Goal: Information Seeking & Learning: Find specific fact

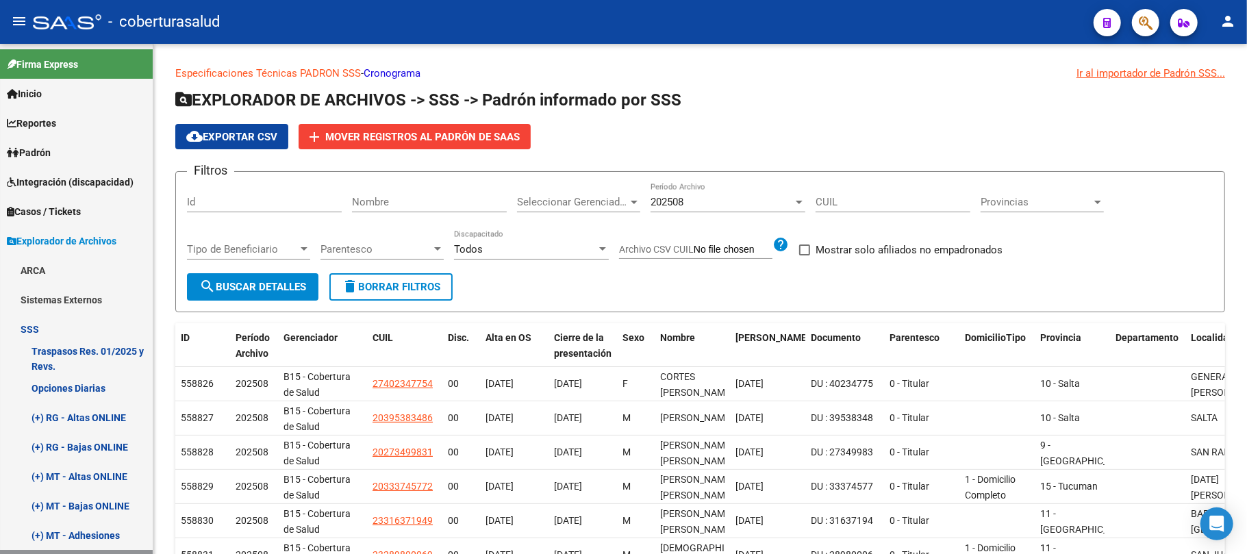
click at [1137, 21] on button "button" at bounding box center [1145, 22] width 27 height 27
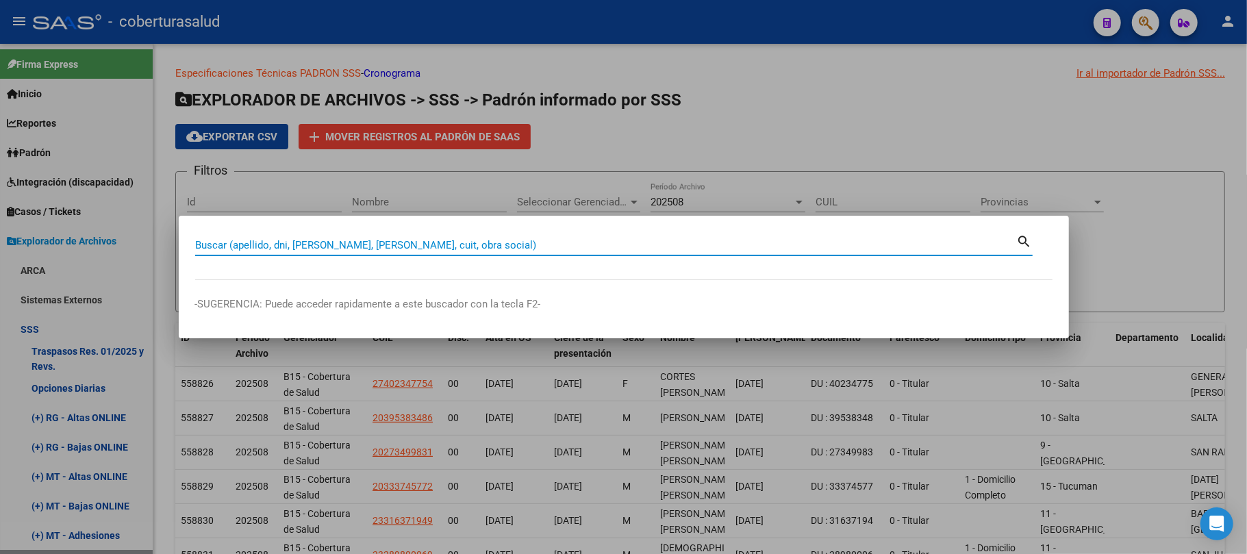
paste input "20128691953"
type input "12869195"
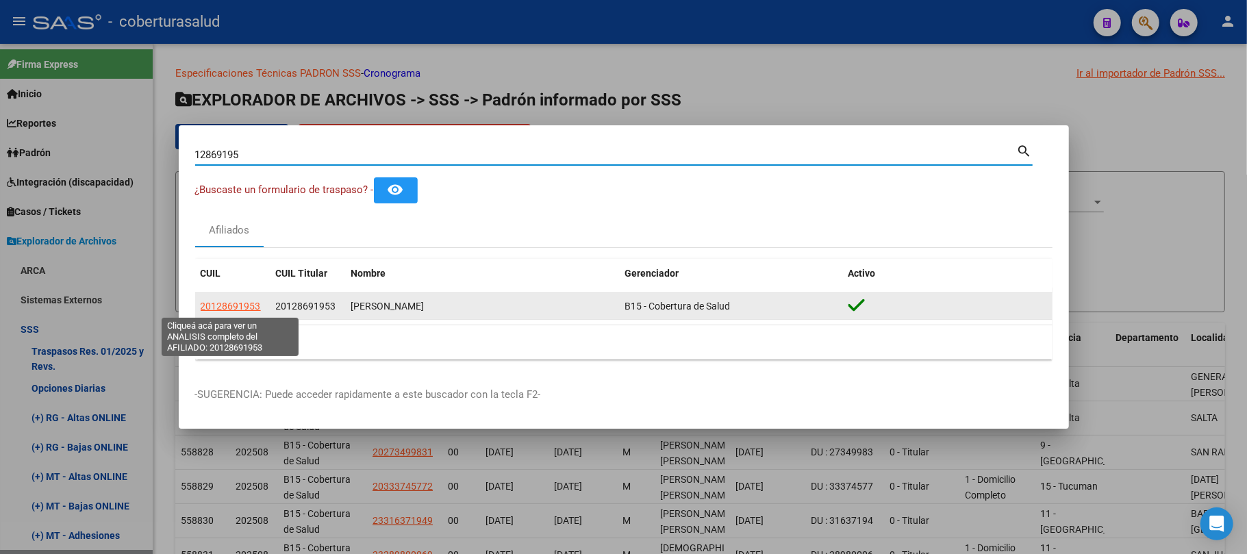
click at [223, 308] on span "20128691953" at bounding box center [231, 306] width 60 height 11
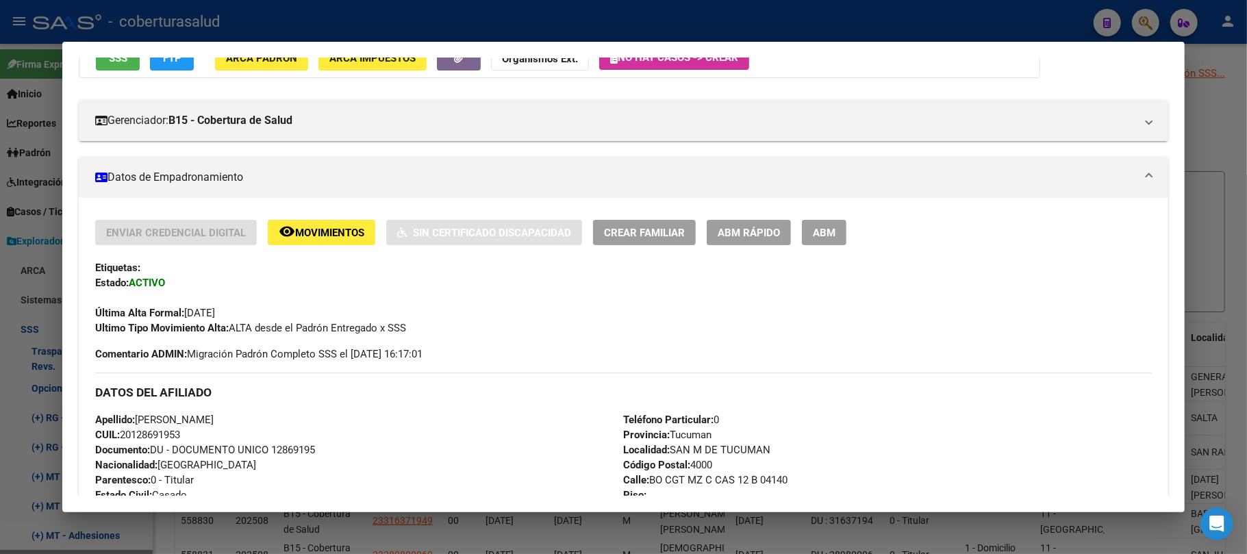
scroll to position [182, 0]
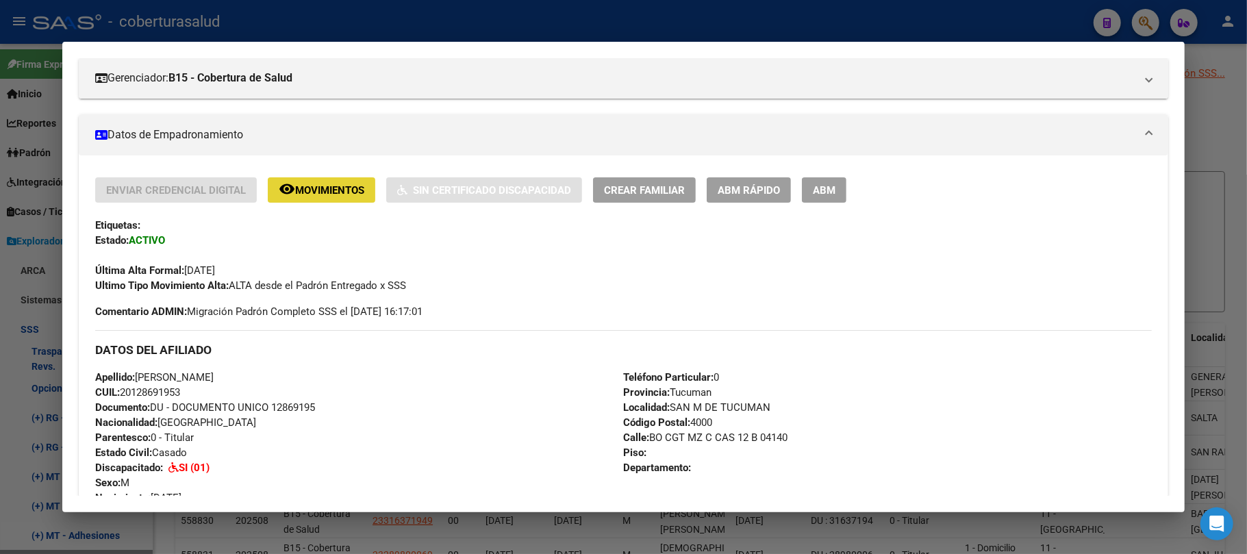
click at [351, 178] on button "remove_red_eye Movimientos" at bounding box center [322, 189] width 108 height 25
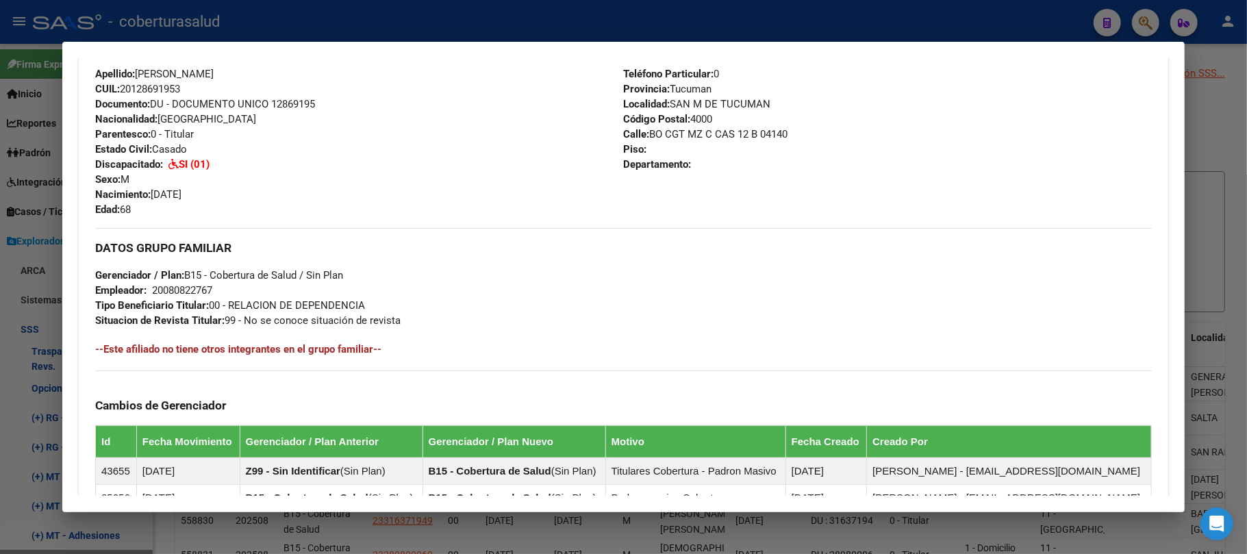
scroll to position [548, 0]
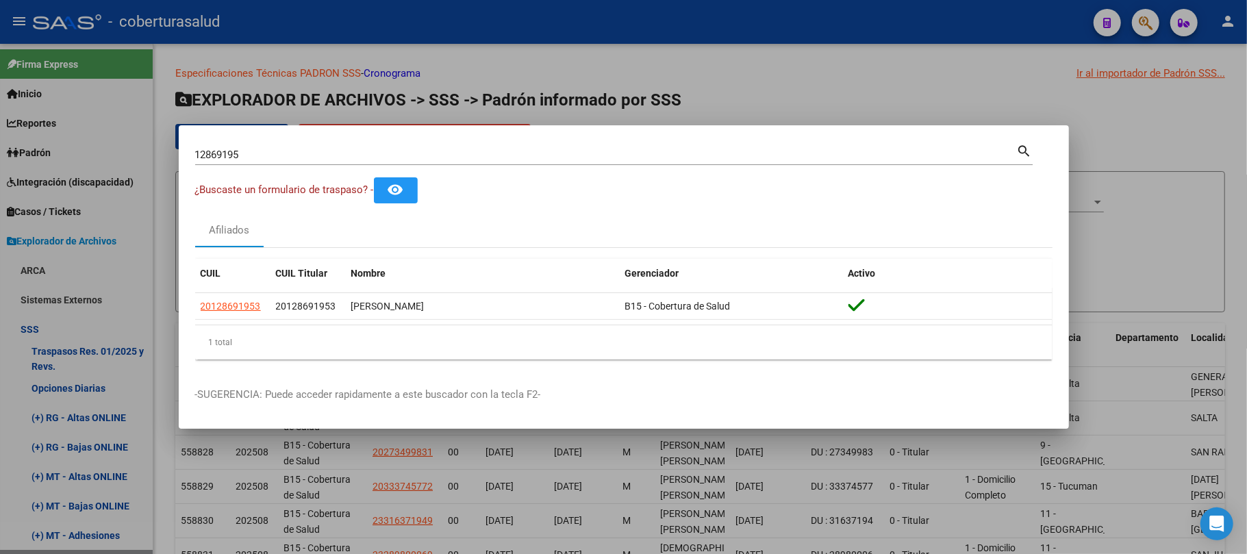
click at [354, 162] on div "12869195 Buscar (apellido, dni, cuil, [PERSON_NAME], cuit, obra social)" at bounding box center [606, 154] width 822 height 21
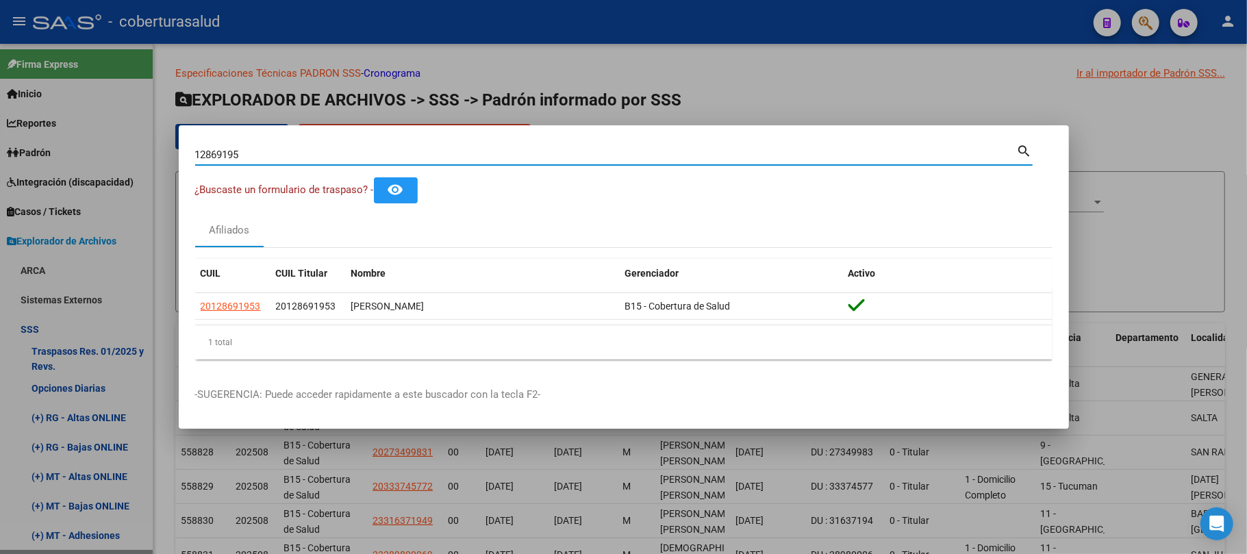
click at [348, 156] on input "12869195" at bounding box center [606, 155] width 822 height 12
paste input "7330087"
type input "17330087"
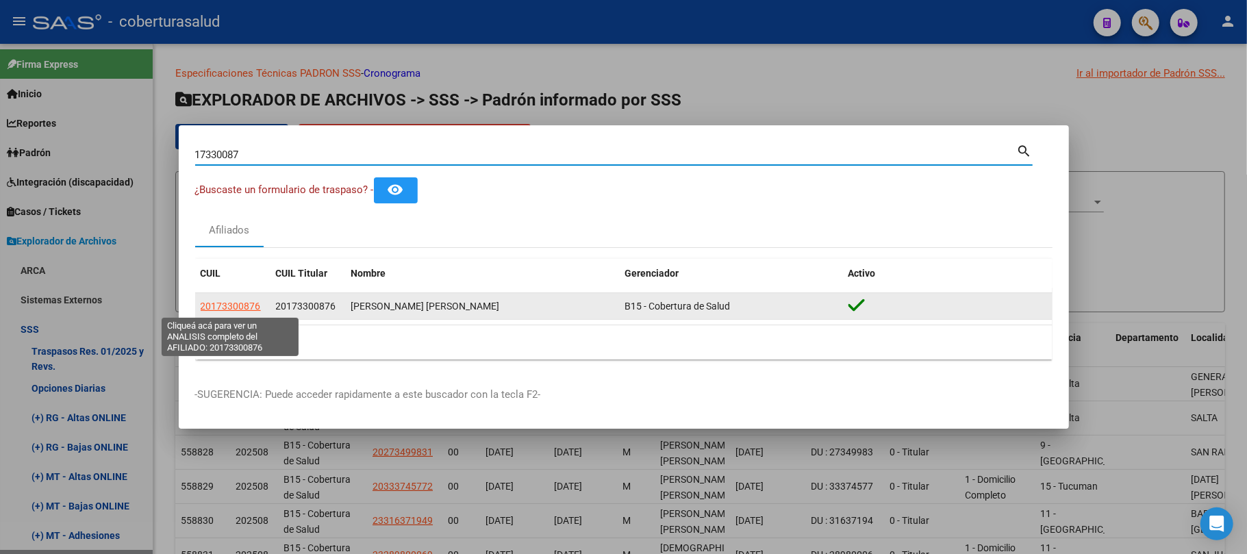
click at [231, 302] on span "20173300876" at bounding box center [231, 306] width 60 height 11
type textarea "20173300876"
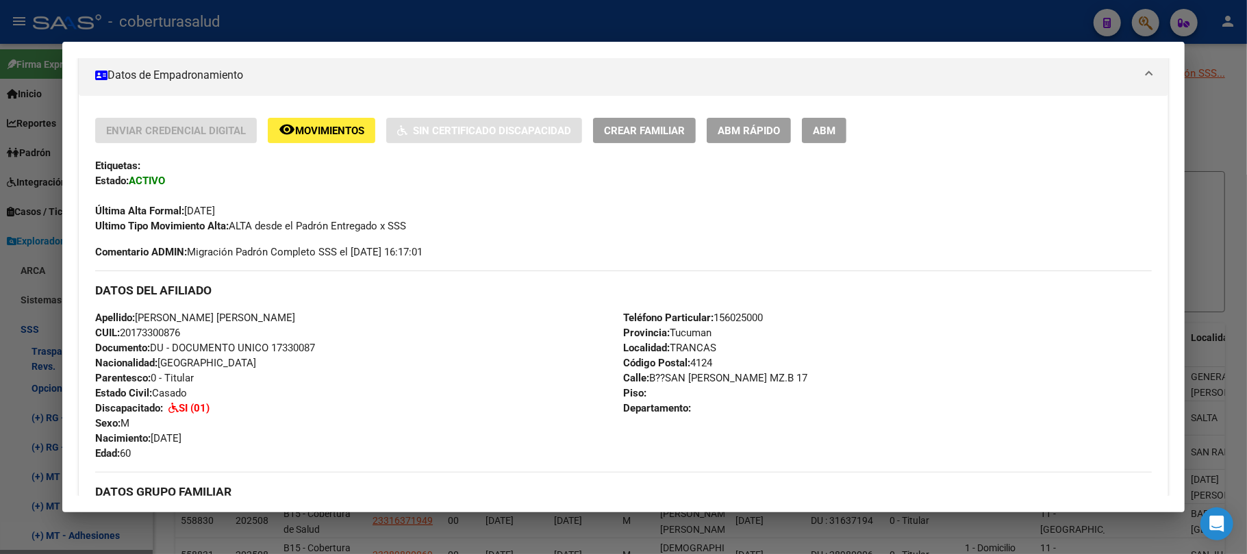
scroll to position [274, 0]
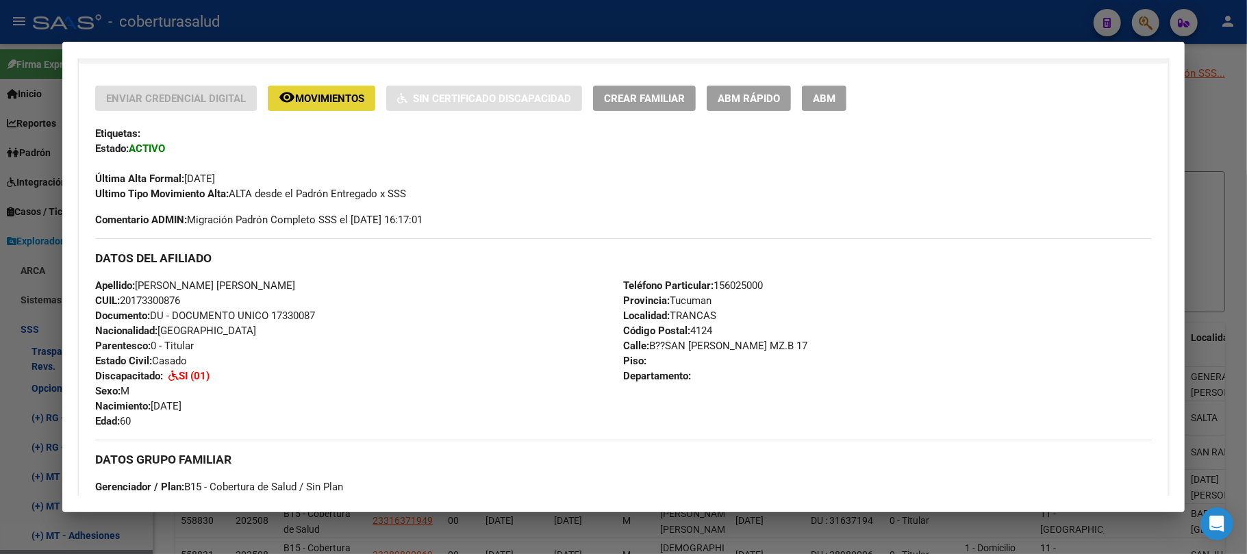
click at [338, 89] on button "remove_red_eye Movimientos" at bounding box center [322, 98] width 108 height 25
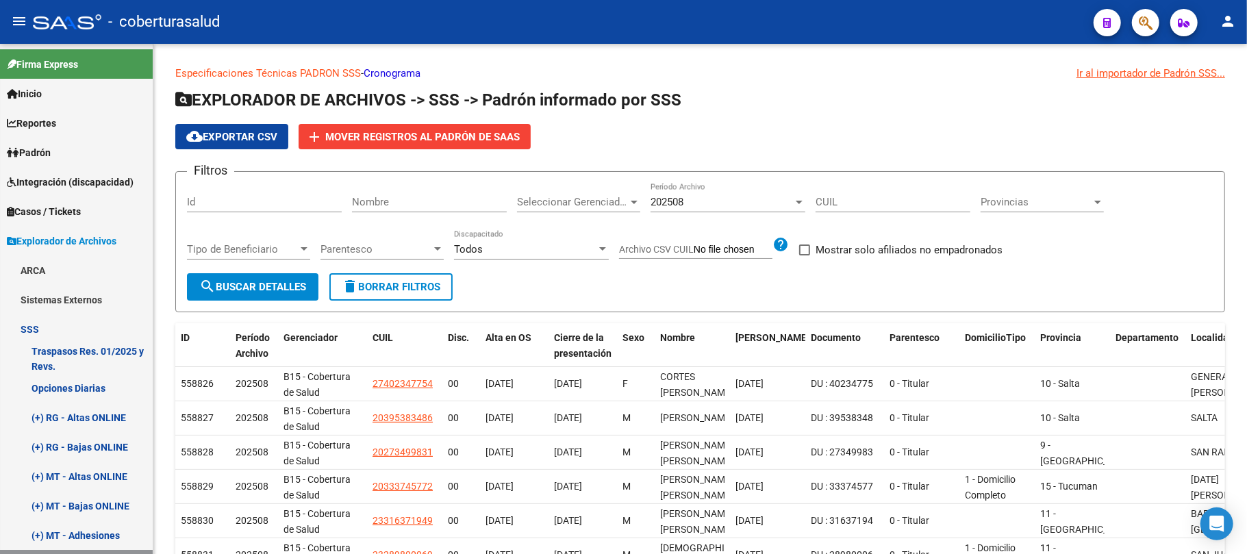
click at [62, 28] on div at bounding box center [67, 21] width 68 height 15
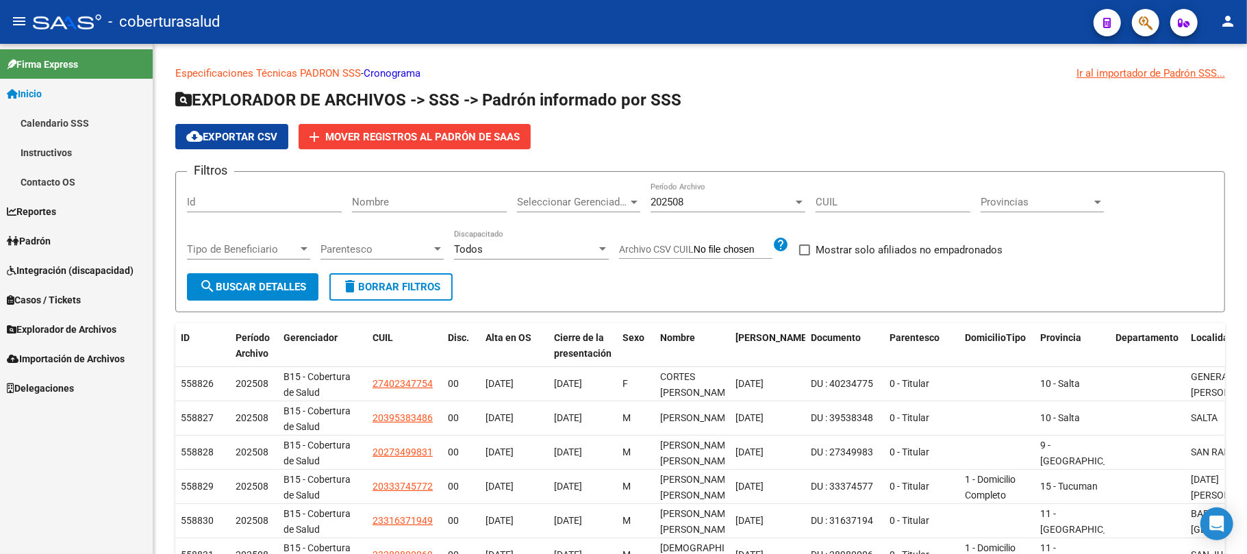
click at [59, 12] on div "- coberturasalud" at bounding box center [558, 22] width 1050 height 30
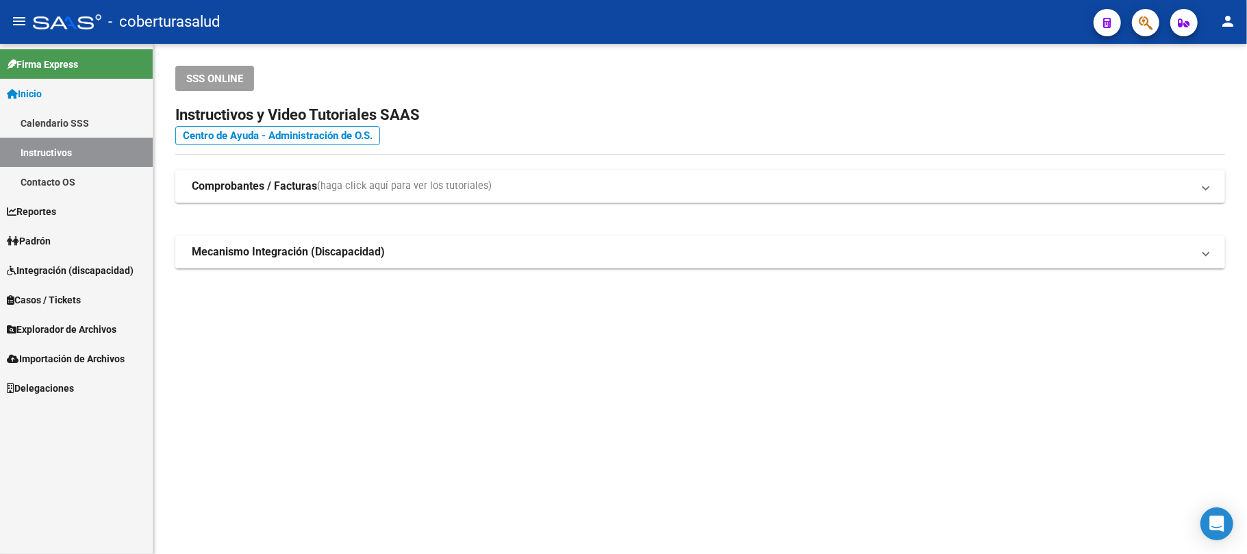
click at [61, 330] on span "Explorador de Archivos" at bounding box center [62, 329] width 110 height 15
click at [29, 329] on span "Explorador de Archivos" at bounding box center [62, 329] width 110 height 15
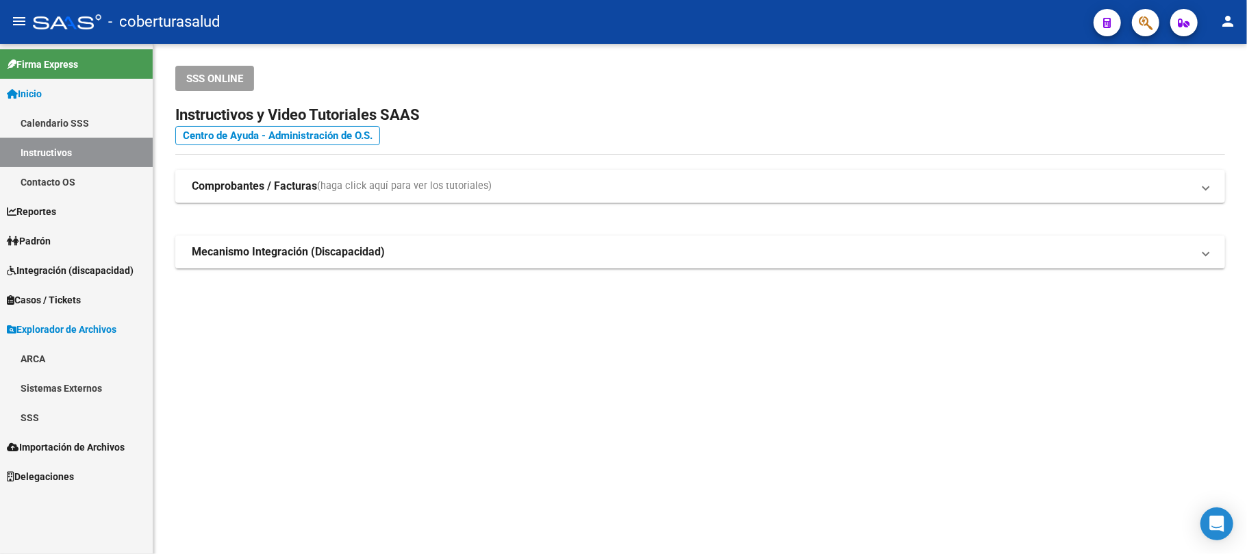
click at [39, 390] on link "Sistemas Externos" at bounding box center [76, 387] width 153 height 29
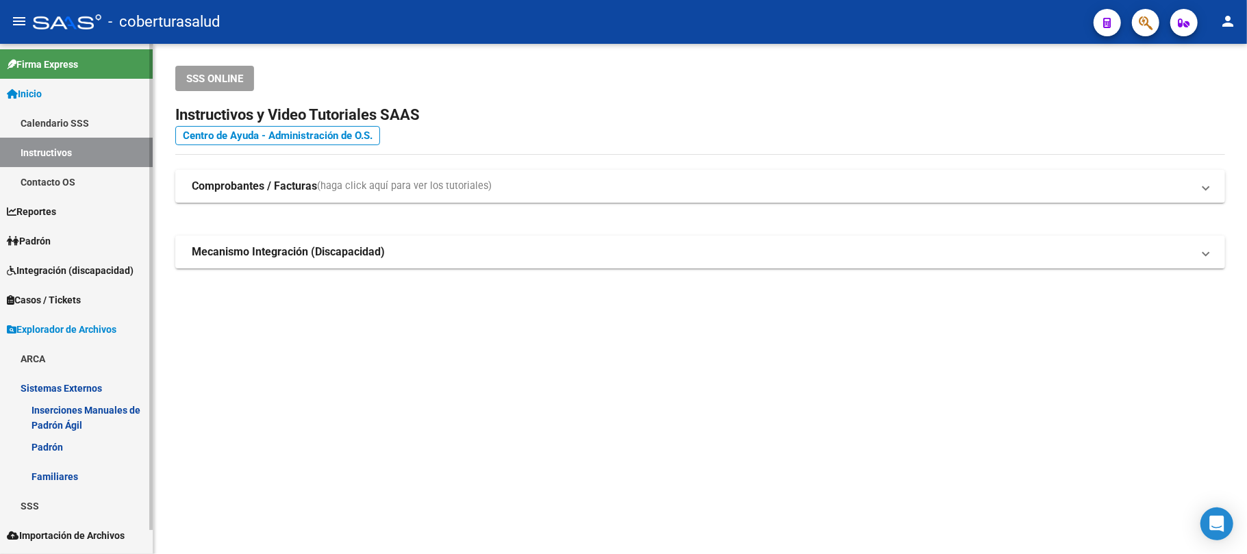
click at [44, 444] on link "Padrón" at bounding box center [76, 446] width 153 height 29
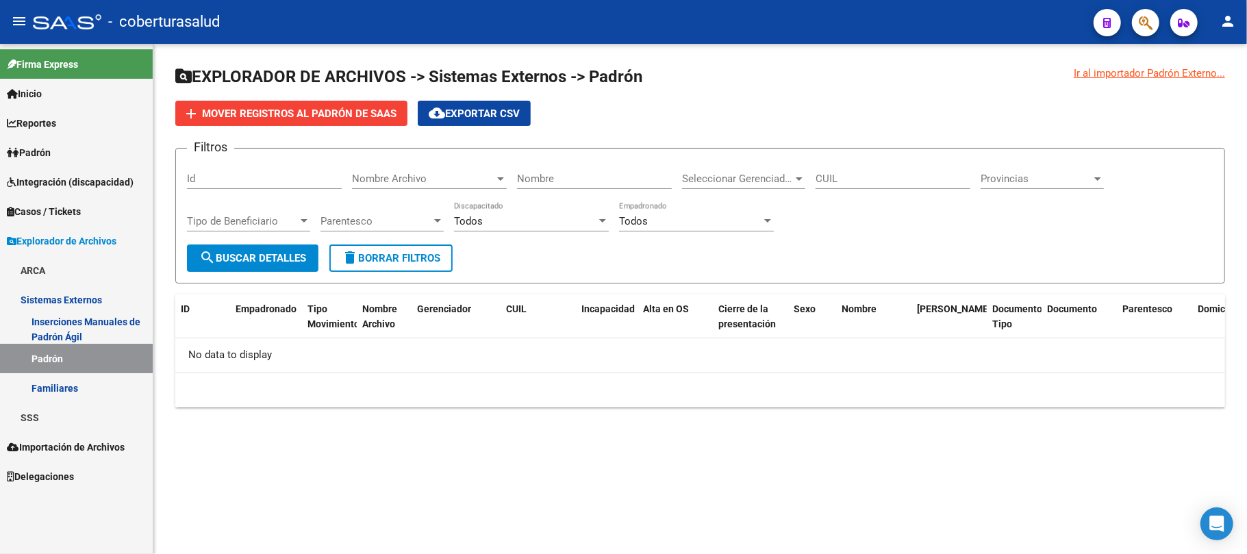
click at [41, 146] on span "Padrón" at bounding box center [29, 152] width 44 height 15
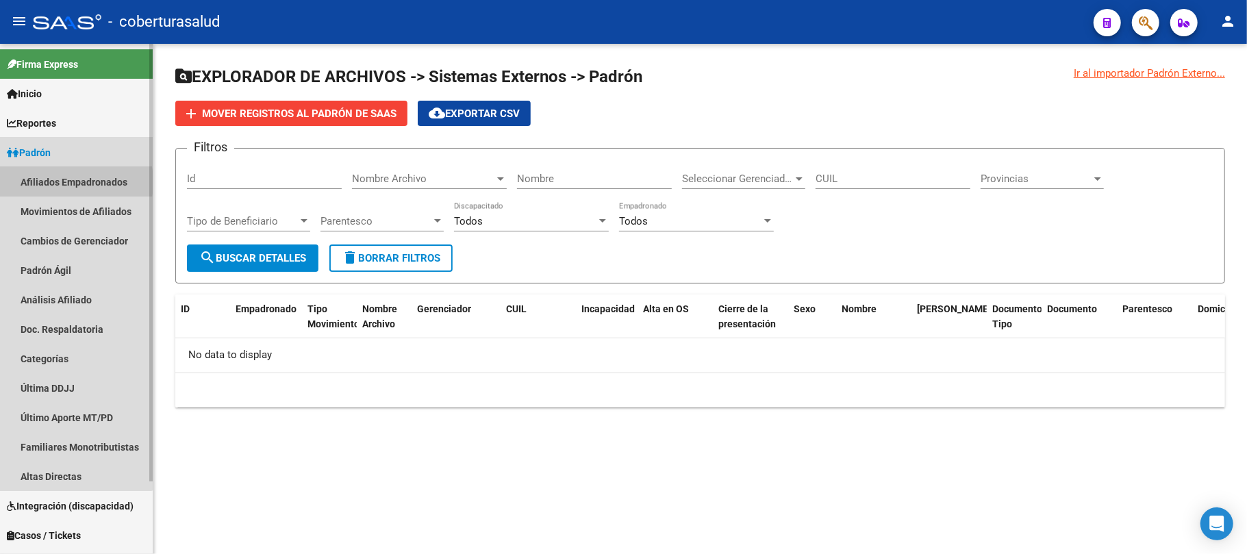
click at [48, 182] on link "Afiliados Empadronados" at bounding box center [76, 181] width 153 height 29
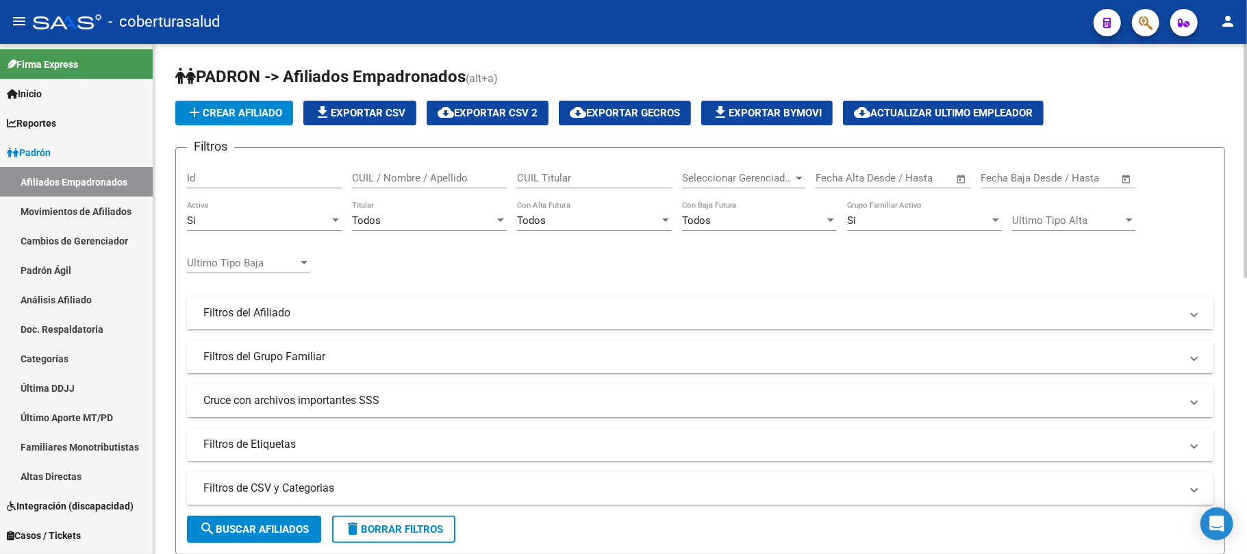
click at [375, 179] on input "CUIL / Nombre / Apellido" at bounding box center [429, 178] width 155 height 12
paste input "20128691953"
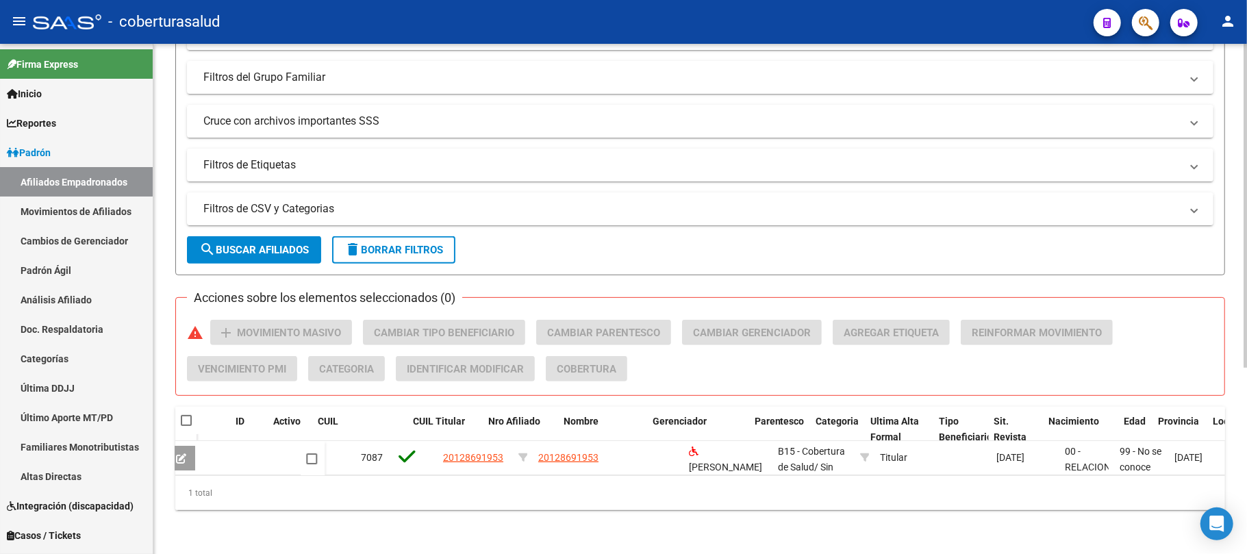
scroll to position [0, 531]
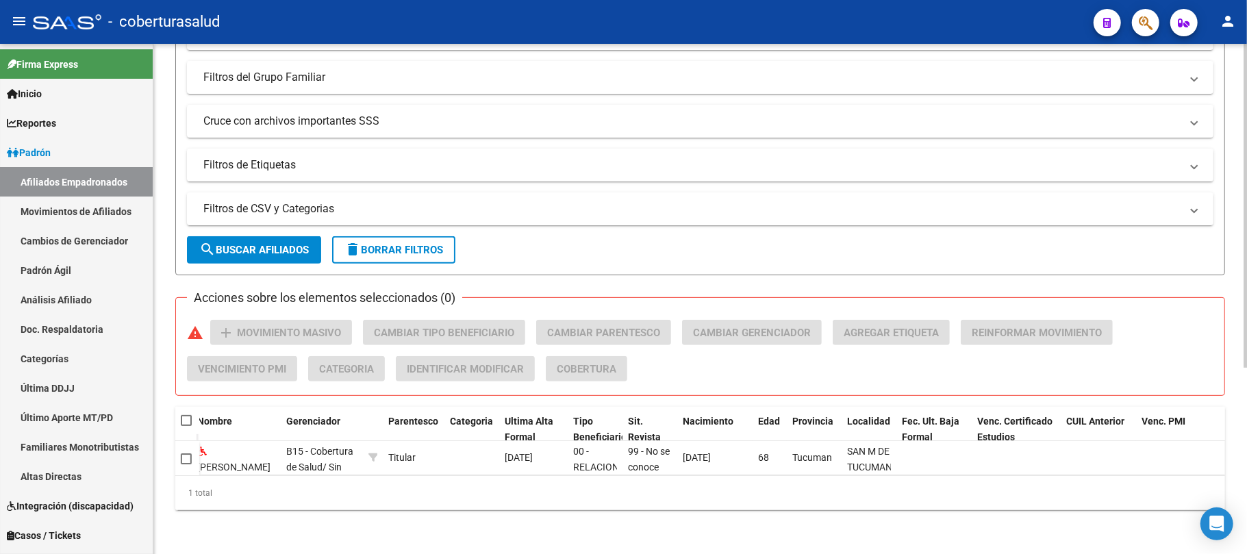
type input "20128691953"
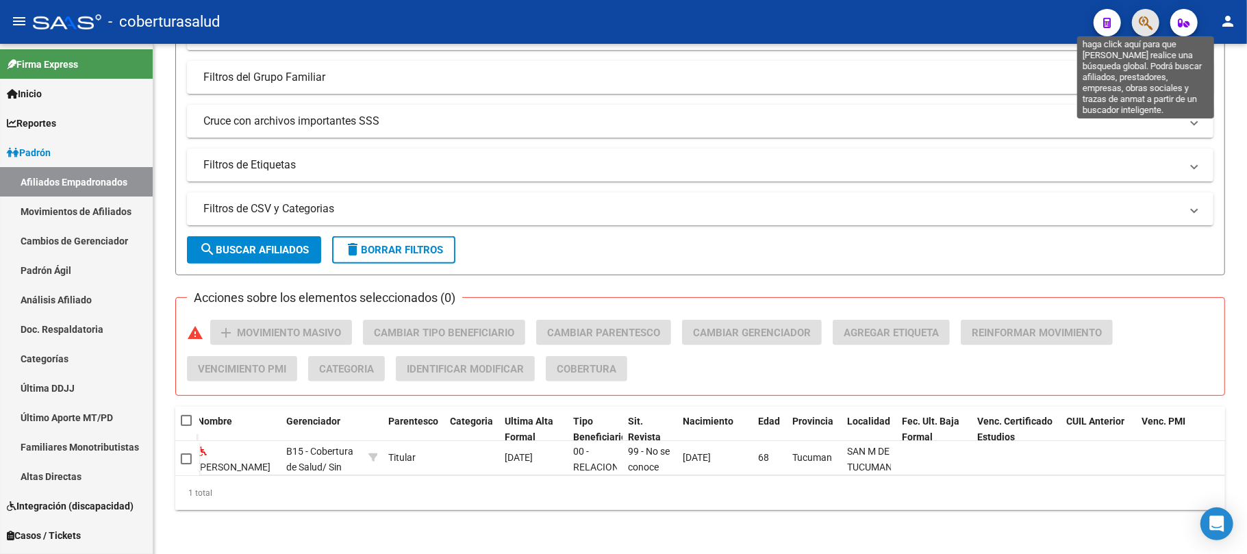
click at [1149, 31] on icon "button" at bounding box center [1146, 23] width 14 height 16
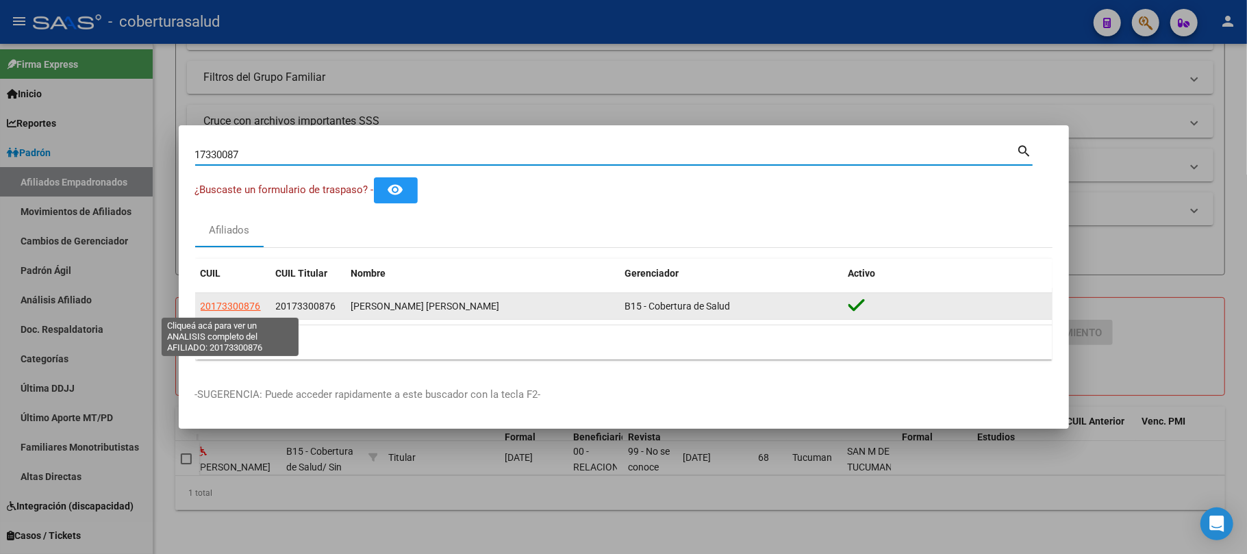
click at [249, 305] on span "20173300876" at bounding box center [231, 306] width 60 height 11
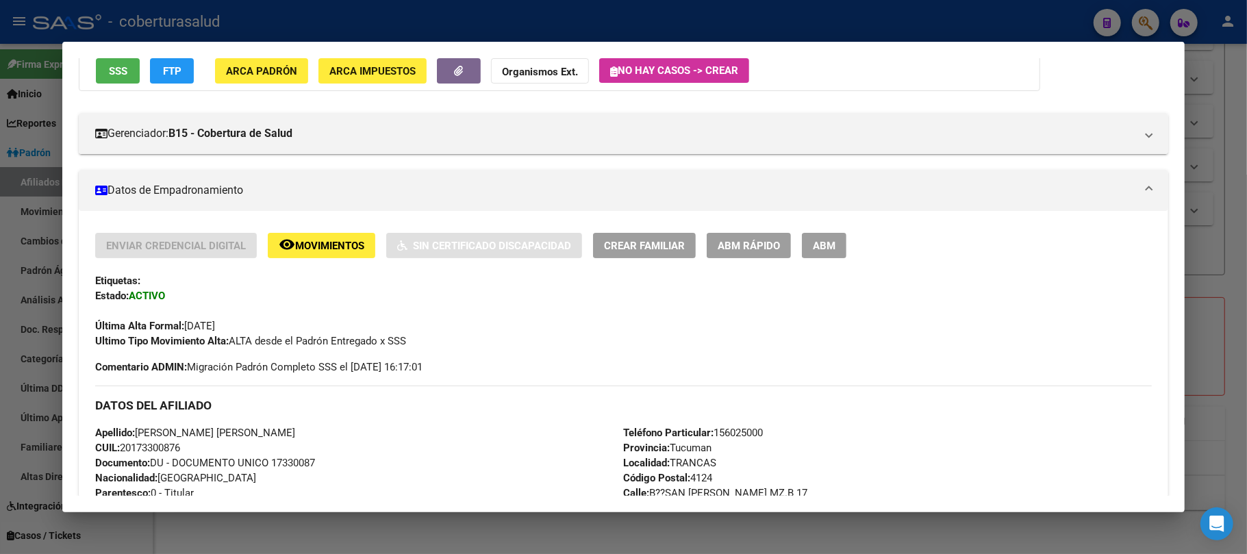
scroll to position [0, 0]
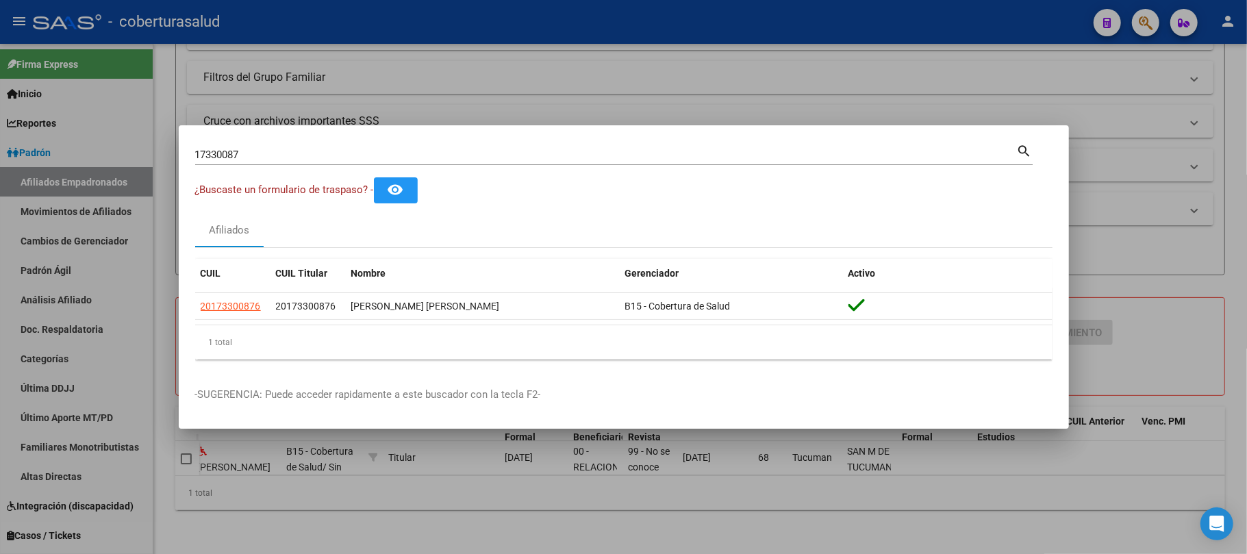
click at [272, 167] on div "17330087 Buscar (apellido, dni, [PERSON_NAME], [PERSON_NAME], cuit, obra social…" at bounding box center [614, 160] width 838 height 36
click at [274, 160] on input "17330087" at bounding box center [606, 155] width 822 height 12
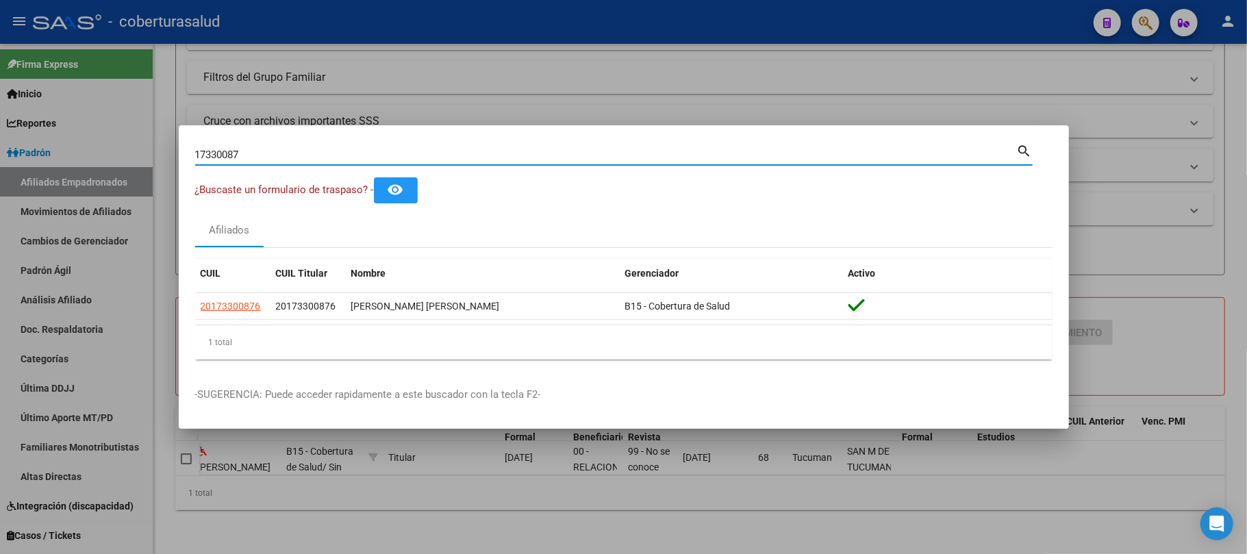
click at [274, 160] on input "17330087" at bounding box center [606, 155] width 822 height 12
paste input "27176214878"
type input "17621487"
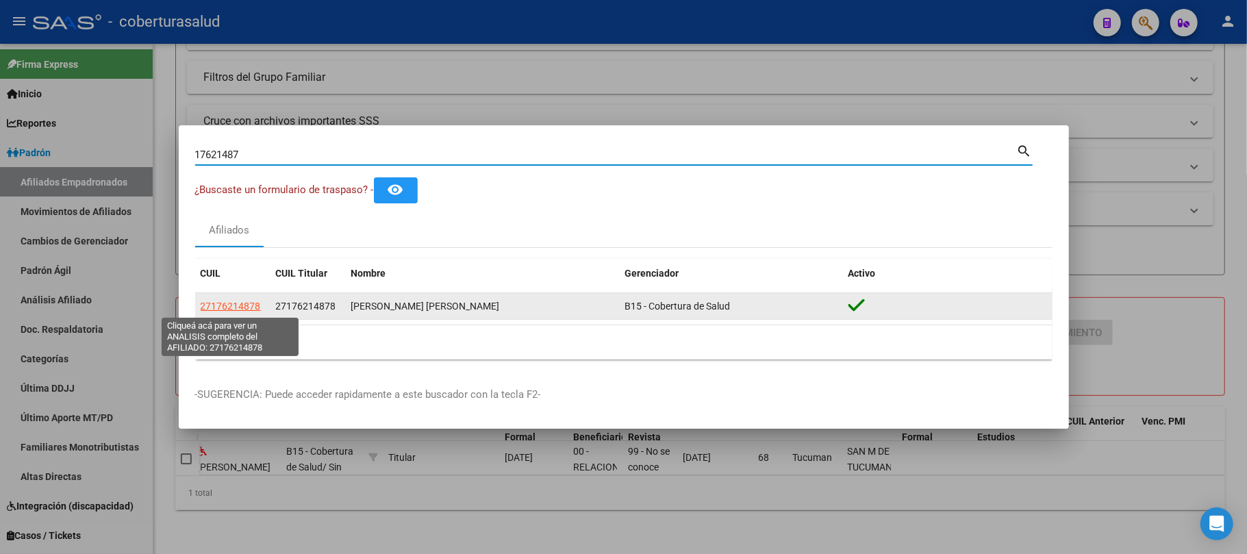
click at [247, 307] on span "27176214878" at bounding box center [231, 306] width 60 height 11
type textarea "27176214878"
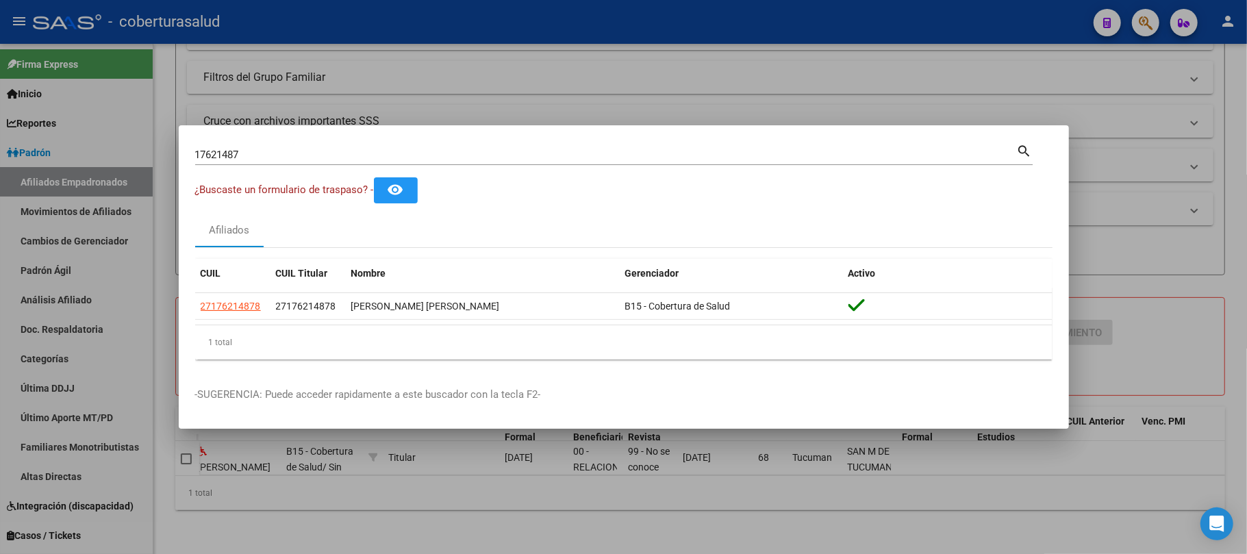
click at [365, 154] on input "17621487" at bounding box center [606, 155] width 822 height 12
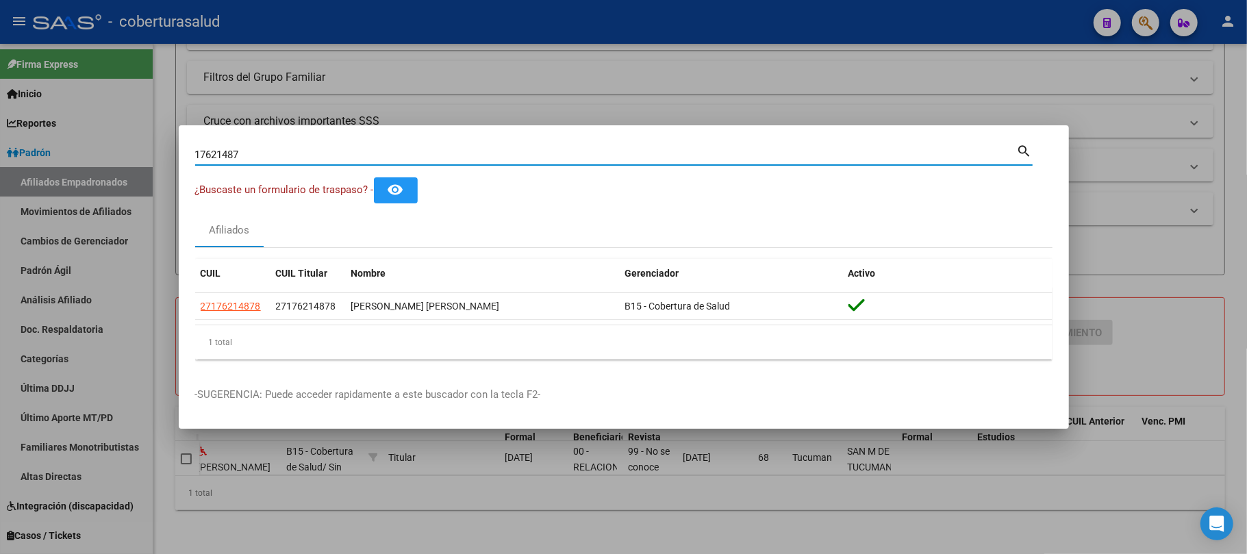
click at [365, 155] on input "17621487" at bounding box center [606, 155] width 822 height 12
paste input "20176808838"
type input "17680883"
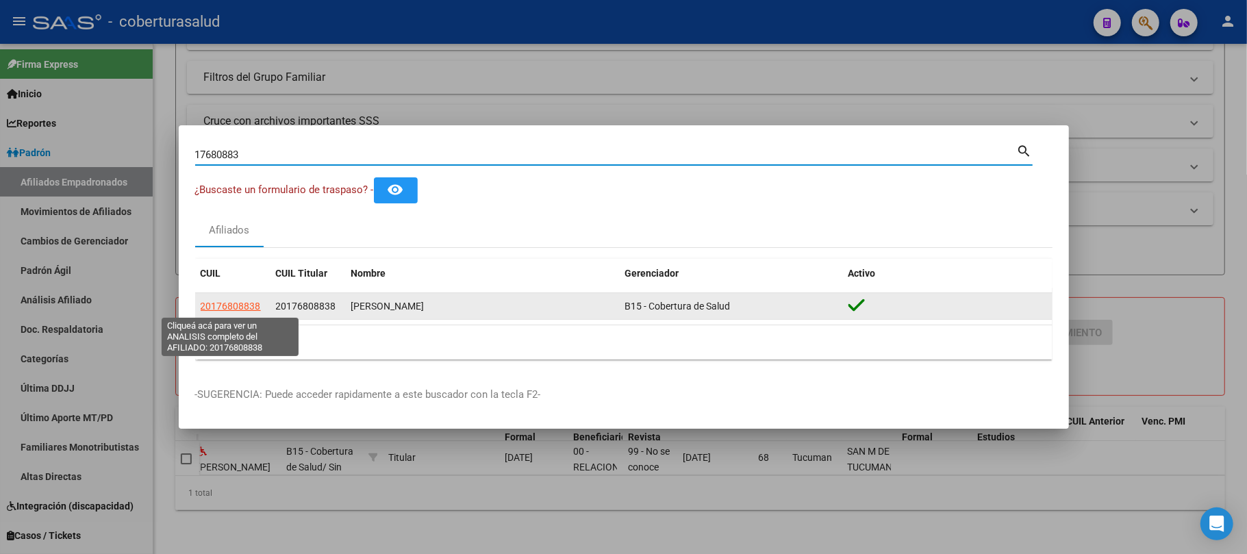
click at [250, 308] on span "20176808838" at bounding box center [231, 306] width 60 height 11
type textarea "20176808838"
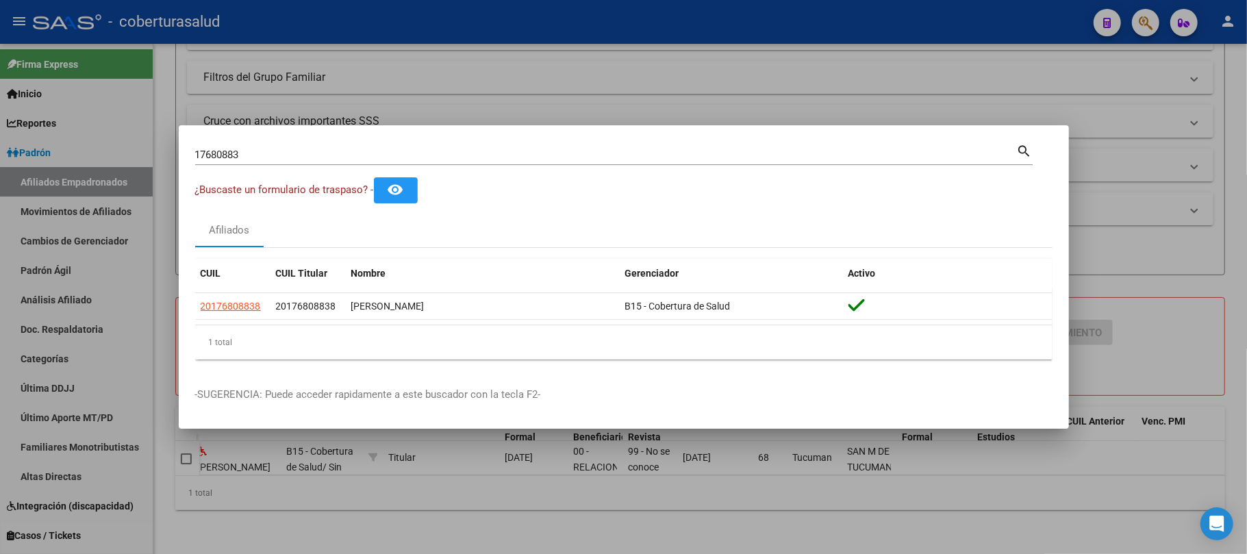
click at [320, 149] on input "17680883" at bounding box center [606, 155] width 822 height 12
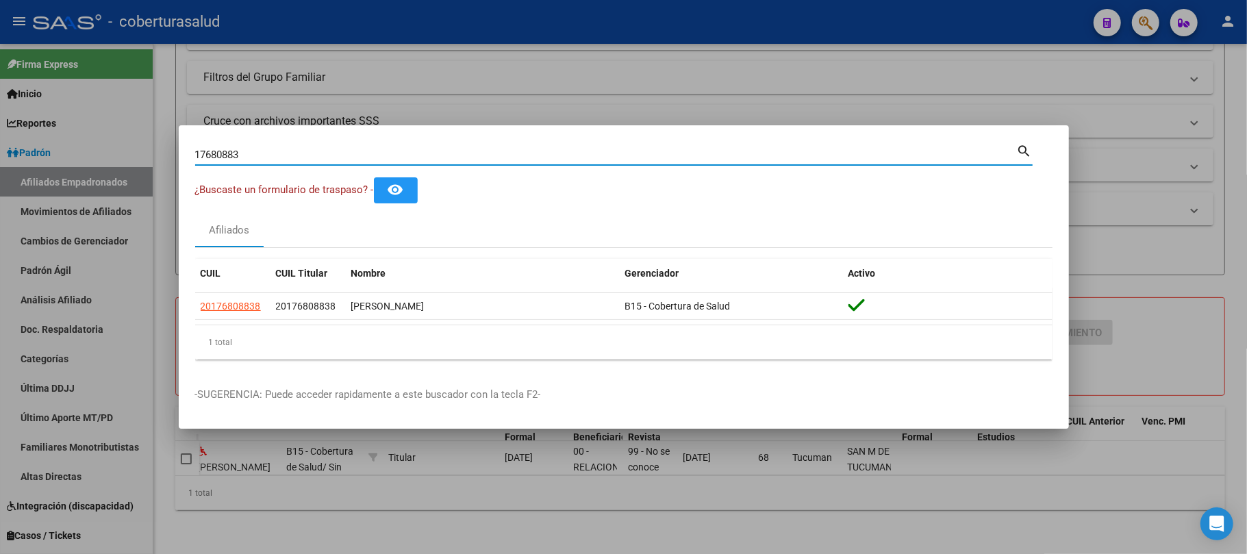
click at [320, 149] on input "17680883" at bounding box center [606, 155] width 822 height 12
paste input "9077"
type input "17689077"
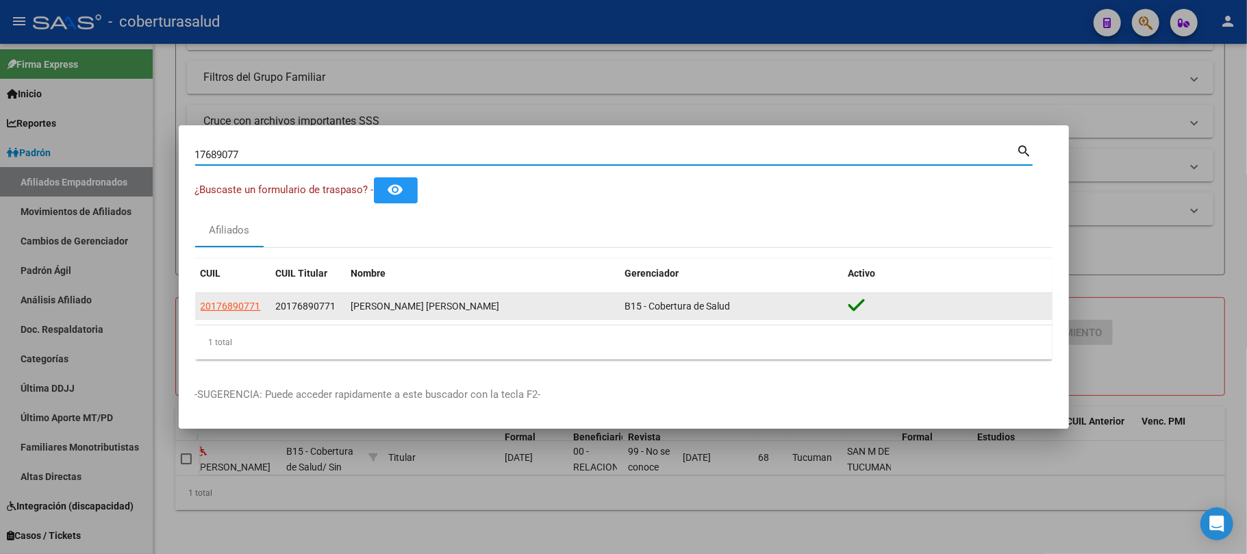
drag, startPoint x: 215, startPoint y: 316, endPoint x: 217, endPoint y: 308, distance: 7.8
click at [215, 315] on datatable-body-cell "20176890771" at bounding box center [232, 306] width 75 height 27
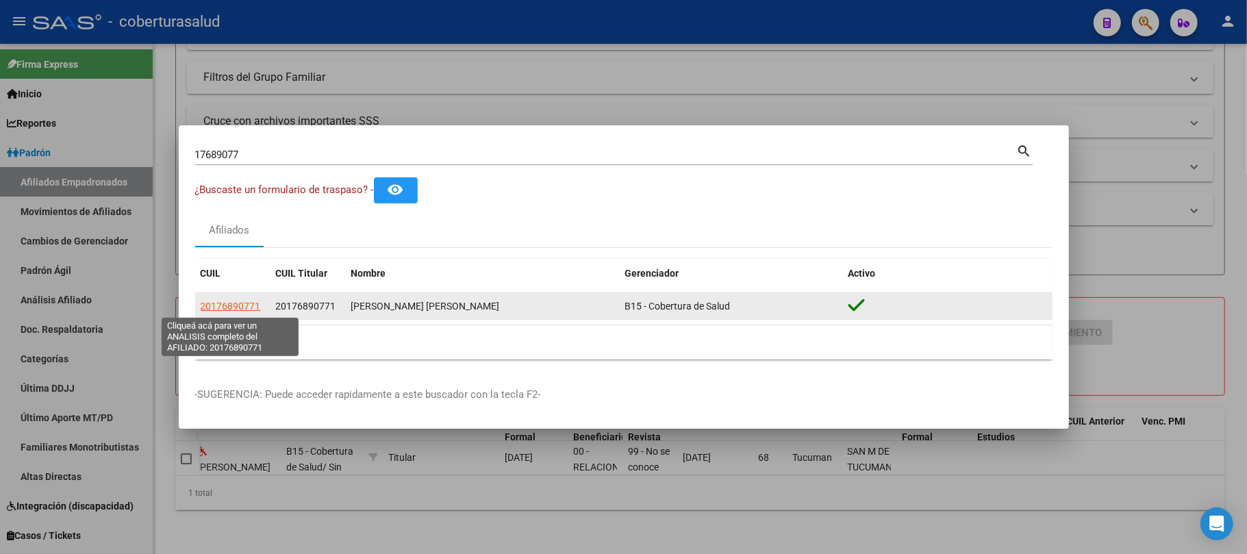
click at [217, 308] on span "20176890771" at bounding box center [231, 306] width 60 height 11
type textarea "20176890771"
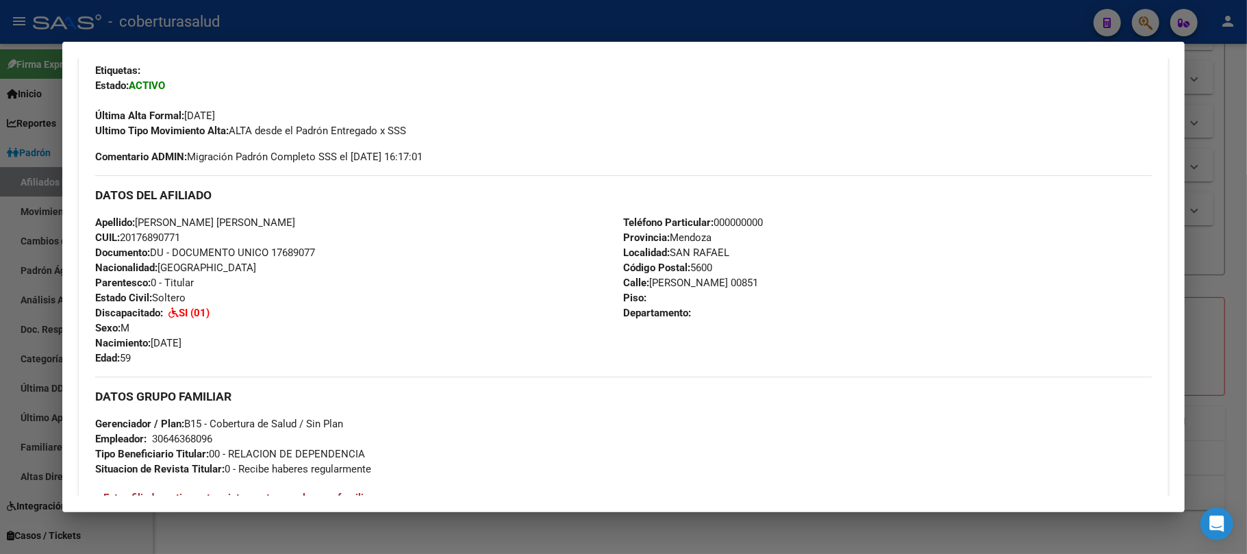
scroll to position [365, 0]
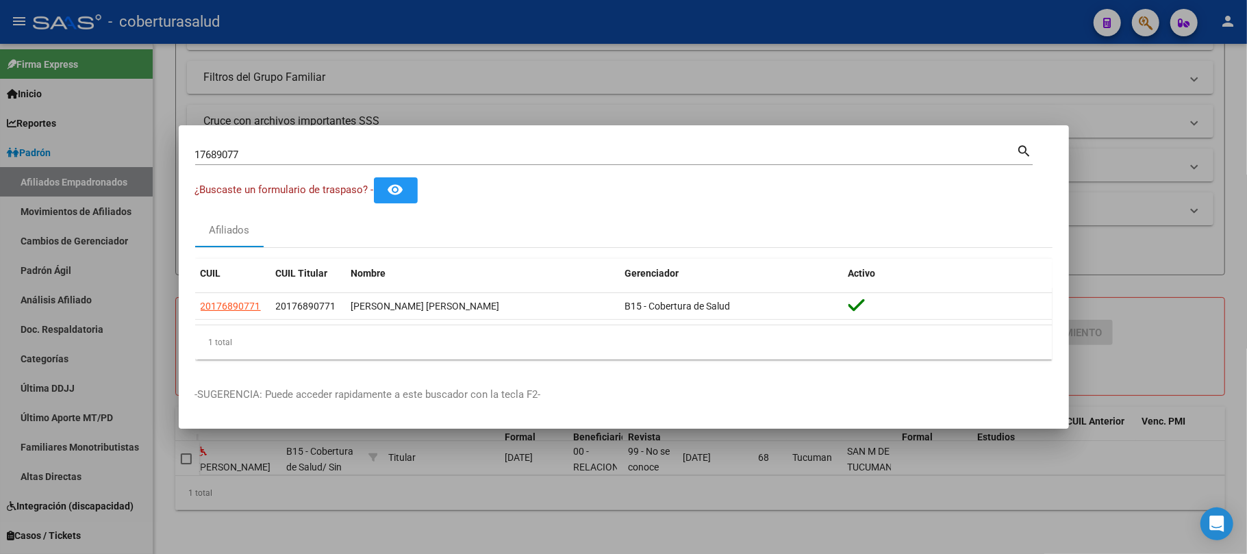
click at [310, 152] on input "17689077" at bounding box center [606, 155] width 822 height 12
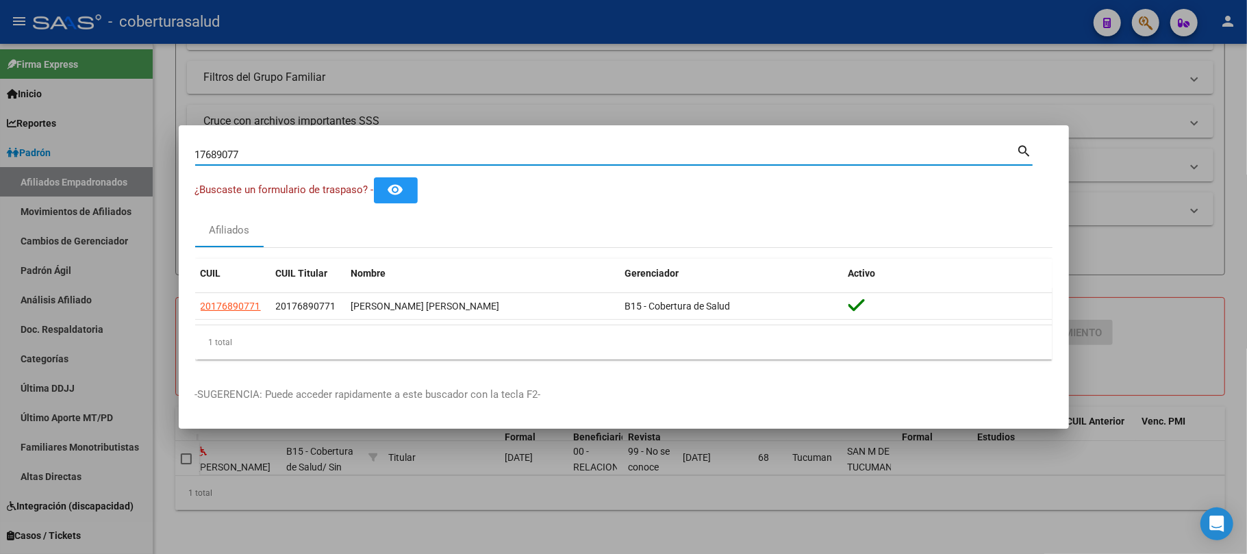
click at [310, 152] on input "17689077" at bounding box center [606, 155] width 822 height 12
paste input "947530"
type input "17947530"
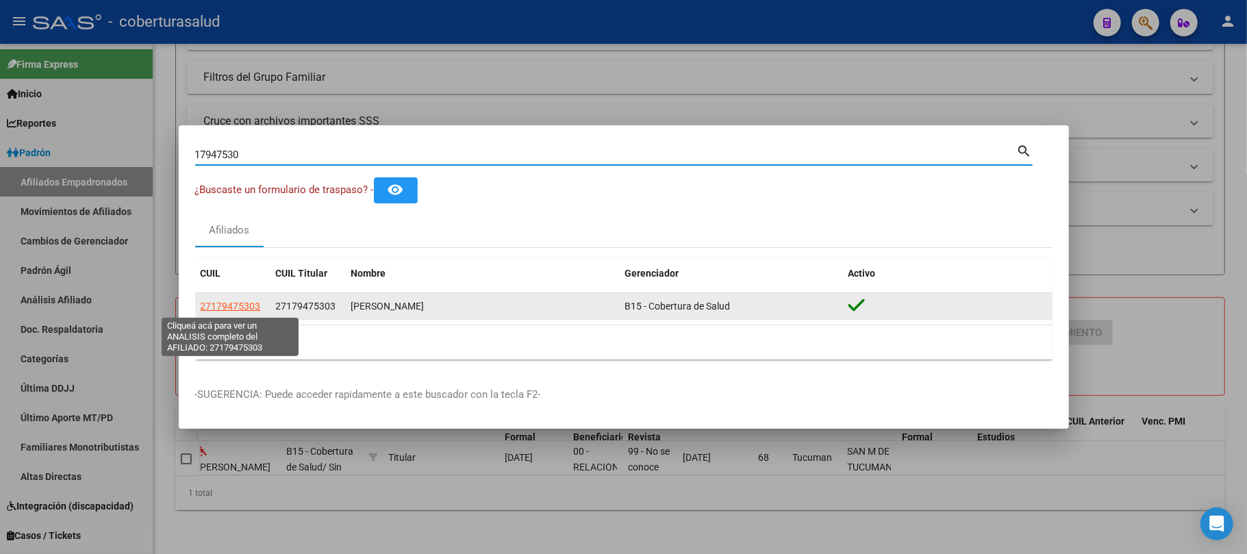
click at [225, 307] on span "27179475303" at bounding box center [231, 306] width 60 height 11
type textarea "27179475303"
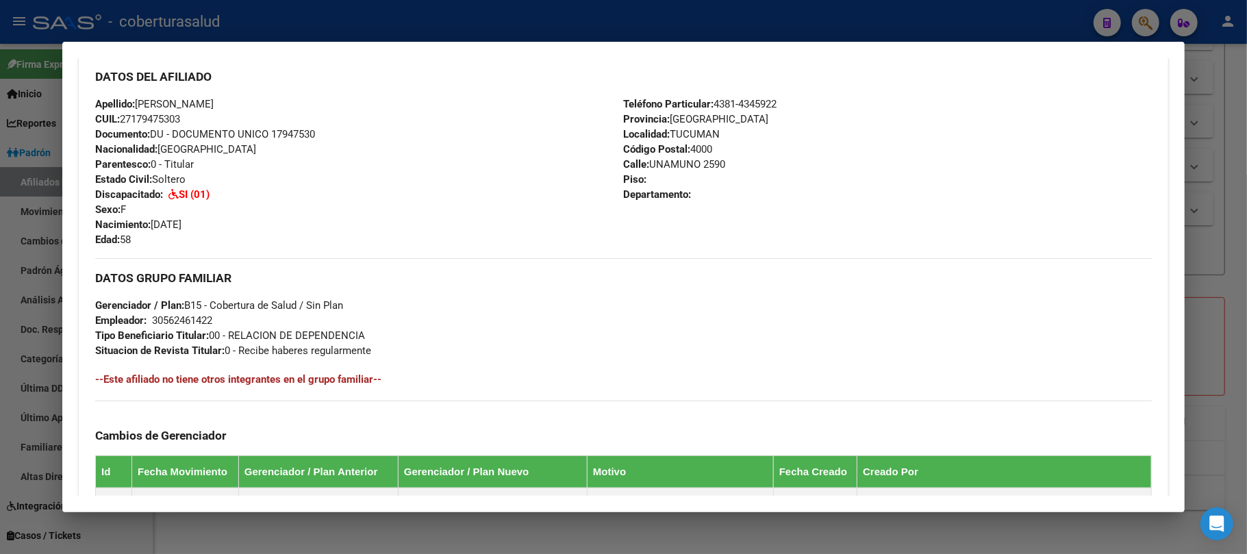
scroll to position [0, 0]
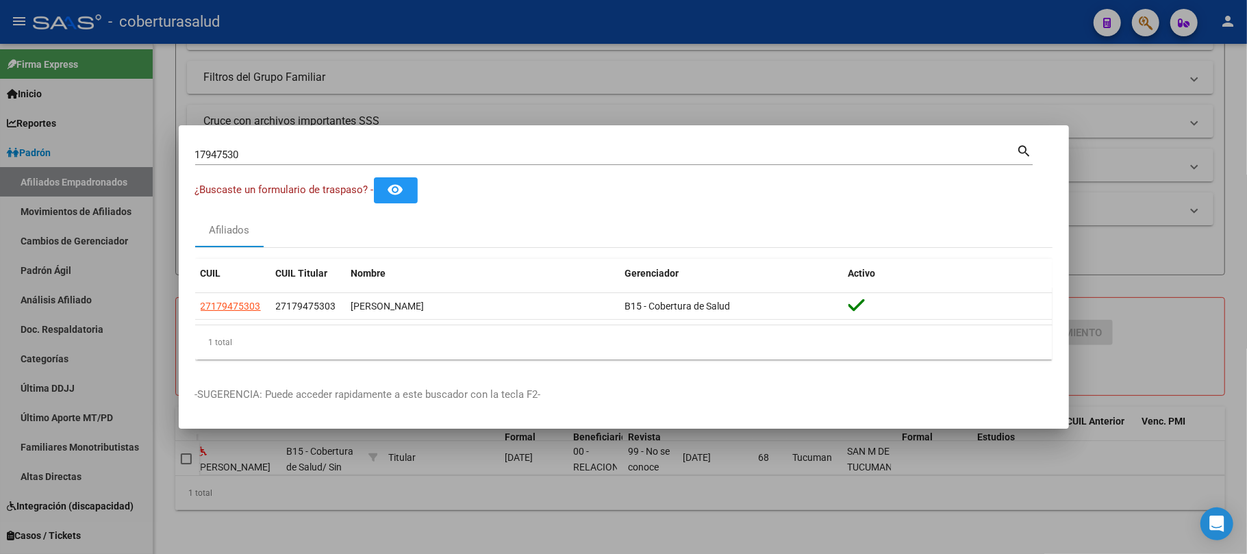
click at [288, 160] on input "17947530" at bounding box center [606, 155] width 822 height 12
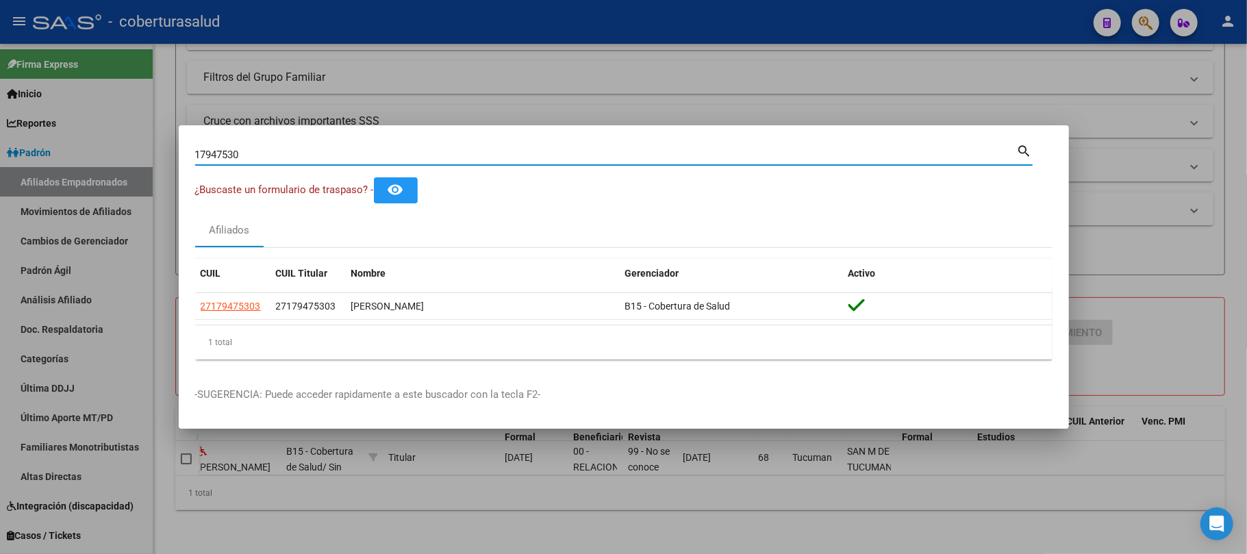
click at [288, 160] on input "17947530" at bounding box center [606, 155] width 822 height 12
paste input "5722964"
type input "57229640"
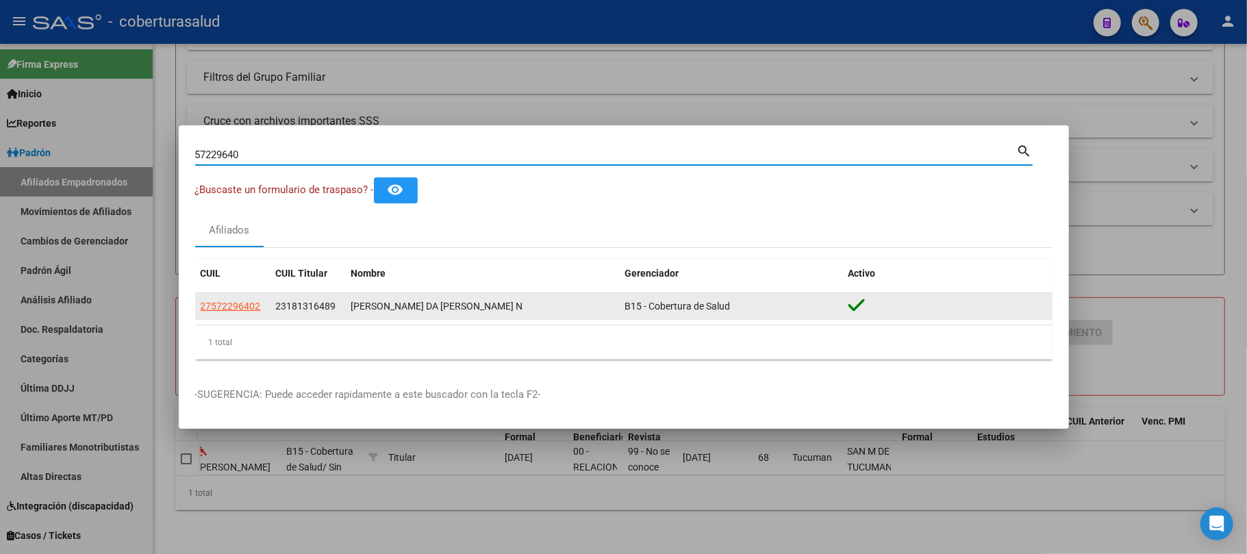
click at [253, 300] on app-link-go-to "27572296402" at bounding box center [231, 307] width 60 height 16
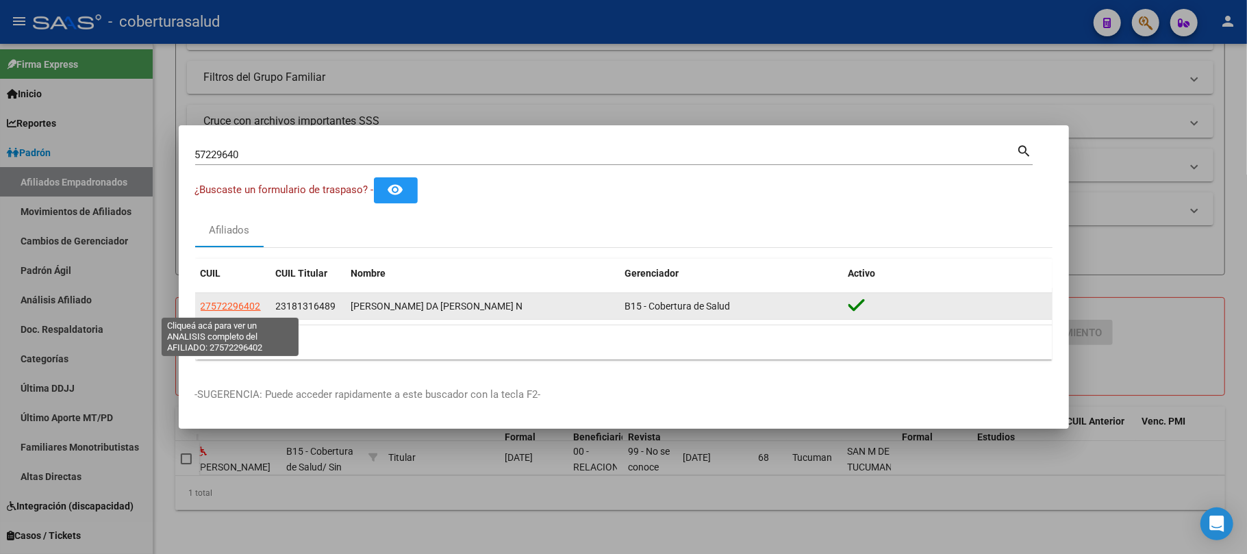
click at [259, 305] on span "27572296402" at bounding box center [231, 306] width 60 height 11
type textarea "27572296402"
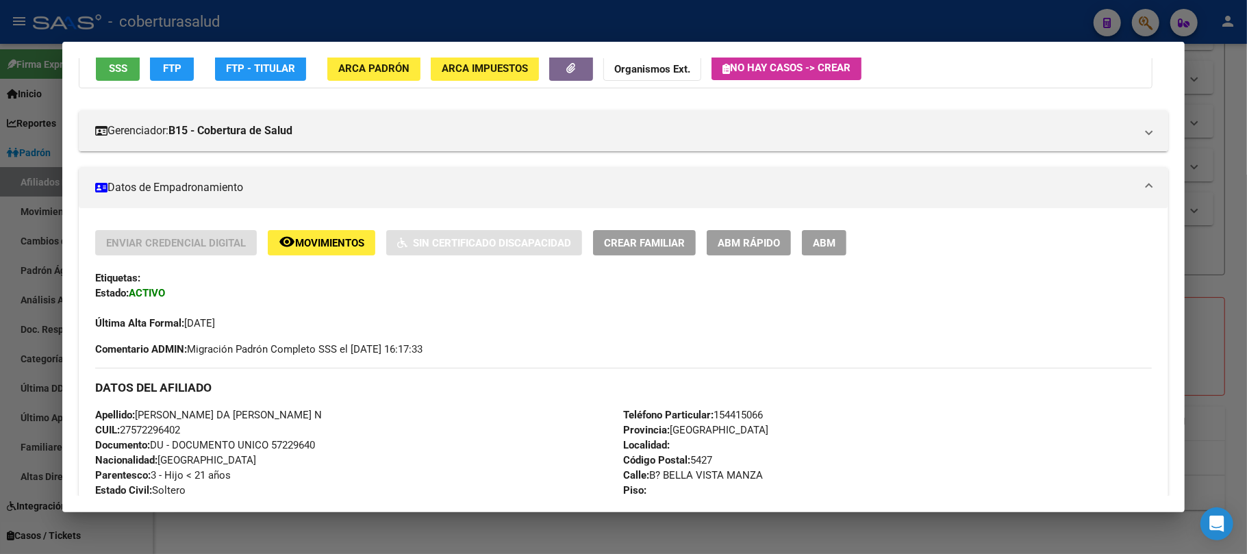
scroll to position [91, 0]
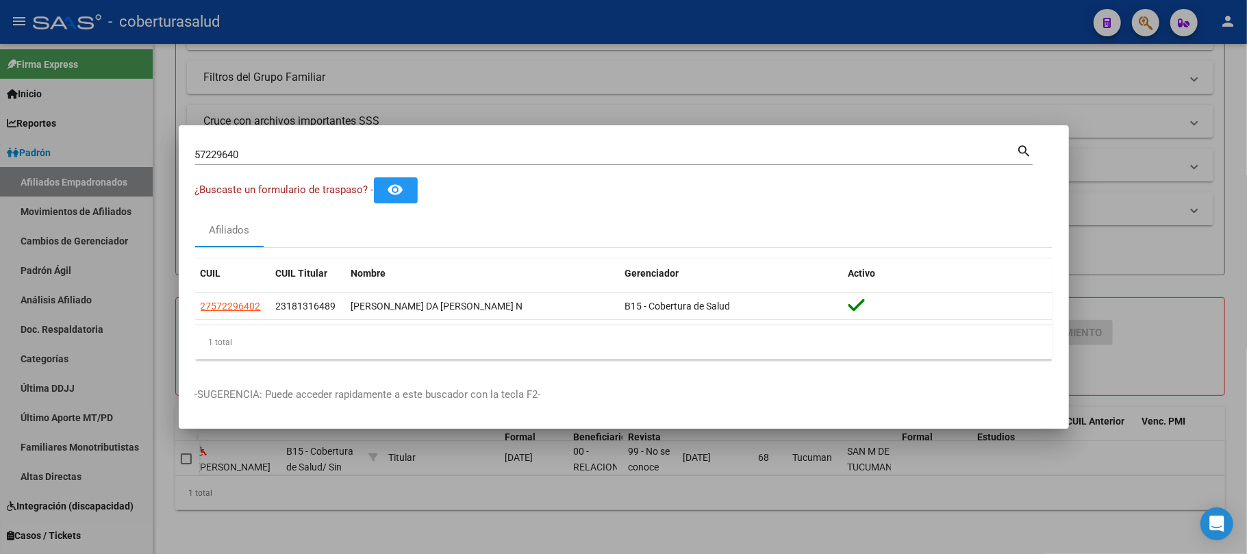
click at [264, 149] on input "57229640" at bounding box center [606, 155] width 822 height 12
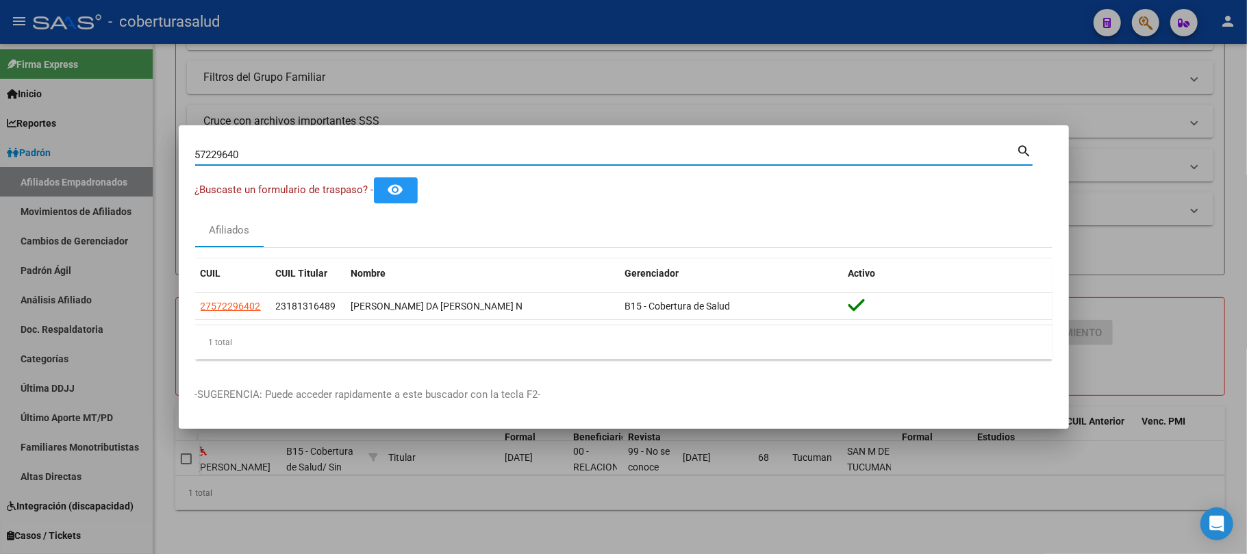
click at [264, 149] on input "57229640" at bounding box center [606, 155] width 822 height 12
paste input "18613572"
type input "18613572"
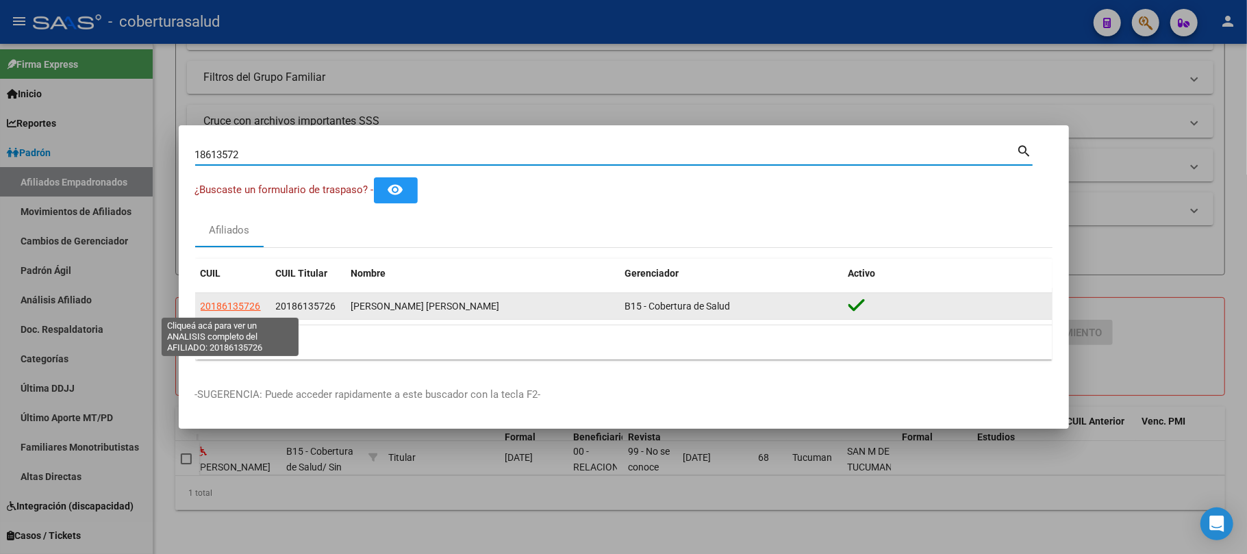
click at [239, 304] on span "20186135726" at bounding box center [231, 306] width 60 height 11
type textarea "20186135726"
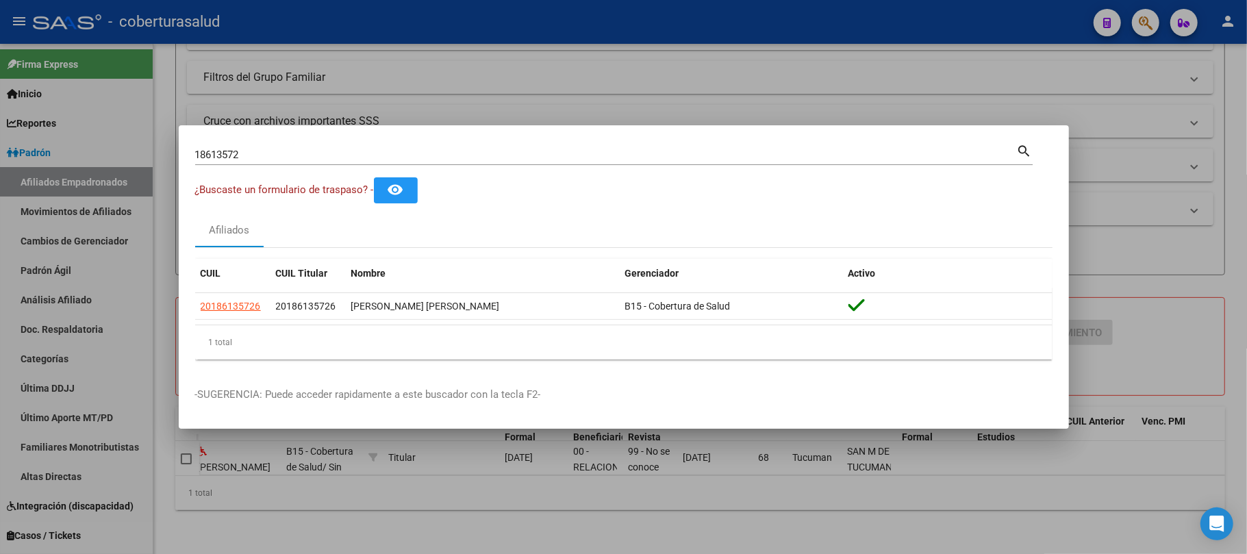
click at [338, 156] on input "18613572" at bounding box center [606, 155] width 822 height 12
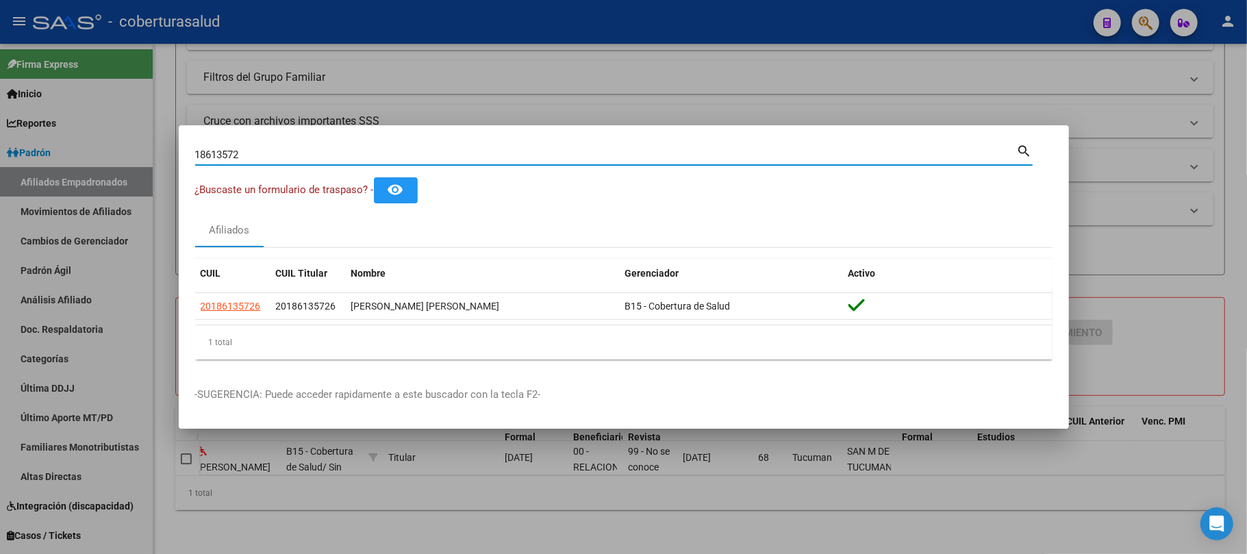
click at [338, 156] on input "18613572" at bounding box center [606, 155] width 822 height 12
paste input "20324454"
type input "20324454"
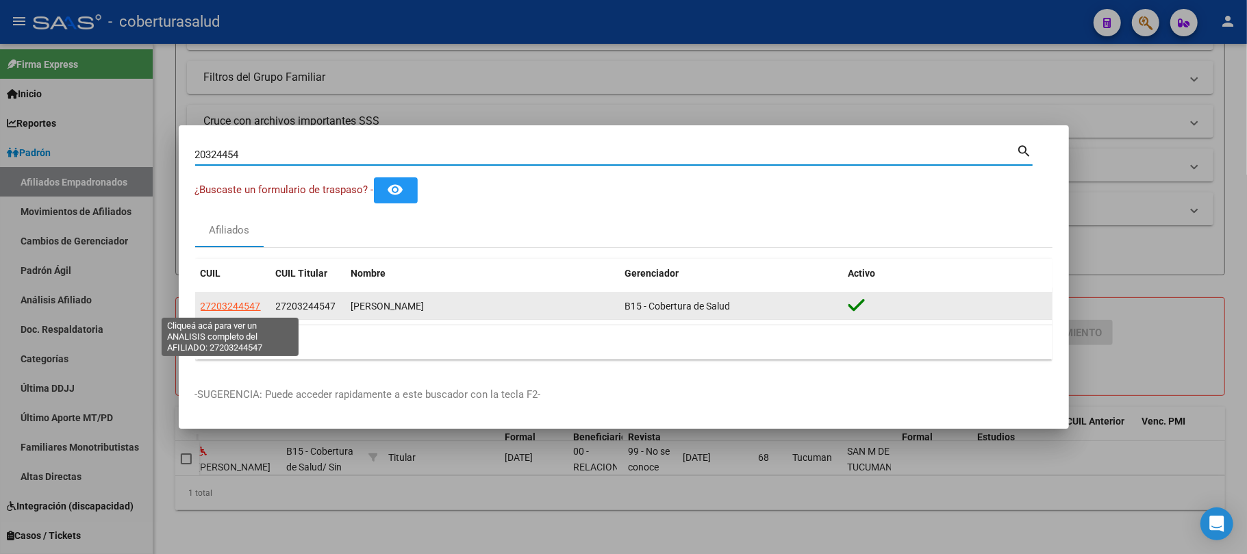
click at [241, 301] on span "27203244547" at bounding box center [231, 306] width 60 height 11
type textarea "27203244547"
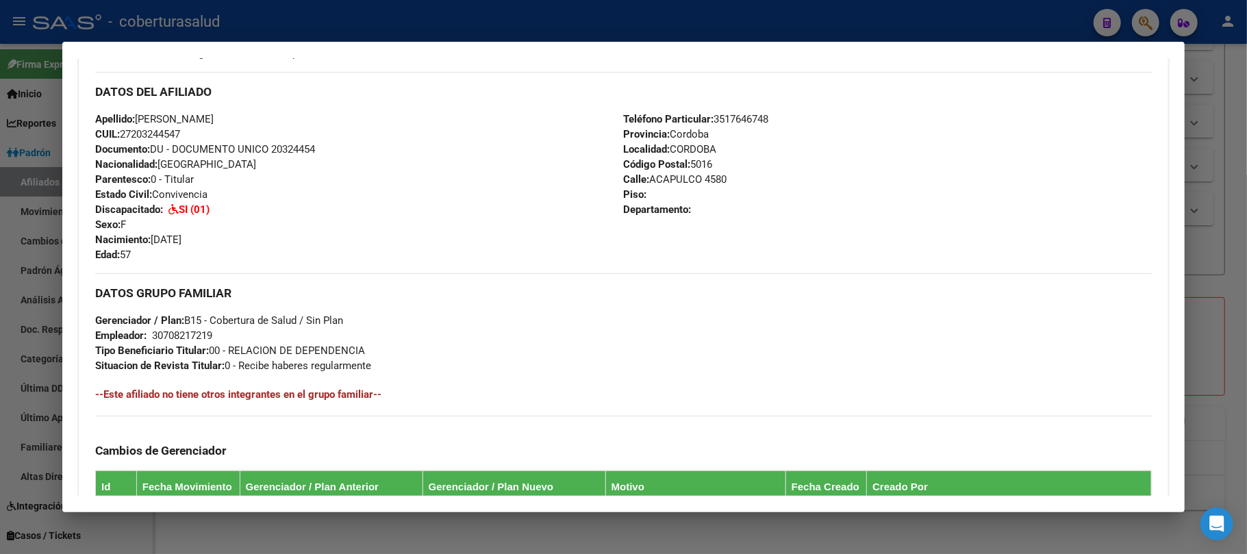
scroll to position [456, 0]
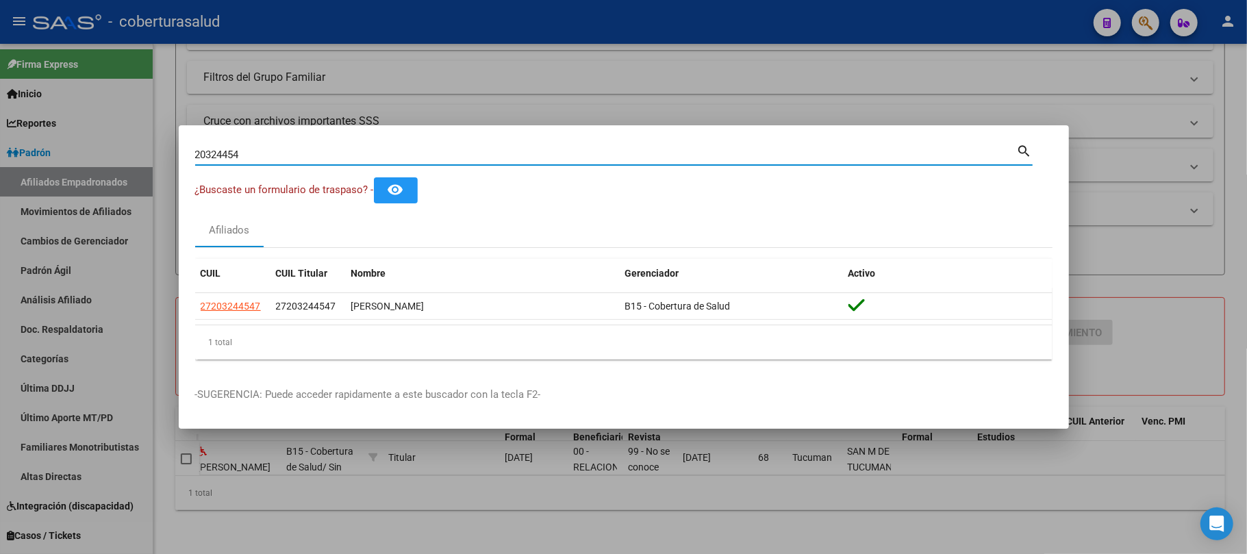
click at [255, 155] on input "20324454" at bounding box center [606, 155] width 822 height 12
paste input "433527"
type input "20433527"
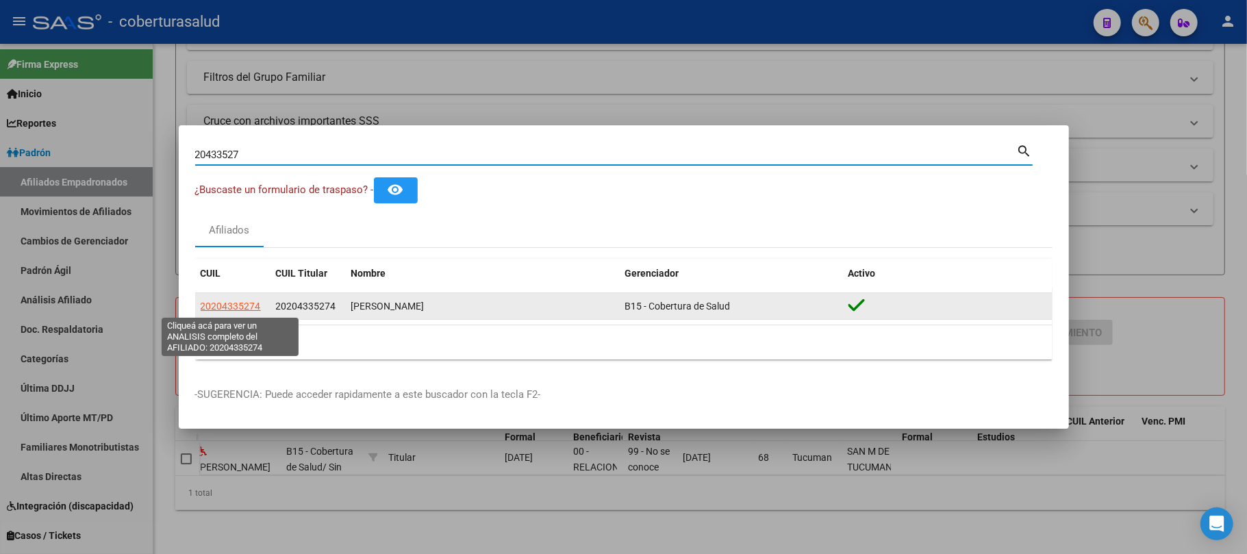
click at [222, 299] on app-link-go-to "20204335274" at bounding box center [231, 307] width 60 height 16
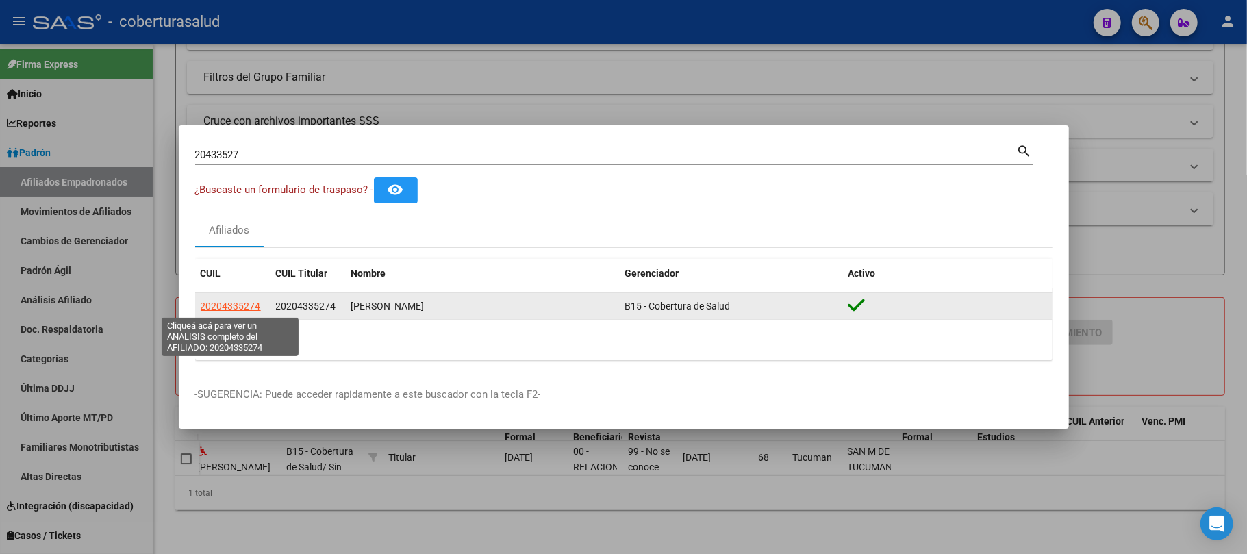
click at [229, 307] on span "20204335274" at bounding box center [231, 306] width 60 height 11
type textarea "20204335274"
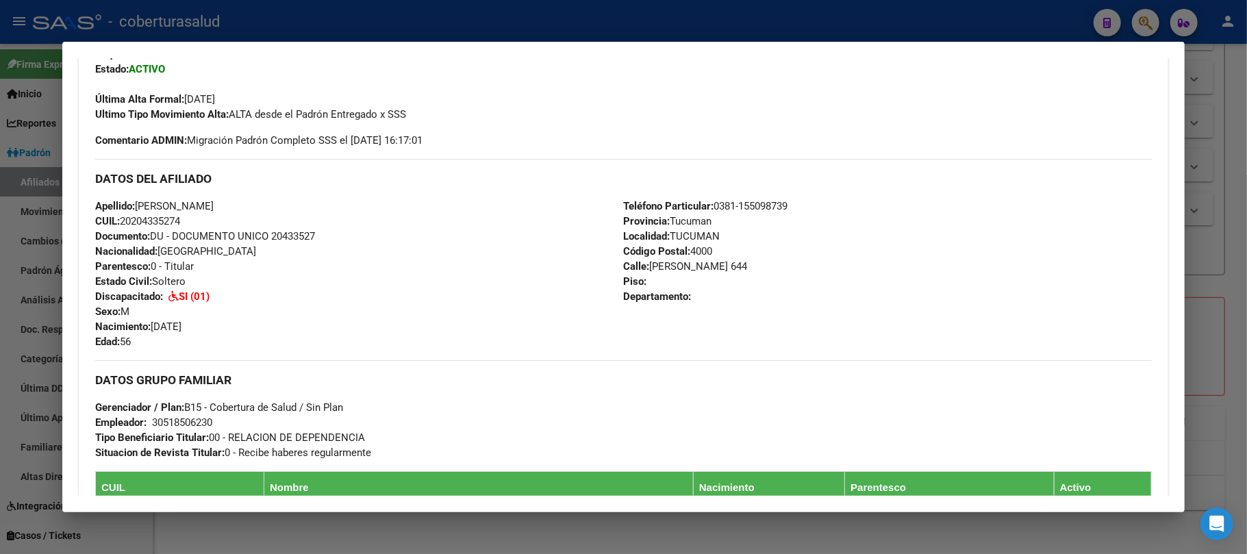
scroll to position [91, 0]
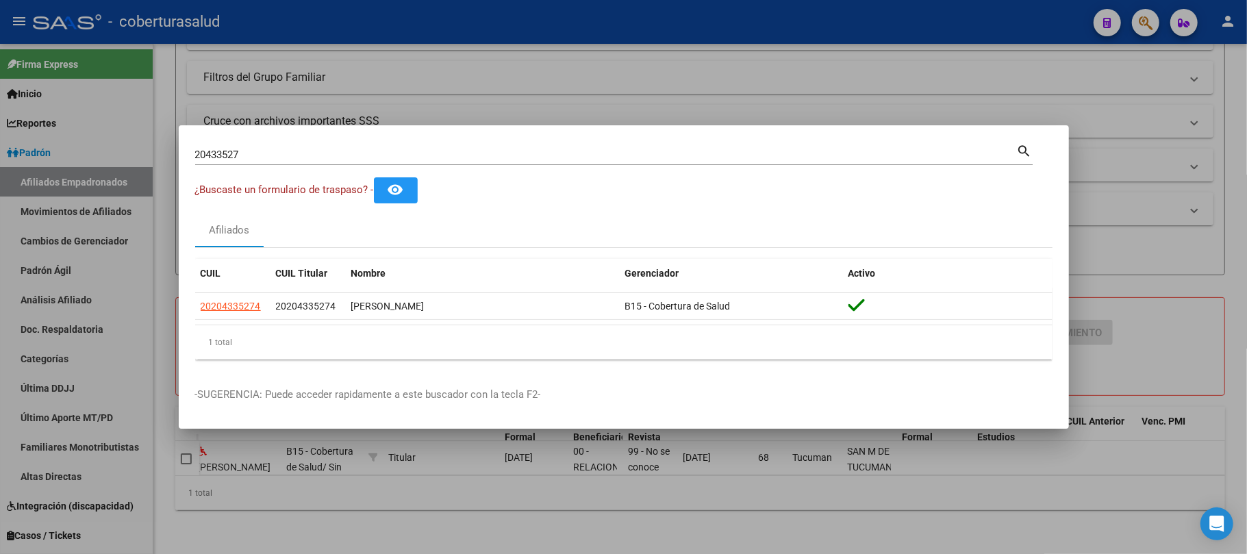
click at [286, 146] on div "20433527 Buscar (apellido, dni, [PERSON_NAME], [PERSON_NAME], cuit, obra social)" at bounding box center [606, 154] width 822 height 21
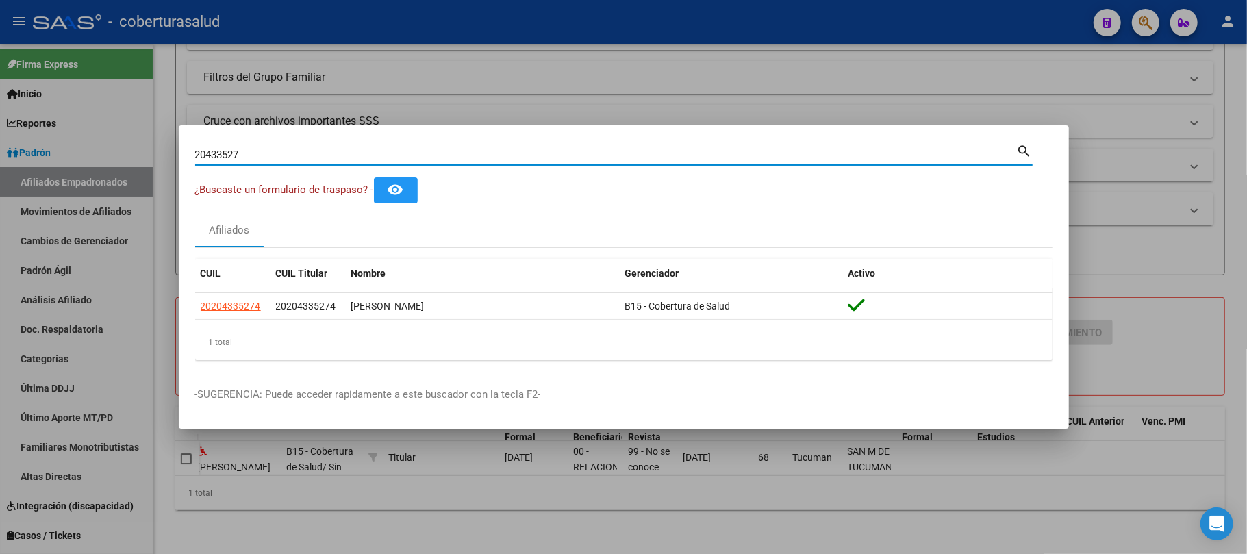
click at [286, 153] on input "20433527" at bounding box center [606, 155] width 822 height 12
paste input "580086"
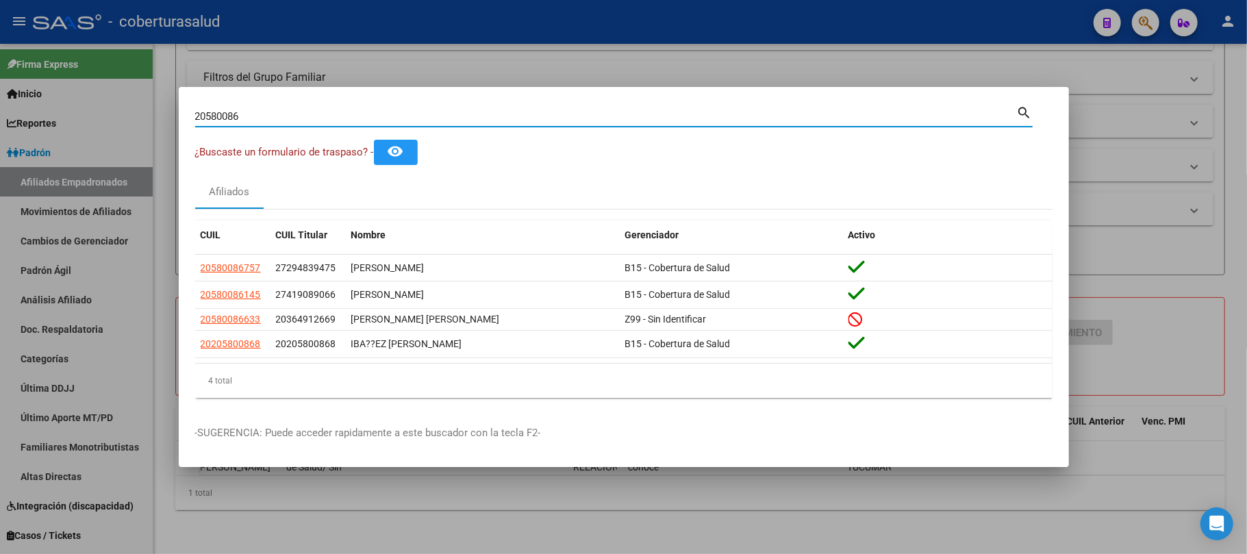
drag, startPoint x: 345, startPoint y: 116, endPoint x: 0, endPoint y: 105, distance: 345.3
click at [0, 105] on div "20580086 Buscar (apellido, dni, cuil, nro traspaso, cuit, obra social) search ¿…" at bounding box center [623, 277] width 1247 height 554
paste input "205800868"
type input "20205800868"
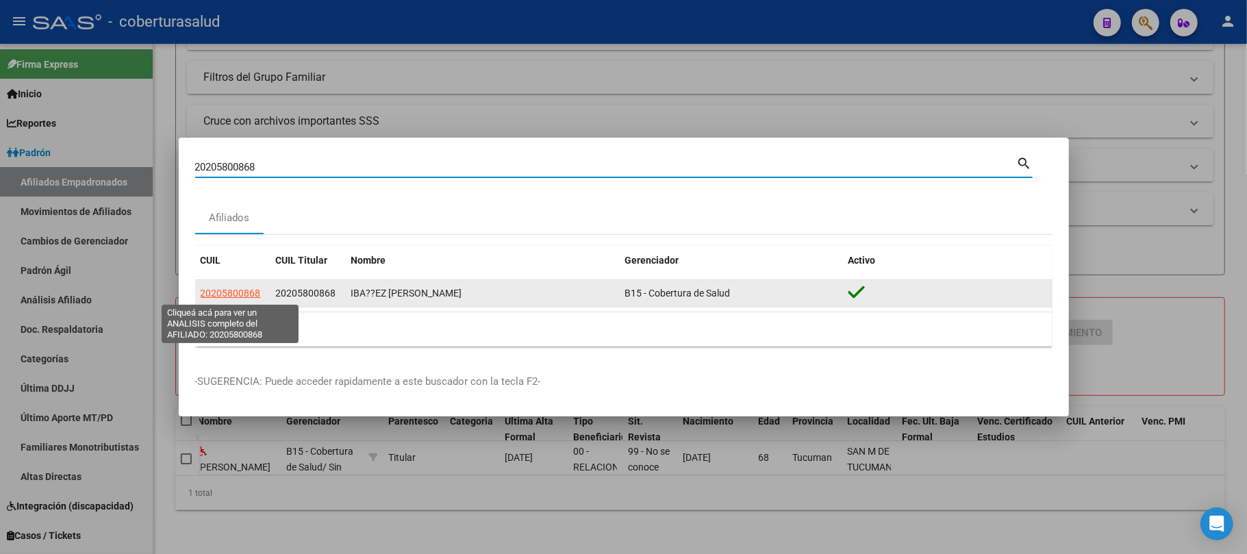
click at [230, 293] on span "20205800868" at bounding box center [231, 293] width 60 height 11
type textarea "20205800868"
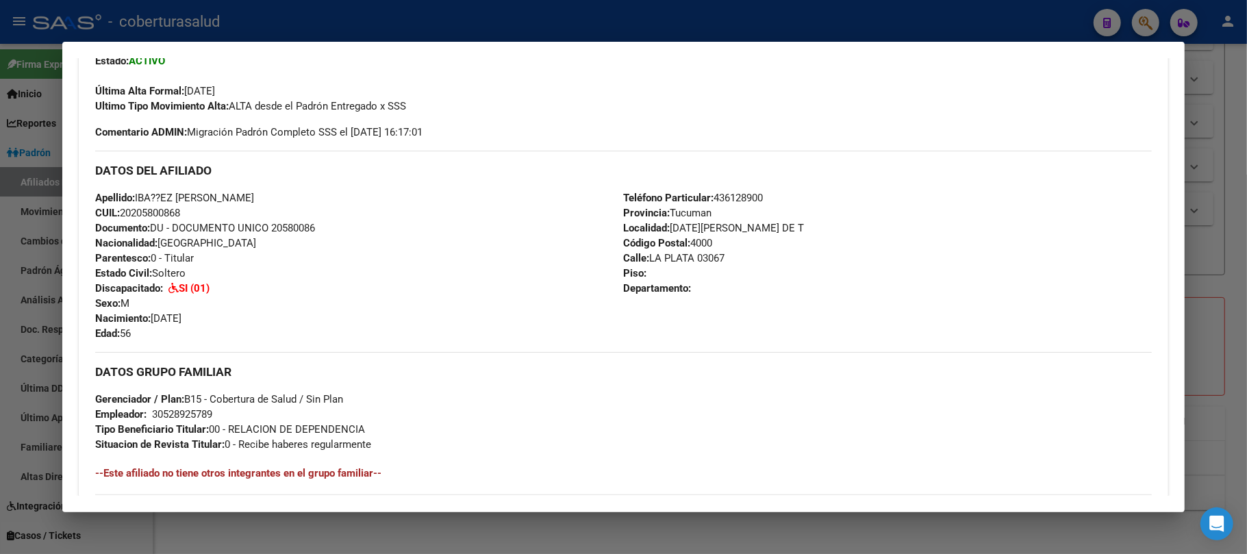
scroll to position [365, 0]
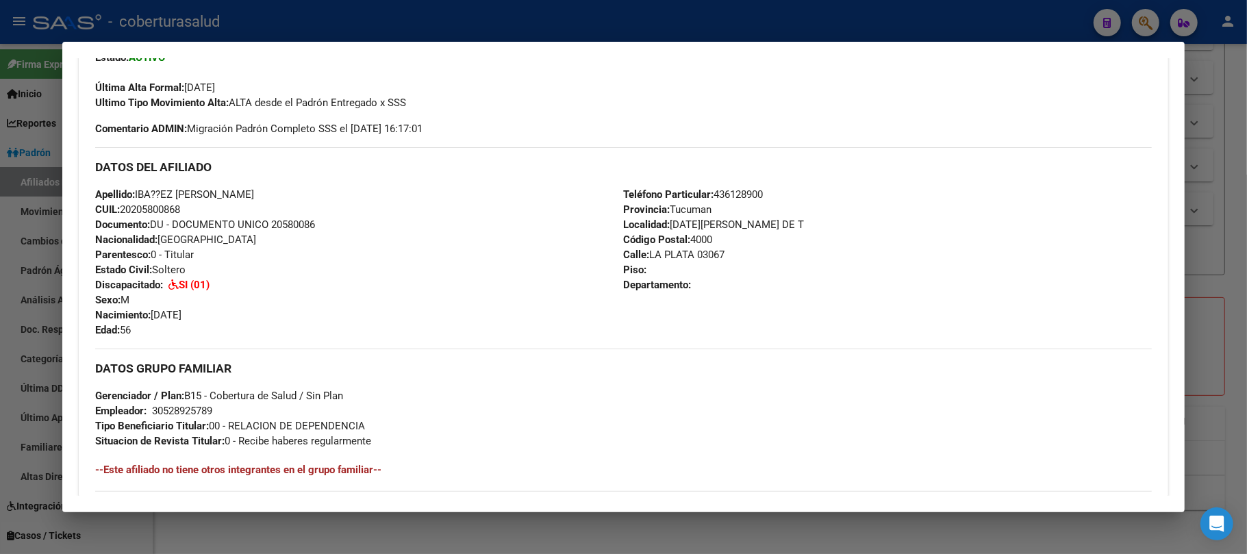
click at [557, 245] on div "Apellido: IBA??EZ [PERSON_NAME] CUIL: 20205800868 Documento: DU - DOCUMENTO UNI…" at bounding box center [359, 262] width 528 height 151
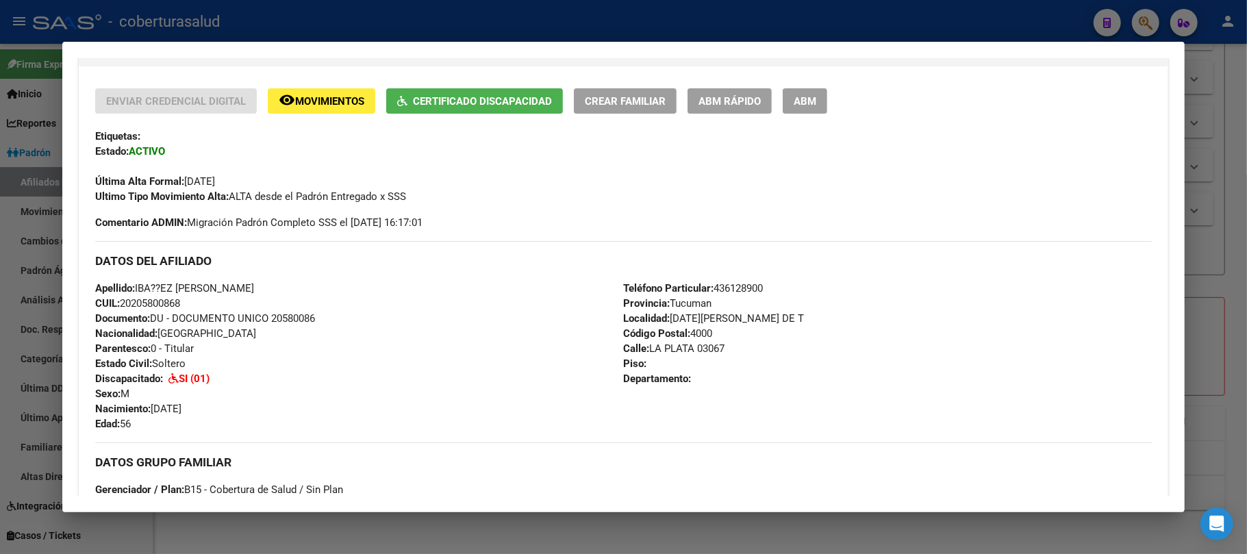
scroll to position [0, 0]
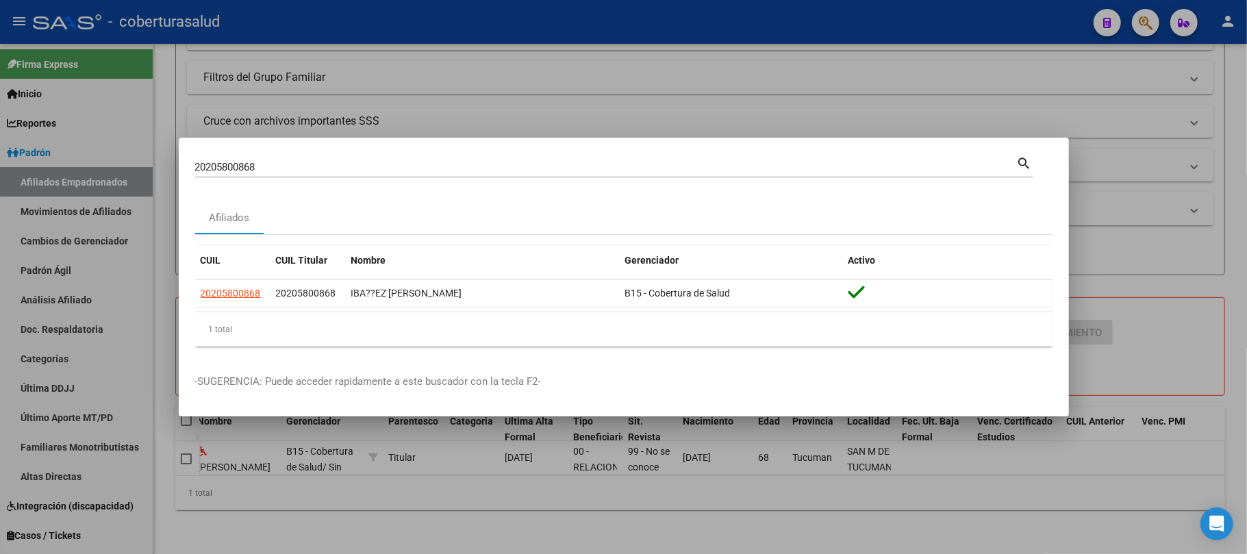
click at [403, 159] on div "20205800868 Buscar (apellido, dni, [PERSON_NAME], [PERSON_NAME], cuit, obra soc…" at bounding box center [606, 167] width 822 height 21
drag, startPoint x: 403, startPoint y: 159, endPoint x: 410, endPoint y: 164, distance: 8.2
click at [405, 160] on div "20205800868 Buscar (apellido, dni, [PERSON_NAME], [PERSON_NAME], cuit, obra soc…" at bounding box center [606, 167] width 822 height 21
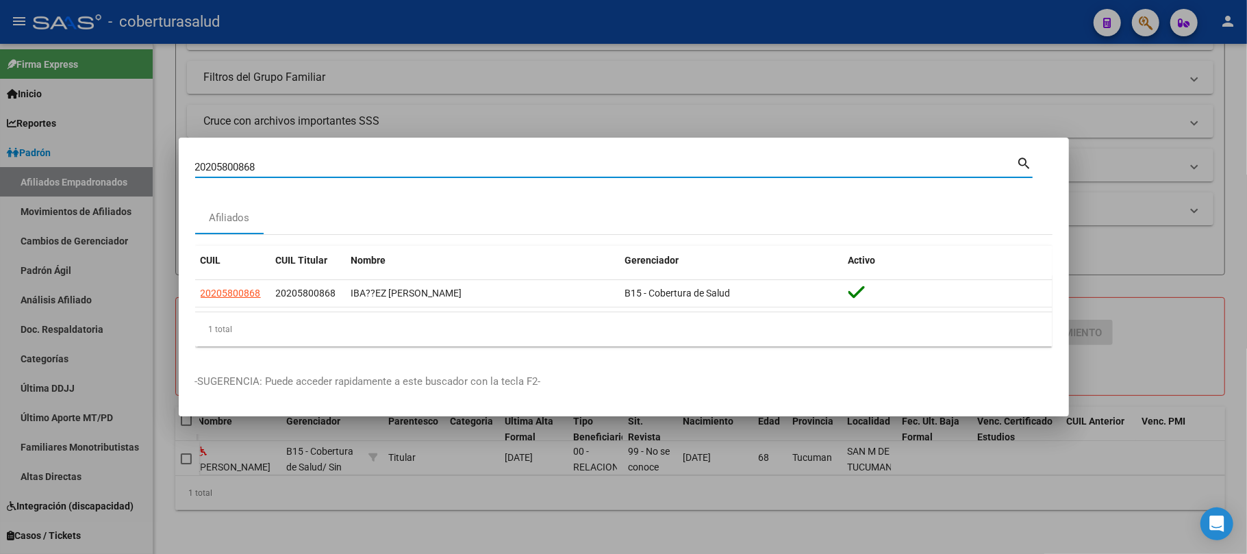
click at [410, 164] on input "20205800868" at bounding box center [606, 167] width 822 height 12
paste input "706563"
type input "20706563"
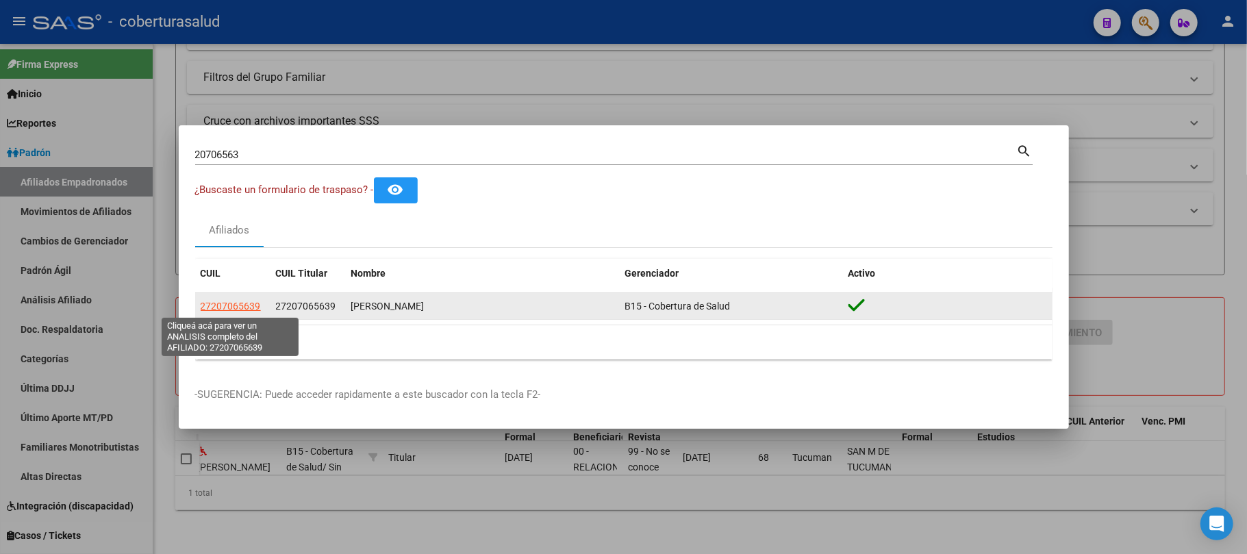
click at [240, 307] on span "27207065639" at bounding box center [231, 306] width 60 height 11
type textarea "27207065639"
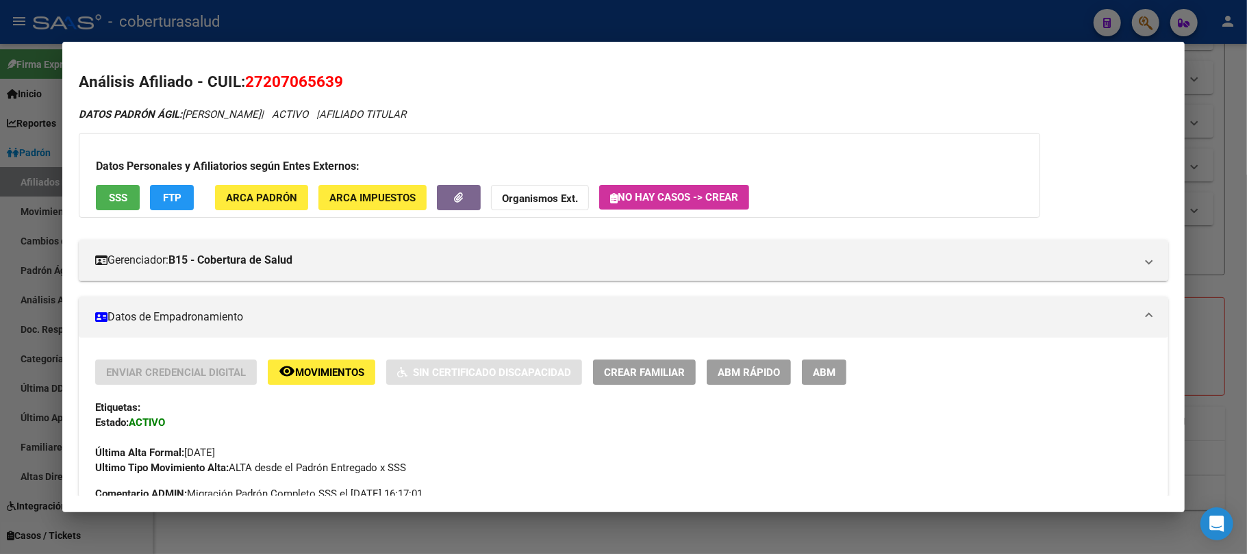
scroll to position [274, 0]
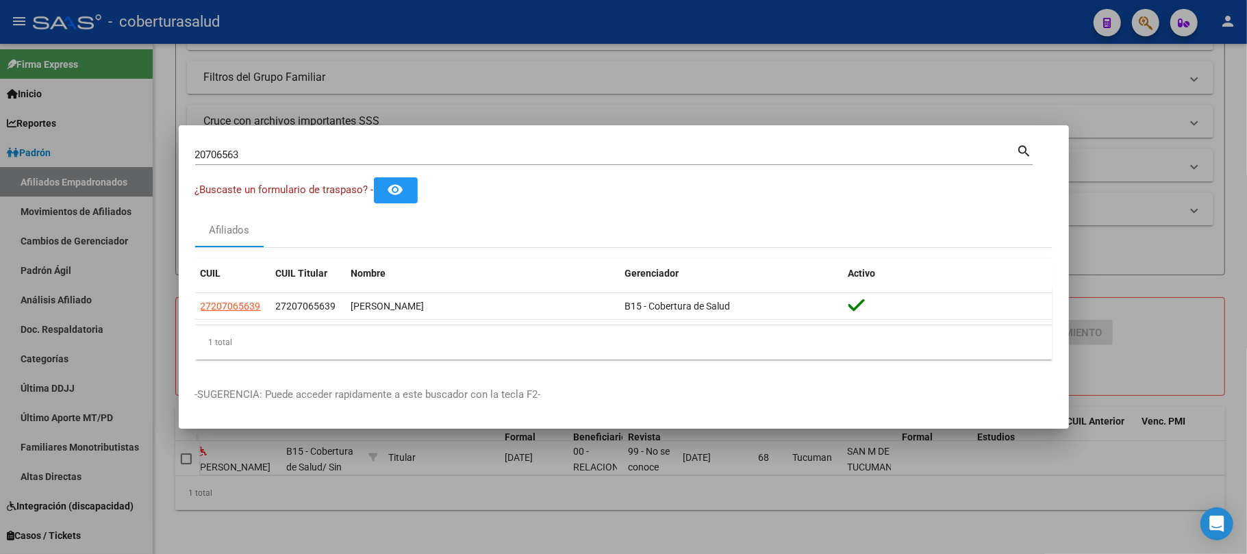
click at [338, 162] on div "20706563 Buscar (apellido, dni, [PERSON_NAME], [PERSON_NAME], cuit, obra social)" at bounding box center [606, 154] width 822 height 21
drag, startPoint x: 338, startPoint y: 162, endPoint x: 338, endPoint y: 154, distance: 8.2
click at [338, 162] on div "20706563 Buscar (apellido, dni, [PERSON_NAME], [PERSON_NAME], cuit, obra social)" at bounding box center [606, 154] width 822 height 21
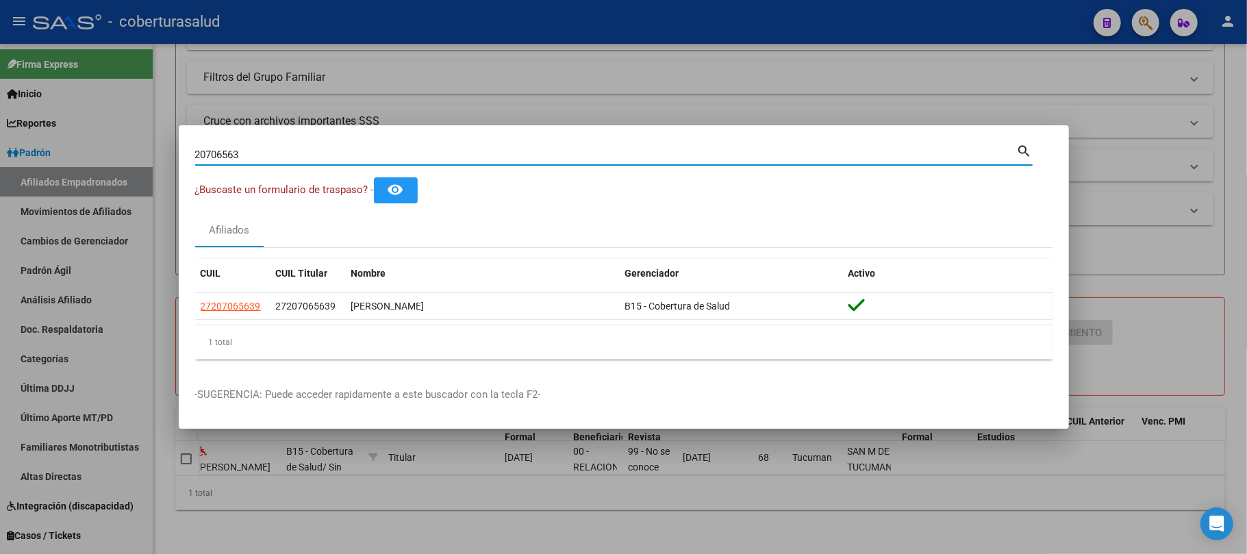
click at [338, 154] on input "20706563" at bounding box center [606, 155] width 822 height 12
paste input "920439"
type input "20920439"
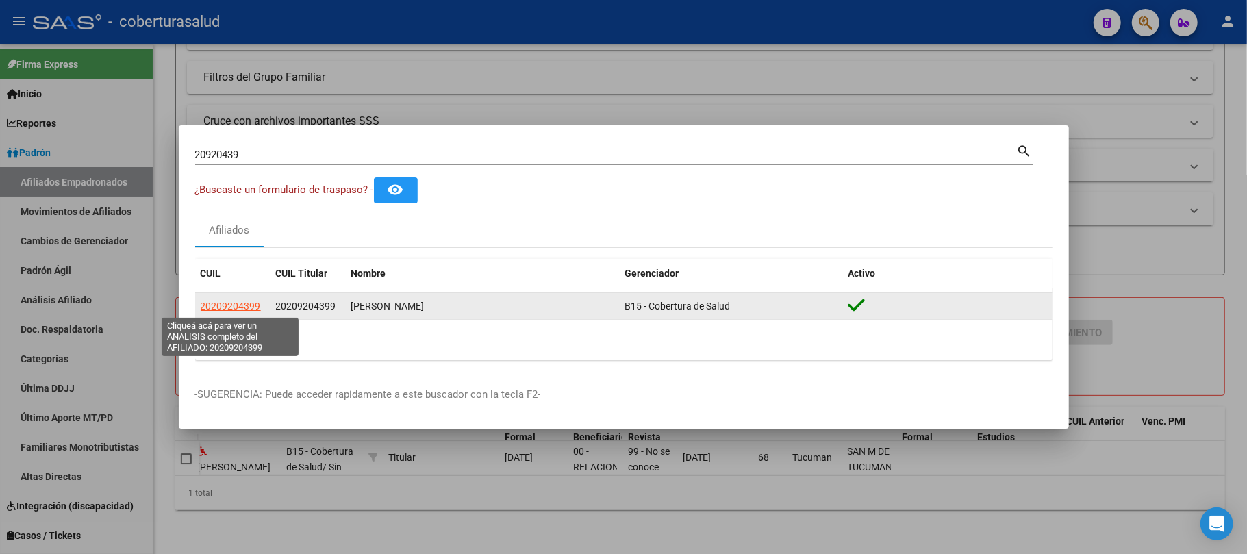
click at [233, 301] on span "20209204399" at bounding box center [231, 306] width 60 height 11
type textarea "20209204399"
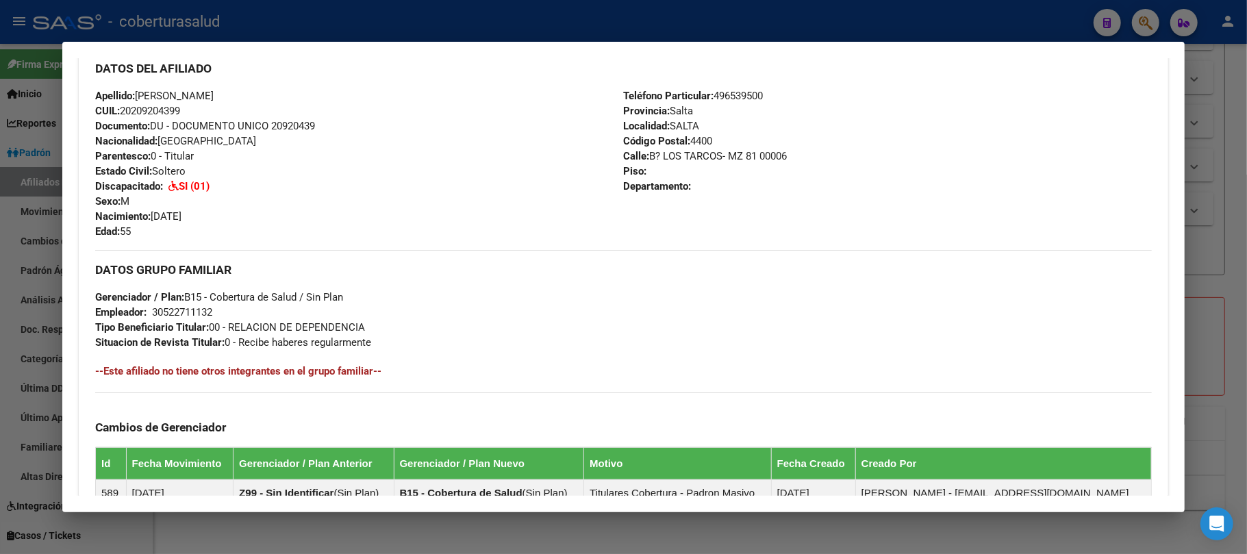
scroll to position [456, 0]
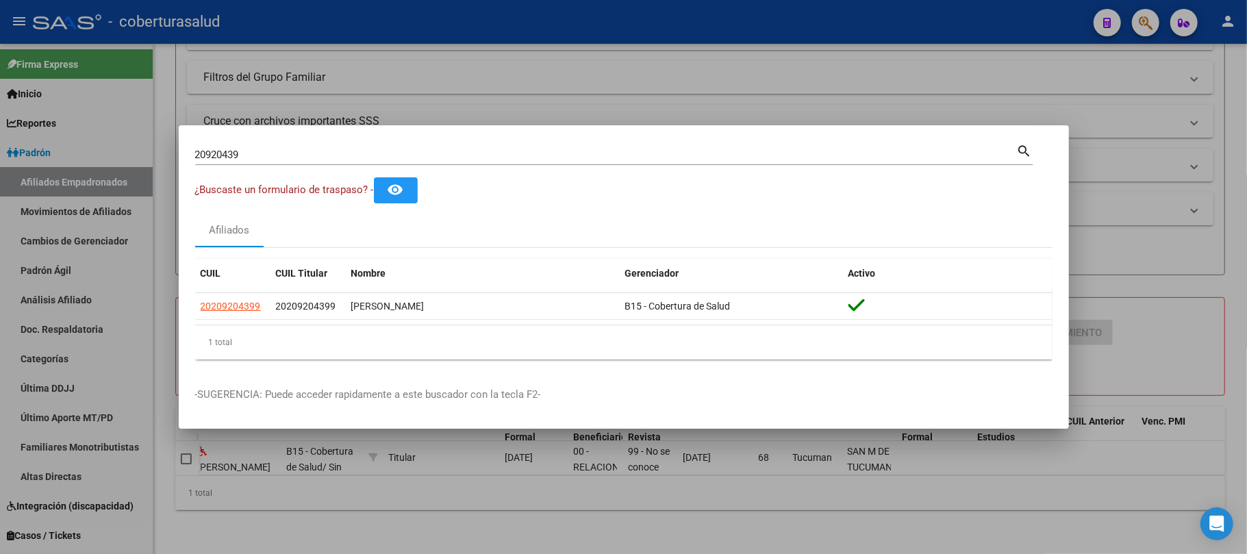
click at [228, 153] on input "20920439" at bounding box center [606, 155] width 822 height 12
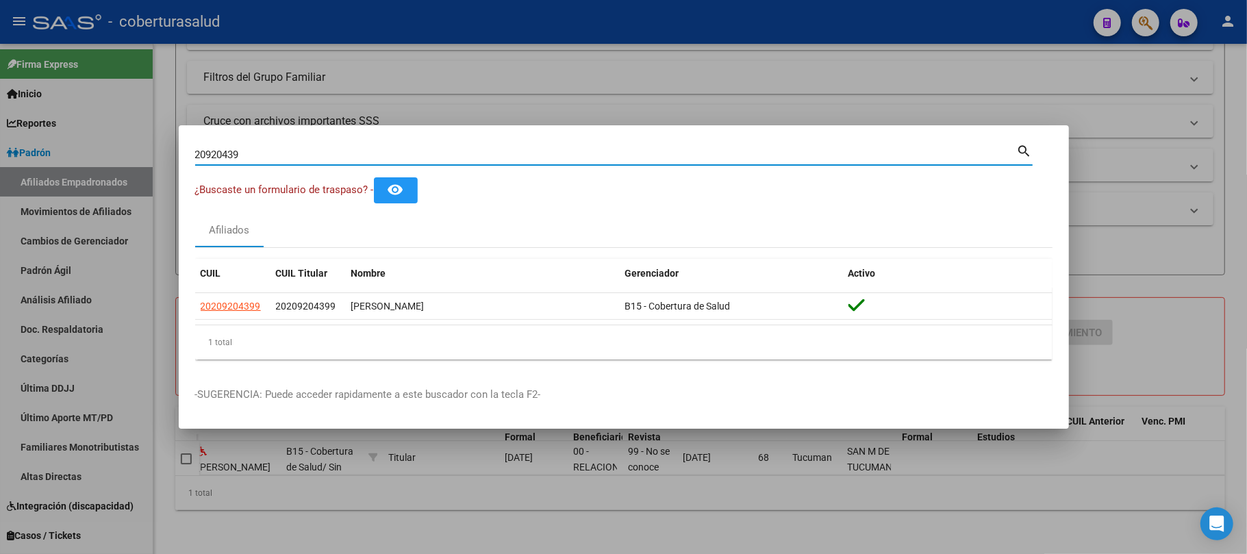
click at [228, 153] on input "20920439" at bounding box center [606, 155] width 822 height 12
paste input "68912"
type input "20968912"
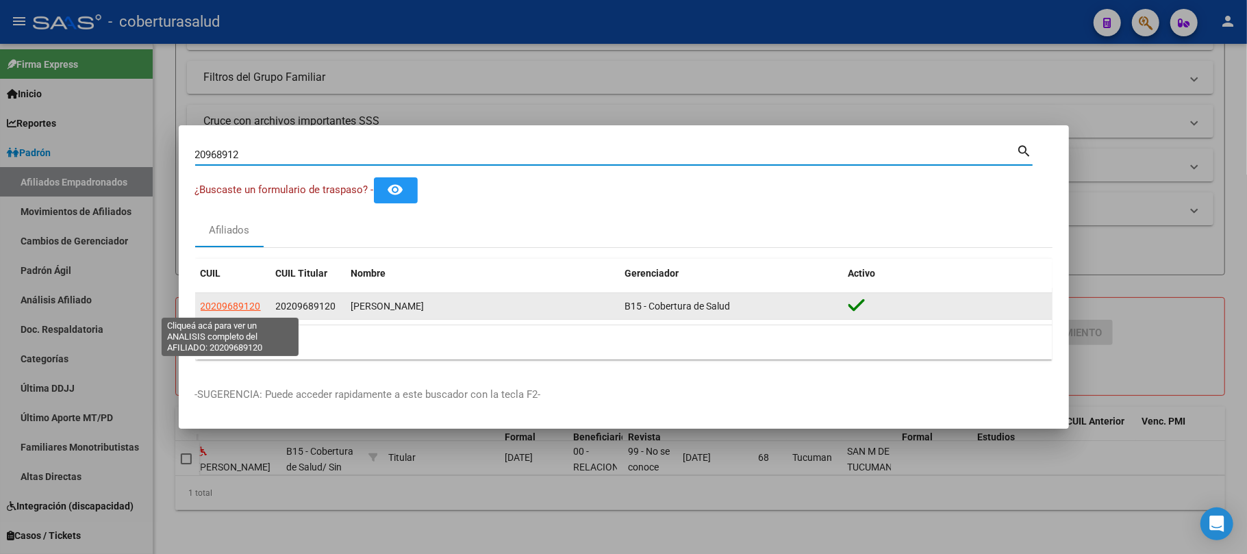
click at [247, 305] on span "20209689120" at bounding box center [231, 306] width 60 height 11
type textarea "20209689120"
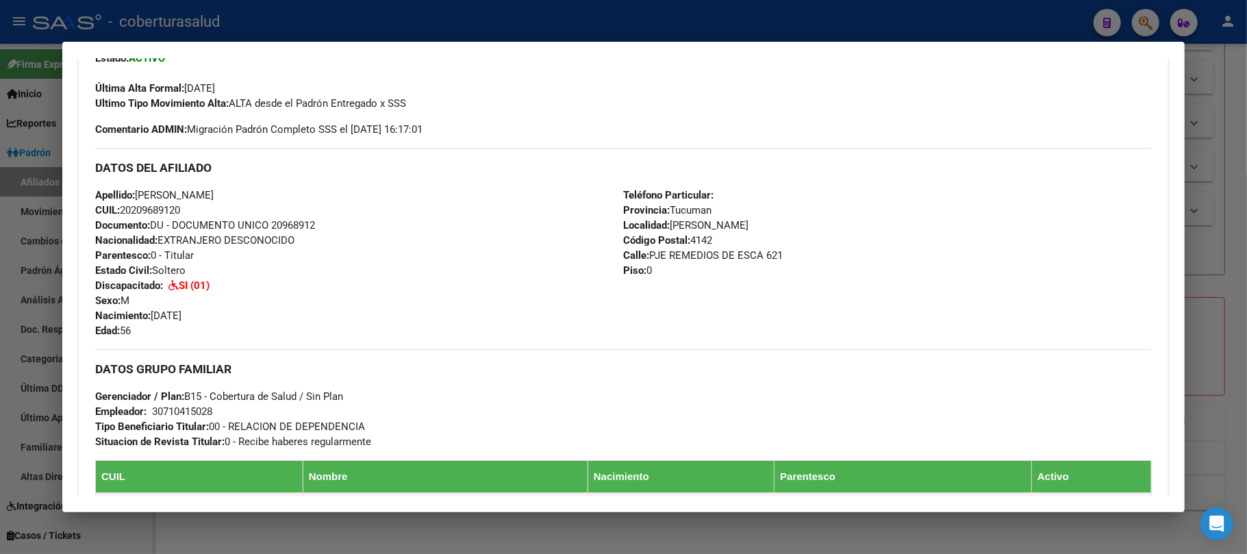
scroll to position [365, 0]
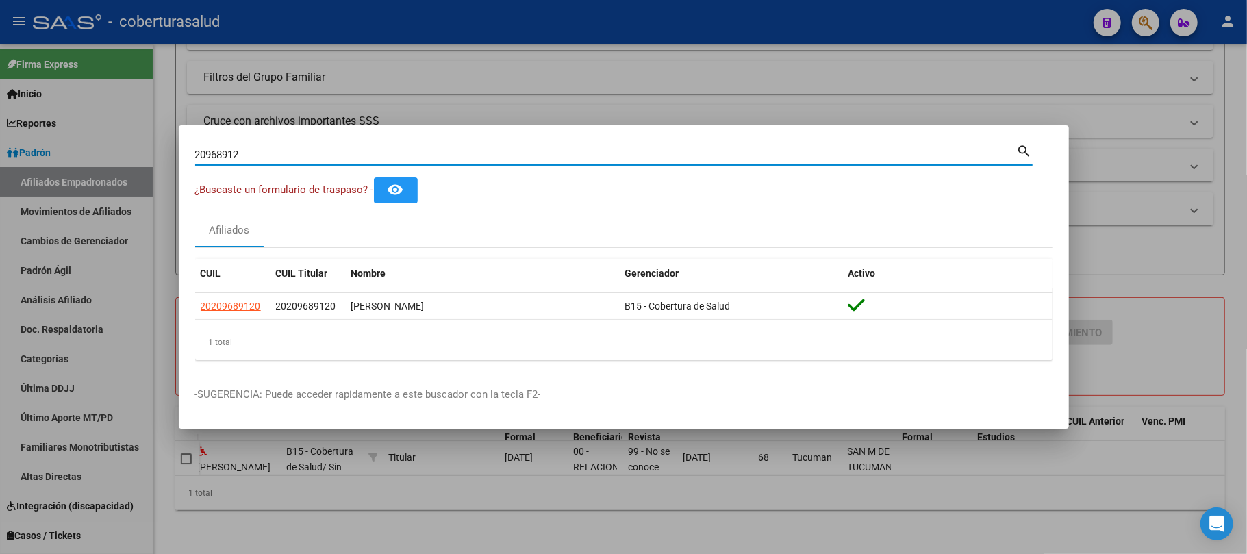
click at [379, 160] on input "20968912" at bounding box center [606, 155] width 822 height 12
paste input "1595371"
type input "21595371"
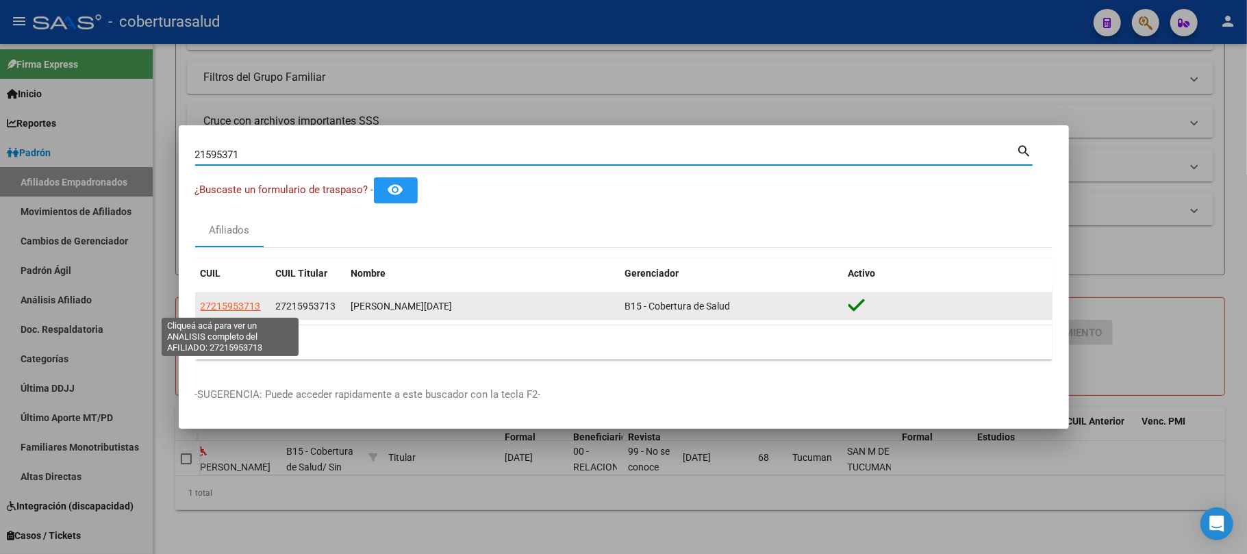
click at [242, 305] on span "27215953713" at bounding box center [231, 306] width 60 height 11
type textarea "27215953713"
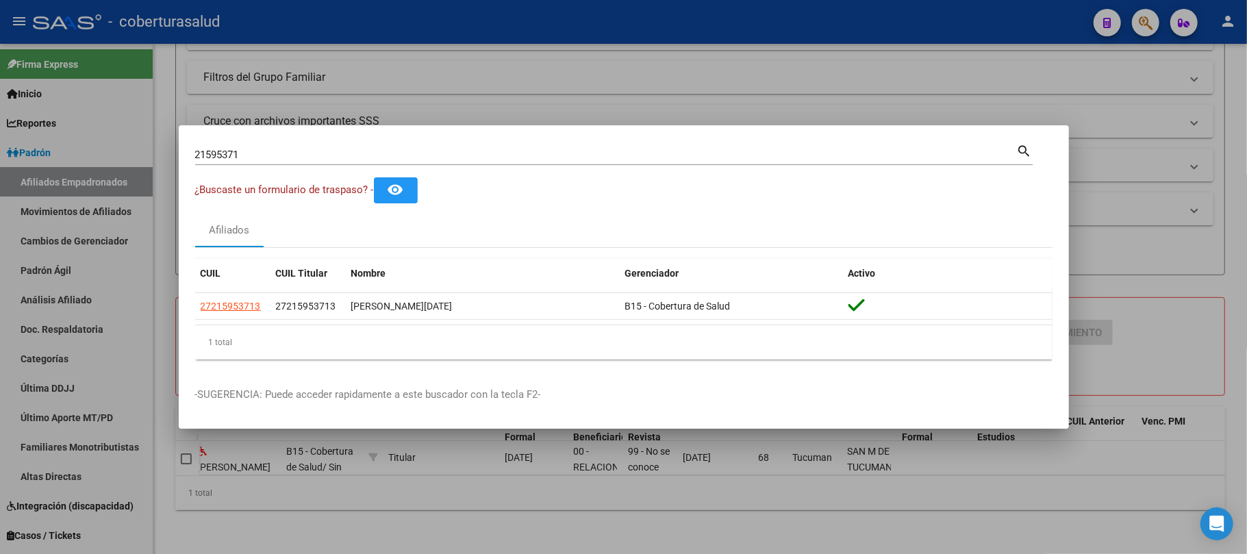
click at [297, 156] on input "21595371" at bounding box center [606, 155] width 822 height 12
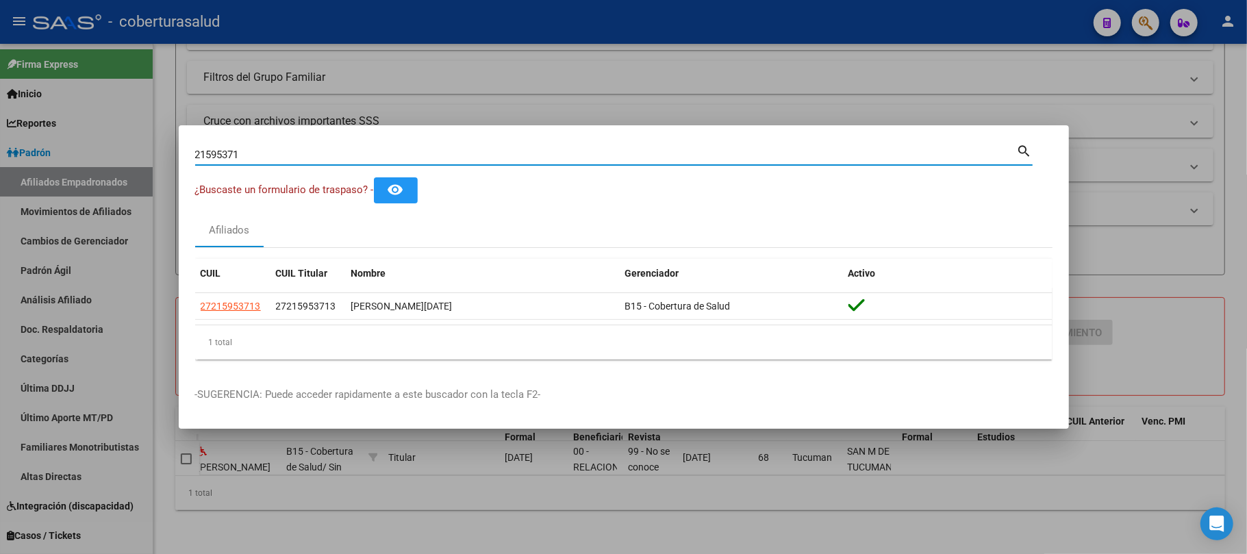
click at [297, 156] on input "21595371" at bounding box center [606, 155] width 822 height 12
paste input "663870"
click at [353, 151] on input "21663870" at bounding box center [606, 155] width 822 height 12
paste input "2519034"
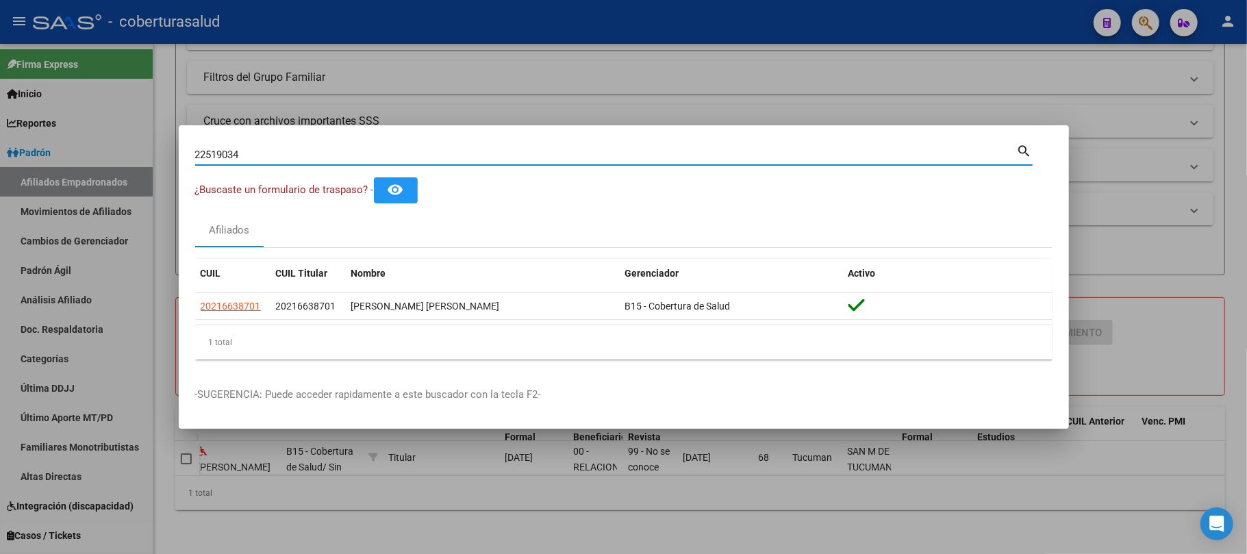
type input "22519034"
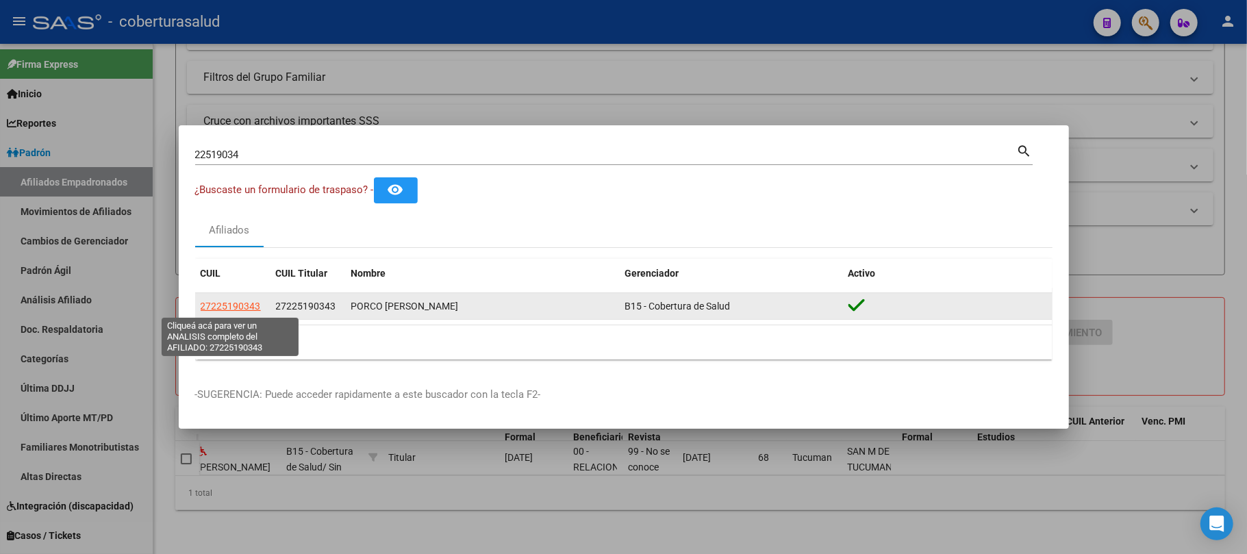
click at [226, 305] on span "27225190343" at bounding box center [231, 306] width 60 height 11
type textarea "27225190343"
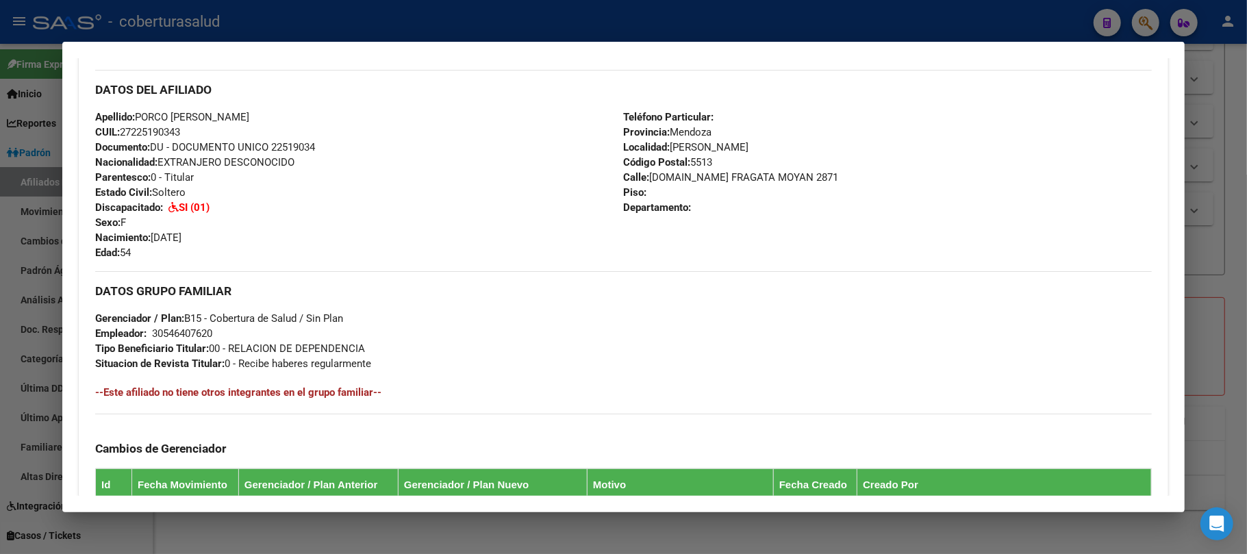
scroll to position [456, 0]
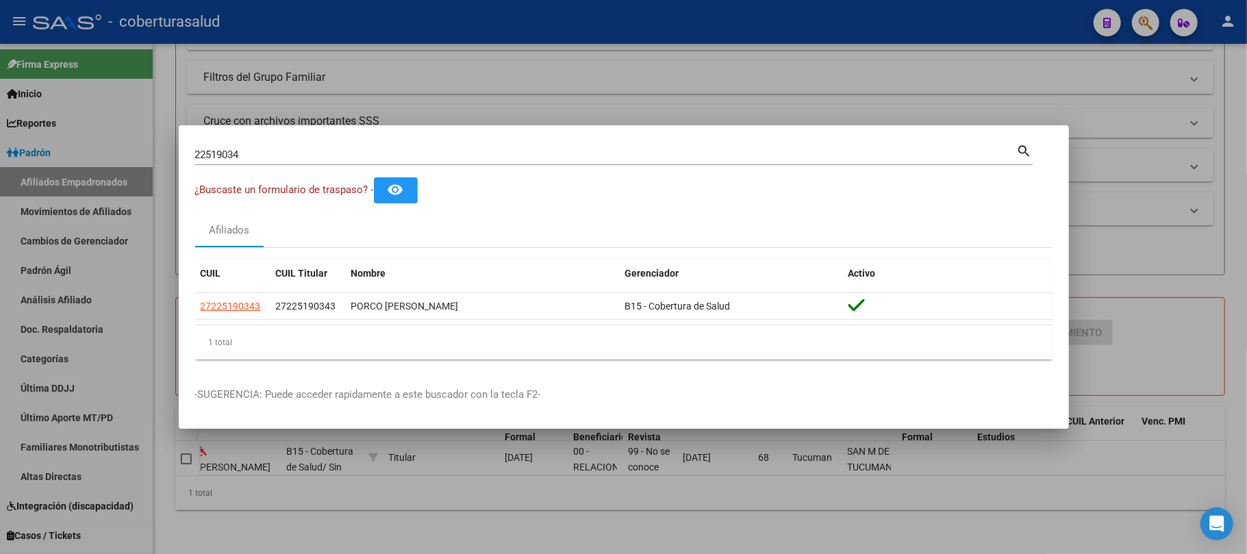
click at [269, 157] on input "22519034" at bounding box center [606, 155] width 822 height 12
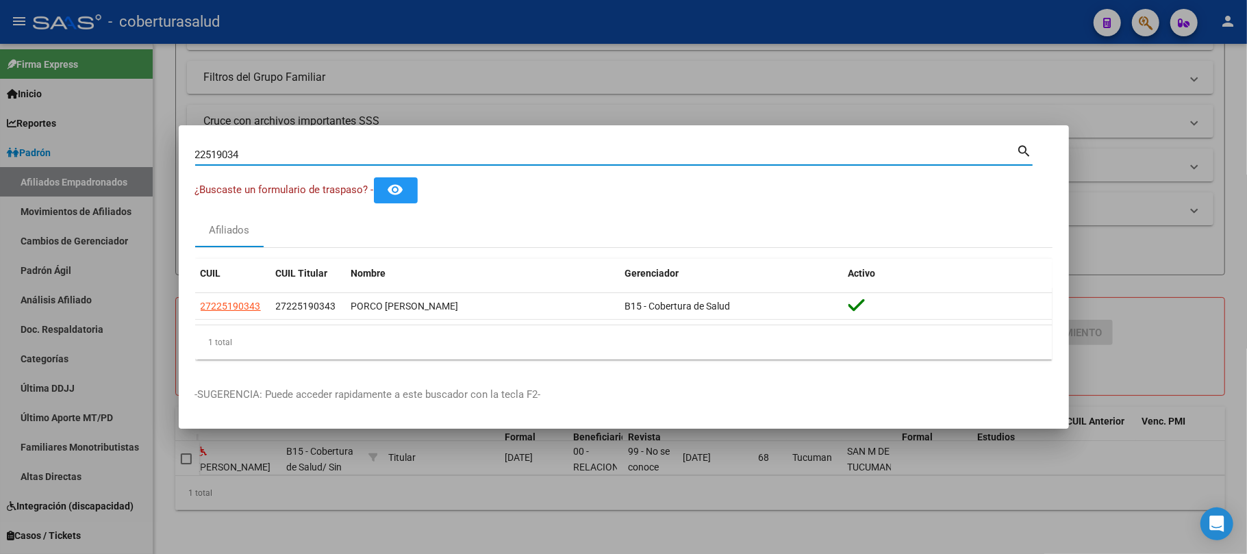
paste input "22901385"
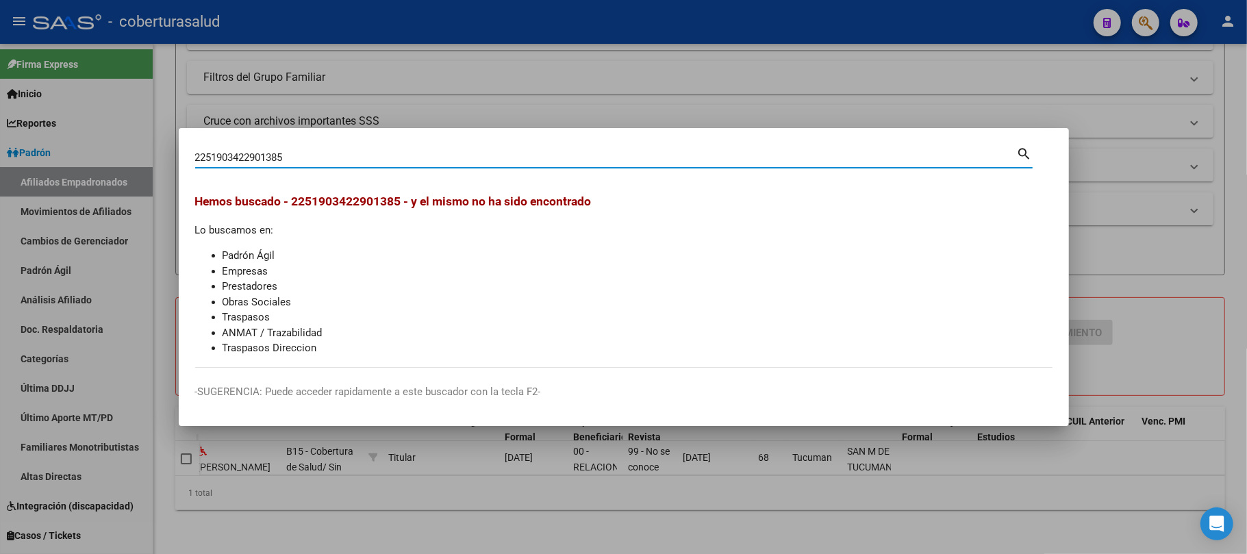
click at [269, 157] on input "2251903422901385" at bounding box center [606, 157] width 822 height 12
paste input
type input "22901385"
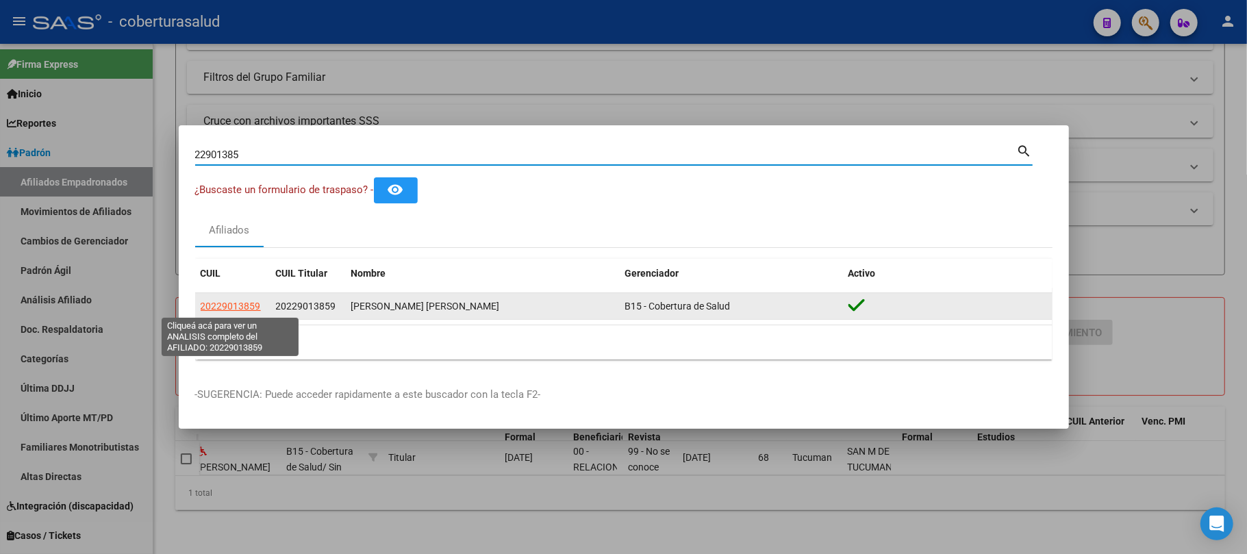
click at [244, 305] on span "20229013859" at bounding box center [231, 306] width 60 height 11
type textarea "20229013859"
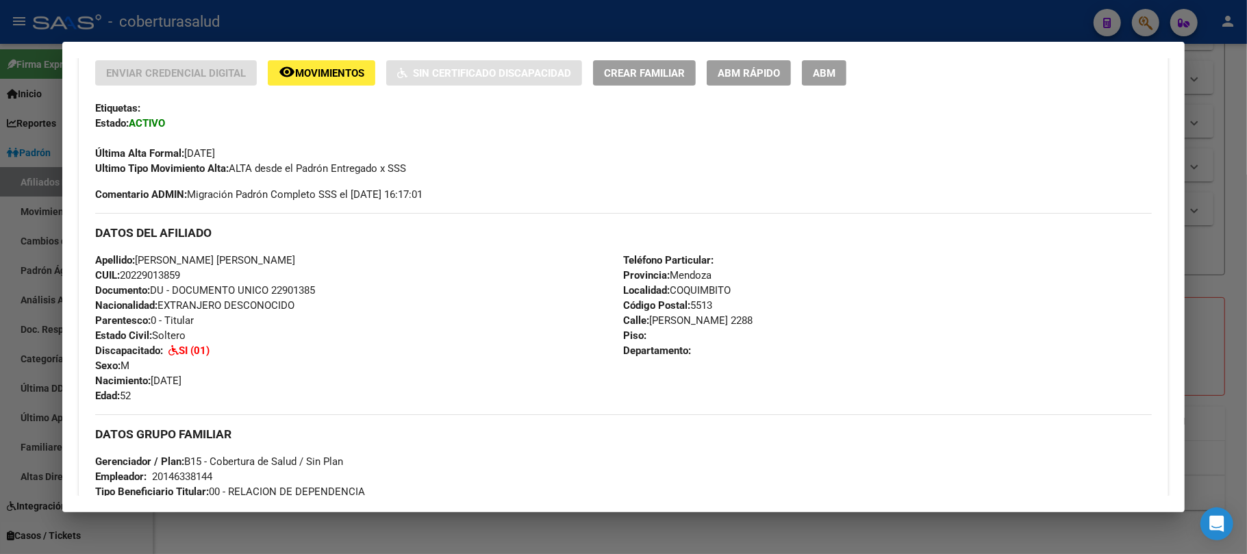
scroll to position [365, 0]
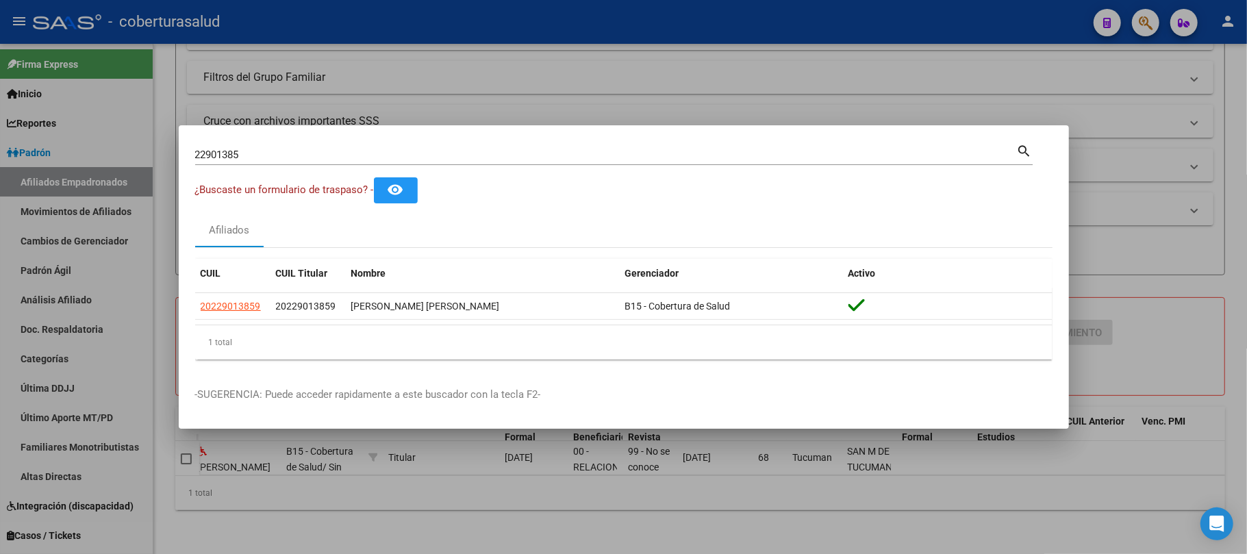
click at [346, 152] on input "22901385" at bounding box center [606, 155] width 822 height 12
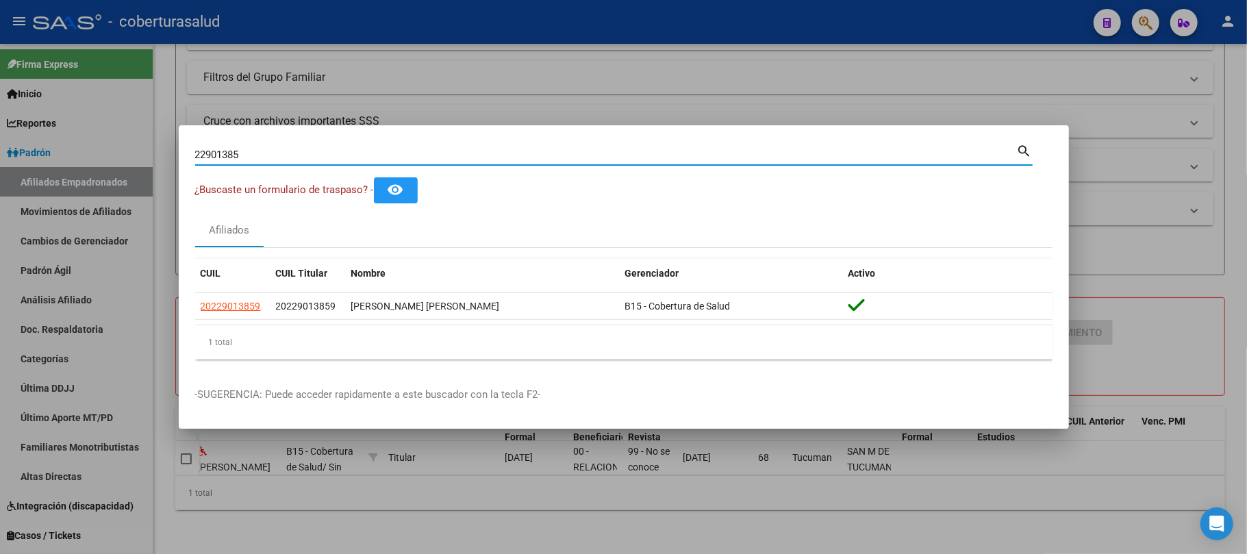
paste input "360415"
type input "23604155"
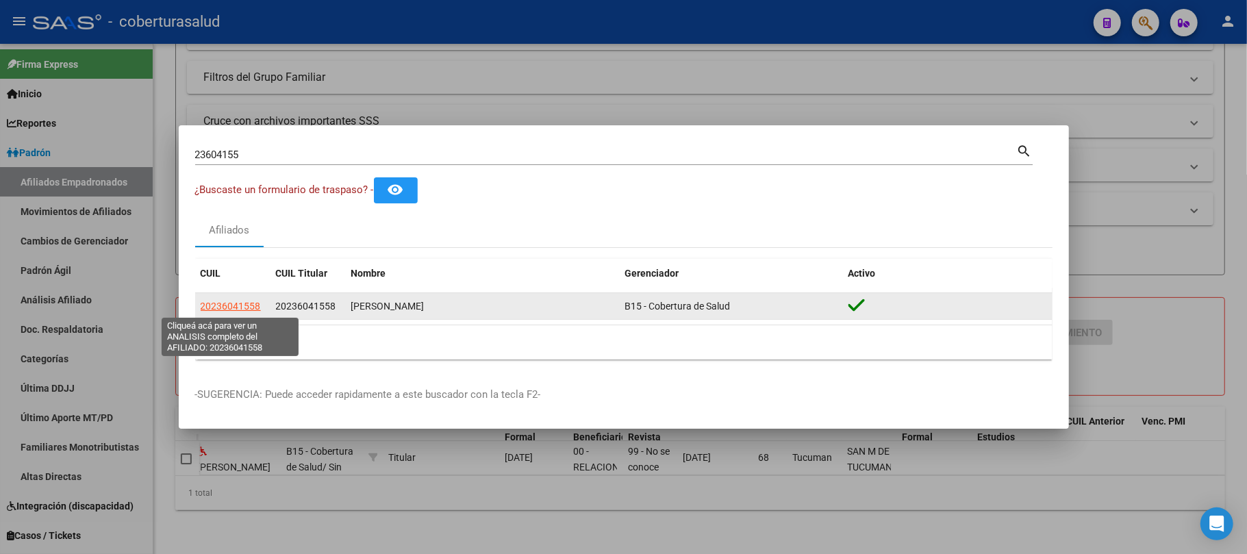
click at [227, 304] on span "20236041558" at bounding box center [231, 306] width 60 height 11
type textarea "20236041558"
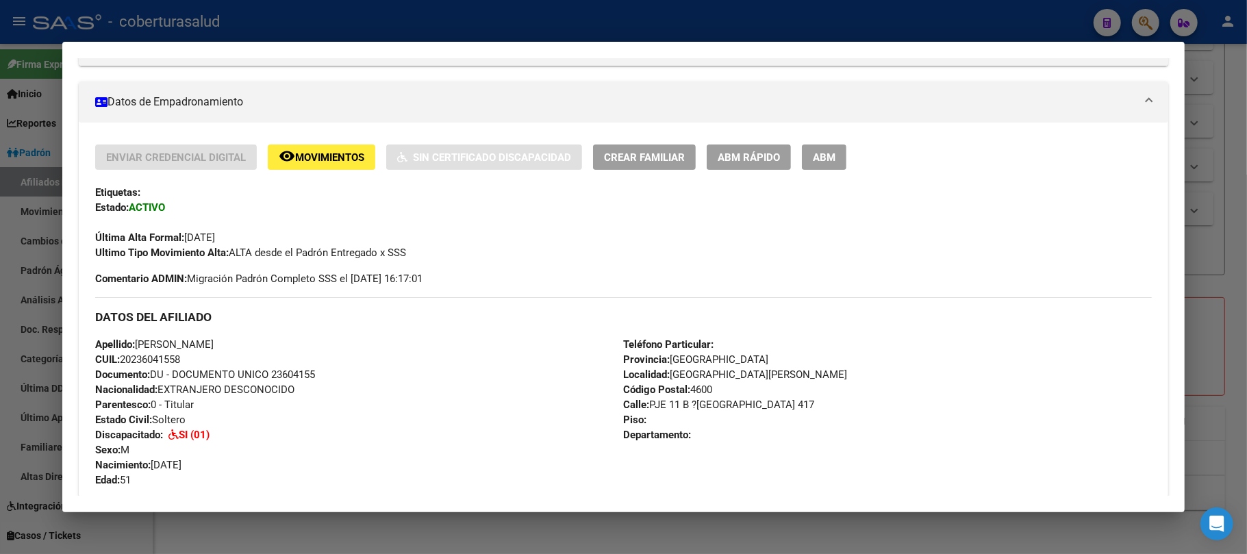
scroll to position [274, 0]
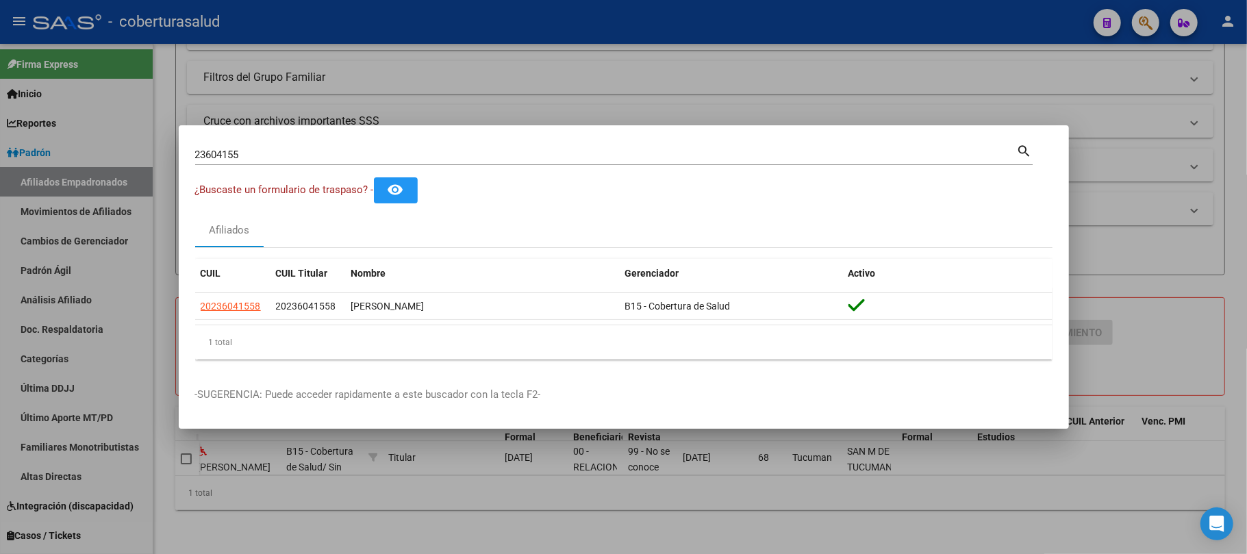
click at [301, 154] on input "23604155" at bounding box center [606, 155] width 822 height 12
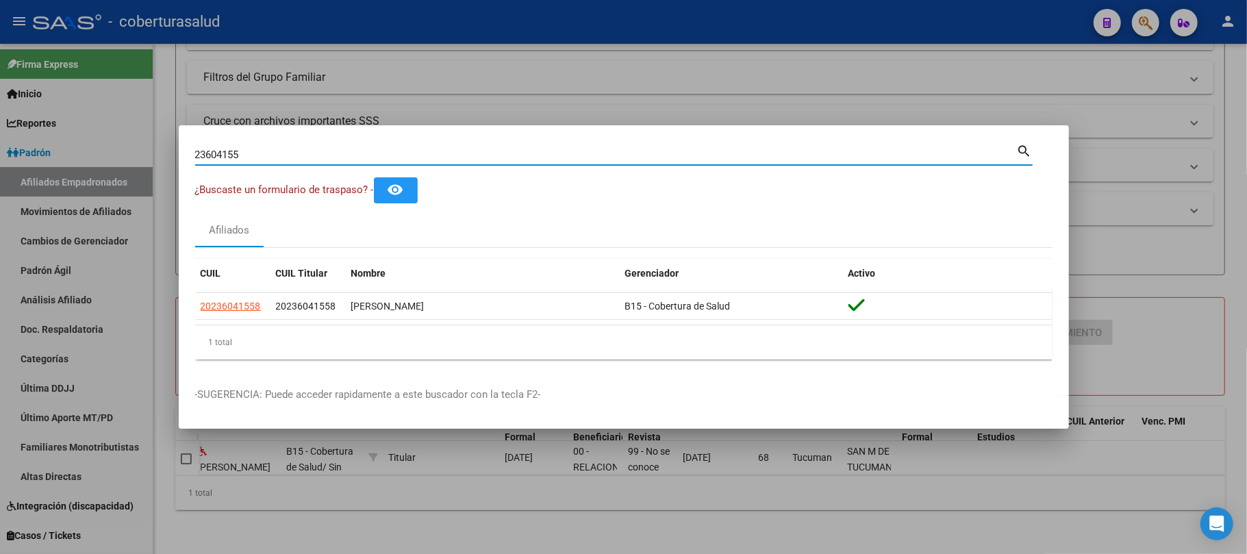
click at [301, 154] on input "23604155" at bounding box center [606, 155] width 822 height 12
paste input "826820"
type input "23826820"
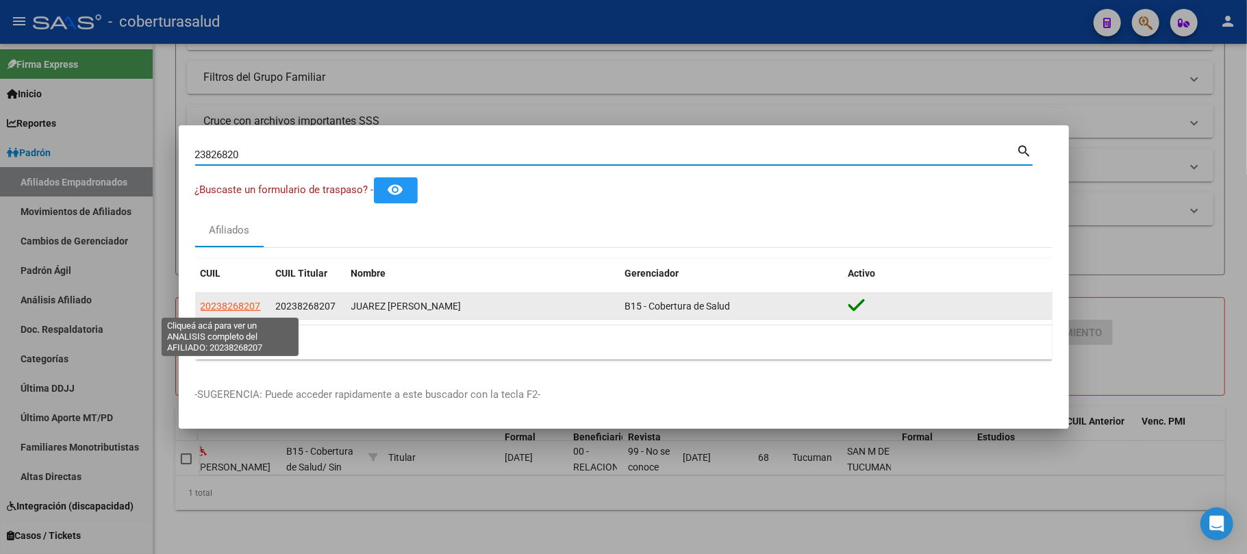
click at [239, 310] on span "20238268207" at bounding box center [231, 306] width 60 height 11
type textarea "20238268207"
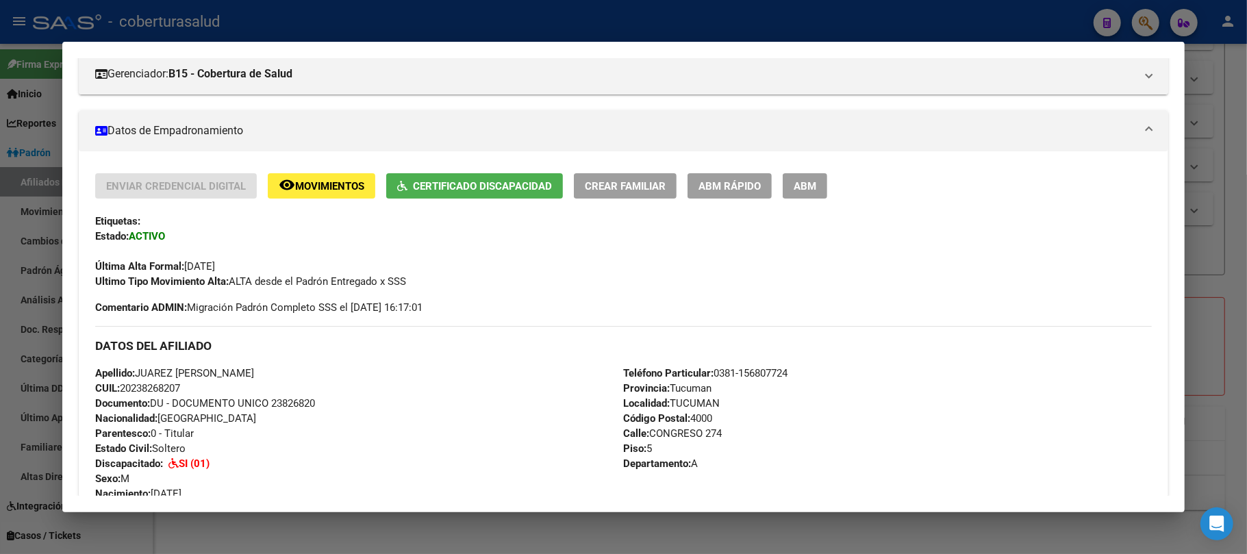
scroll to position [456, 0]
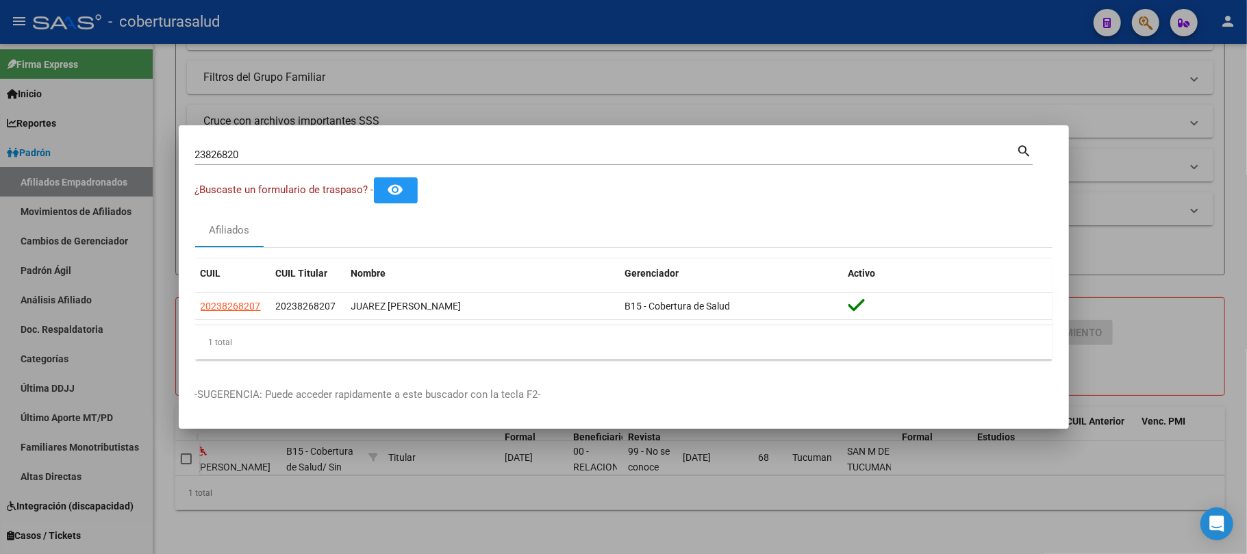
click at [278, 149] on input "23826820" at bounding box center [606, 155] width 822 height 12
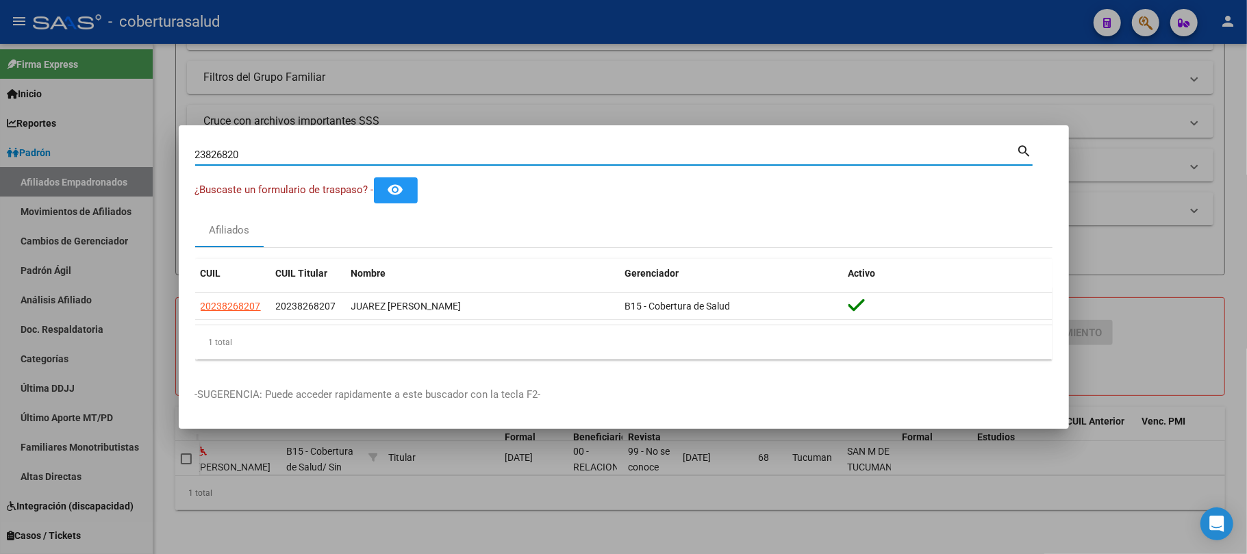
click at [278, 149] on input "23826820" at bounding box center [606, 155] width 822 height 12
paste input "4338098"
type input "24338098"
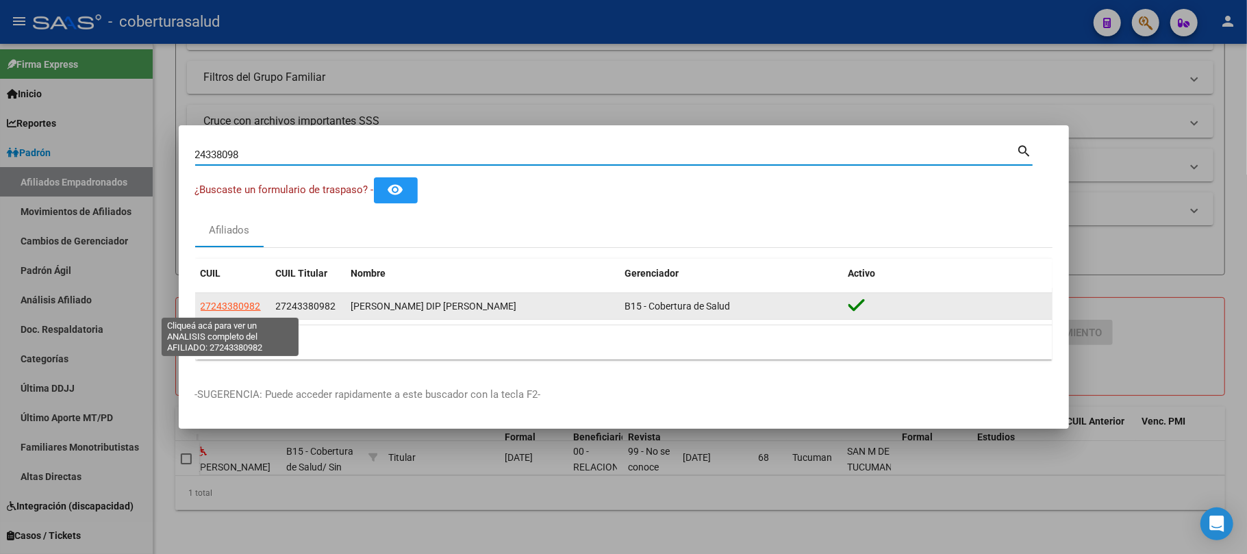
click at [229, 307] on span "27243380982" at bounding box center [231, 306] width 60 height 11
type textarea "27243380982"
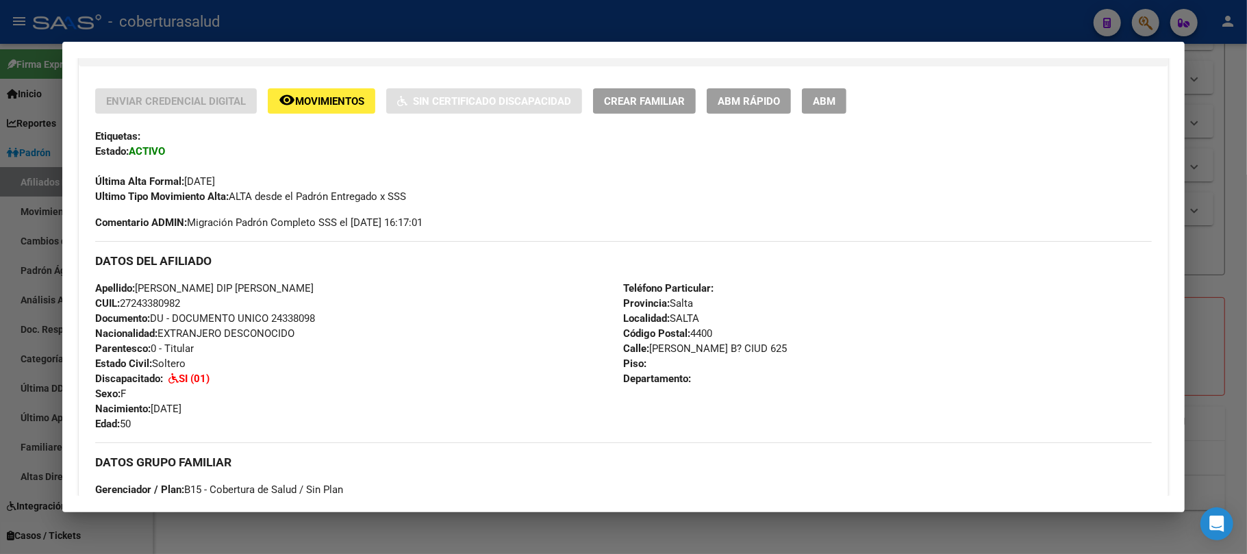
scroll to position [274, 0]
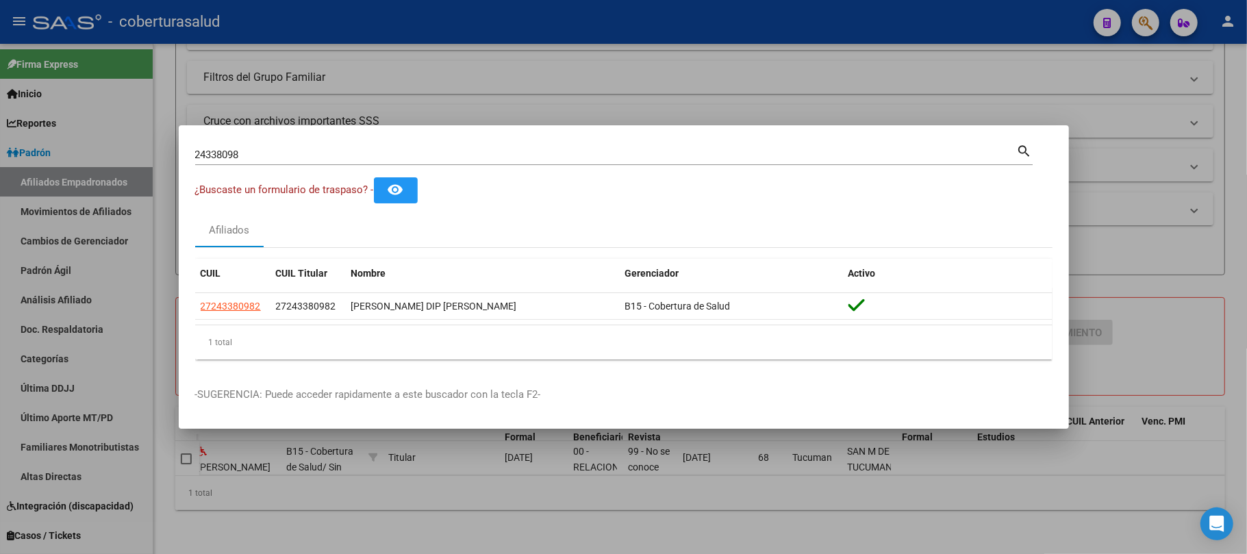
click at [312, 146] on div "24338098 Buscar (apellido, dni, [PERSON_NAME], [PERSON_NAME], cuit, obra social)" at bounding box center [606, 154] width 822 height 21
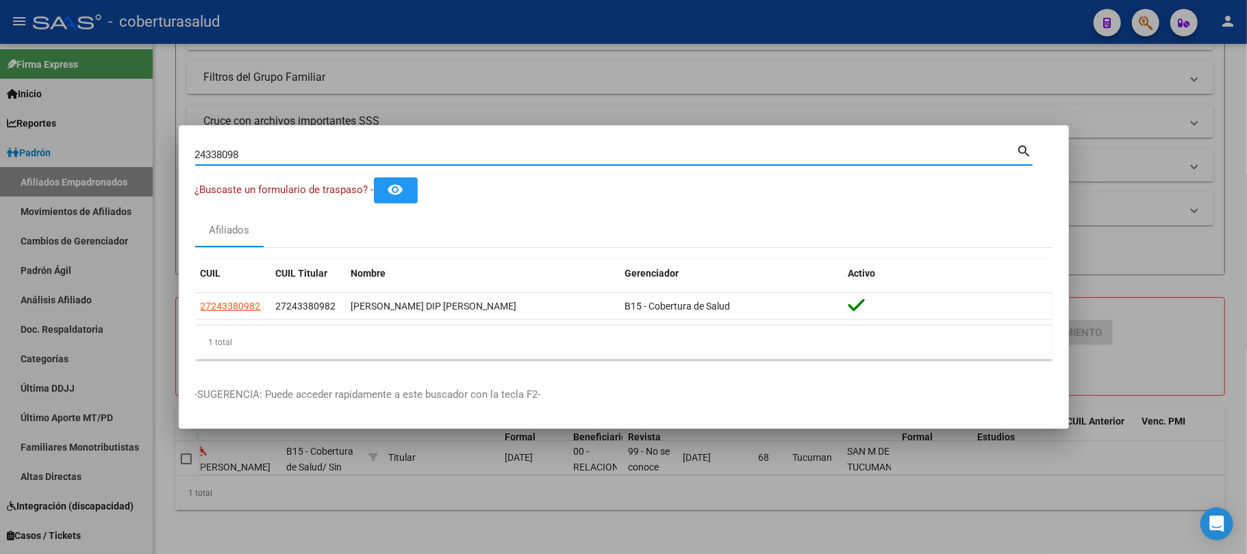
click at [310, 151] on input "24338098" at bounding box center [606, 155] width 822 height 12
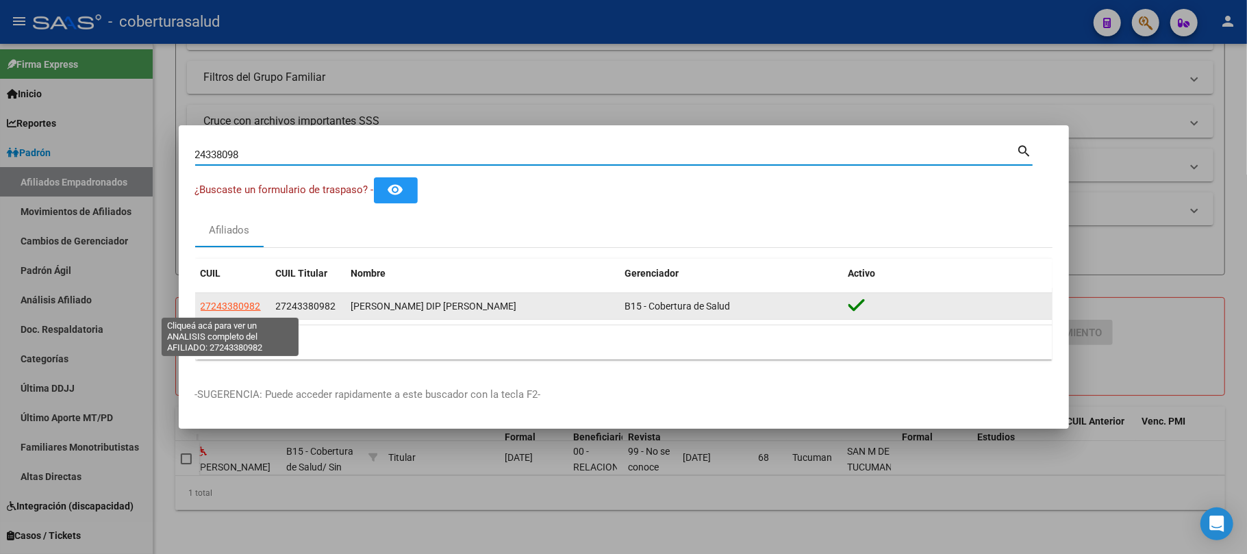
click at [228, 307] on span "27243380982" at bounding box center [231, 306] width 60 height 11
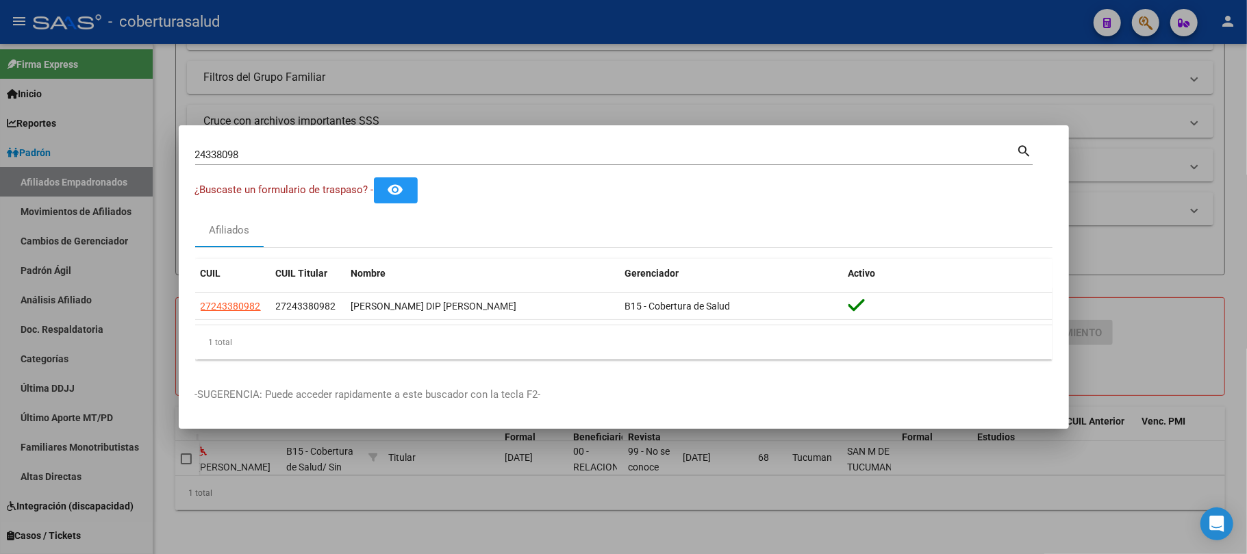
click at [266, 147] on div "24338098 Buscar (apellido, dni, [PERSON_NAME], [PERSON_NAME], cuit, obra social)" at bounding box center [606, 154] width 822 height 21
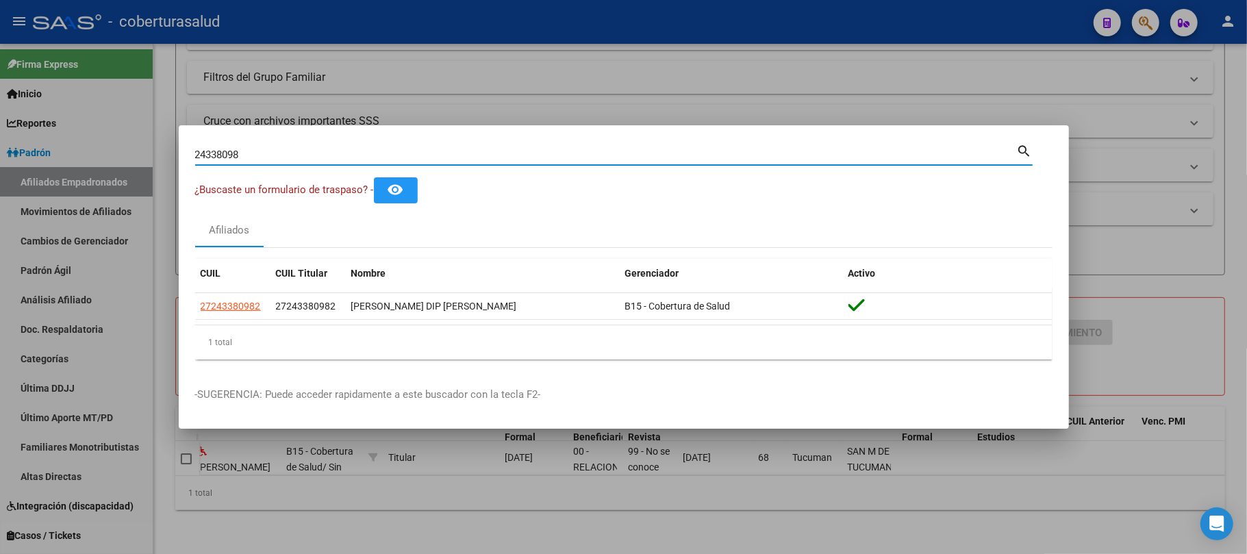
paste input "24706012"
click at [266, 147] on div "2433809824706012 [PERSON_NAME] (apellido, dni, cuil, [PERSON_NAME], cuit, obra …" at bounding box center [606, 154] width 822 height 21
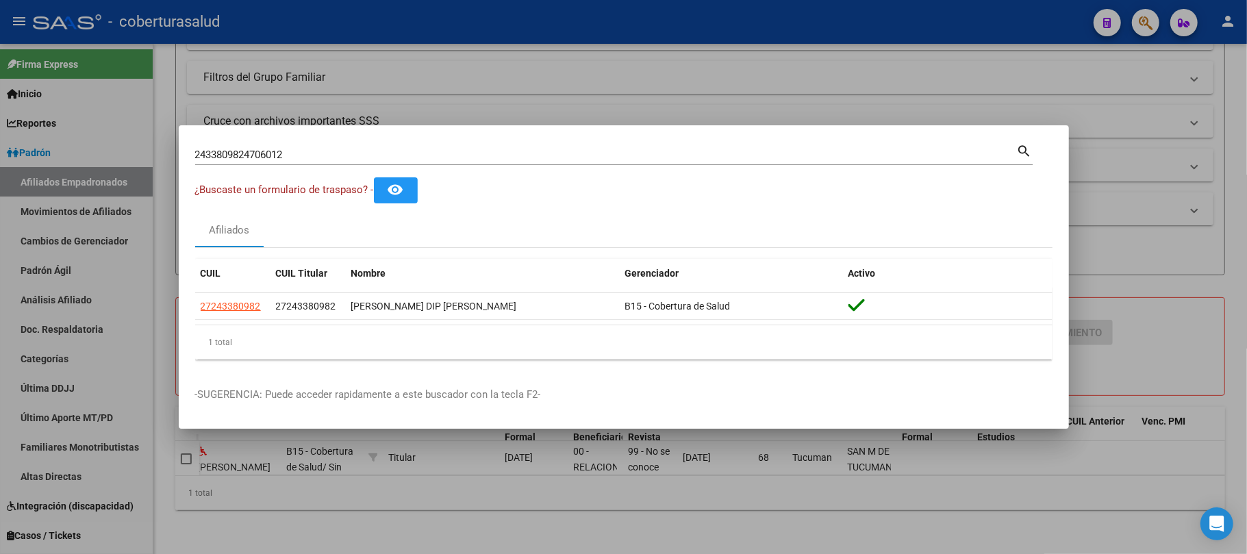
click at [266, 147] on div "2433809824706012 [PERSON_NAME] (apellido, dni, cuil, [PERSON_NAME], cuit, obra …" at bounding box center [606, 154] width 822 height 21
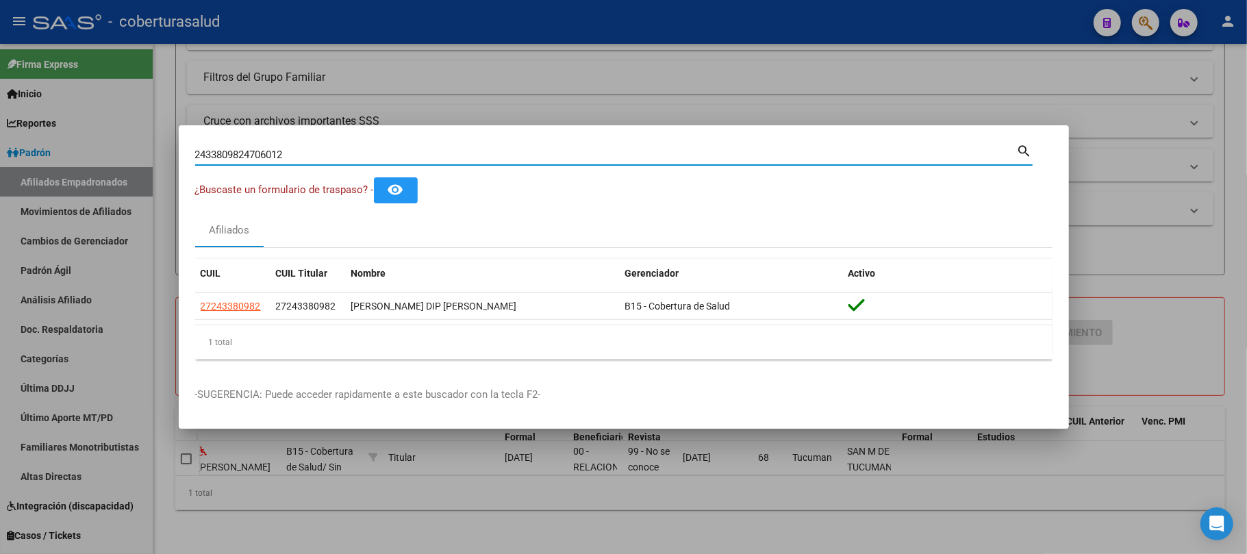
paste input "24706012"
drag, startPoint x: 351, startPoint y: 159, endPoint x: 0, endPoint y: 127, distance: 352.0
click at [0, 127] on div "243380982470601224706012 Buscar (apellido, dni, cuil, nro traspaso, cuit, obra …" at bounding box center [623, 277] width 1247 height 554
paste input
type input "24706012"
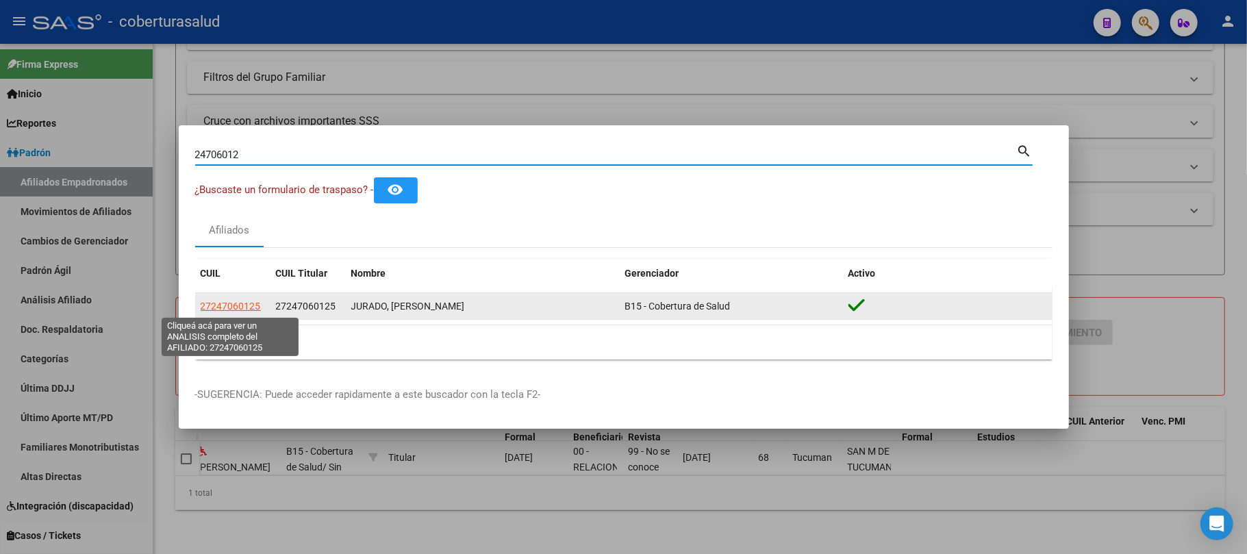
click at [222, 308] on span "27247060125" at bounding box center [231, 306] width 60 height 11
type textarea "27247060125"
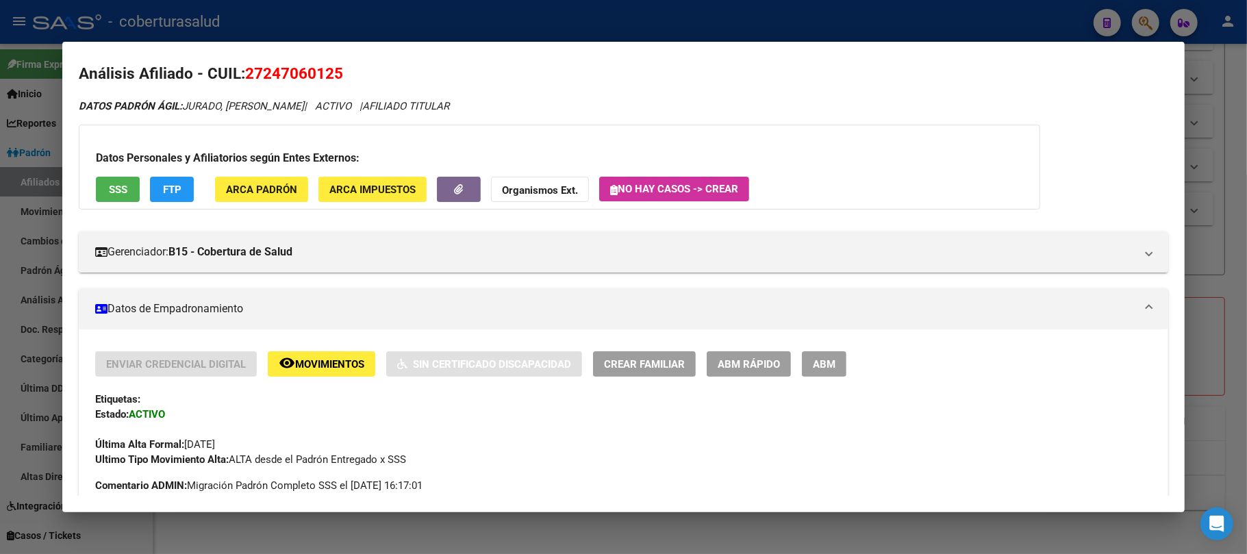
scroll to position [0, 0]
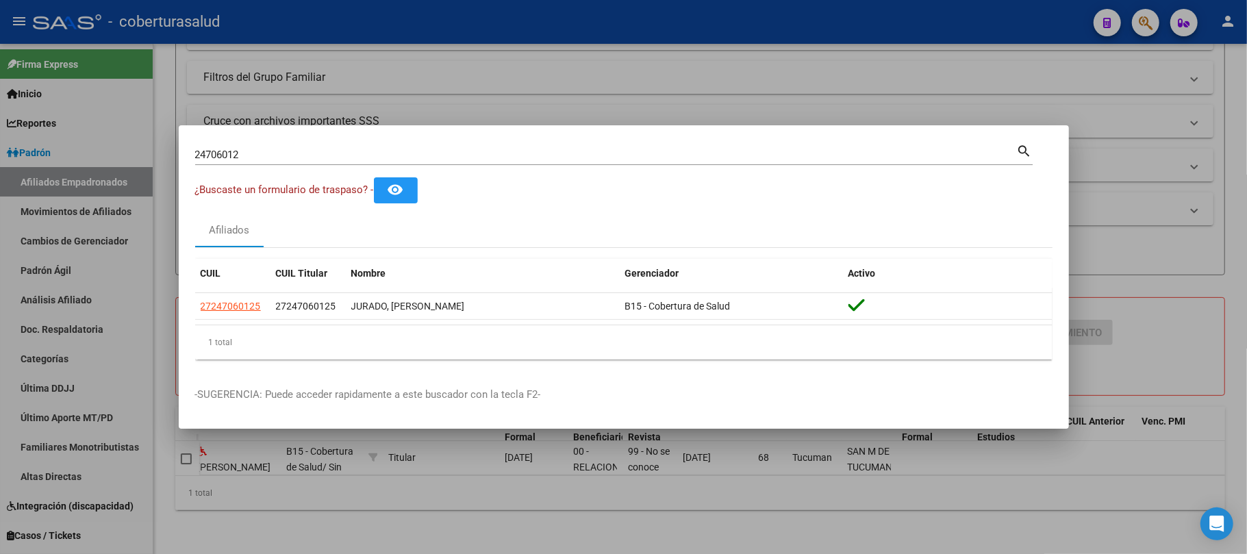
click at [299, 149] on input "24706012" at bounding box center [606, 155] width 822 height 12
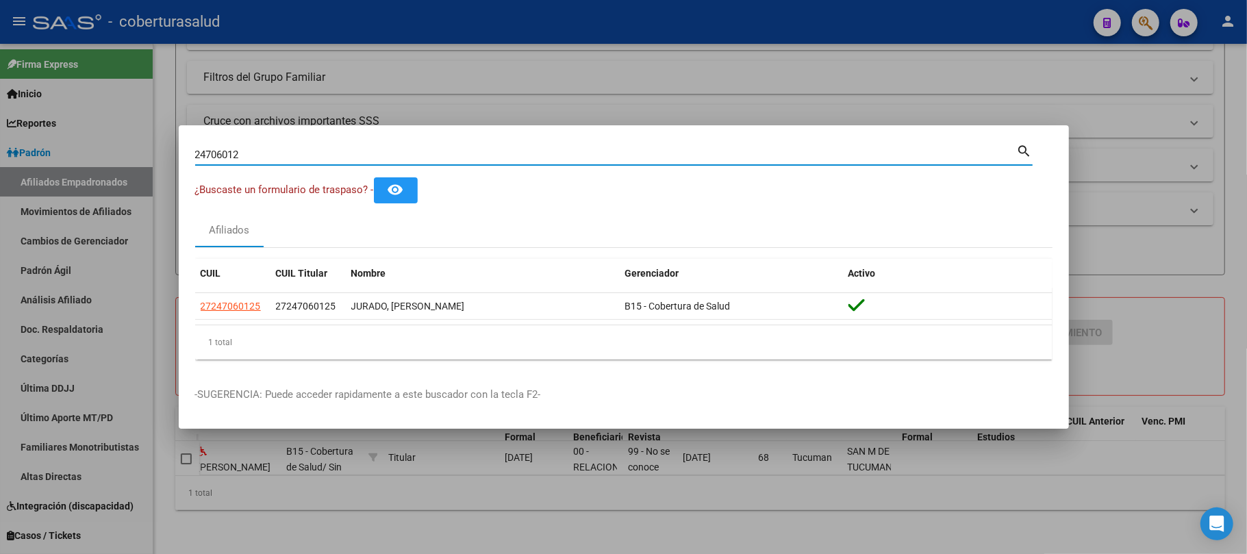
paste input "803356"
type input "24803356"
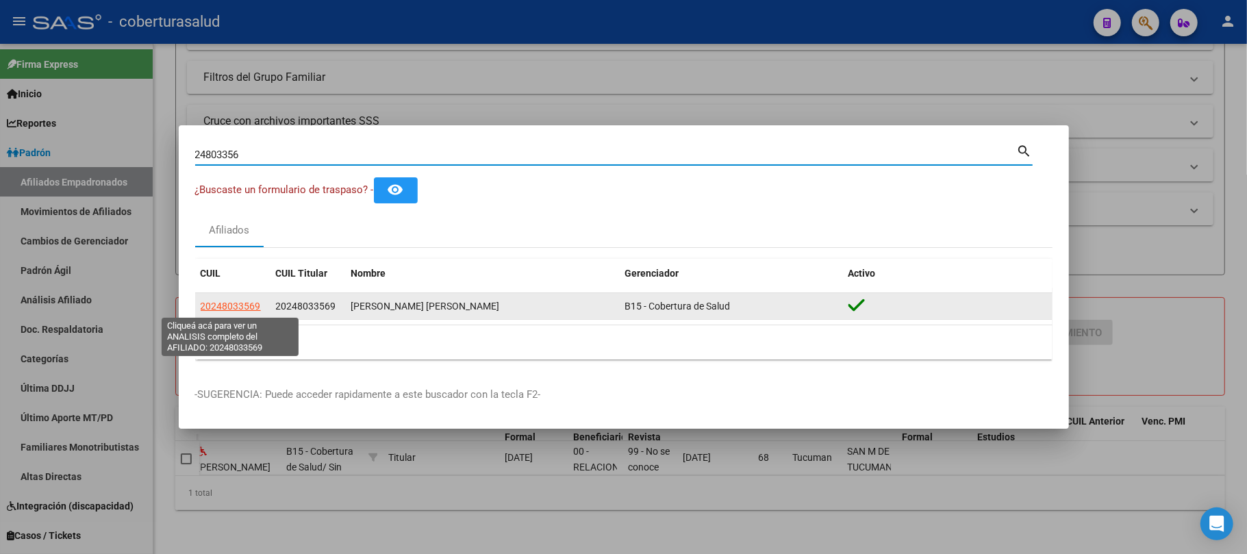
click at [247, 308] on span "20248033569" at bounding box center [231, 306] width 60 height 11
type textarea "20248033569"
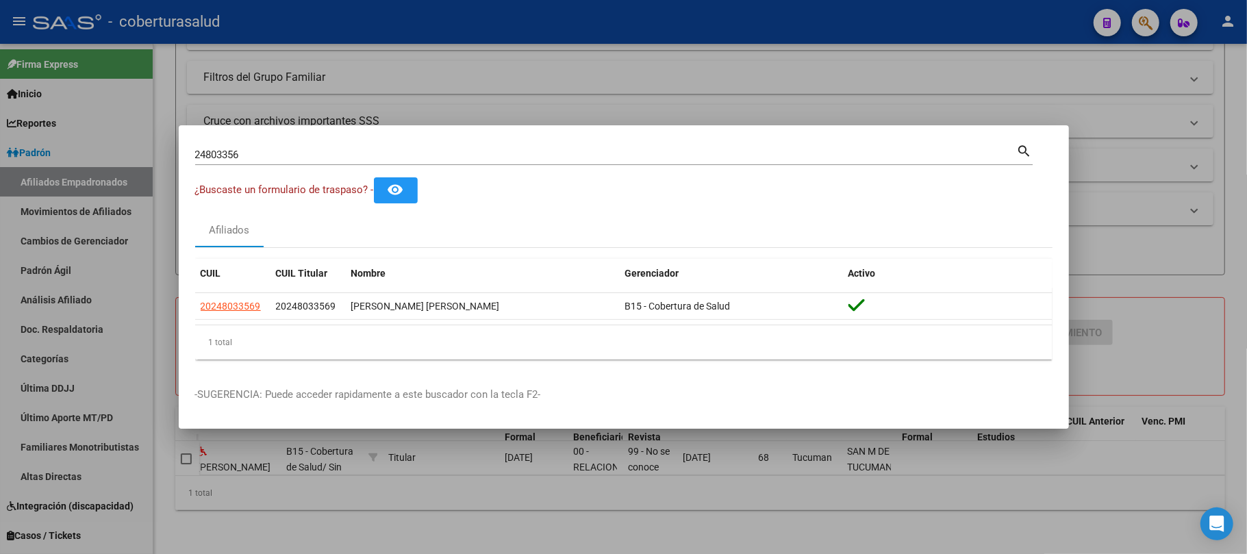
click at [267, 155] on input "24803356" at bounding box center [606, 155] width 822 height 12
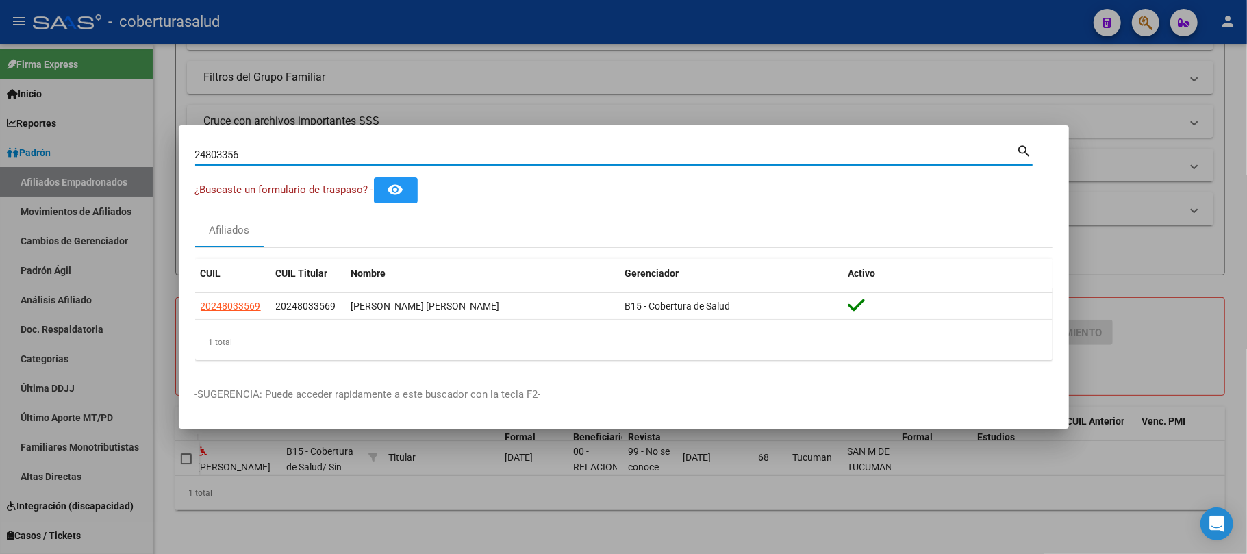
click at [267, 155] on input "24803356" at bounding box center [606, 155] width 822 height 12
paste input "508"
type input "24803508"
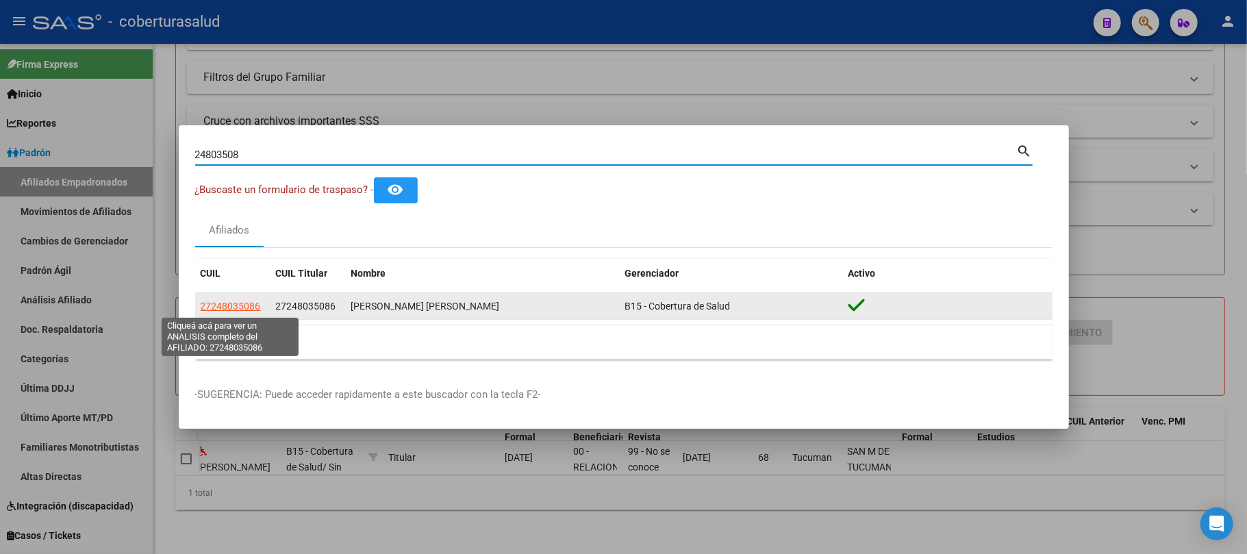
click at [252, 305] on span "27248035086" at bounding box center [231, 306] width 60 height 11
type textarea "27248035086"
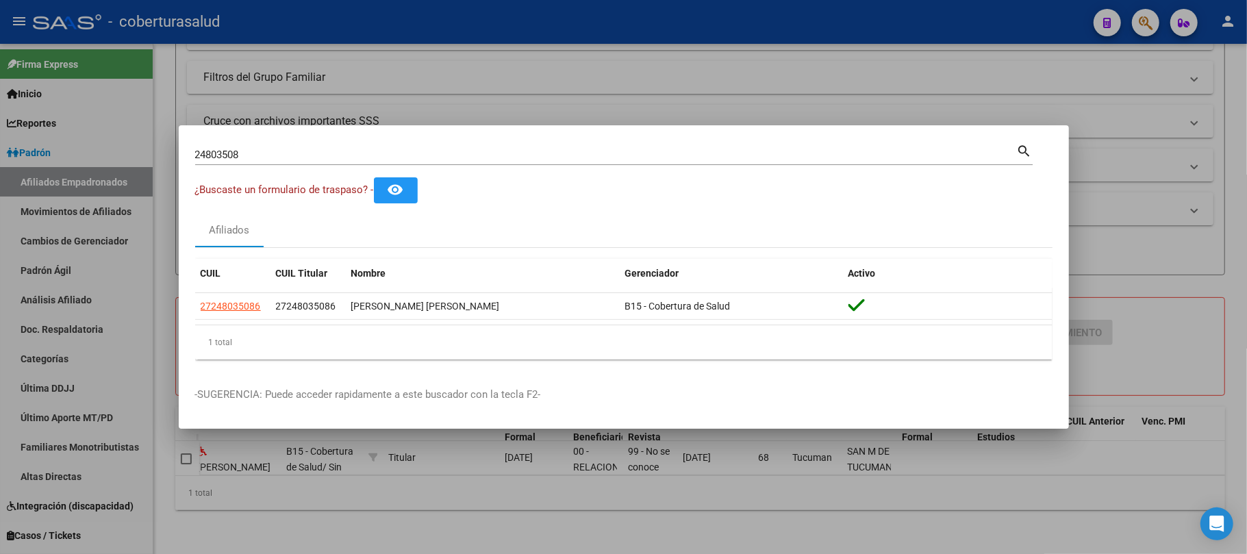
click at [247, 160] on input "24803508" at bounding box center [606, 155] width 822 height 12
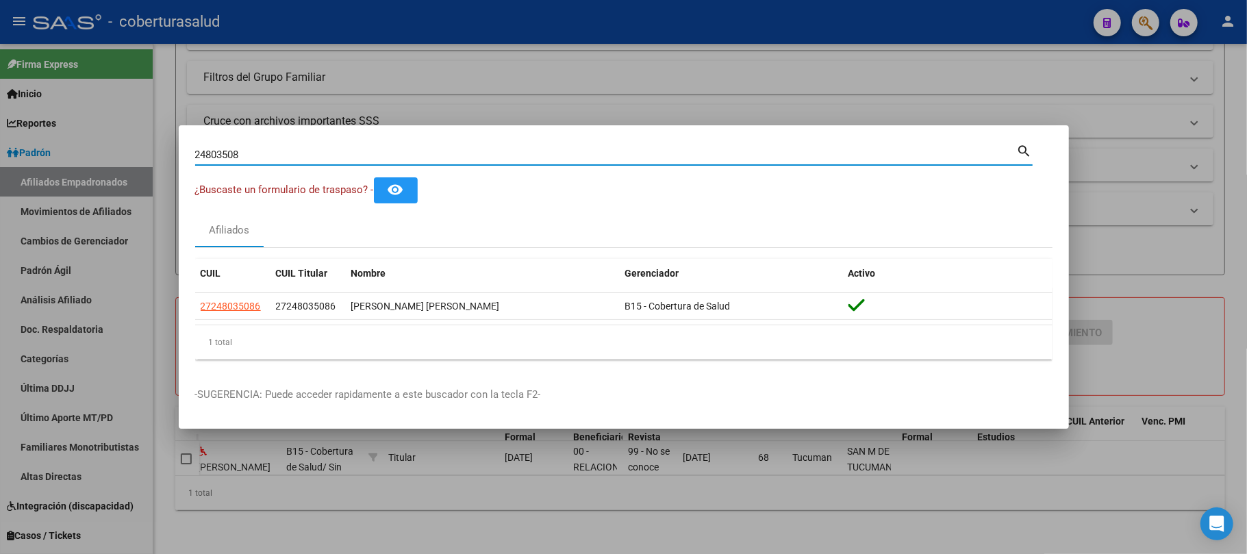
paste input "25122743"
click at [247, 160] on input "2480350825122743" at bounding box center [606, 155] width 822 height 12
paste input
type input "25122743"
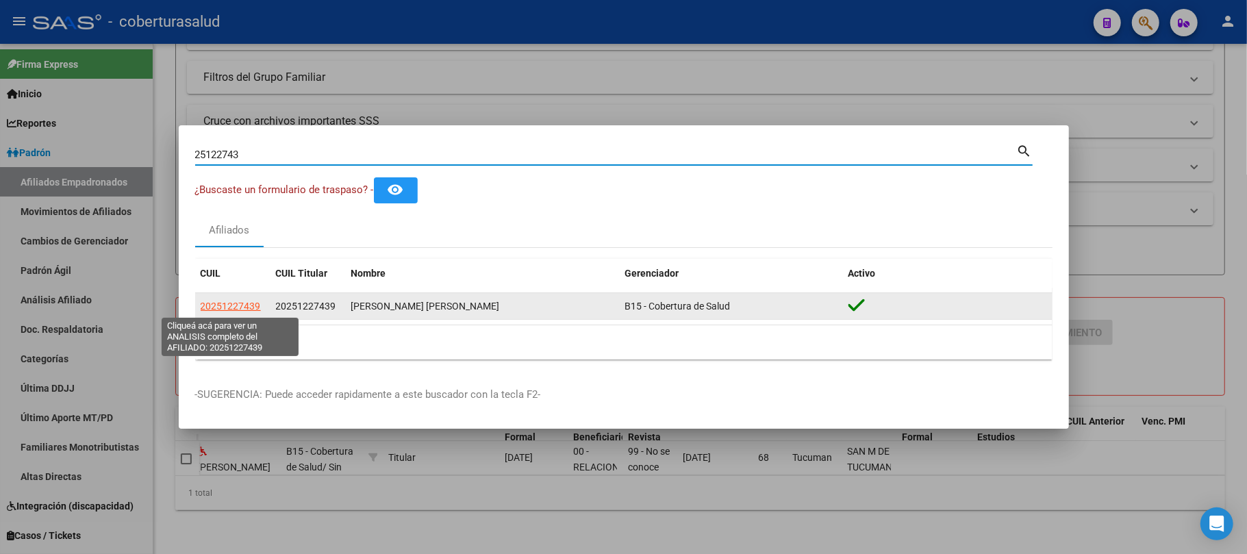
click at [215, 301] on span "20251227439" at bounding box center [231, 306] width 60 height 11
type textarea "20251227439"
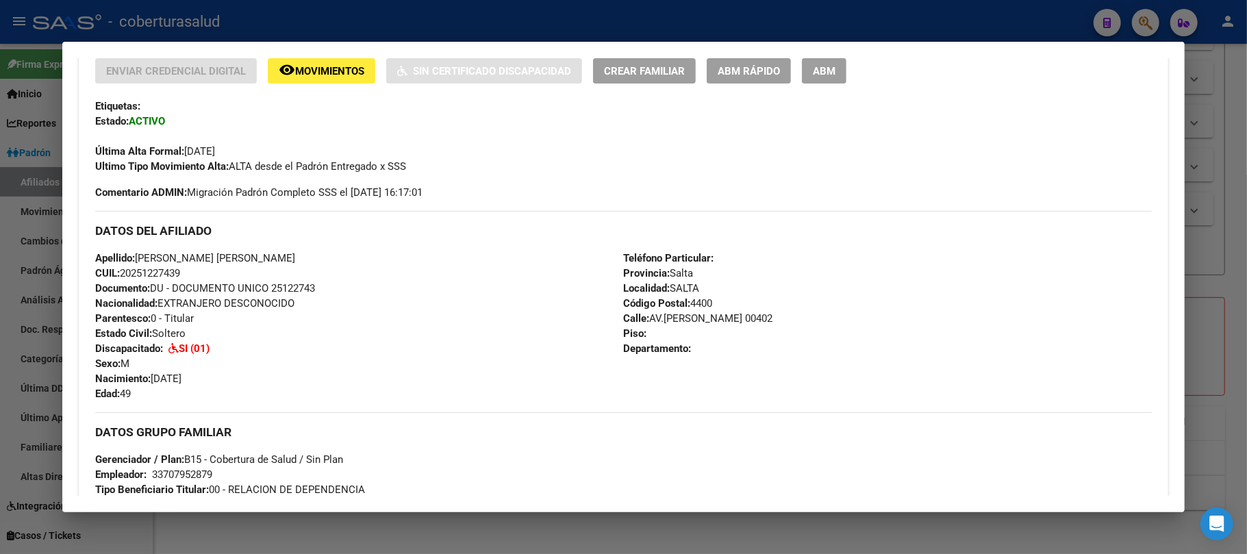
scroll to position [365, 0]
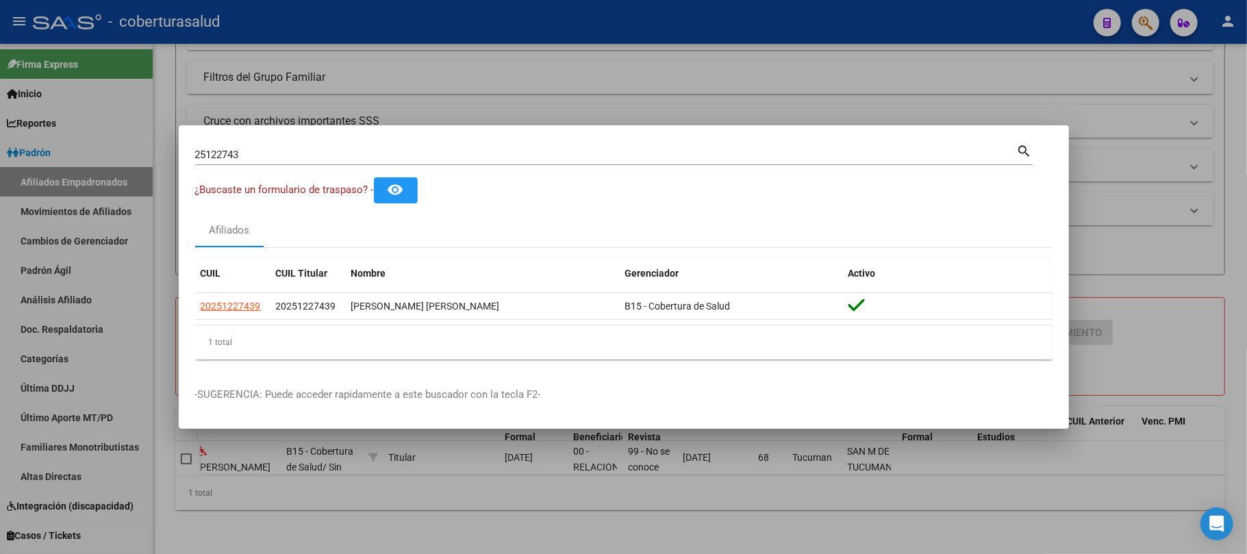
click at [228, 155] on input "25122743" at bounding box center [606, 155] width 822 height 12
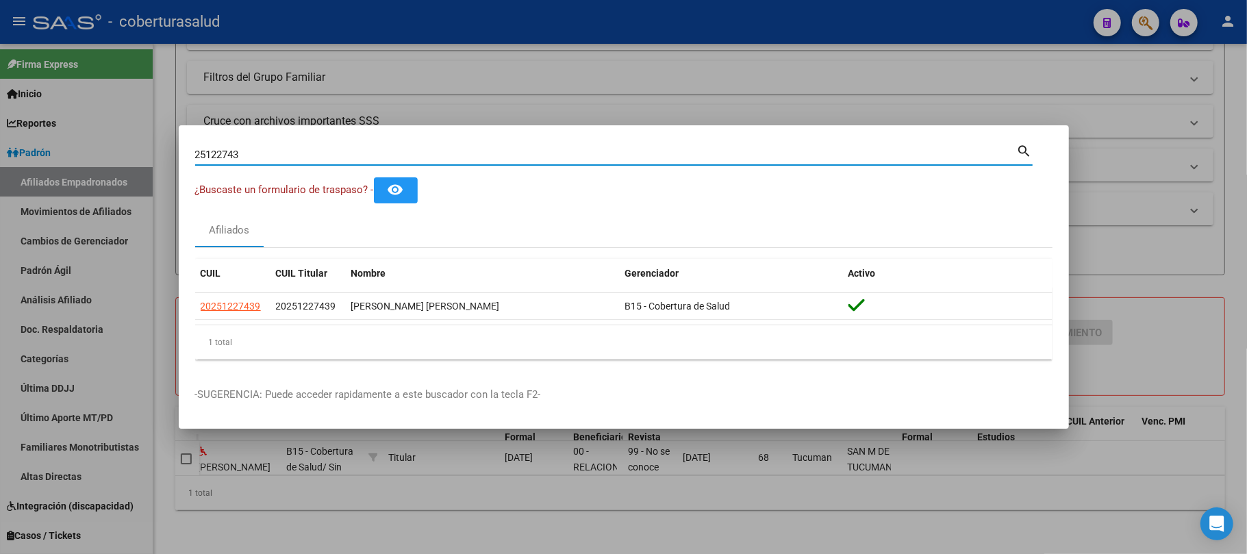
paste input "7356"
type input "25735643"
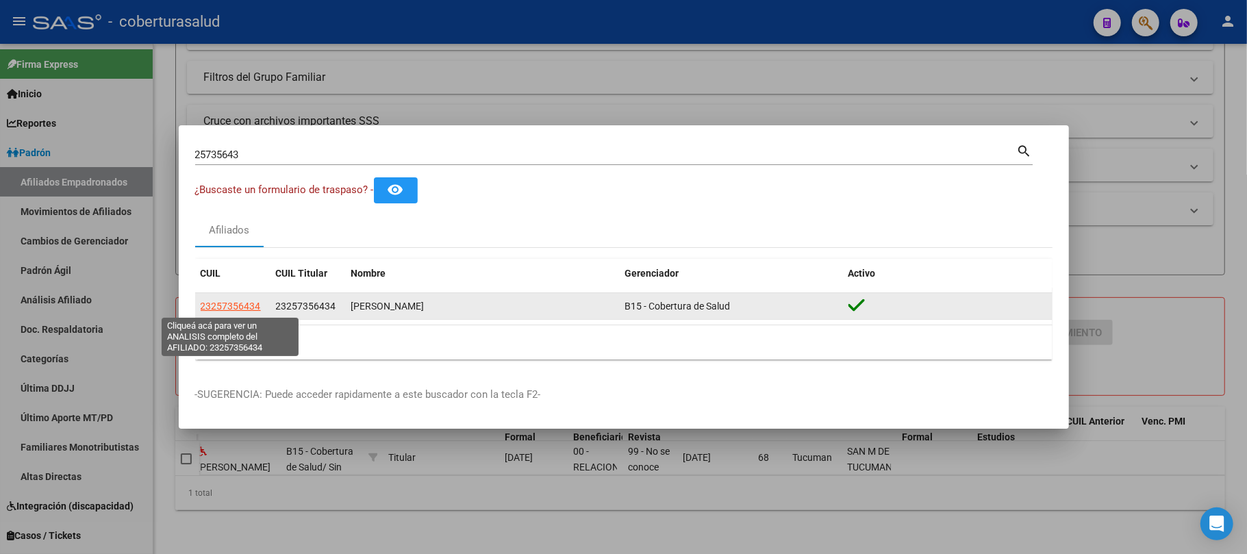
click at [238, 302] on span "23257356434" at bounding box center [231, 306] width 60 height 11
type textarea "23257356434"
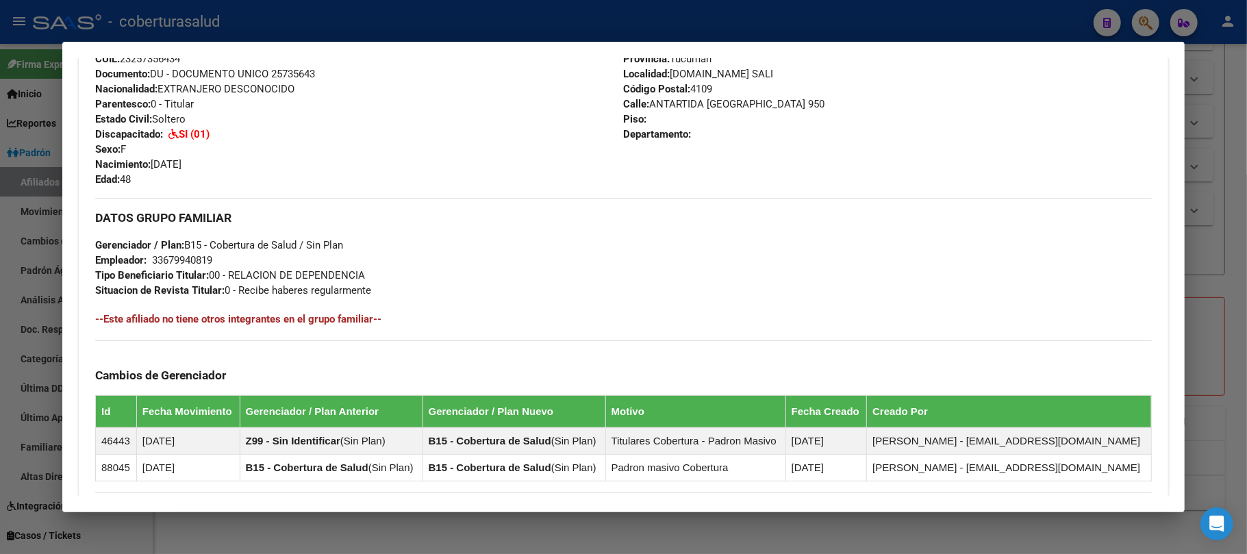
scroll to position [546, 0]
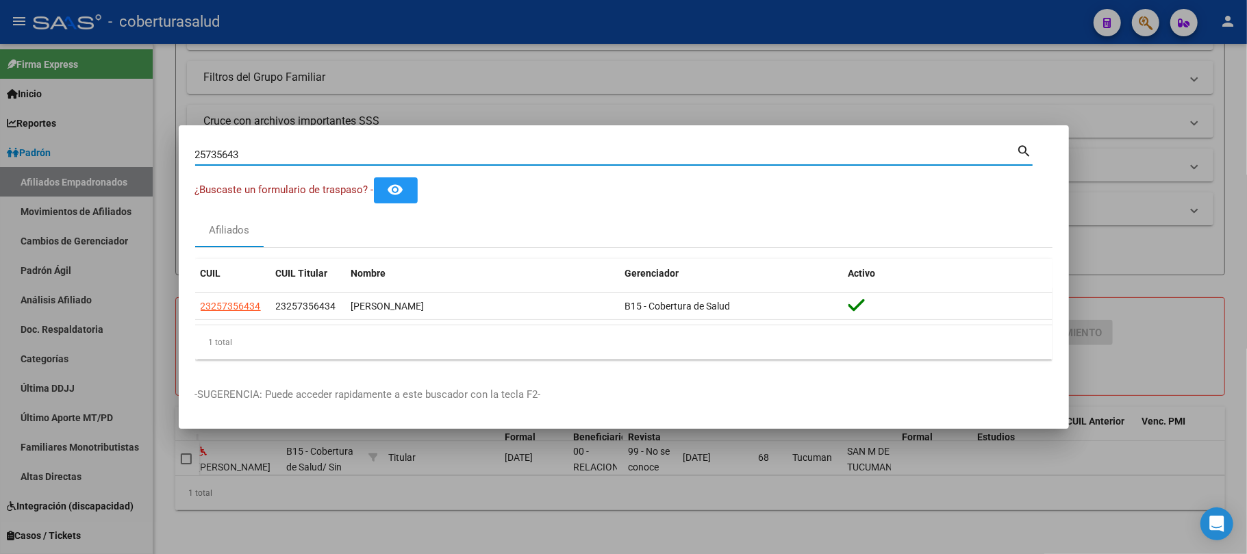
click at [273, 159] on input "25735643" at bounding box center [606, 155] width 822 height 12
paste input "93266"
type input "25793266"
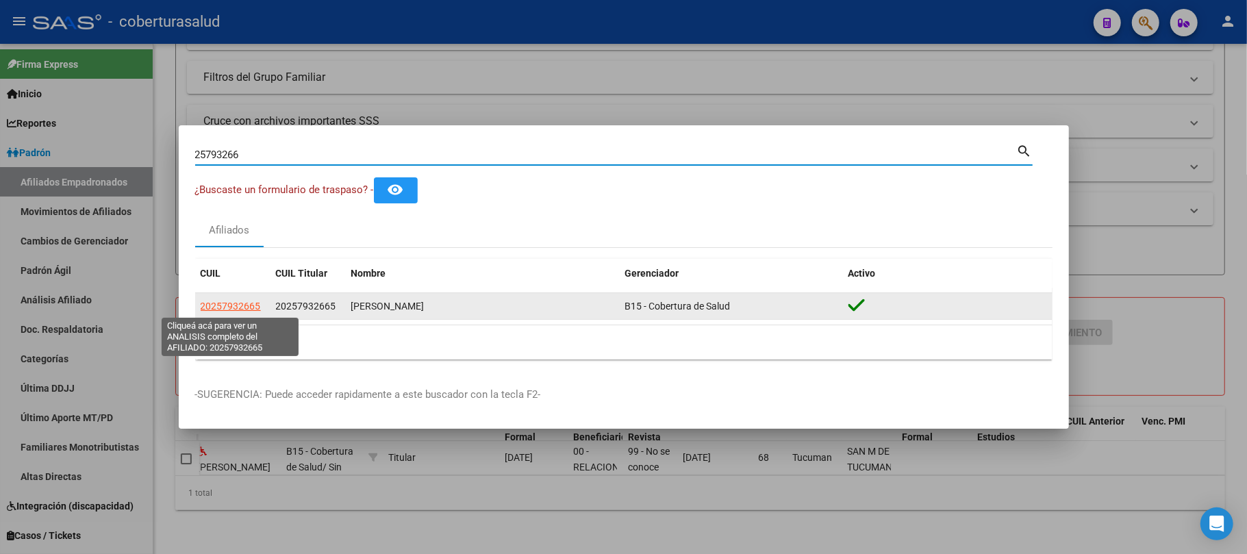
click at [236, 311] on span "20257932665" at bounding box center [231, 306] width 60 height 11
type textarea "20257932665"
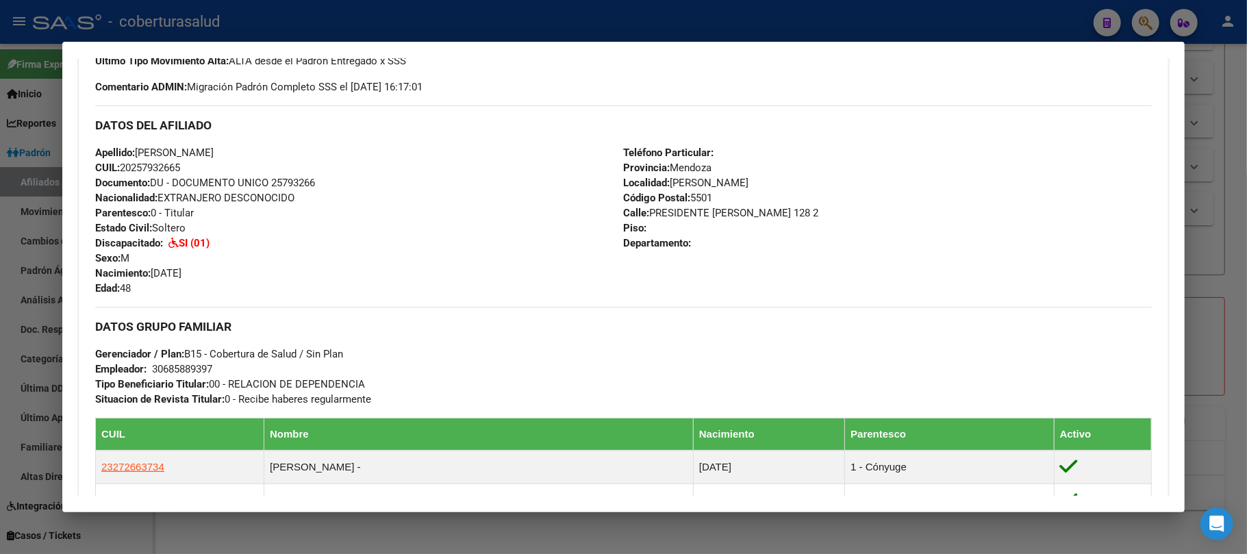
scroll to position [456, 0]
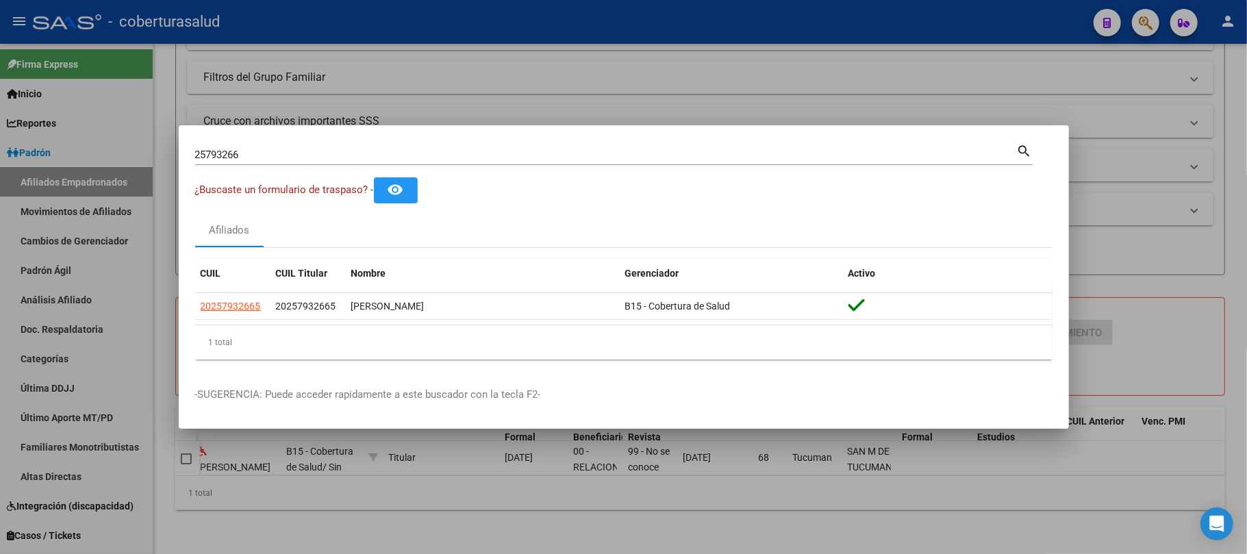
click at [230, 157] on input "25793266" at bounding box center [606, 155] width 822 height 12
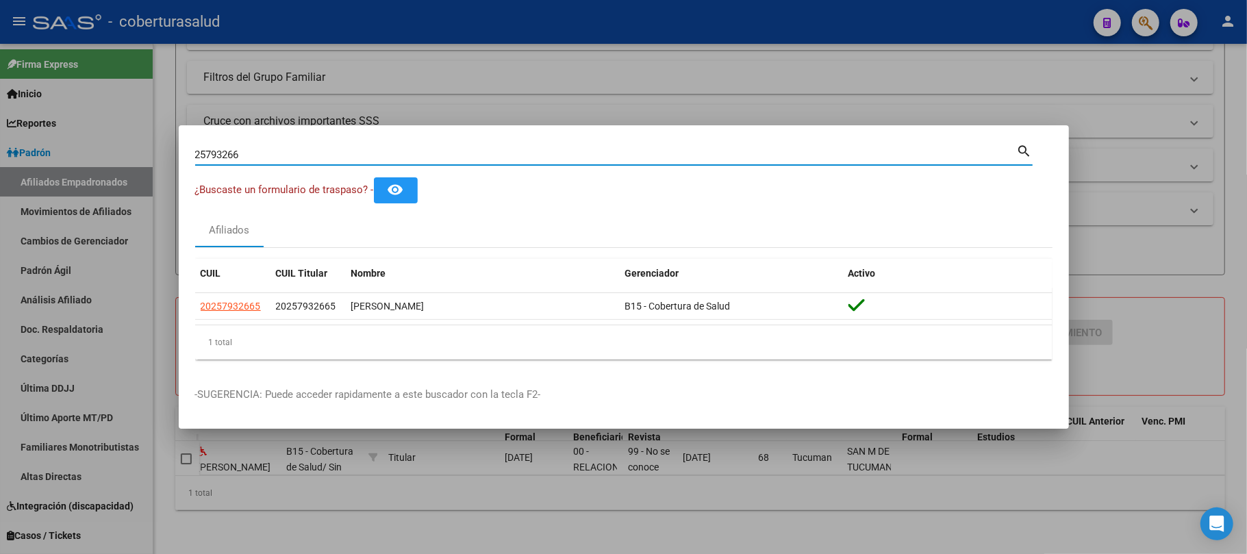
click at [230, 157] on input "25793266" at bounding box center [606, 155] width 822 height 12
paste input "6030998"
type input "26030998"
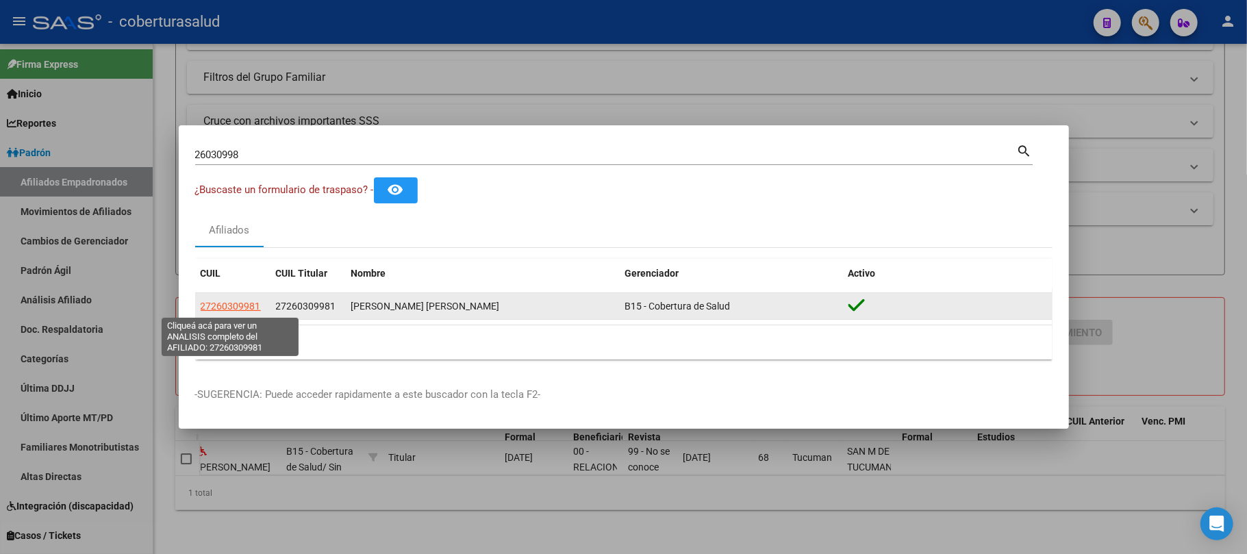
click at [245, 308] on span "27260309981" at bounding box center [231, 306] width 60 height 11
type textarea "27260309981"
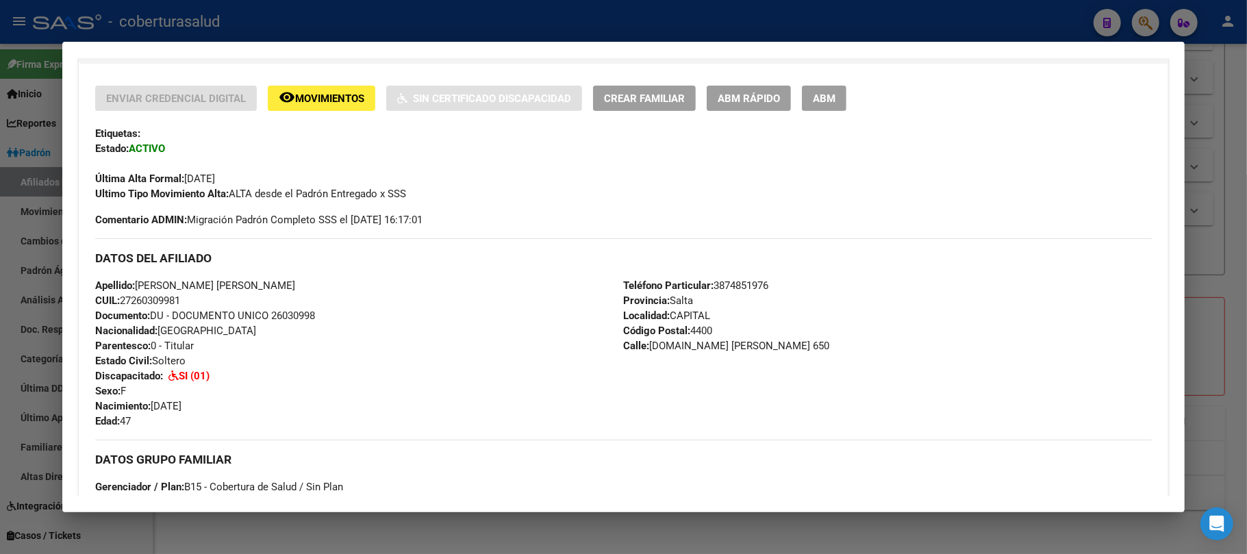
scroll to position [0, 0]
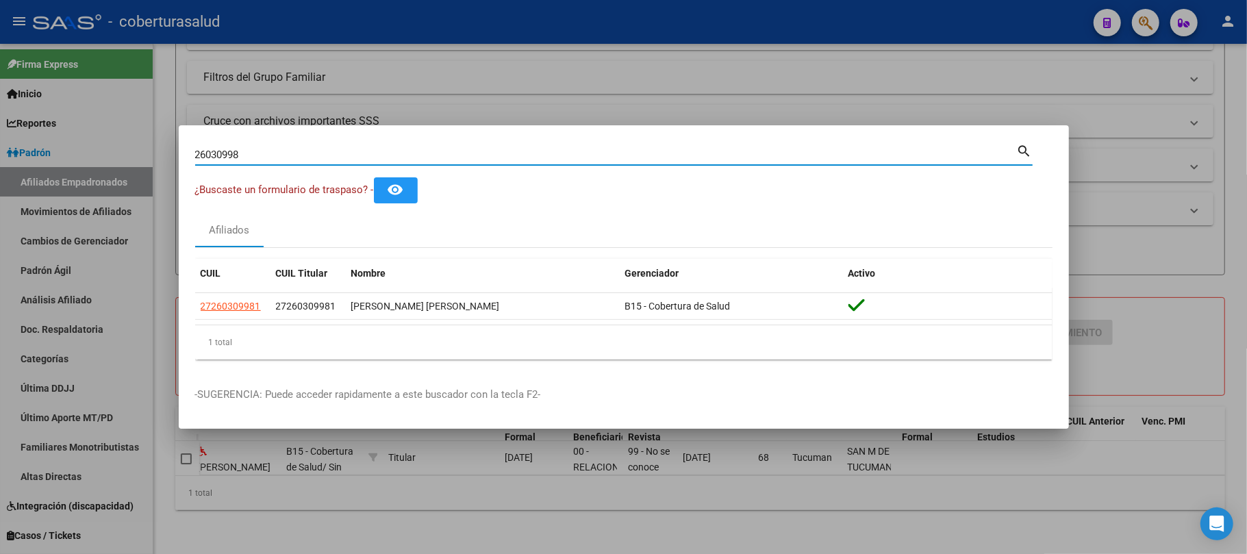
click at [291, 160] on input "26030998" at bounding box center [606, 155] width 822 height 12
paste input "1360"
type input "26031360"
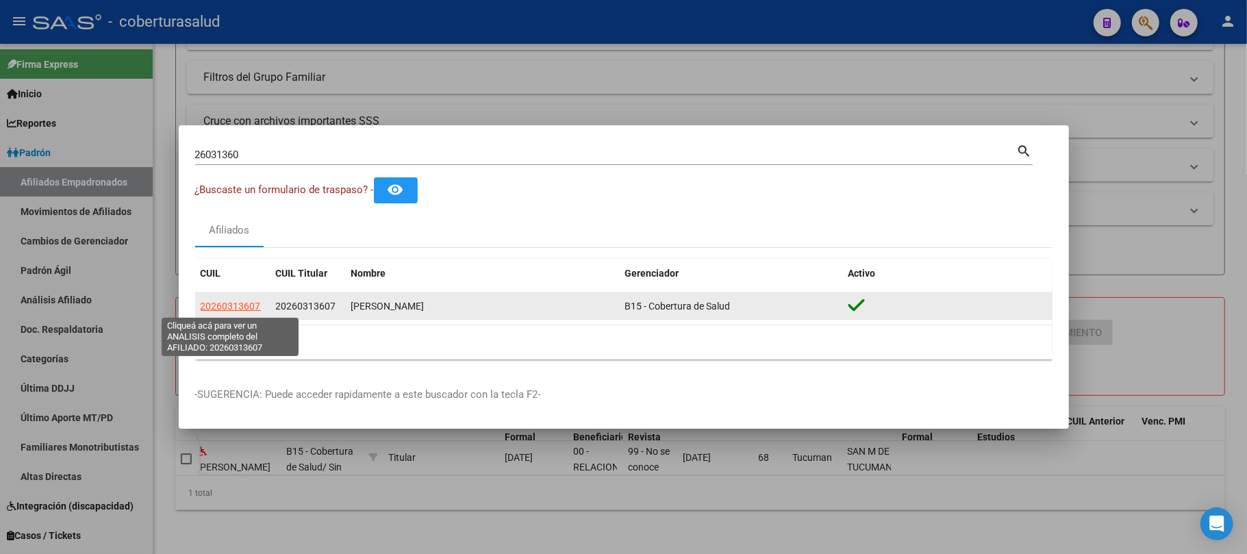
click at [252, 312] on span "20260313607" at bounding box center [231, 306] width 60 height 11
type textarea "20260313607"
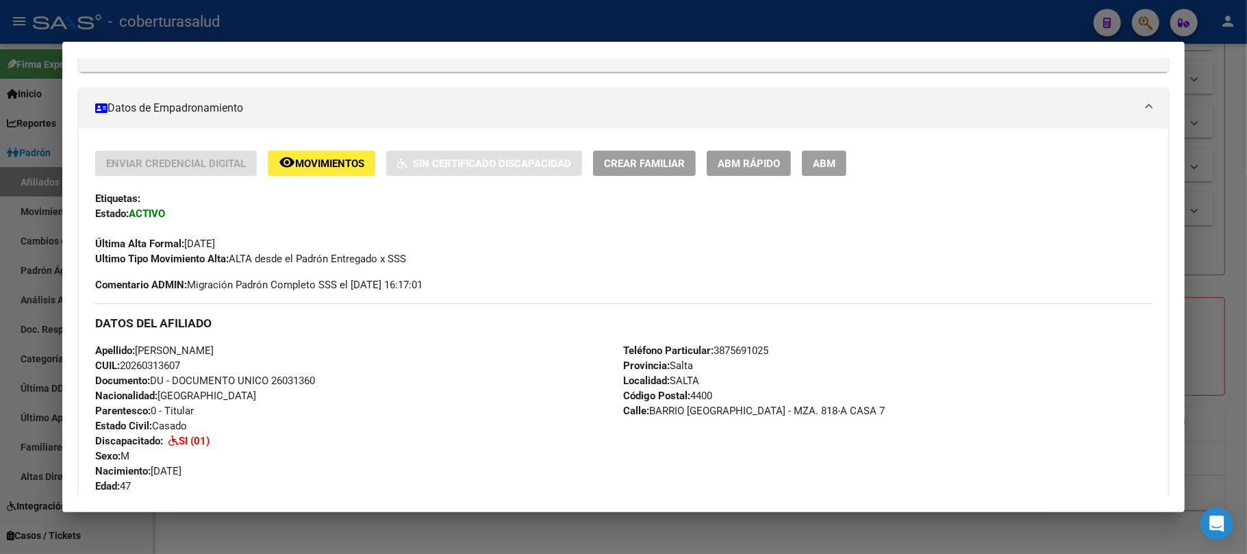
scroll to position [274, 0]
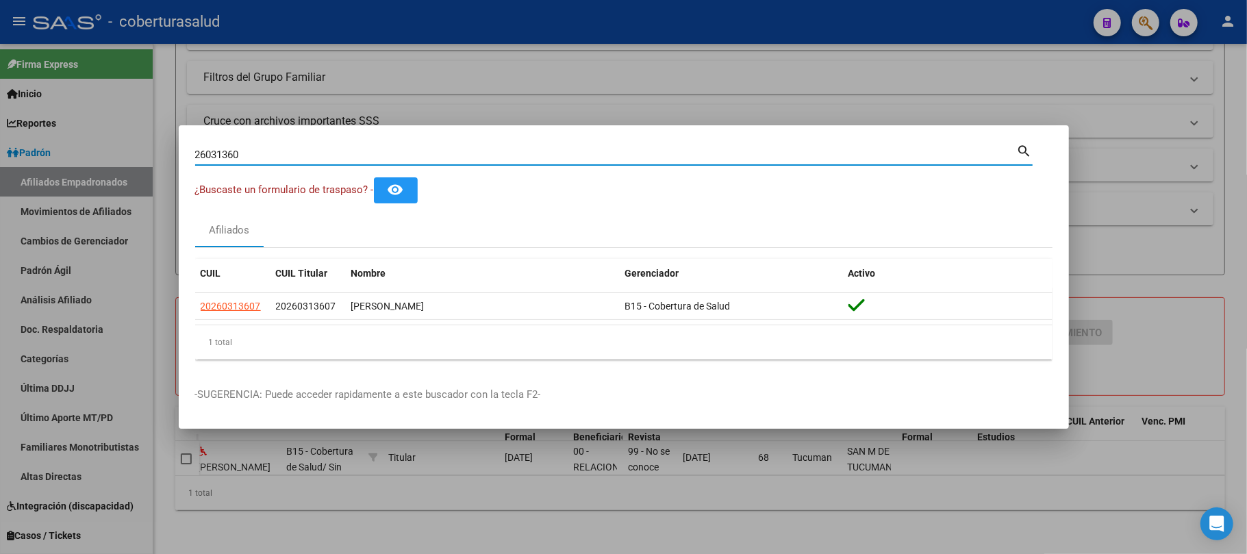
click at [256, 155] on input "26031360" at bounding box center [606, 155] width 822 height 12
paste input "51516115"
type input "51516115"
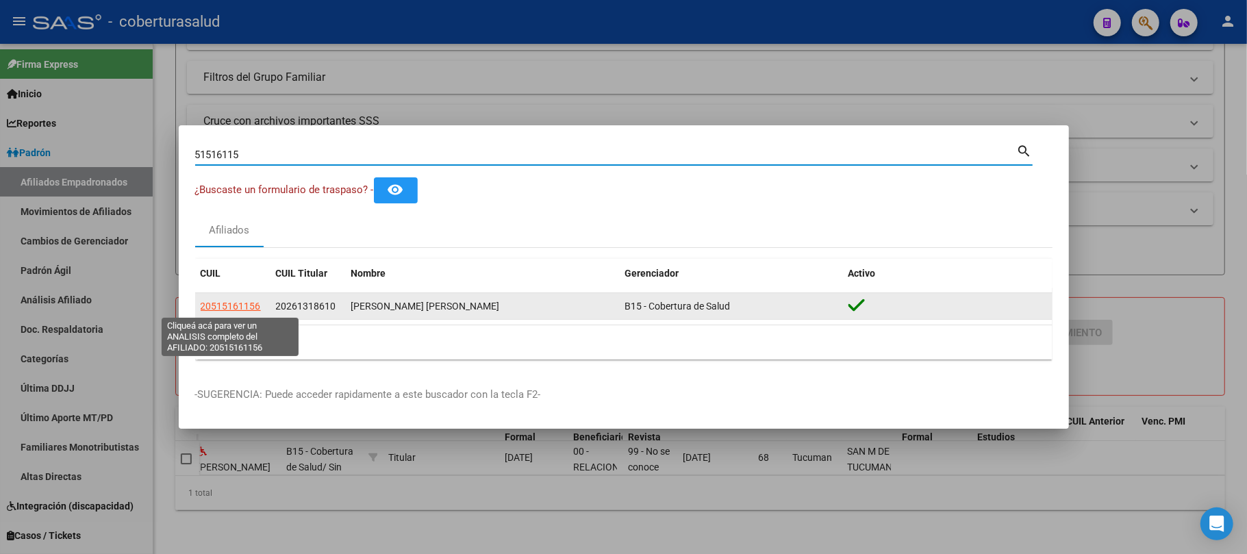
click at [225, 304] on span "20515161156" at bounding box center [231, 306] width 60 height 11
type textarea "20515161156"
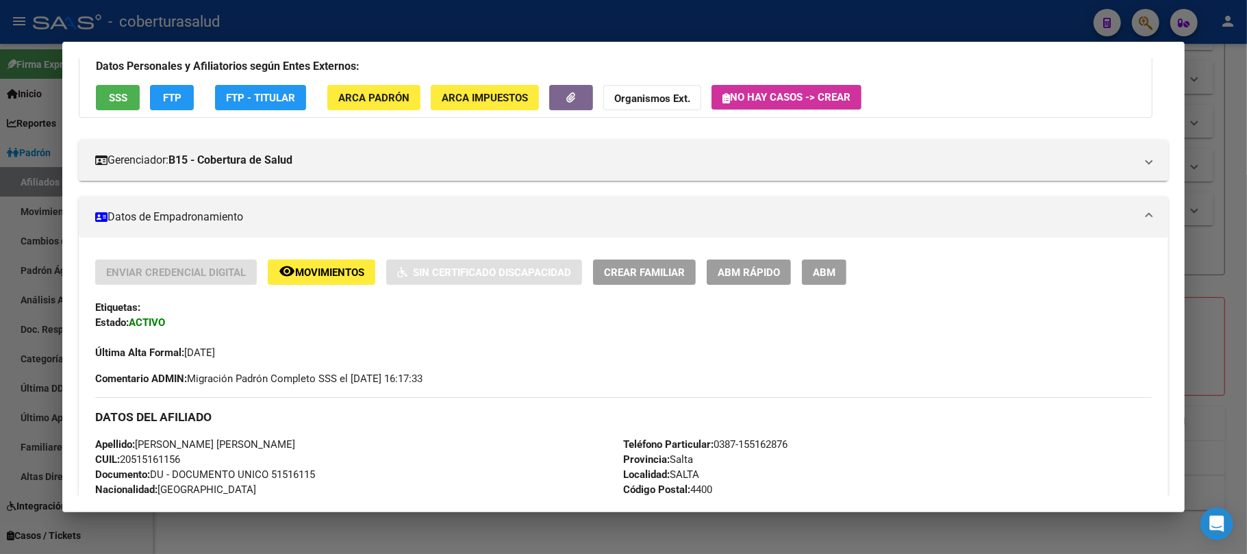
scroll to position [0, 0]
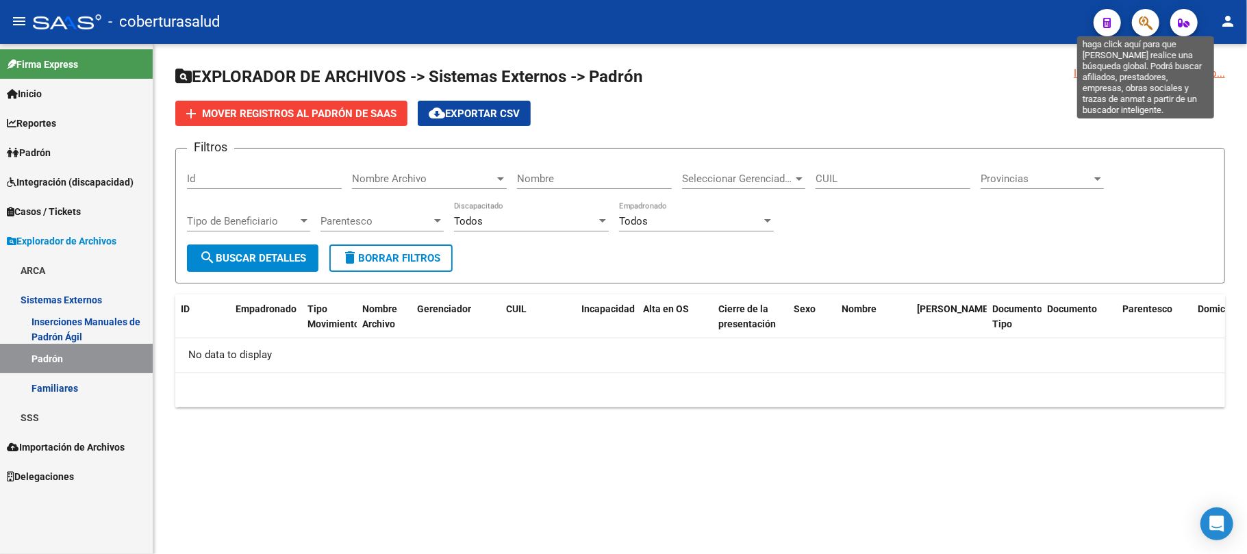
click at [1140, 18] on icon "button" at bounding box center [1146, 23] width 14 height 16
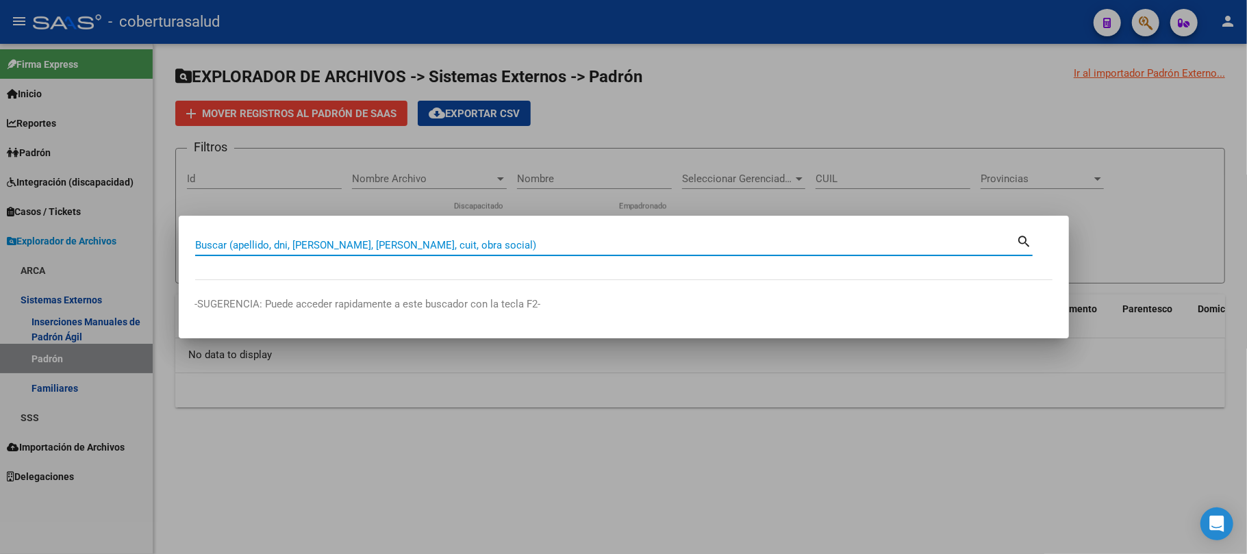
paste input "51291183"
type input "51291183"
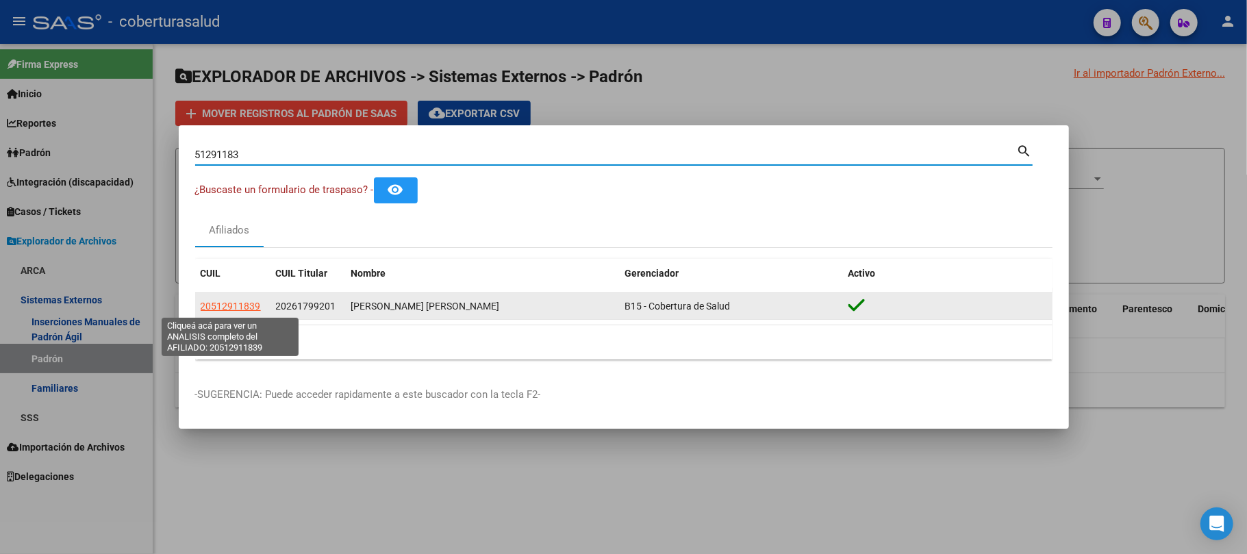
click at [237, 305] on span "20512911839" at bounding box center [231, 306] width 60 height 11
type textarea "20512911839"
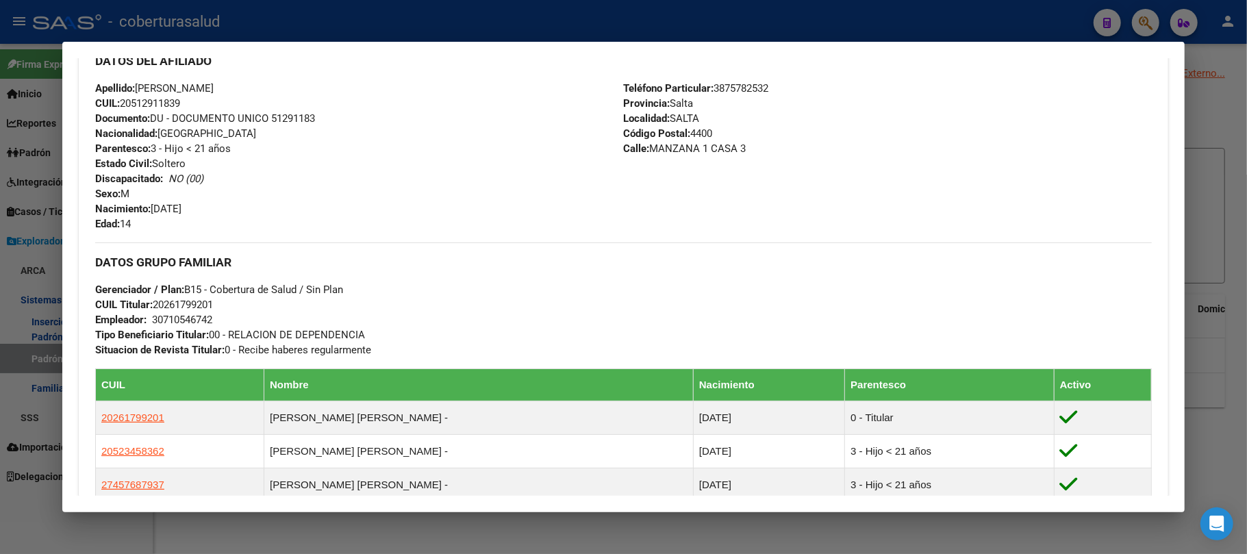
scroll to position [365, 0]
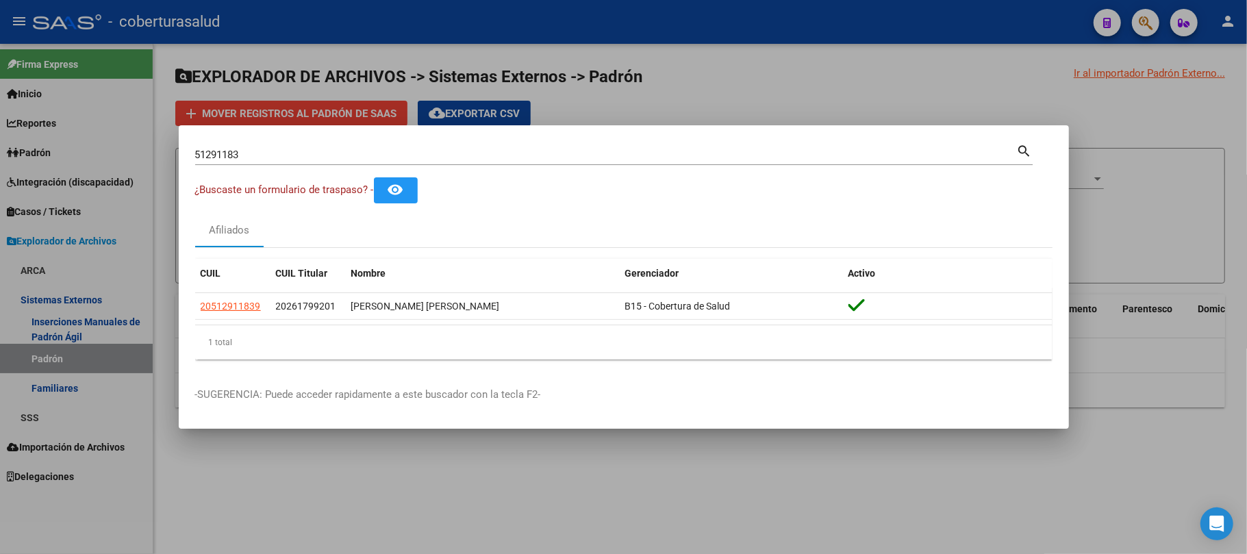
click at [379, 154] on input "51291183" at bounding box center [606, 155] width 822 height 12
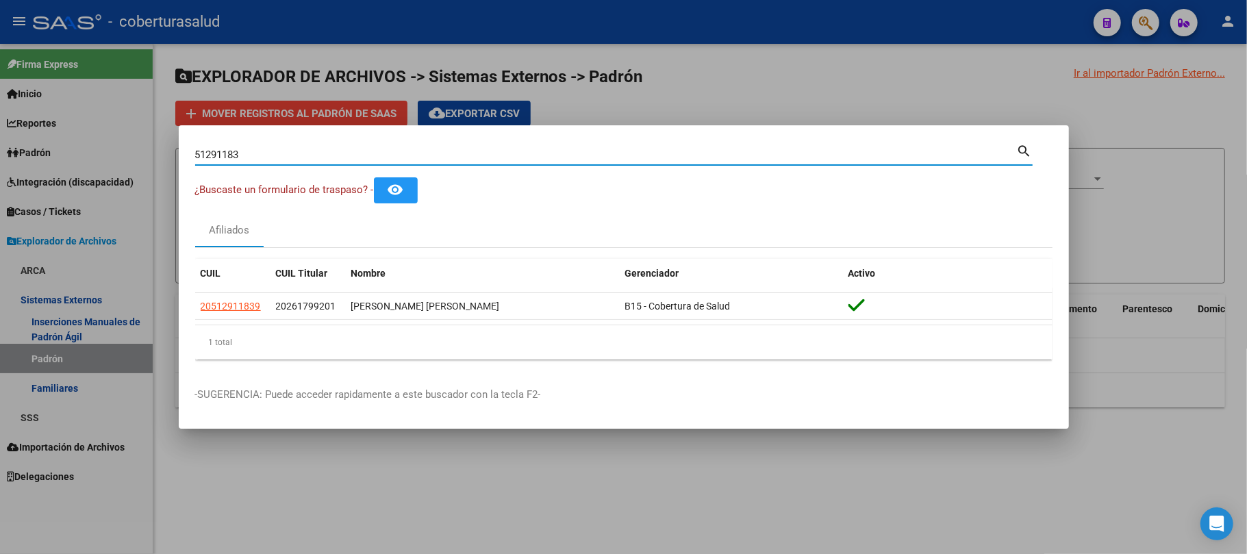
click at [379, 154] on input "51291183" at bounding box center [606, 155] width 822 height 12
paste input "26701101"
type input "26701101"
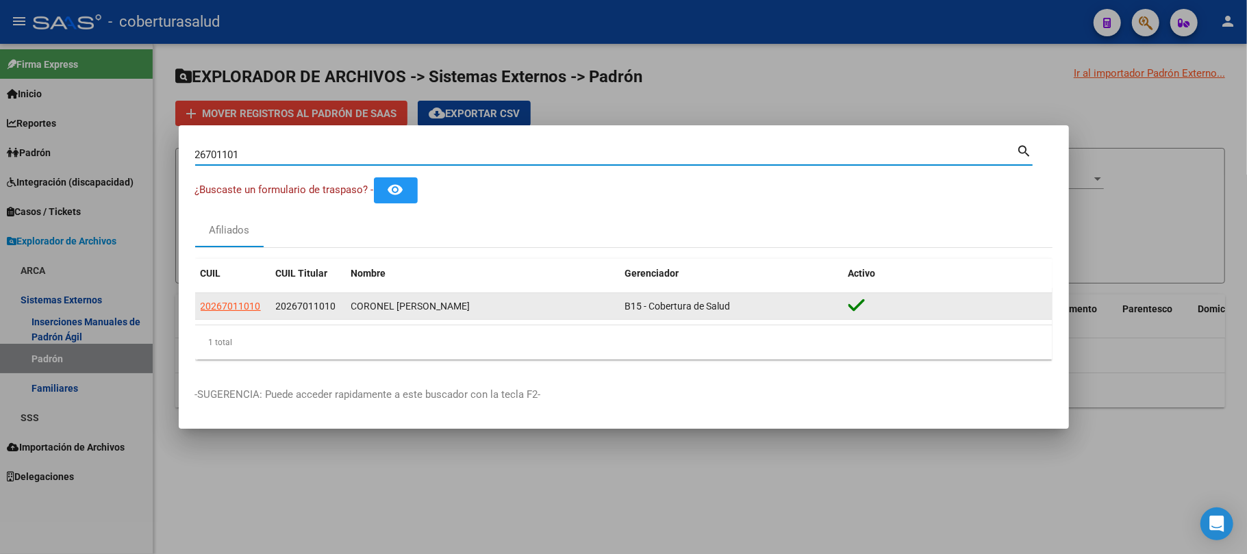
click at [234, 301] on span "20267011010" at bounding box center [231, 306] width 60 height 11
type textarea "20267011010"
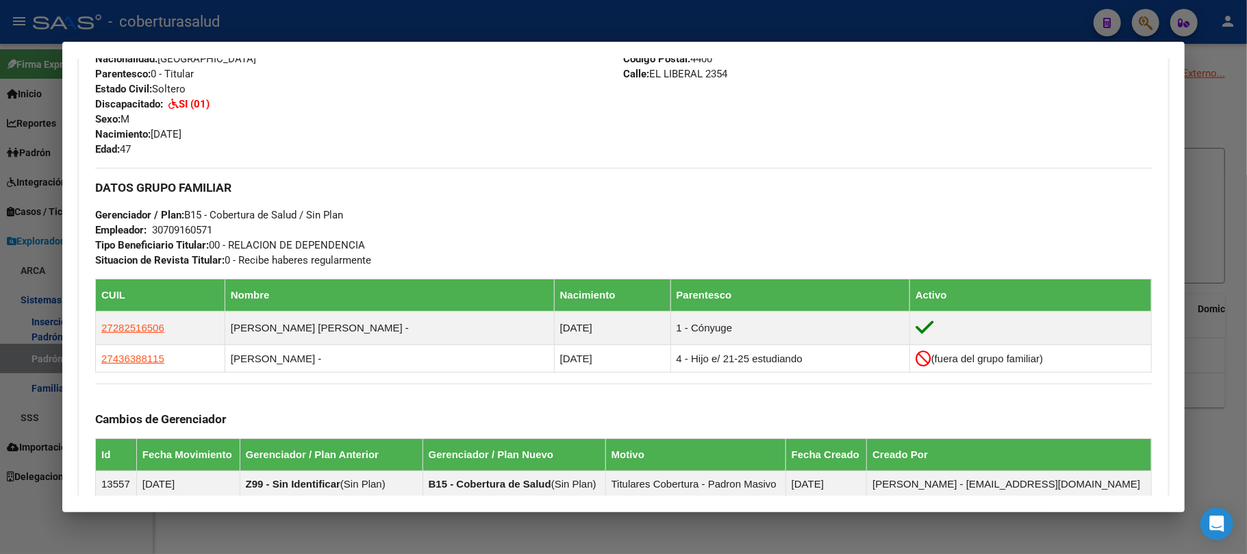
scroll to position [546, 0]
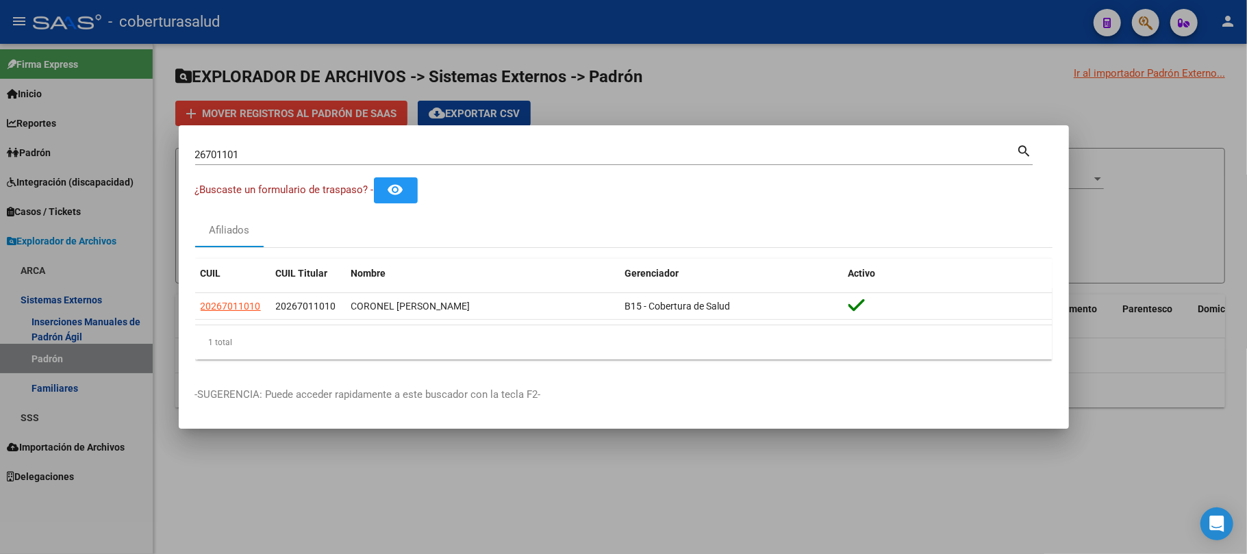
click at [334, 156] on input "26701101" at bounding box center [606, 155] width 822 height 12
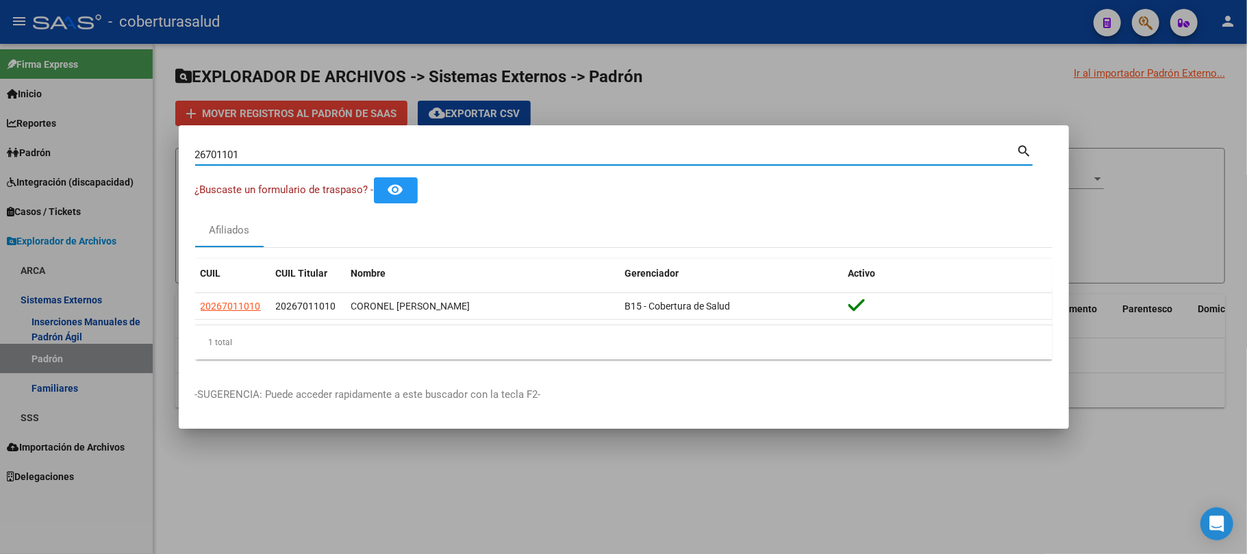
click at [334, 156] on input "26701101" at bounding box center [606, 155] width 822 height 12
paste input "897525"
type input "26897525"
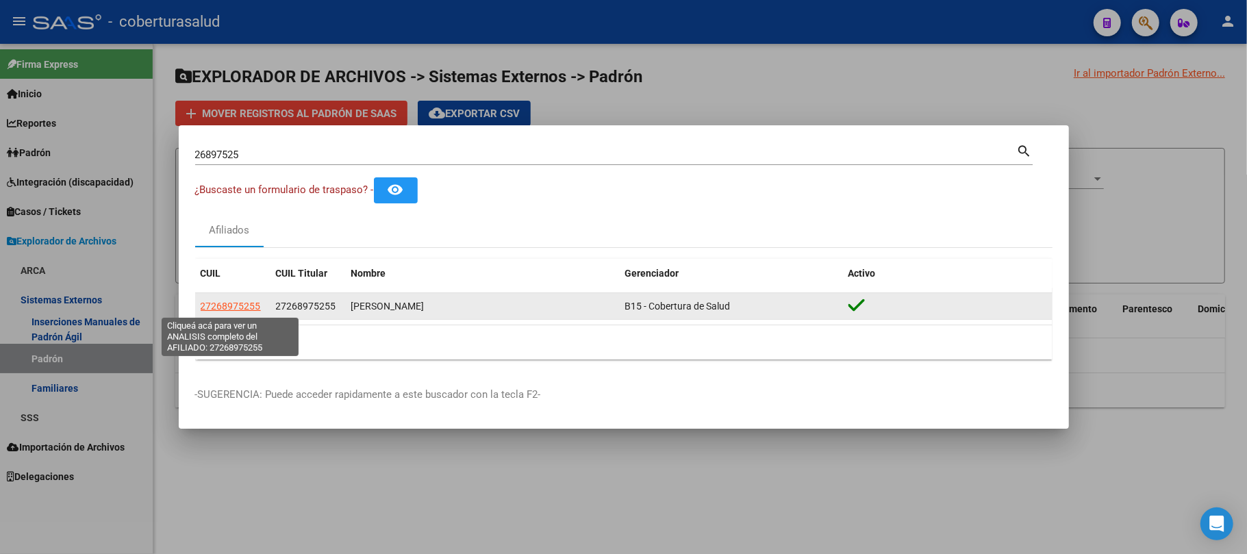
click at [233, 310] on span "27268975255" at bounding box center [231, 306] width 60 height 11
type textarea "27268975255"
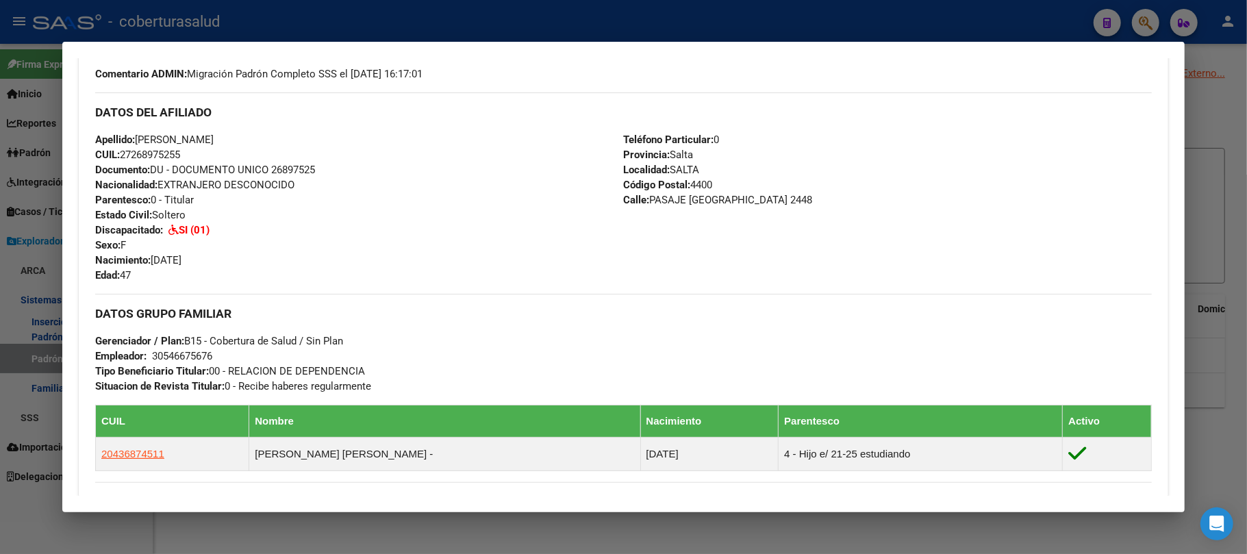
scroll to position [456, 0]
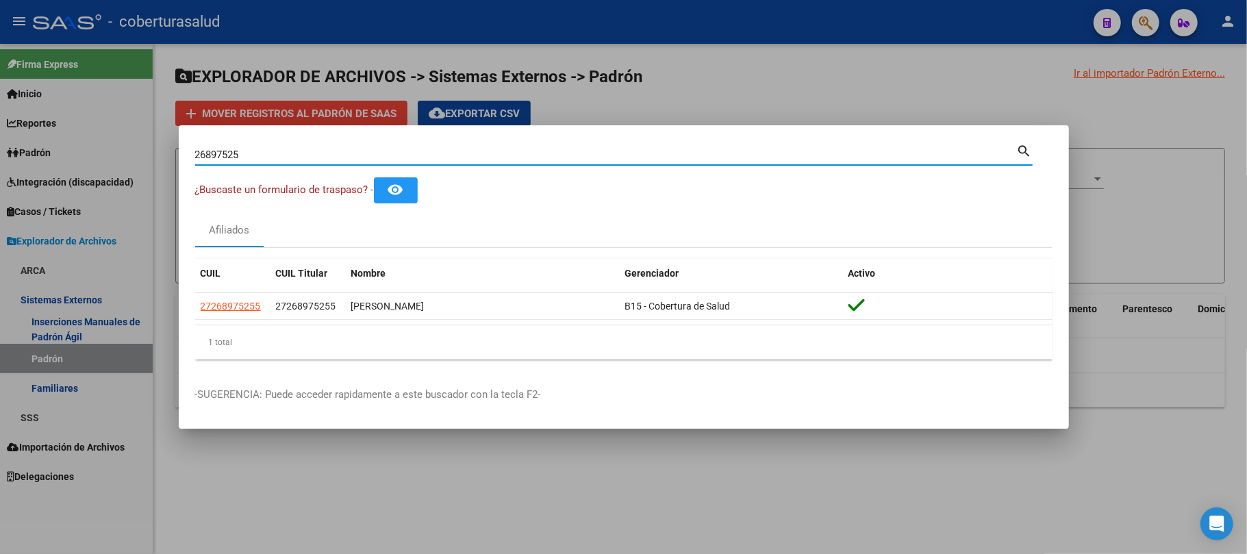
click at [383, 153] on input "26897525" at bounding box center [606, 155] width 822 height 12
paste input "7765943"
type input "27765943"
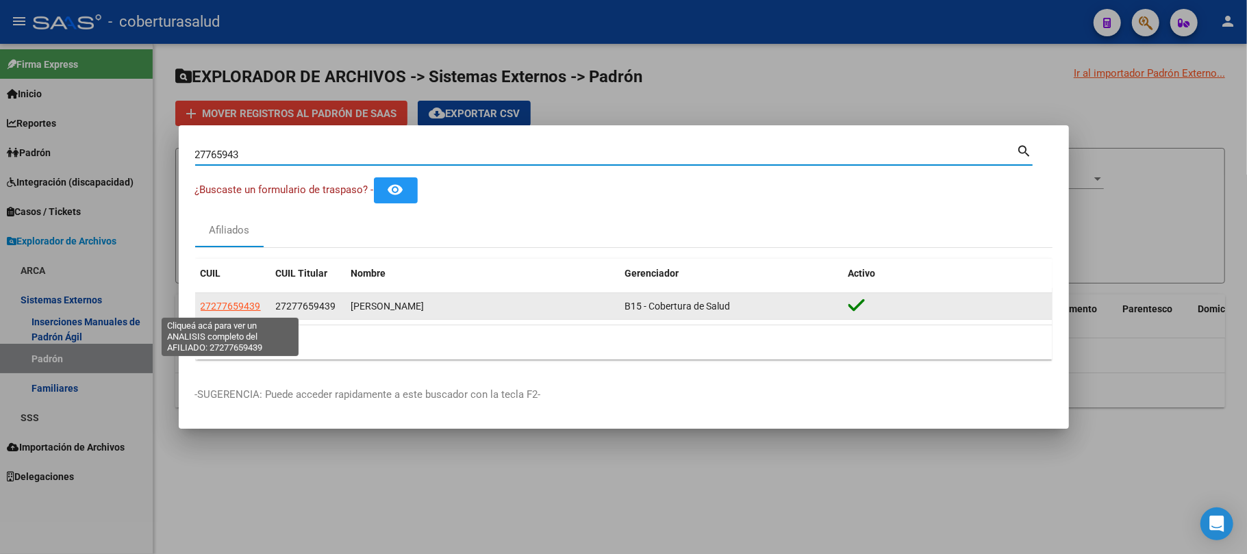
click at [244, 305] on span "27277659439" at bounding box center [231, 306] width 60 height 11
type textarea "27277659439"
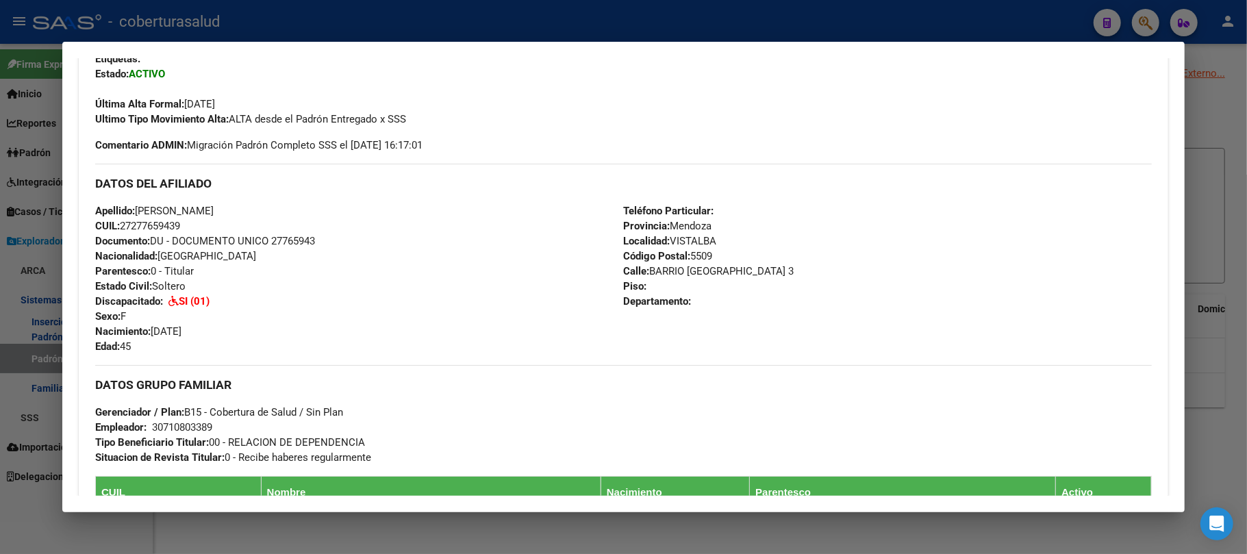
scroll to position [365, 0]
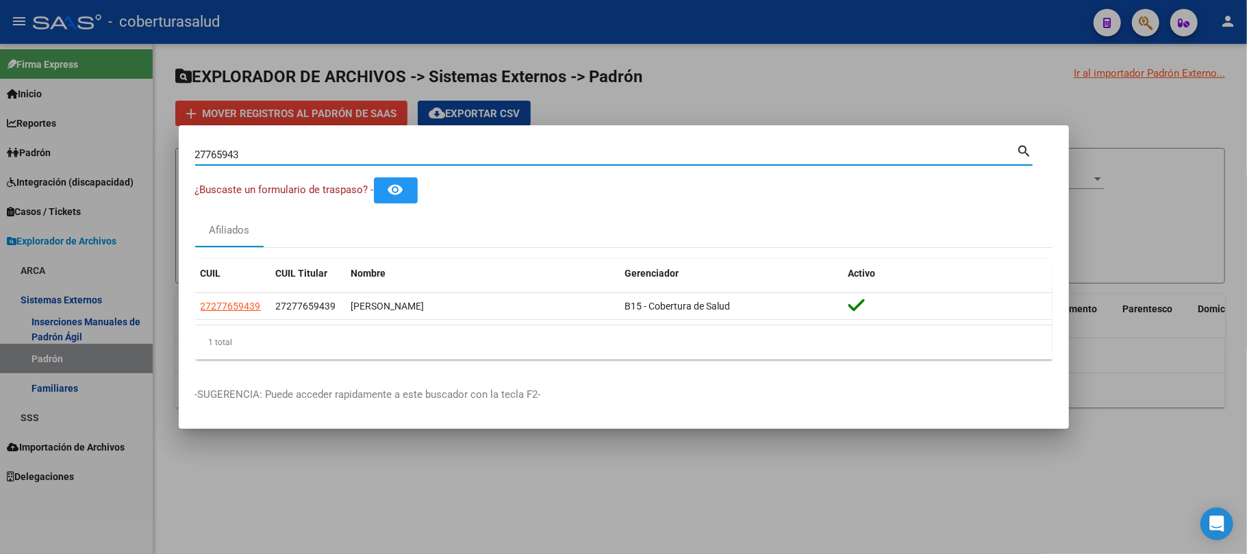
click at [392, 157] on input "27765943" at bounding box center [606, 155] width 822 height 12
paste input "982035"
type input "27982035"
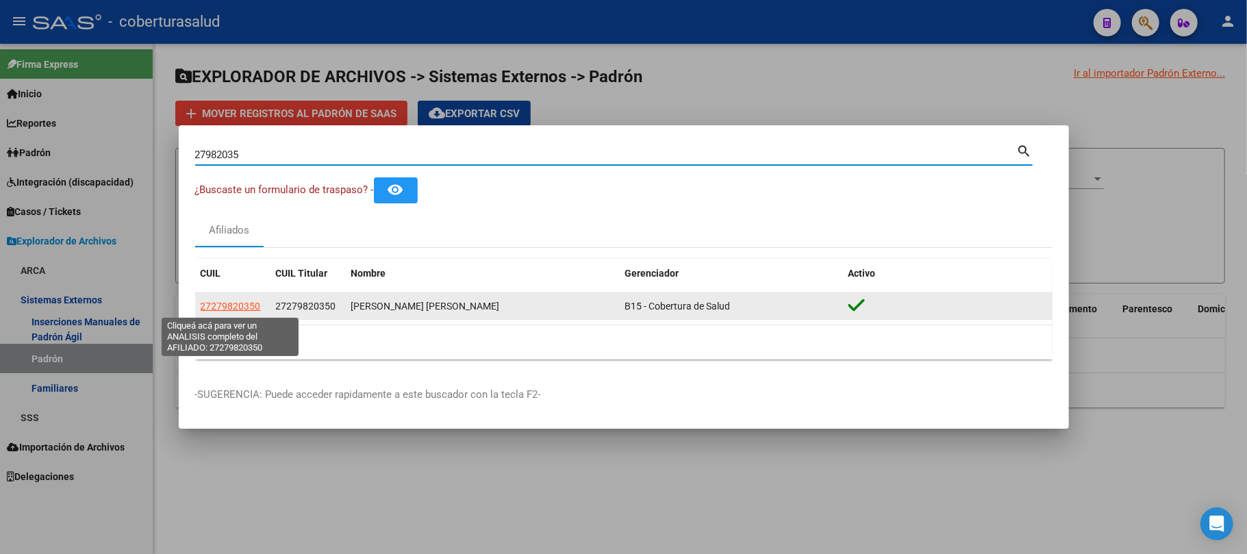
click at [242, 307] on span "27279820350" at bounding box center [231, 306] width 60 height 11
type textarea "27279820350"
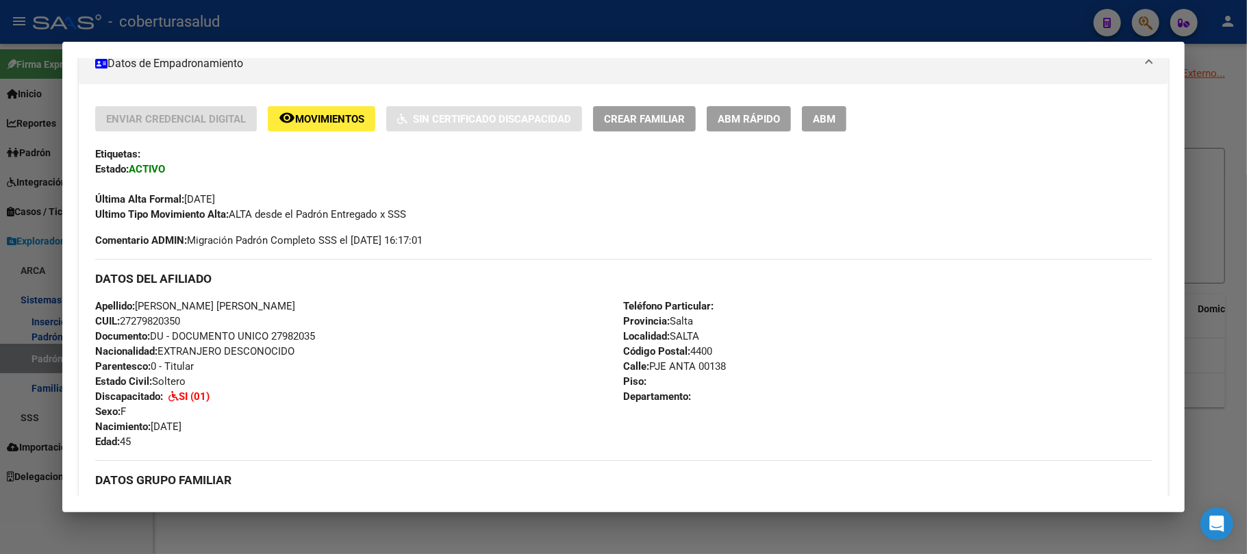
scroll to position [274, 0]
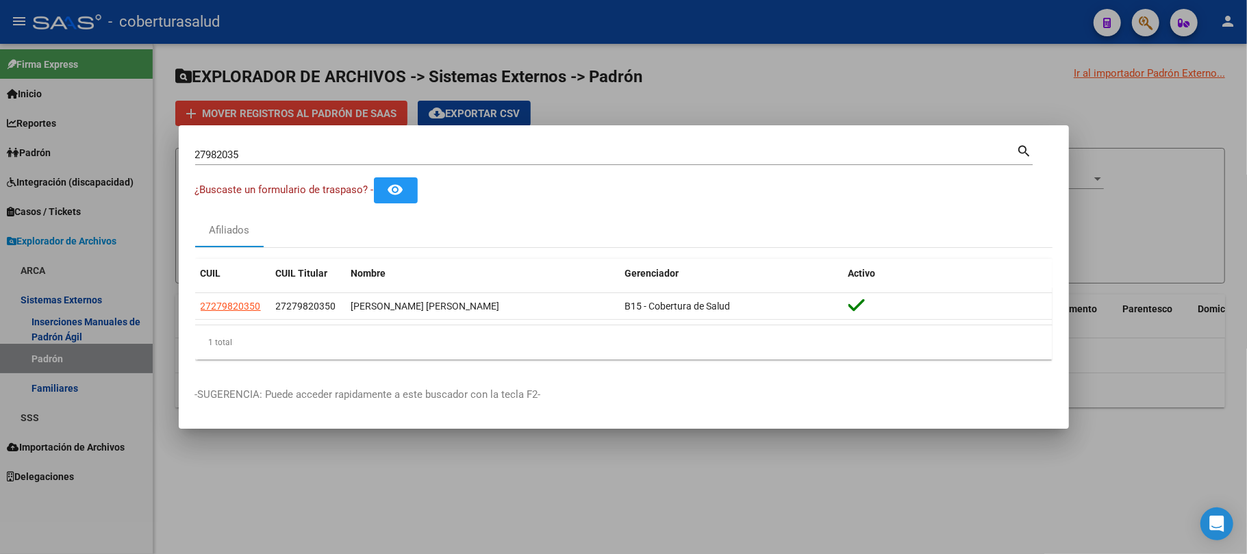
click at [351, 162] on div "27982035 Buscar (apellido, dni, [PERSON_NAME], [PERSON_NAME], cuit, obra social)" at bounding box center [606, 154] width 822 height 21
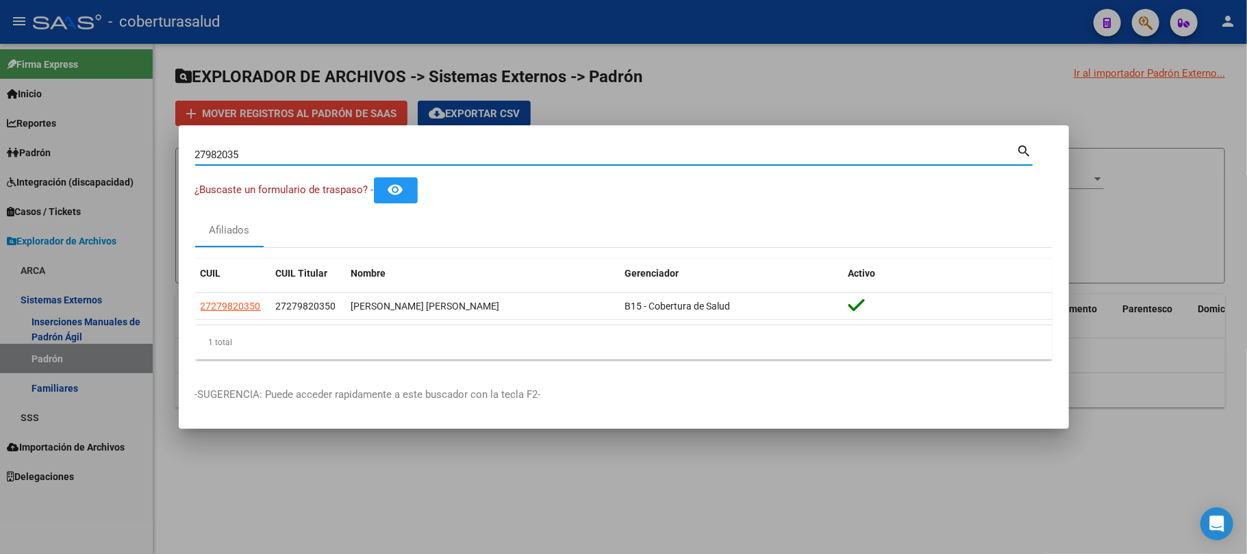
click at [351, 160] on input "27982035" at bounding box center [606, 155] width 822 height 12
paste input "8221403"
type input "28221403"
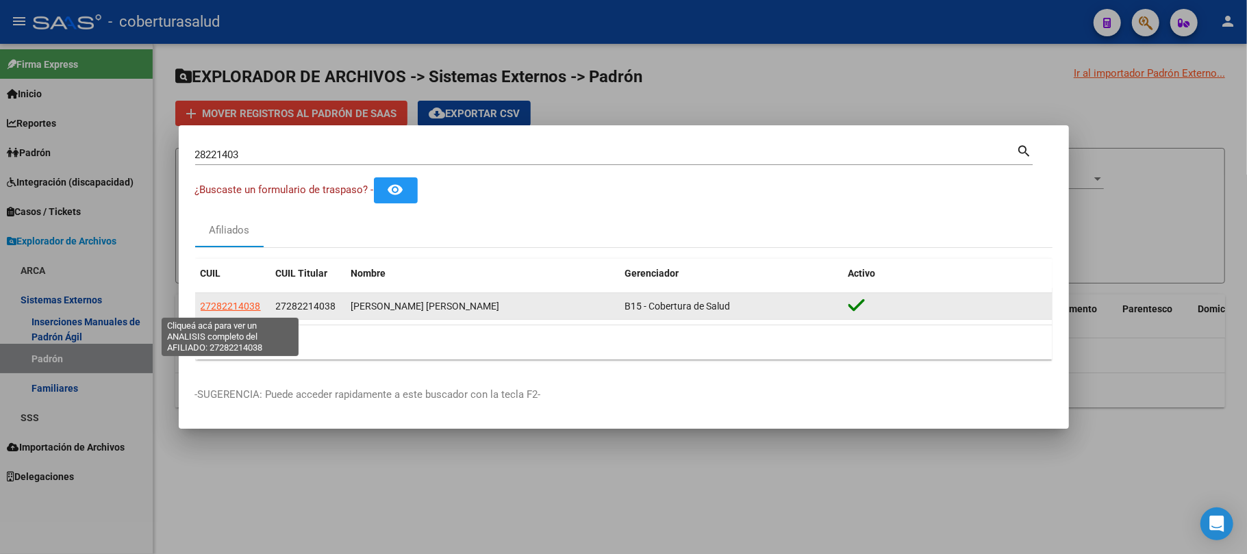
click at [225, 305] on span "27282214038" at bounding box center [231, 306] width 60 height 11
type textarea "27282214038"
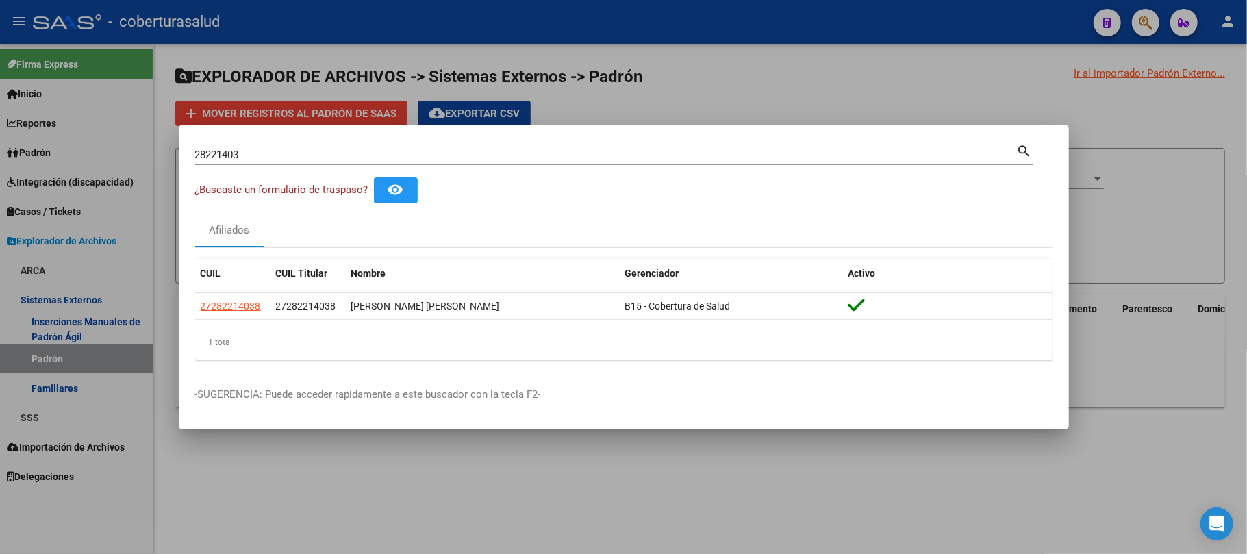
click at [223, 152] on input "28221403" at bounding box center [606, 155] width 822 height 12
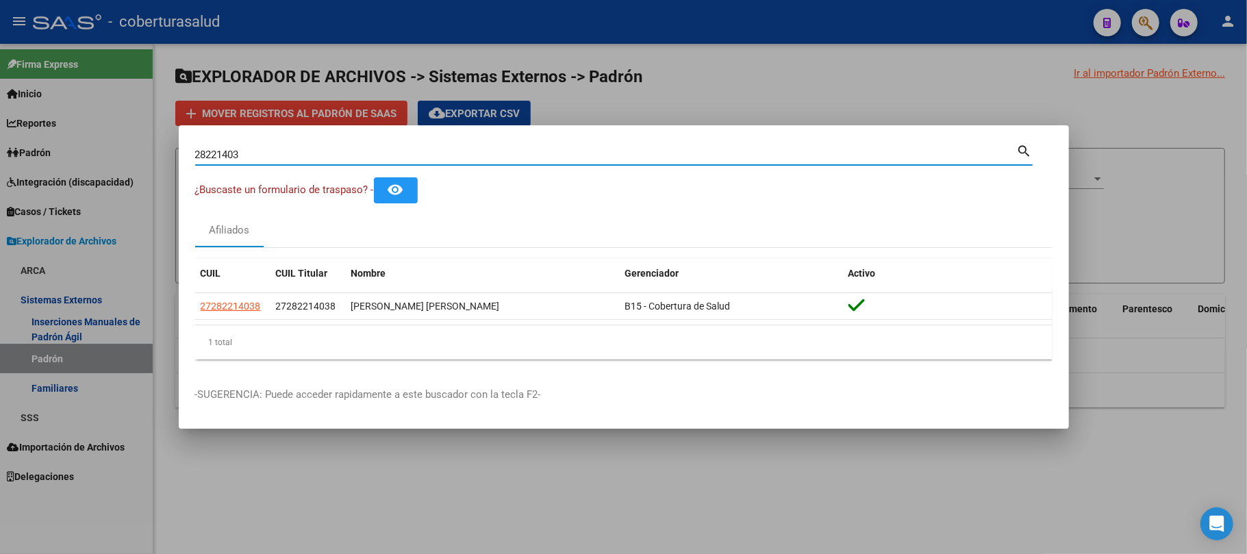
click at [223, 152] on input "28221403" at bounding box center [606, 155] width 822 height 12
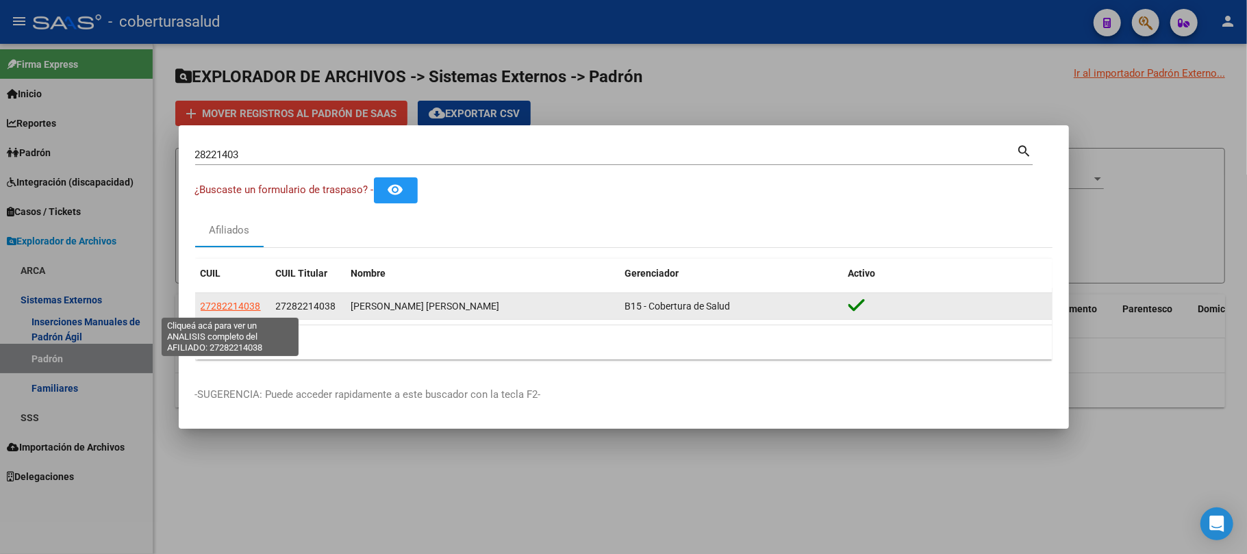
click at [229, 305] on span "27282214038" at bounding box center [231, 306] width 60 height 11
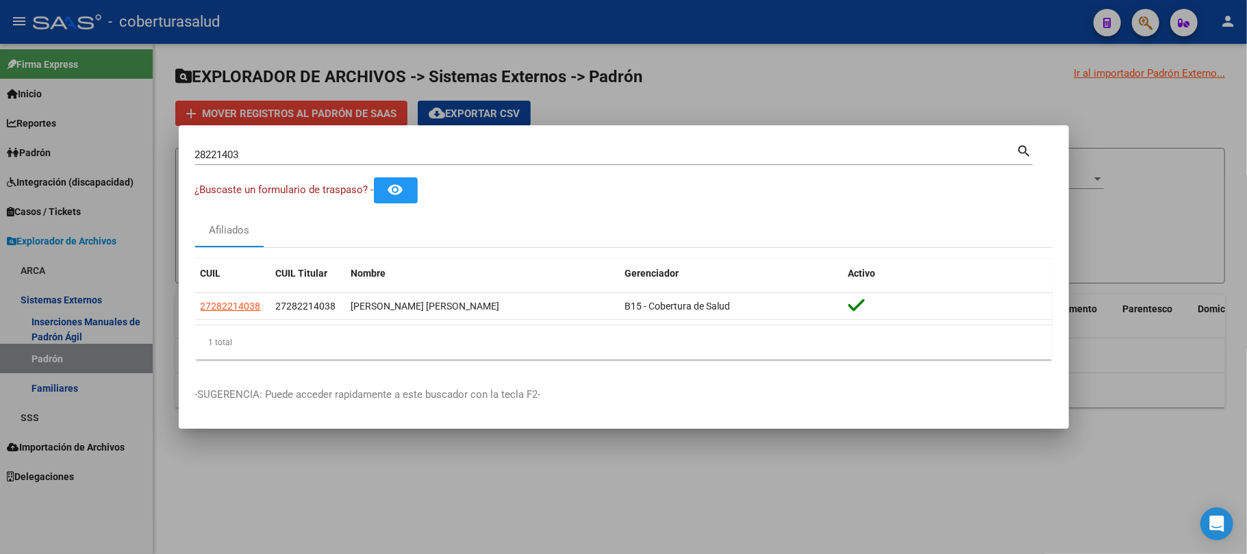
click at [327, 151] on input "28221403" at bounding box center [606, 155] width 822 height 12
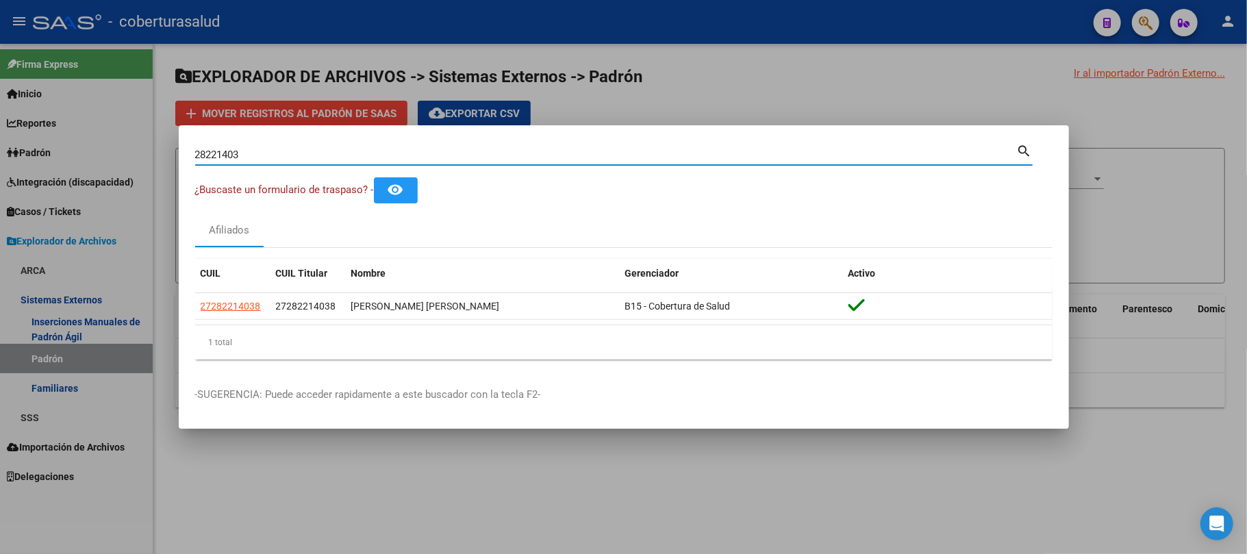
click at [327, 151] on input "28221403" at bounding box center [606, 155] width 822 height 12
paste input "476820"
type input "28476820"
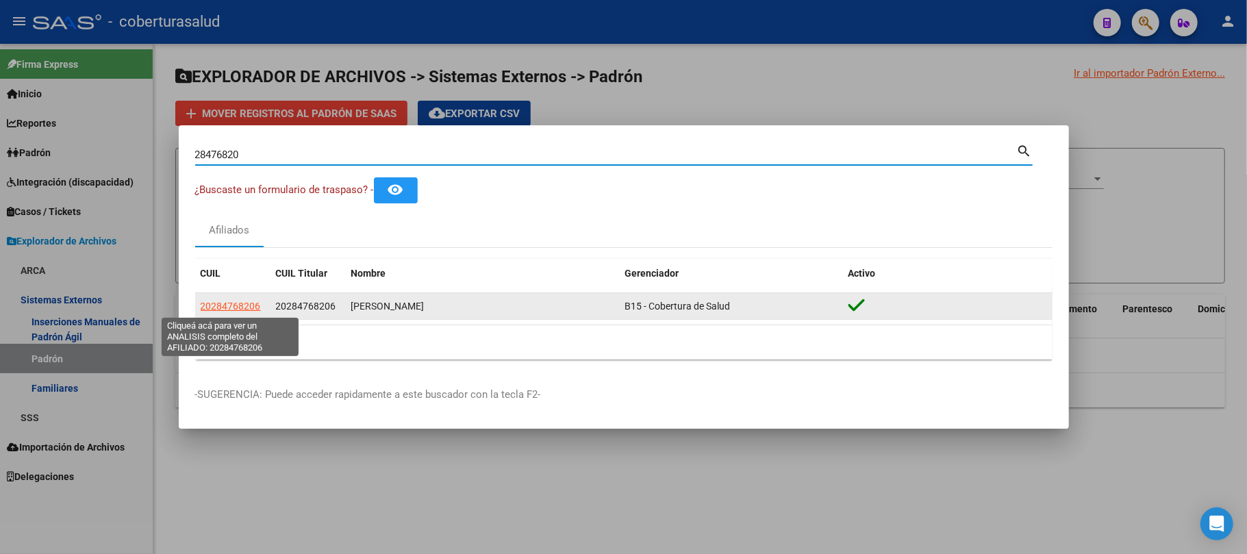
click at [249, 310] on span "20284768206" at bounding box center [231, 306] width 60 height 11
type textarea "20284768206"
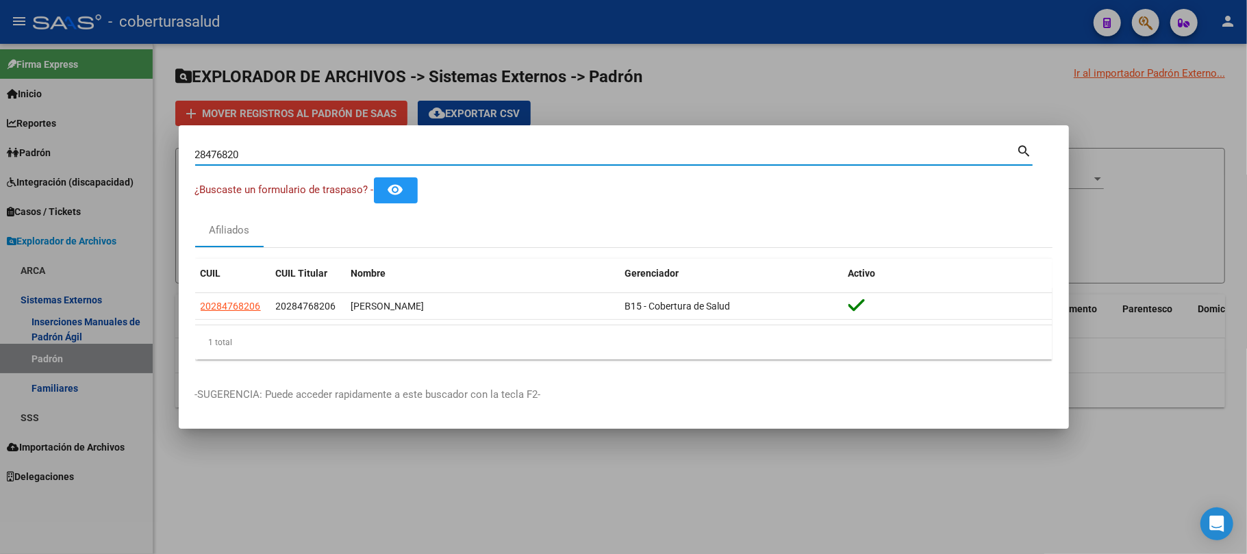
click at [286, 154] on input "28476820" at bounding box center [606, 155] width 822 height 12
paste input "57286181"
type input "57286181"
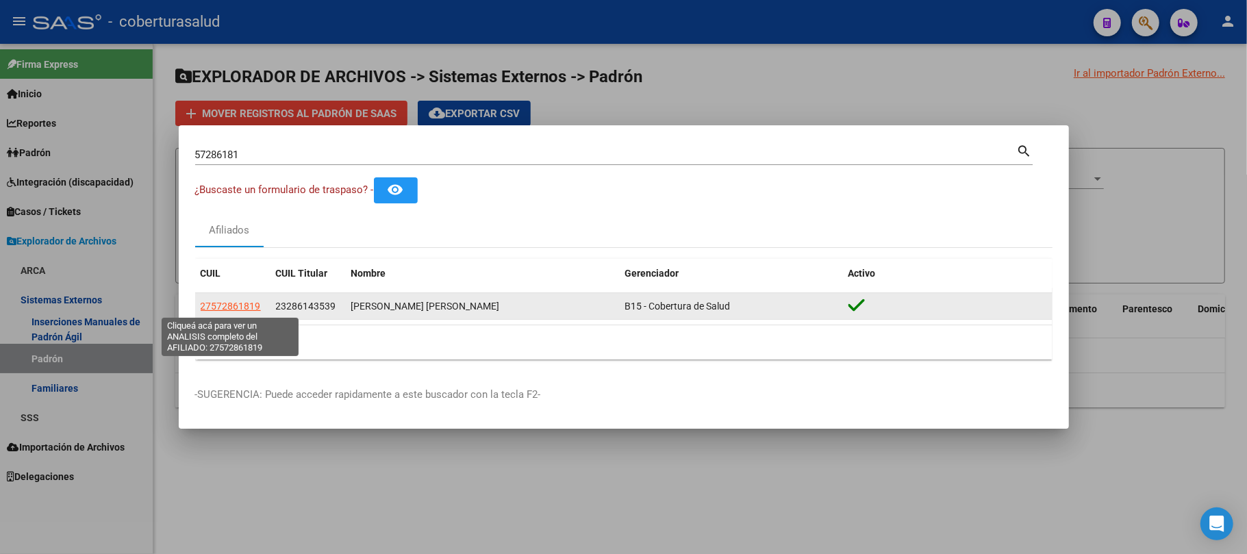
click at [242, 305] on span "27572861819" at bounding box center [231, 306] width 60 height 11
type textarea "27572861819"
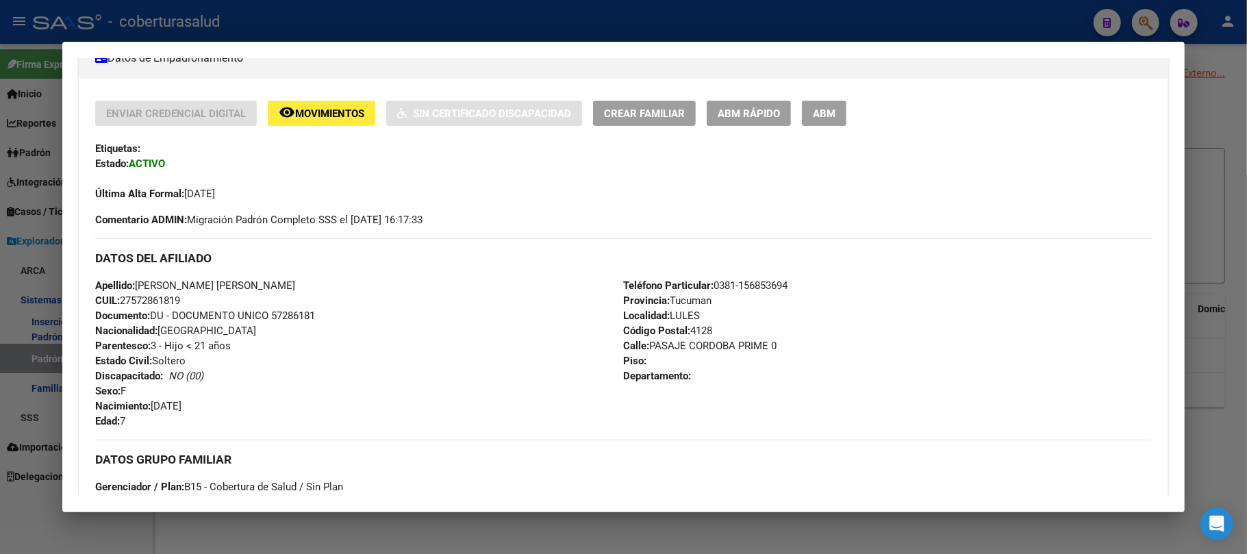
scroll to position [182, 0]
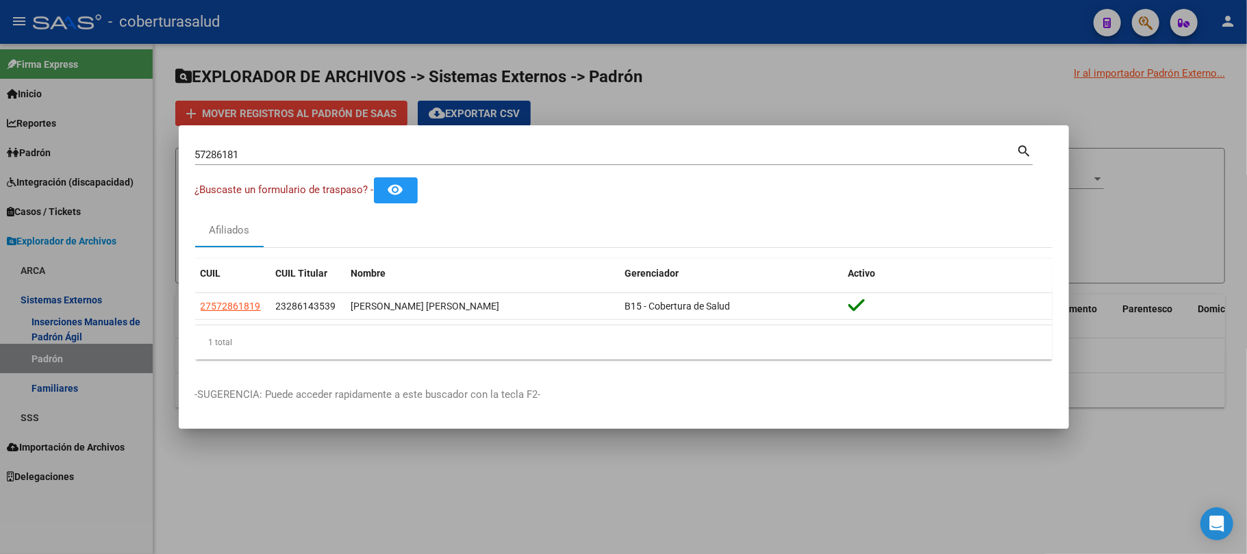
click at [303, 149] on input "57286181" at bounding box center [606, 155] width 822 height 12
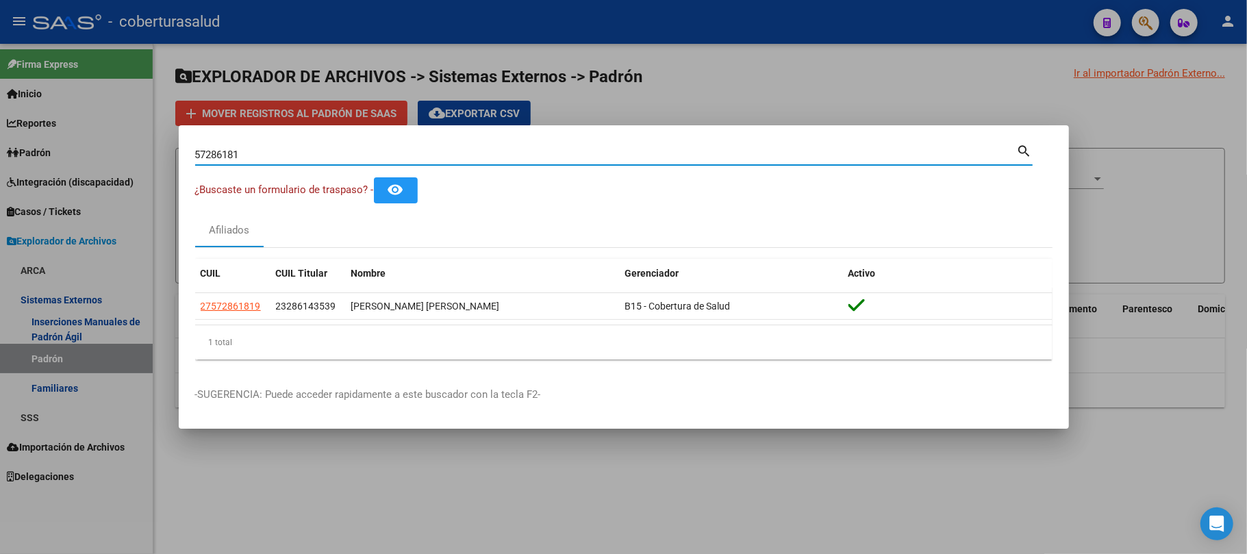
click at [303, 149] on input "57286181" at bounding box center [606, 155] width 822 height 12
paste input "28906946"
type input "28906946"
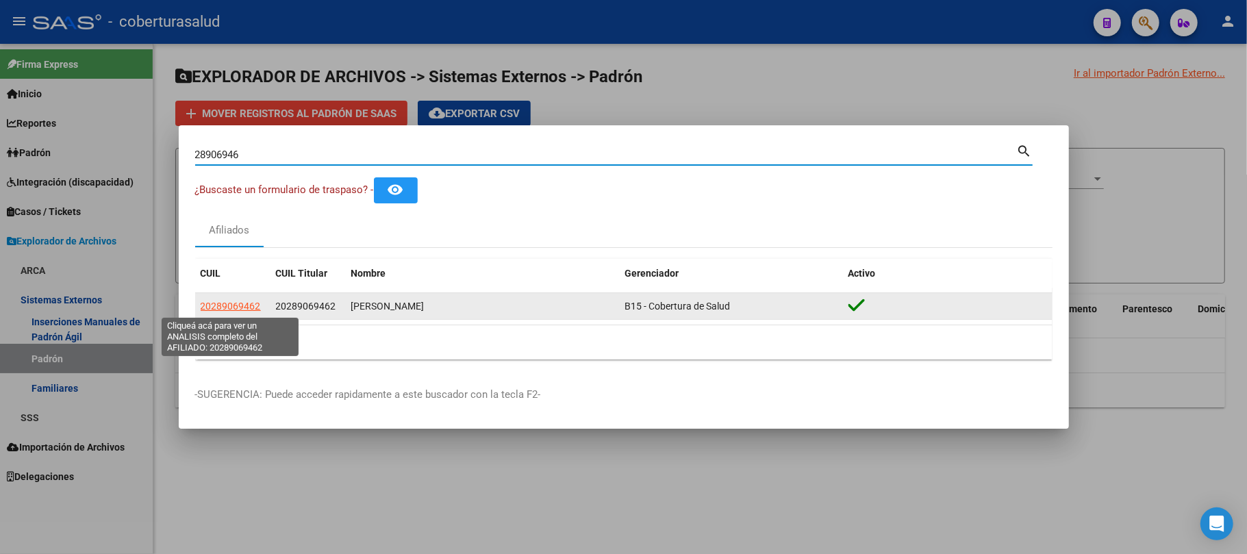
click at [214, 305] on span "20289069462" at bounding box center [231, 306] width 60 height 11
type textarea "20289069462"
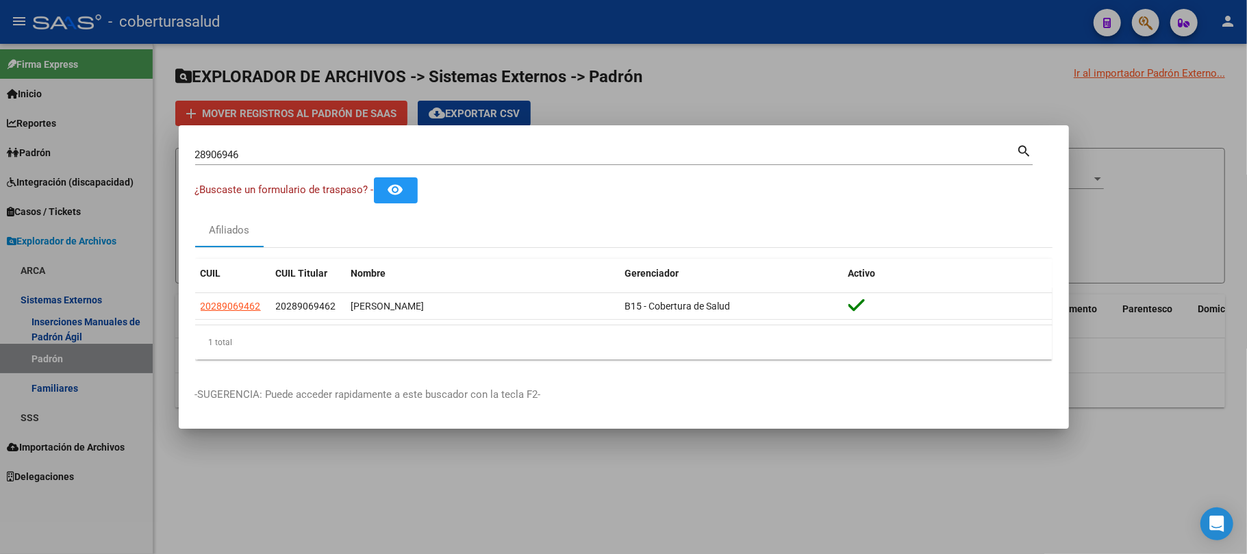
click at [327, 160] on input "28906946" at bounding box center [606, 155] width 822 height 12
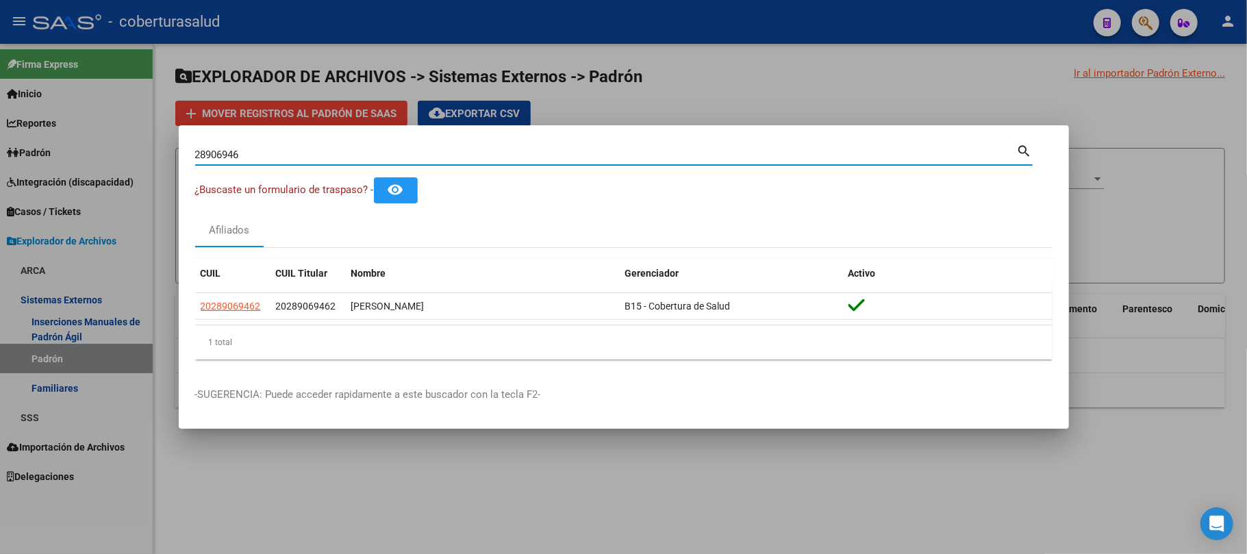
click at [327, 160] on input "28906946" at bounding box center [606, 155] width 822 height 12
paste input "30071994"
type input "30071994"
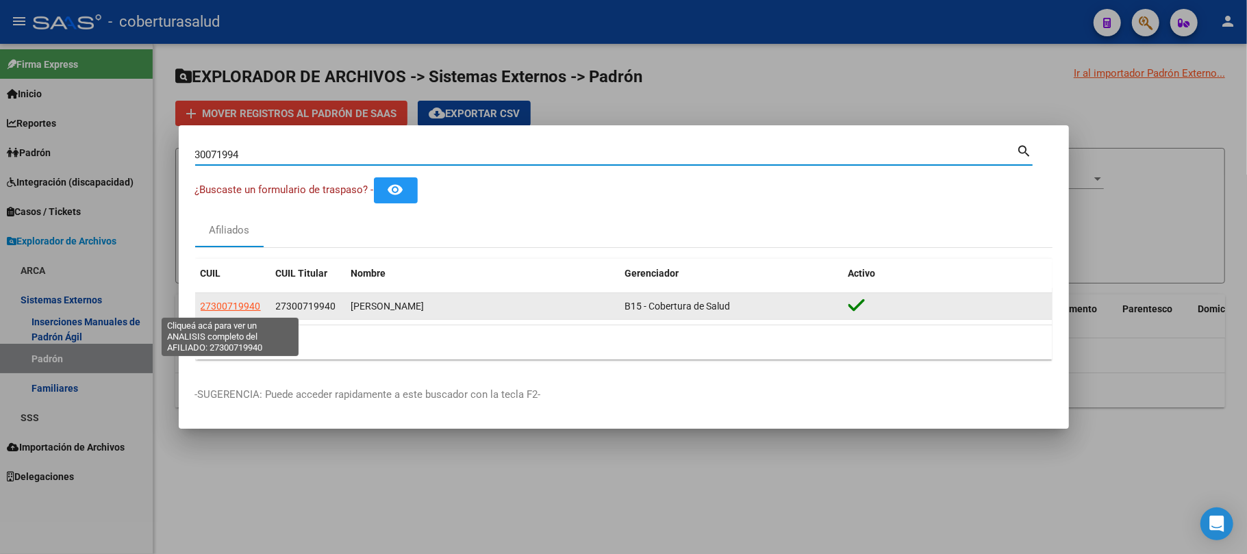
click at [240, 307] on span "27300719940" at bounding box center [231, 306] width 60 height 11
type textarea "27300719940"
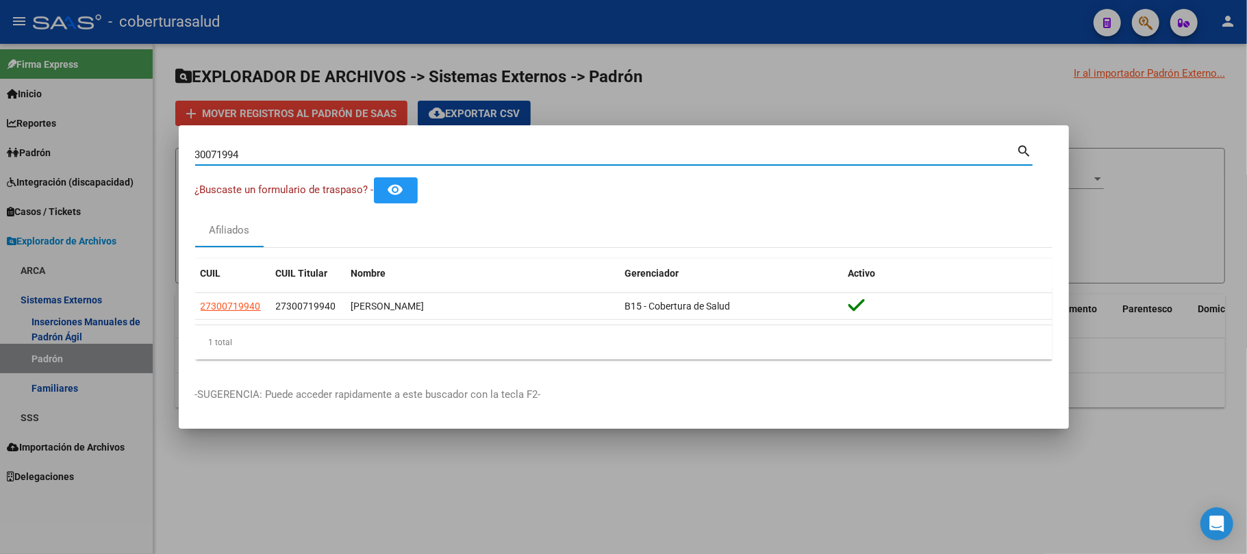
click at [274, 149] on input "30071994" at bounding box center [606, 155] width 822 height 12
paste input "420669"
type input "30420669"
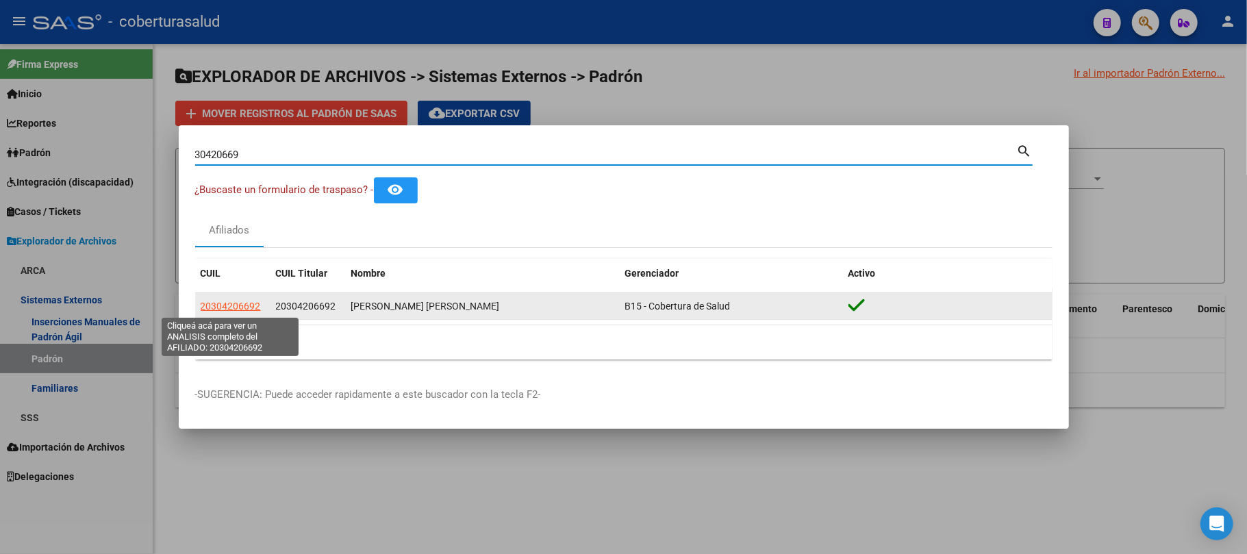
click at [233, 303] on span "20304206692" at bounding box center [231, 306] width 60 height 11
type textarea "20304206692"
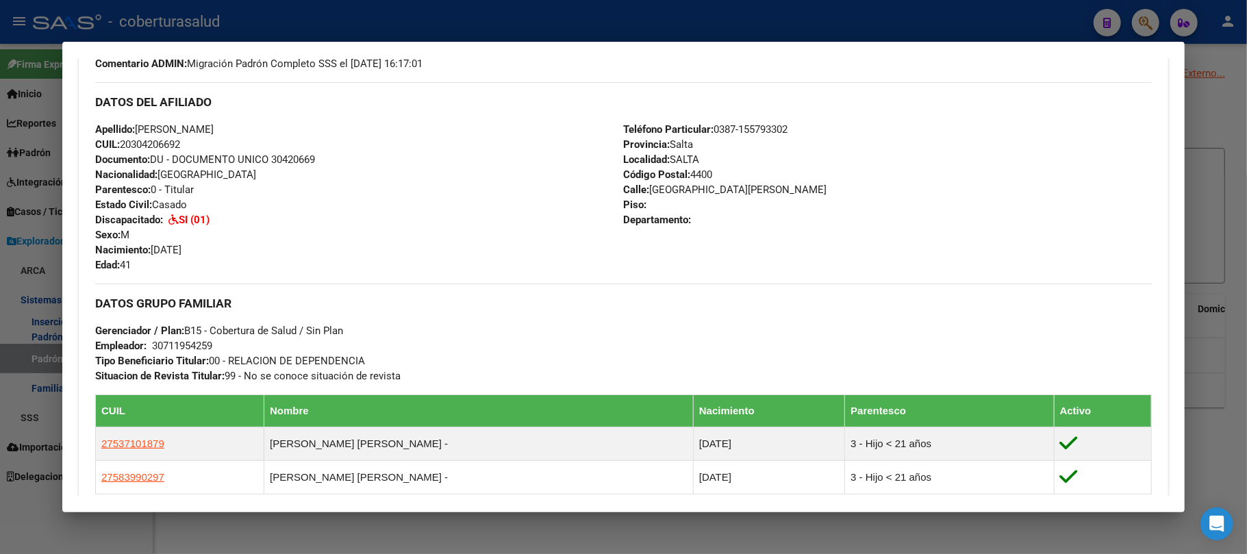
scroll to position [455, 0]
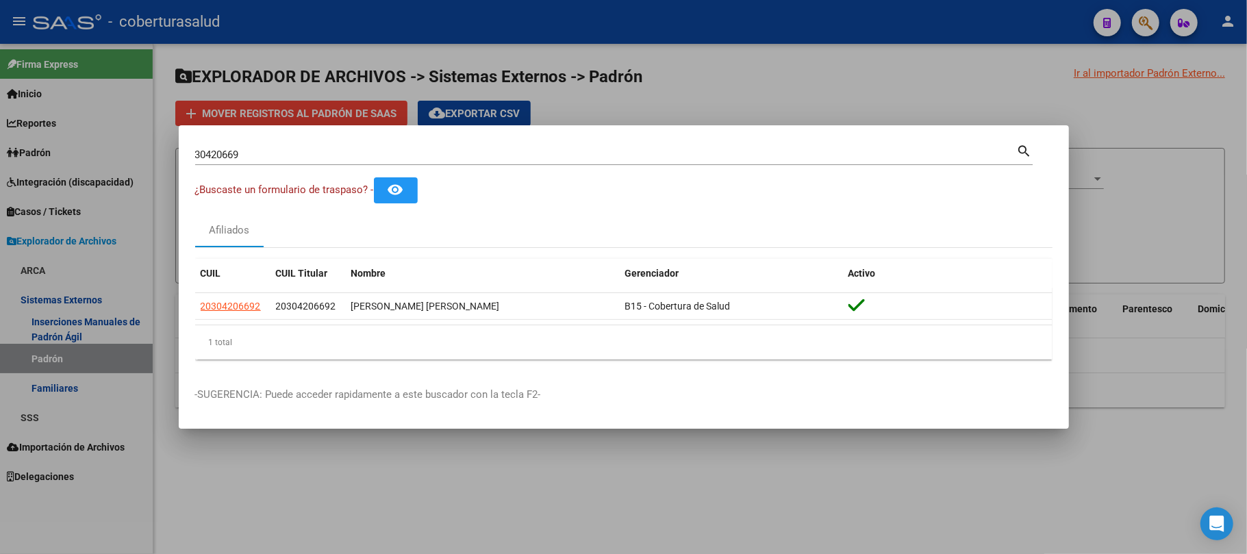
click at [343, 162] on div "30420669 Buscar (apellido, dni, [PERSON_NAME], [PERSON_NAME], cuit, obra social)" at bounding box center [606, 154] width 822 height 21
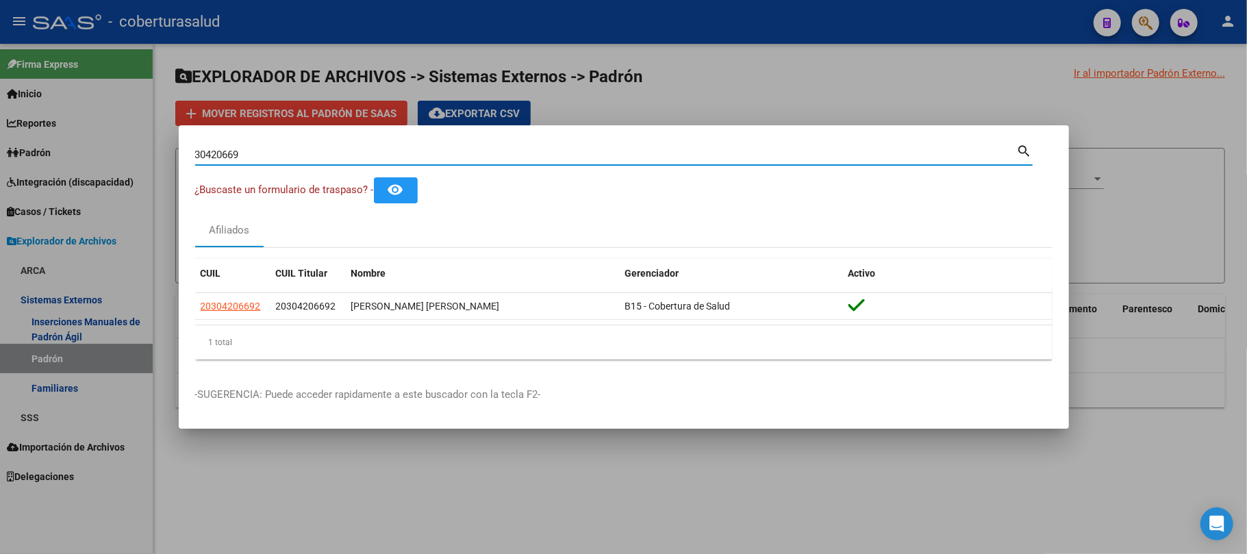
click at [343, 162] on div "30420669 Buscar (apellido, dni, [PERSON_NAME], [PERSON_NAME], cuit, obra social)" at bounding box center [606, 154] width 822 height 21
paste input "56970870"
drag, startPoint x: 334, startPoint y: 155, endPoint x: 0, endPoint y: 101, distance: 338.4
click at [0, 101] on div "[CREDIT_CARD_NUMBER] Buscar (apellido, dni, cuil, nro traspaso, cuit, obra soci…" at bounding box center [623, 277] width 1247 height 554
paste input
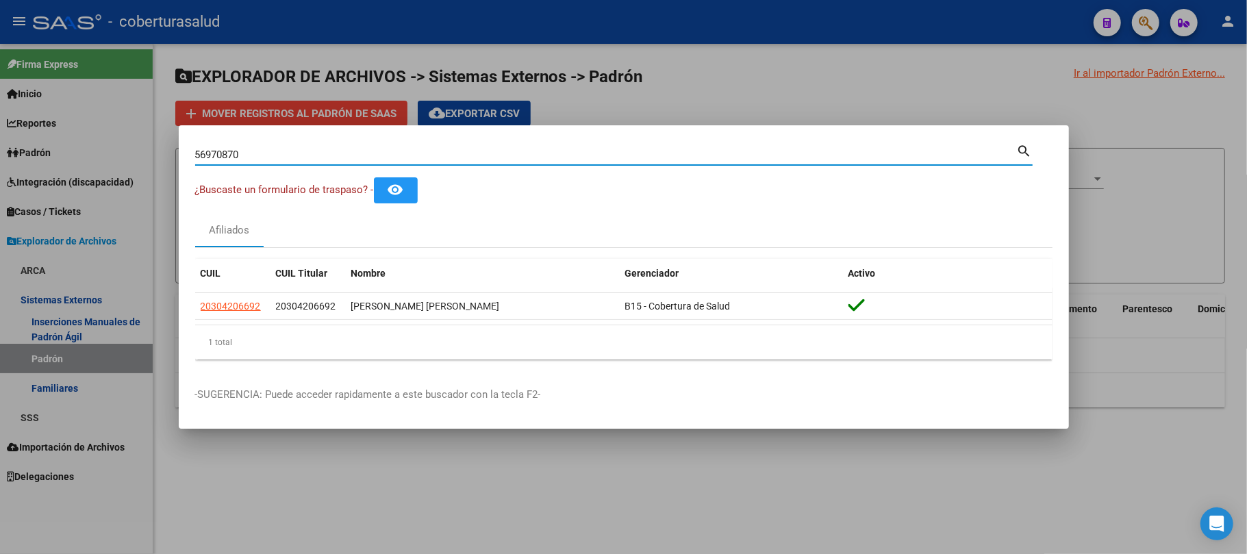
type input "56970870"
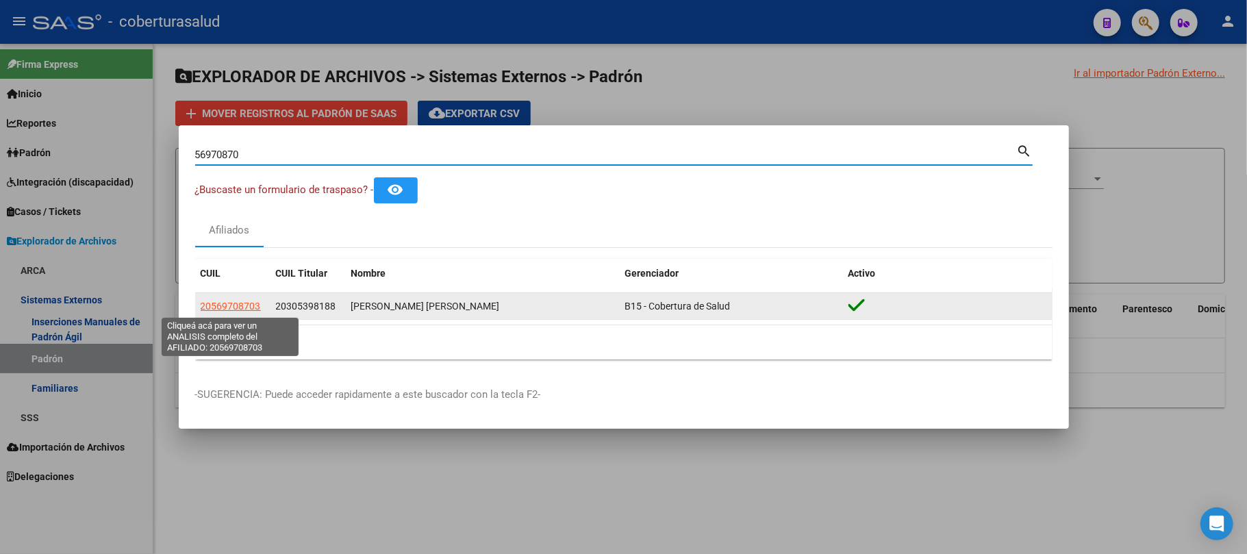
click at [247, 307] on span "20569708703" at bounding box center [231, 306] width 60 height 11
type textarea "20569708703"
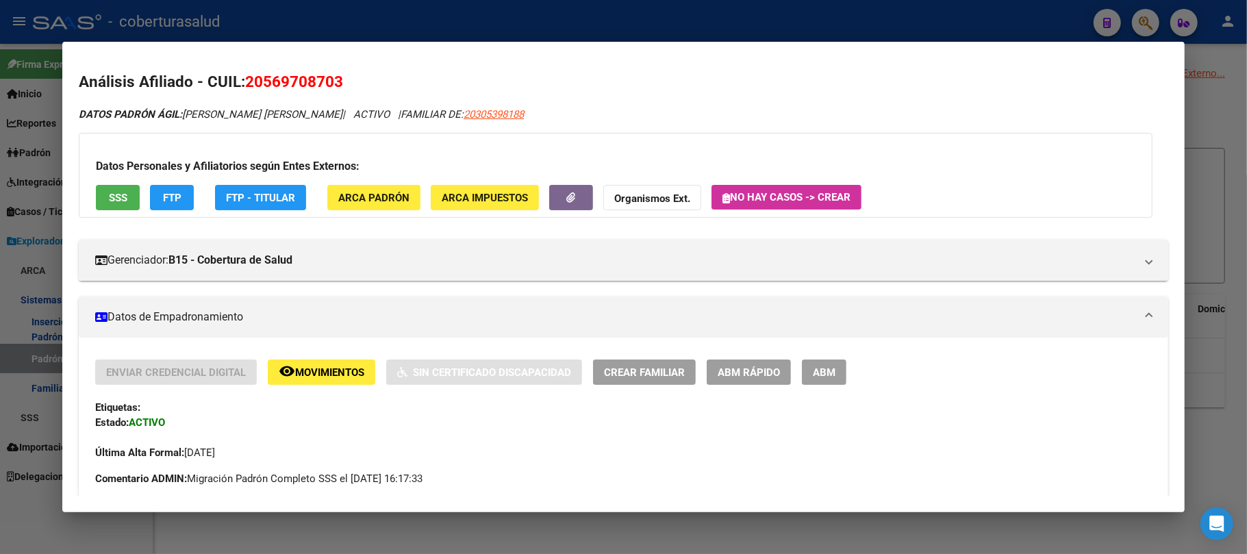
scroll to position [274, 0]
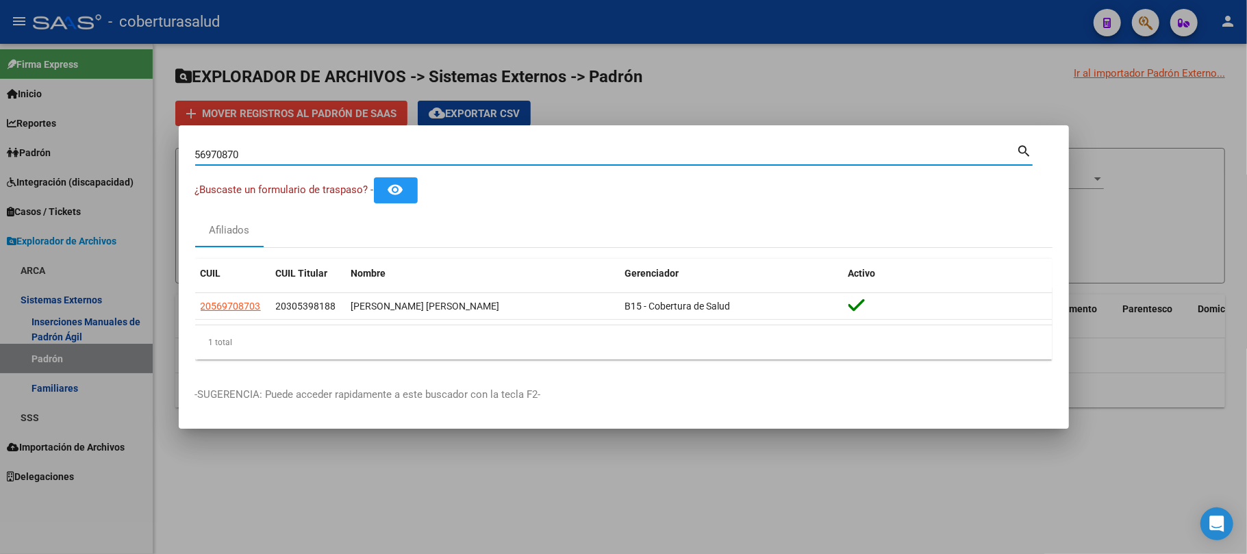
click at [341, 151] on input "56970870" at bounding box center [606, 155] width 822 height 12
paste input "0711547"
type input "50711547"
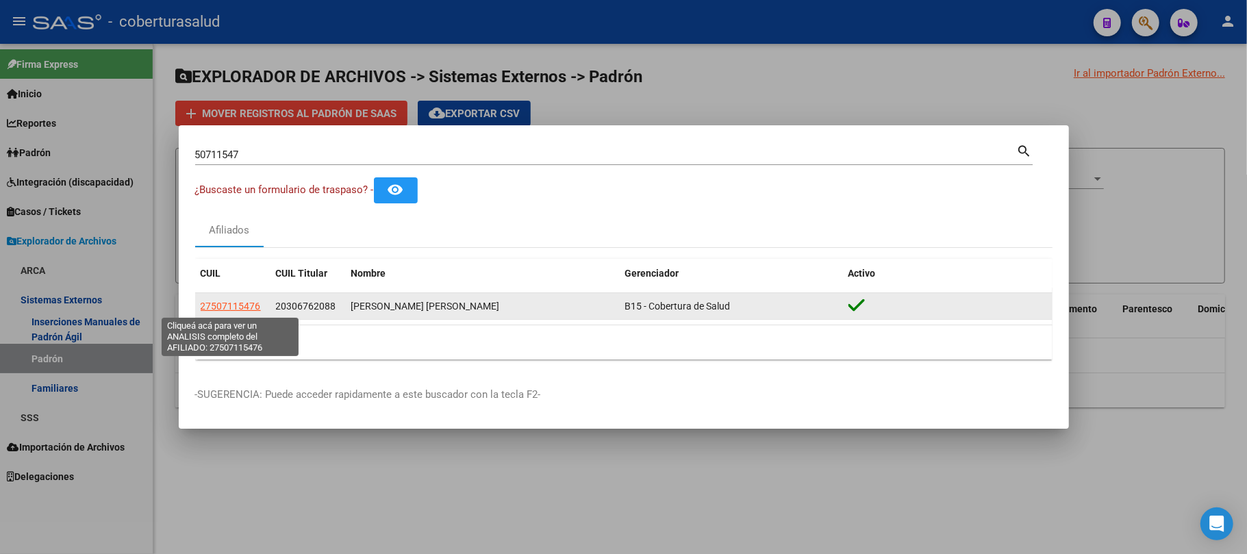
click at [238, 307] on span "27507115476" at bounding box center [231, 306] width 60 height 11
type textarea "27507115476"
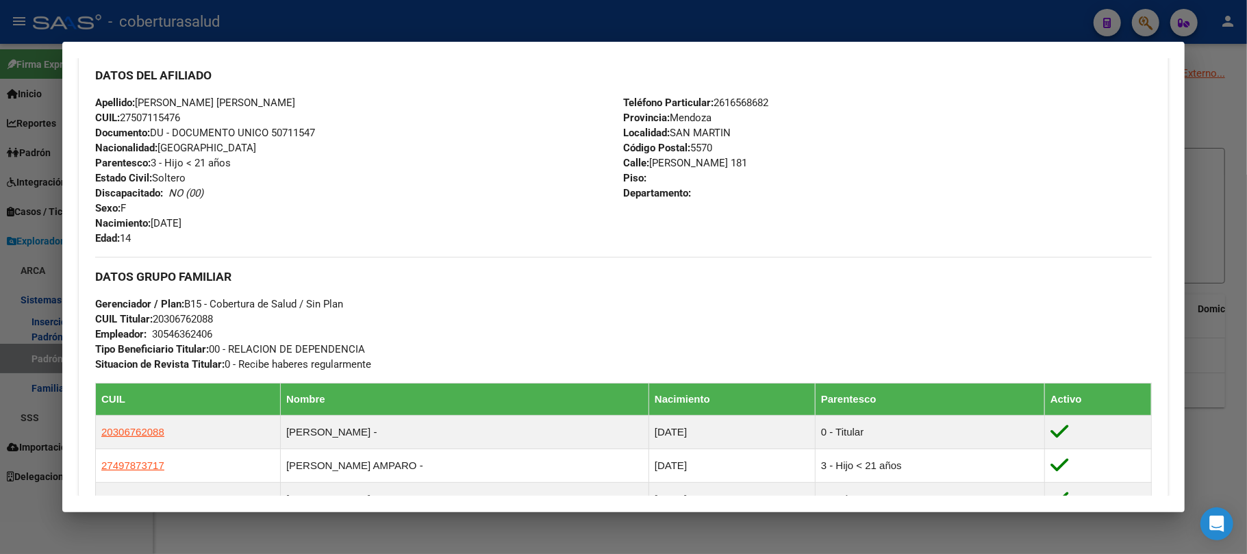
scroll to position [456, 0]
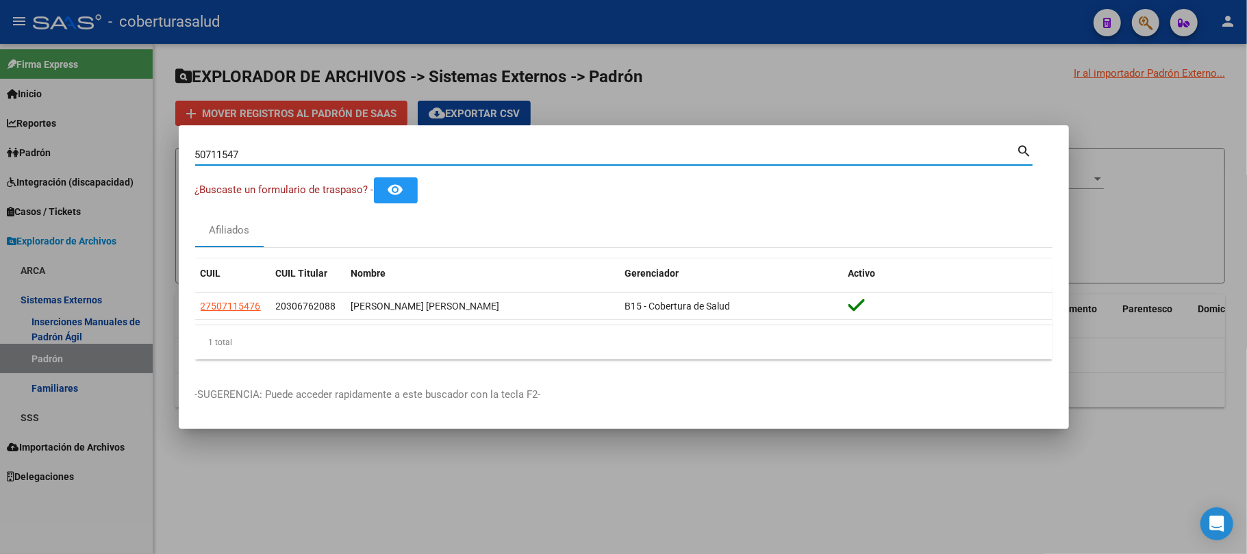
click at [342, 157] on input "50711547" at bounding box center [606, 155] width 822 height 12
paste input "56700531"
paste input
type input "56700531"
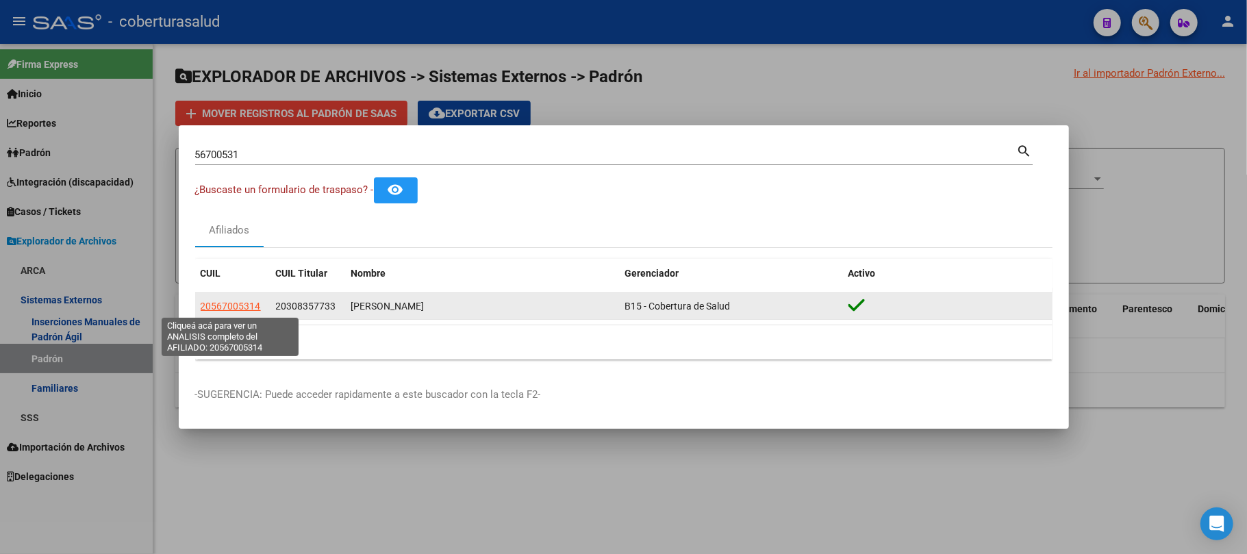
click at [229, 305] on span "20567005314" at bounding box center [231, 306] width 60 height 11
type textarea "20567005314"
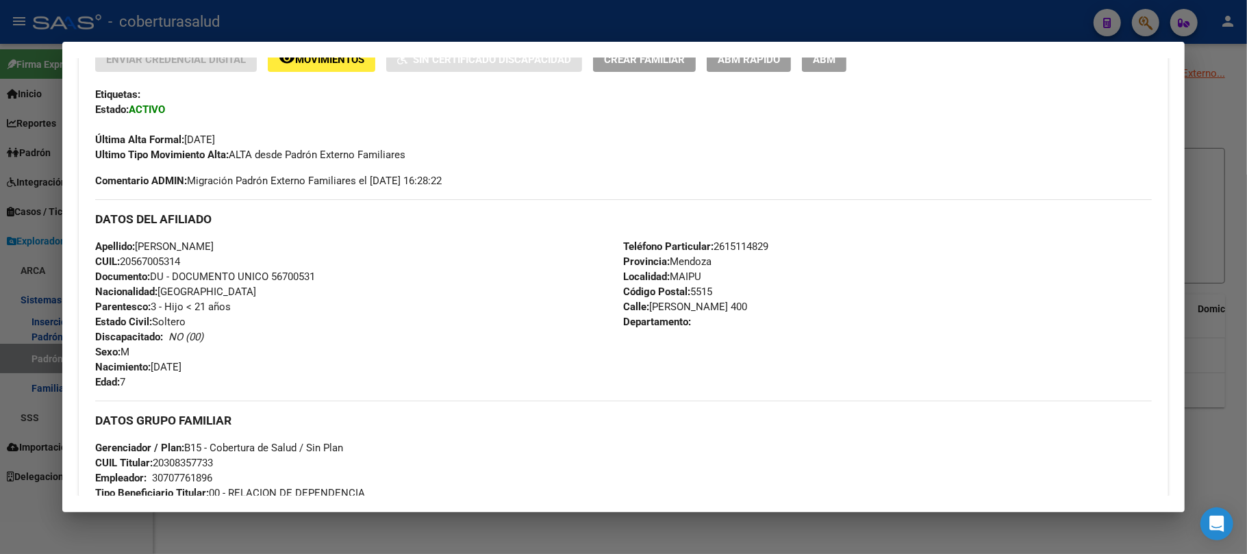
scroll to position [365, 0]
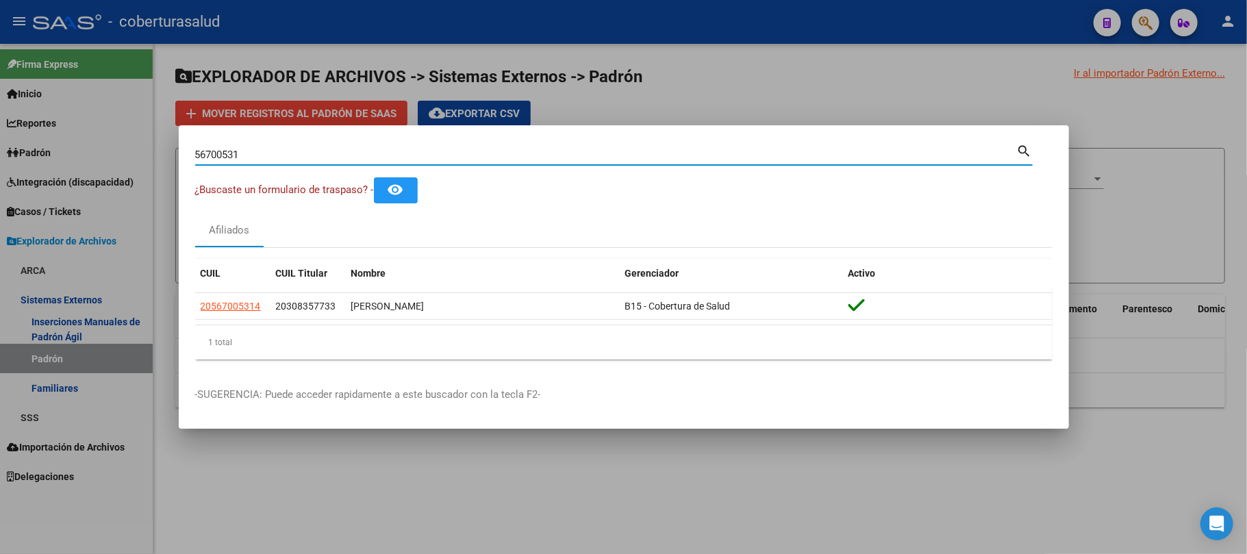
click at [323, 151] on input "56700531" at bounding box center [606, 155] width 822 height 12
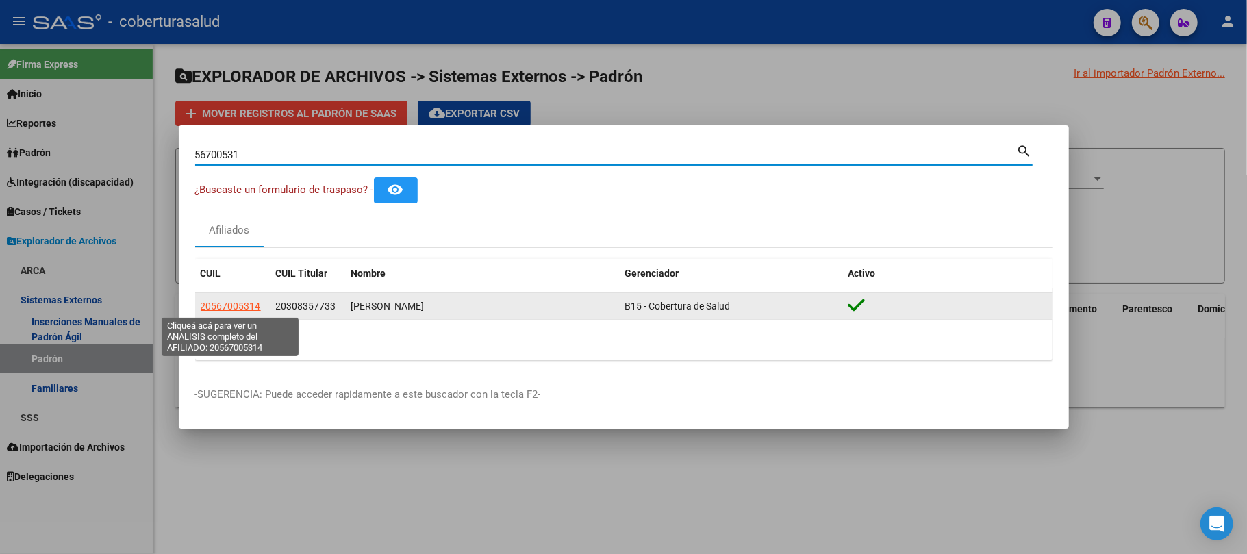
click at [225, 305] on span "20567005314" at bounding box center [231, 306] width 60 height 11
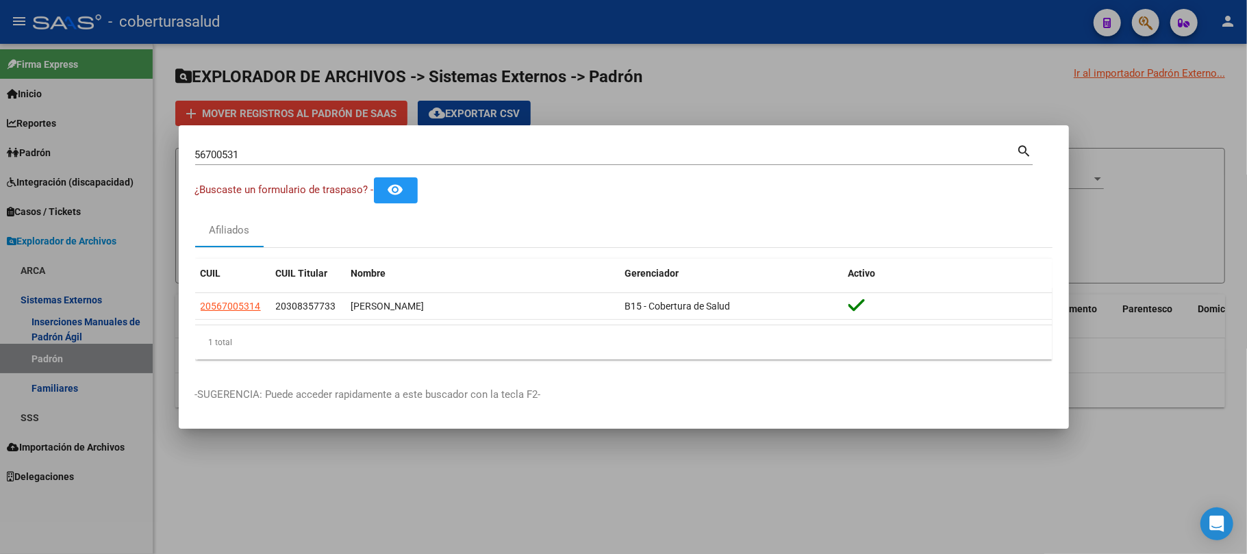
click at [392, 162] on div "56700531 Buscar (apellido, dni, cuil, nro traspaso, cuit, obra social)" at bounding box center [606, 154] width 822 height 21
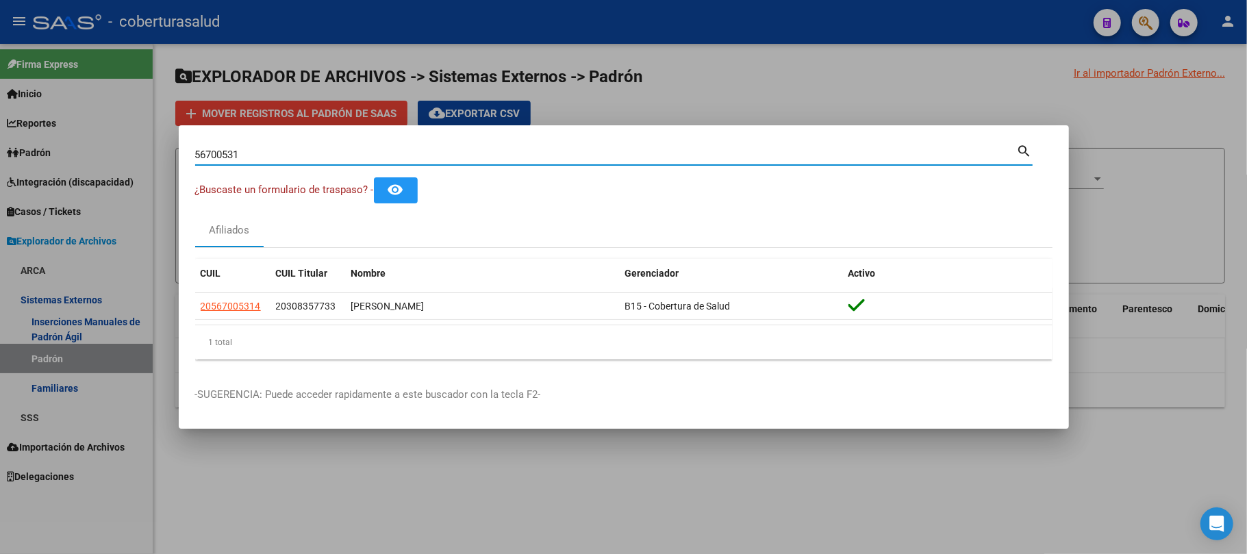
click at [392, 162] on div "56700531 Buscar (apellido, dni, cuil, nro traspaso, cuit, obra social)" at bounding box center [606, 154] width 822 height 21
click at [388, 156] on input "56700531" at bounding box center [606, 155] width 822 height 12
paste input "8180052"
type input "58180052"
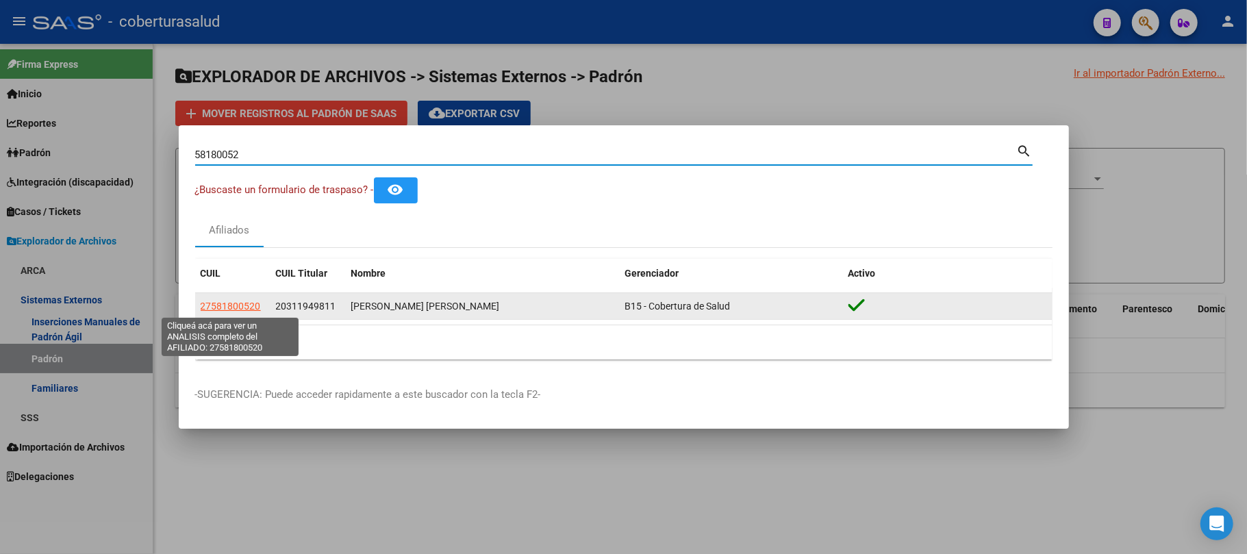
click at [238, 307] on span "27581800520" at bounding box center [231, 306] width 60 height 11
type textarea "27581800520"
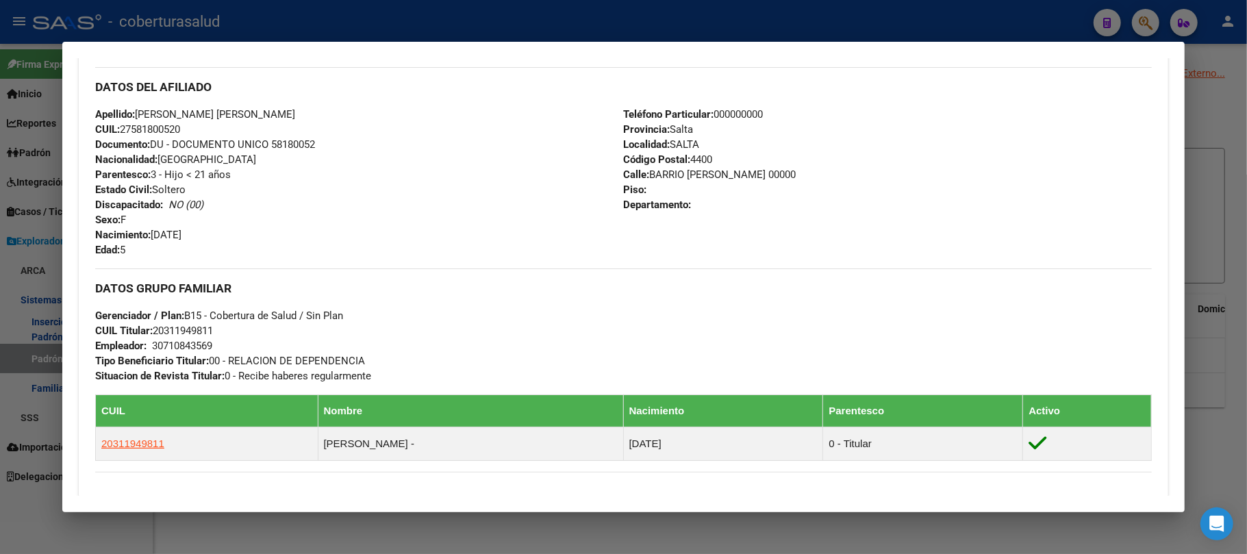
scroll to position [456, 0]
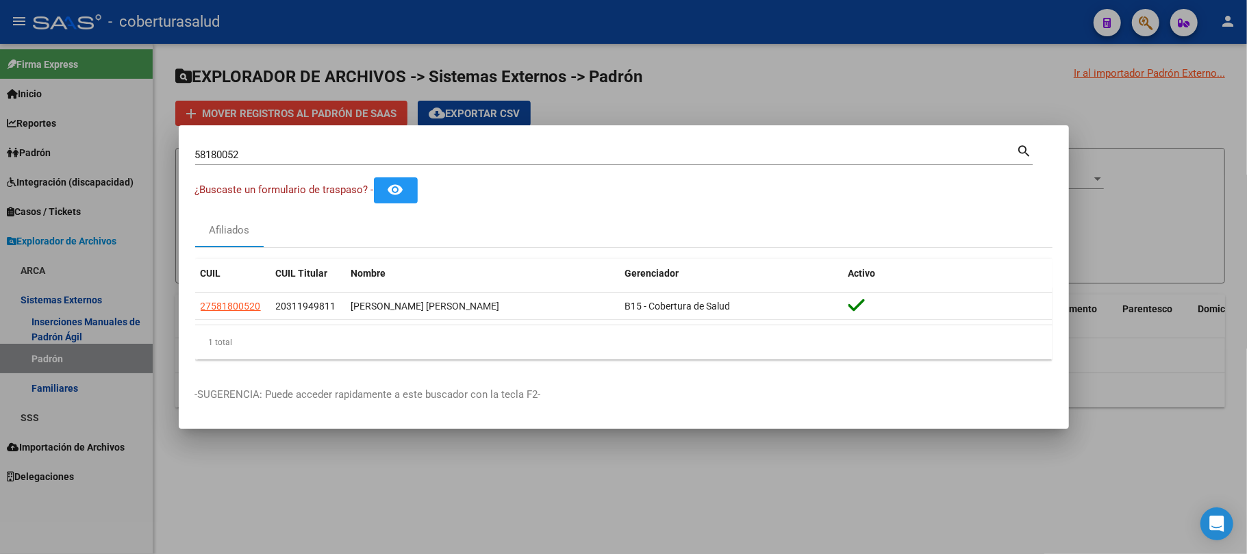
click at [337, 155] on input "58180052" at bounding box center [606, 155] width 822 height 12
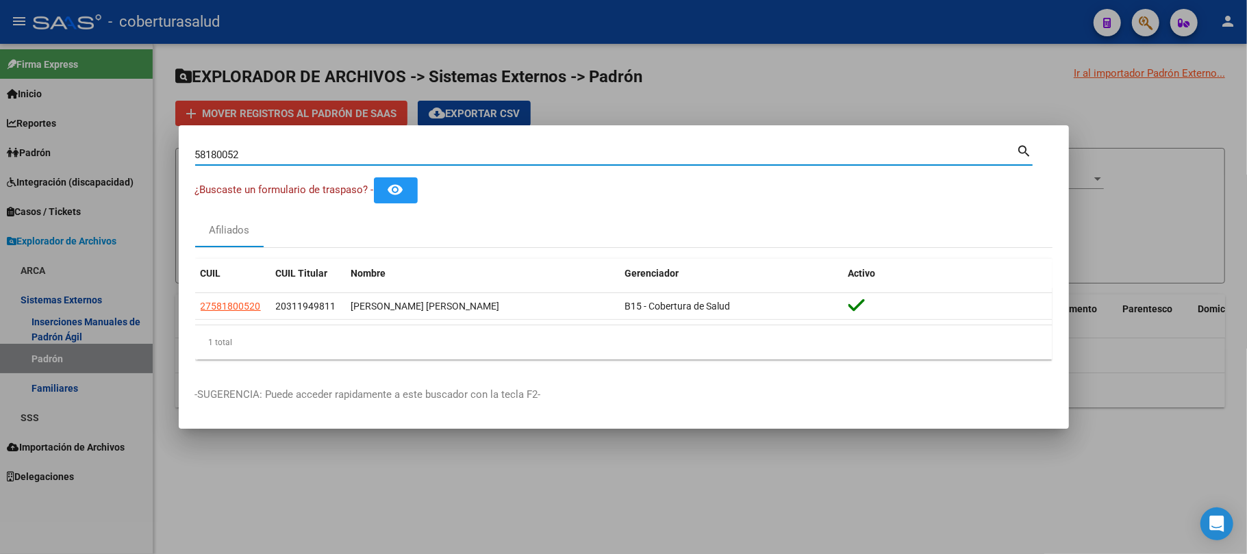
click at [337, 155] on input "58180052" at bounding box center [606, 155] width 822 height 12
paste input "31517297"
type input "31517297"
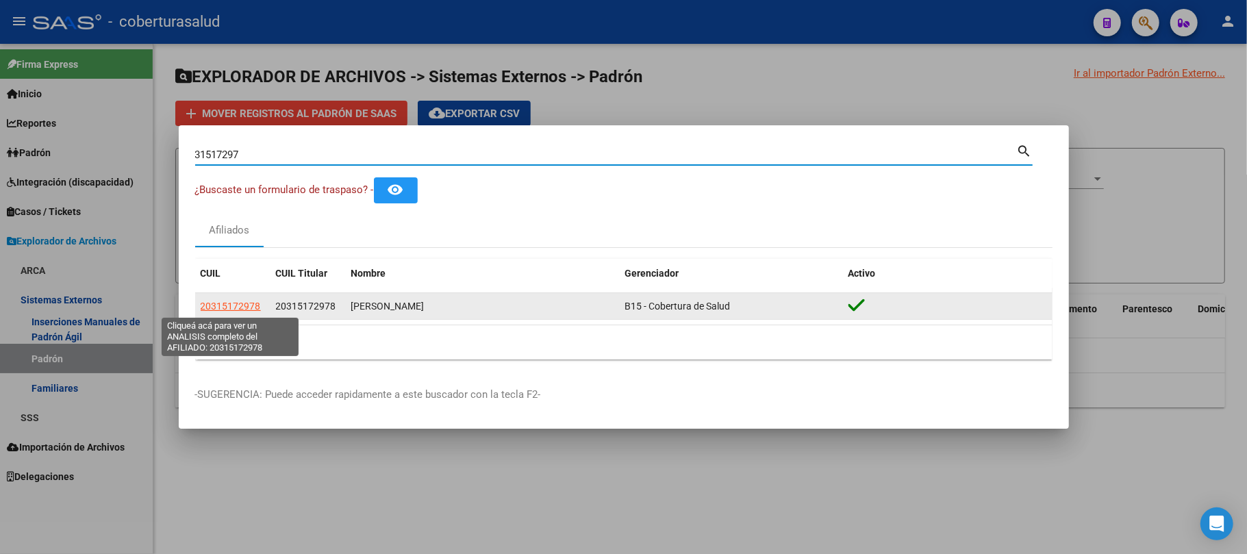
click at [247, 307] on span "20315172978" at bounding box center [231, 306] width 60 height 11
type textarea "20315172978"
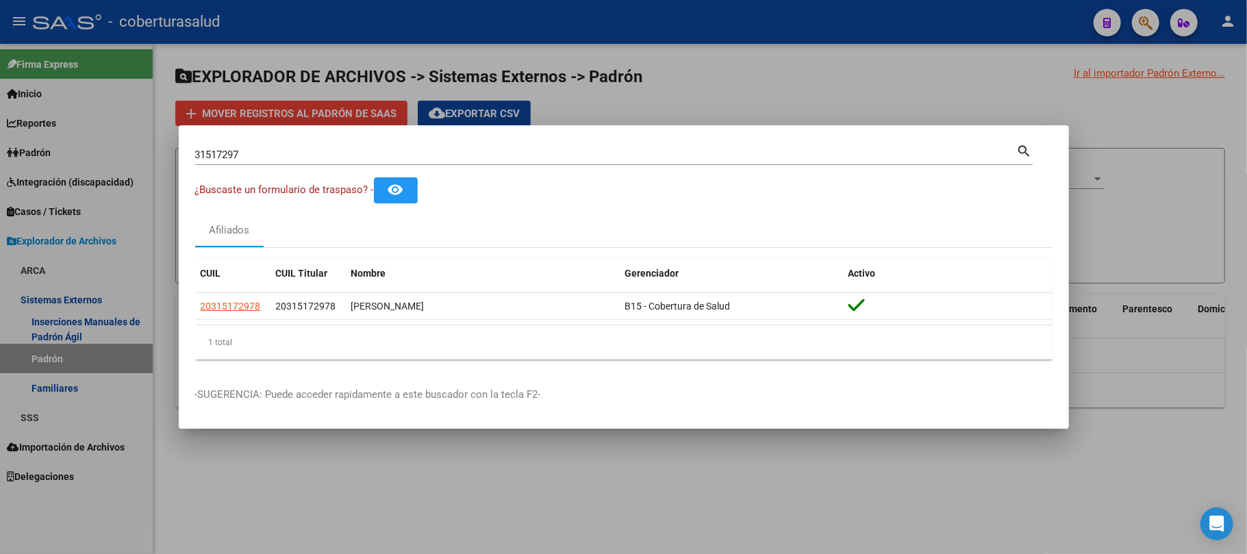
click at [304, 162] on div "31517297 Buscar (apellido, dni, [PERSON_NAME], [PERSON_NAME], cuit, obra social)" at bounding box center [606, 154] width 822 height 21
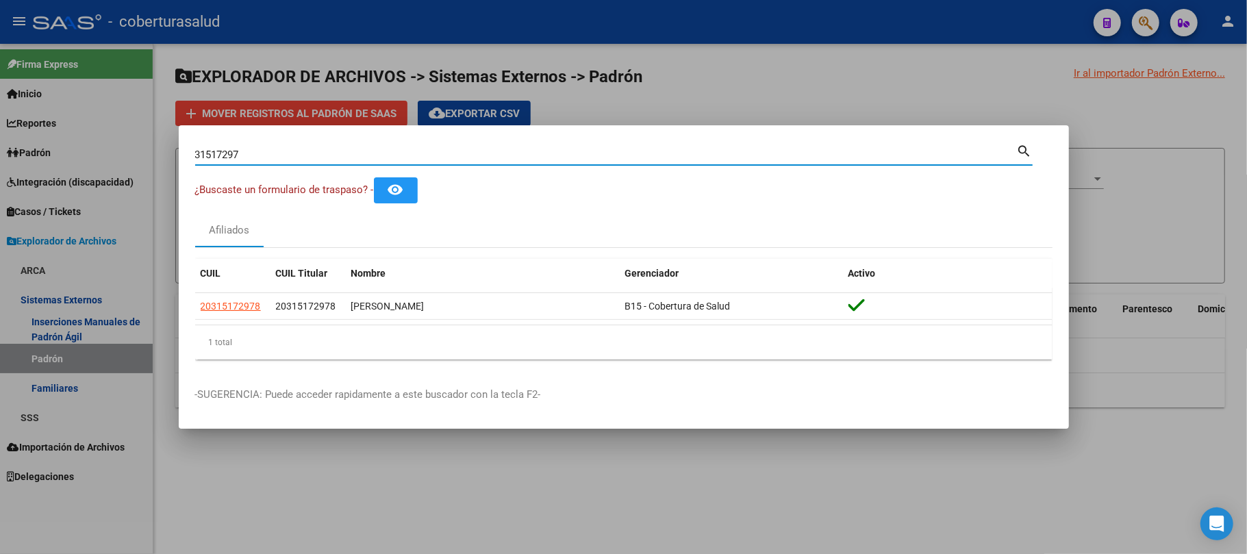
click at [299, 149] on input "31517297" at bounding box center [606, 155] width 822 height 12
paste input "54390949"
type input "54390949"
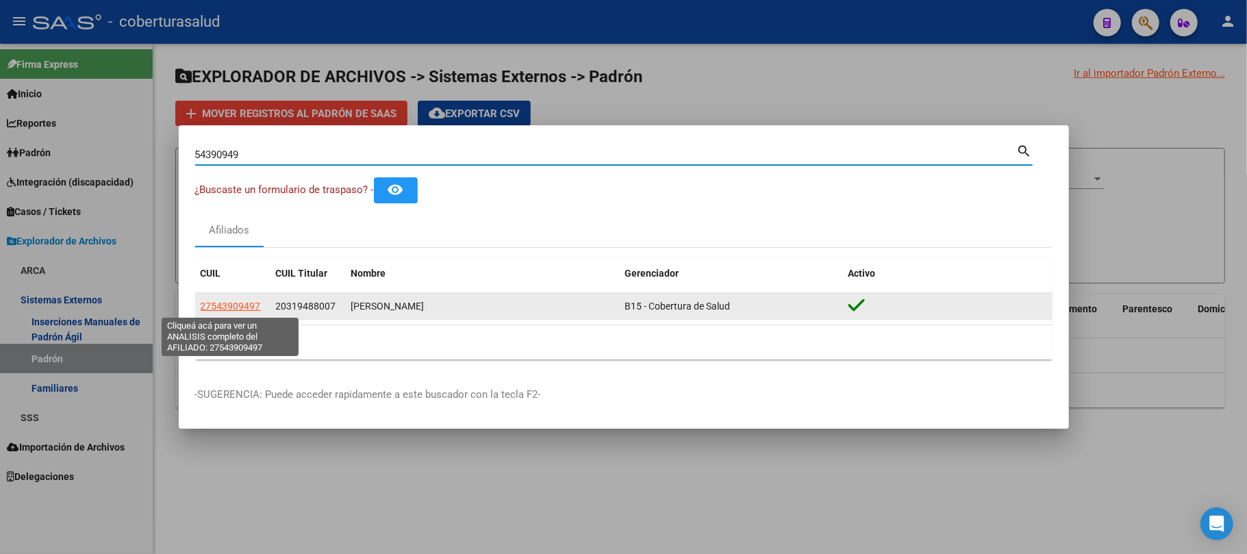
click at [252, 302] on span "27543909497" at bounding box center [231, 306] width 60 height 11
type textarea "27543909497"
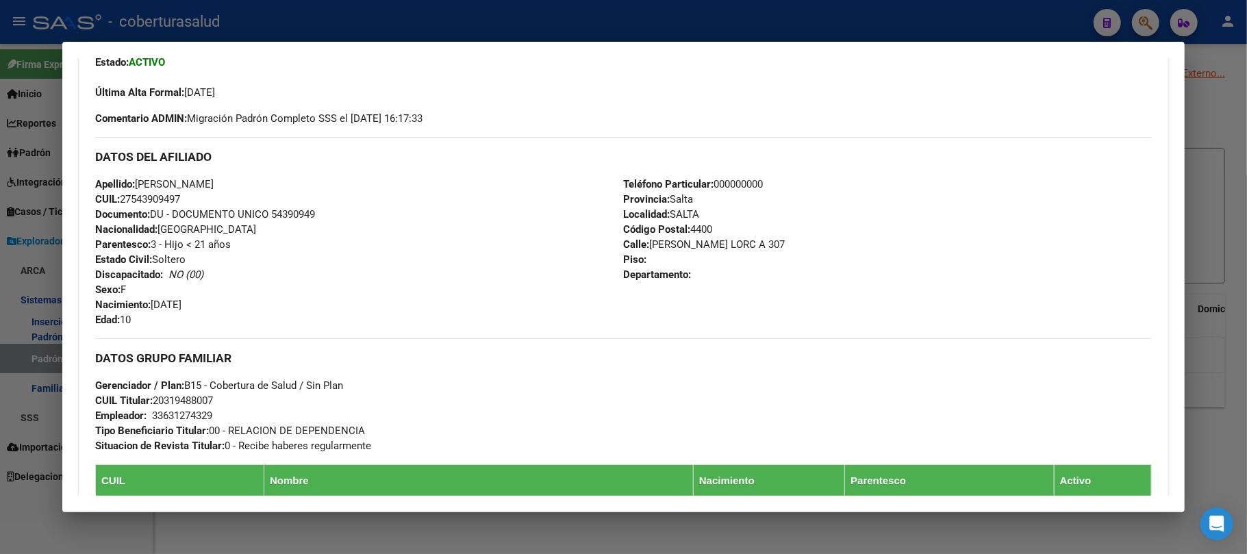
scroll to position [365, 0]
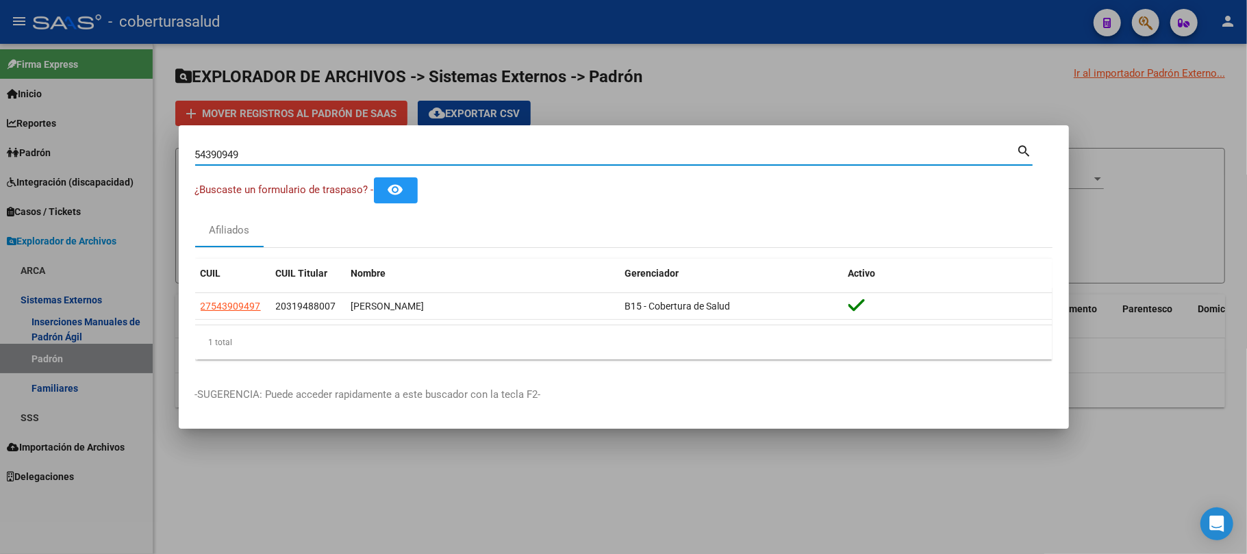
click at [551, 149] on input "54390949" at bounding box center [606, 155] width 822 height 12
paste input "7795755"
type input "57795755"
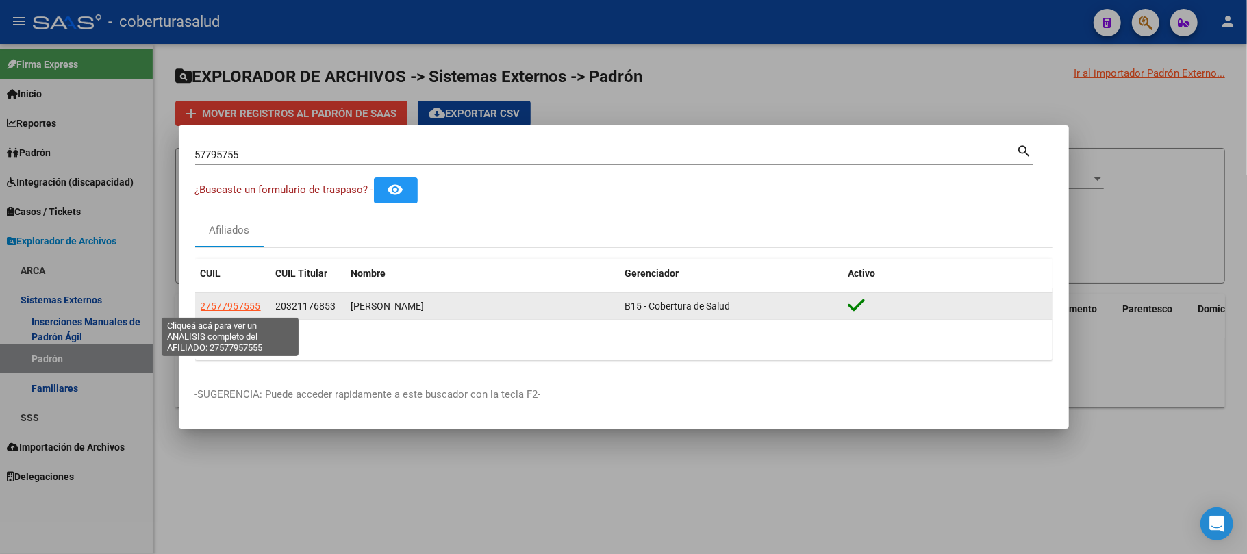
click at [244, 307] on span "27577957555" at bounding box center [231, 306] width 60 height 11
type textarea "27577957555"
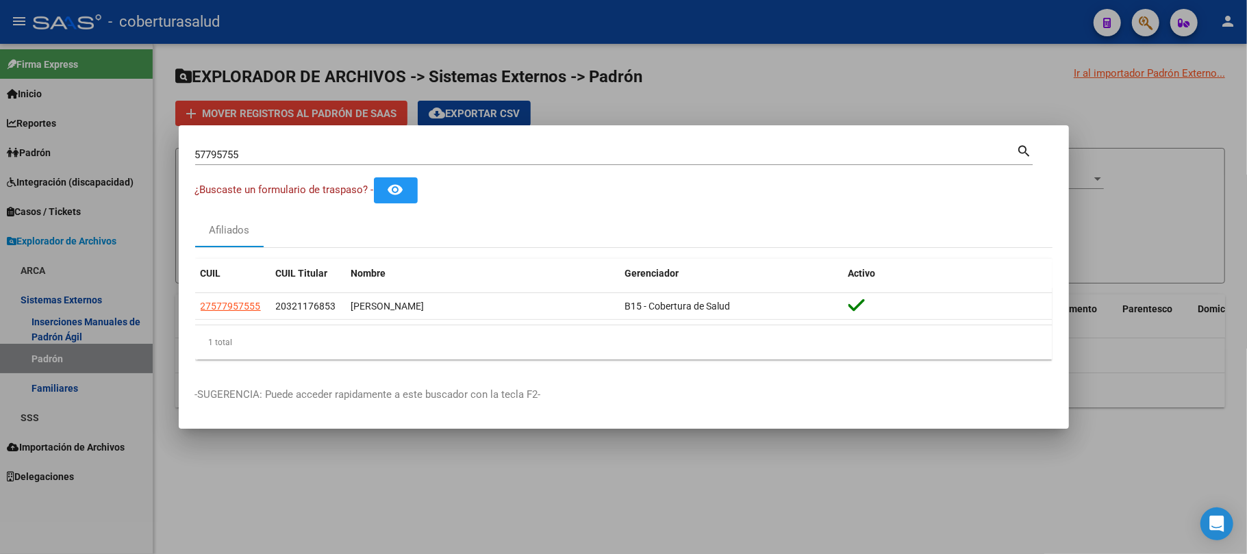
click at [330, 158] on input "57795755" at bounding box center [606, 155] width 822 height 12
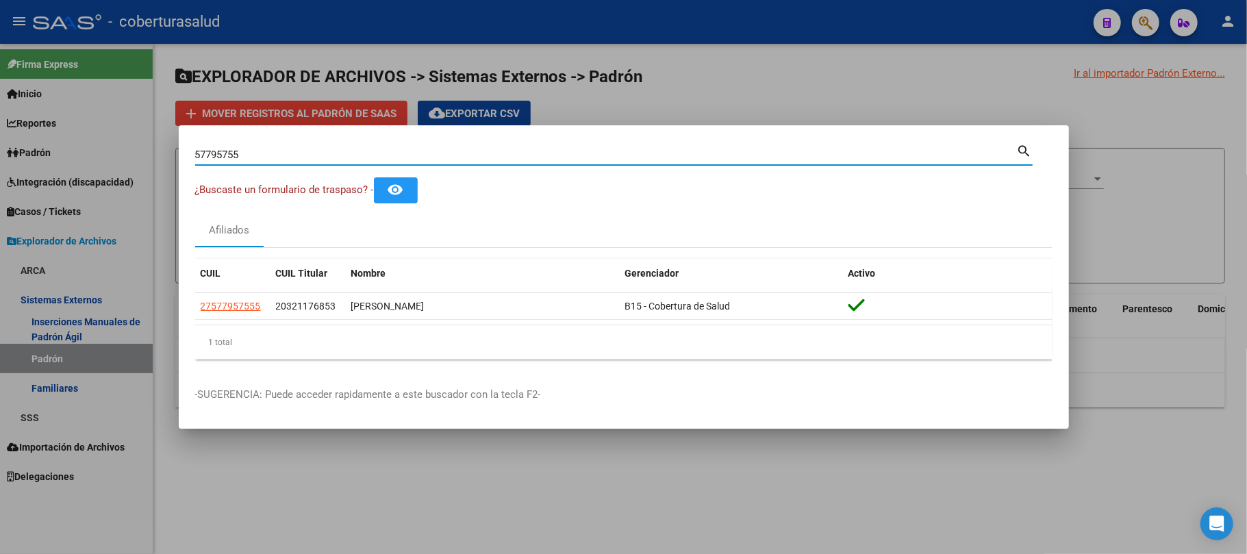
click at [330, 158] on input "57795755" at bounding box center [606, 155] width 822 height 12
paste input "32123027"
type input "32123027"
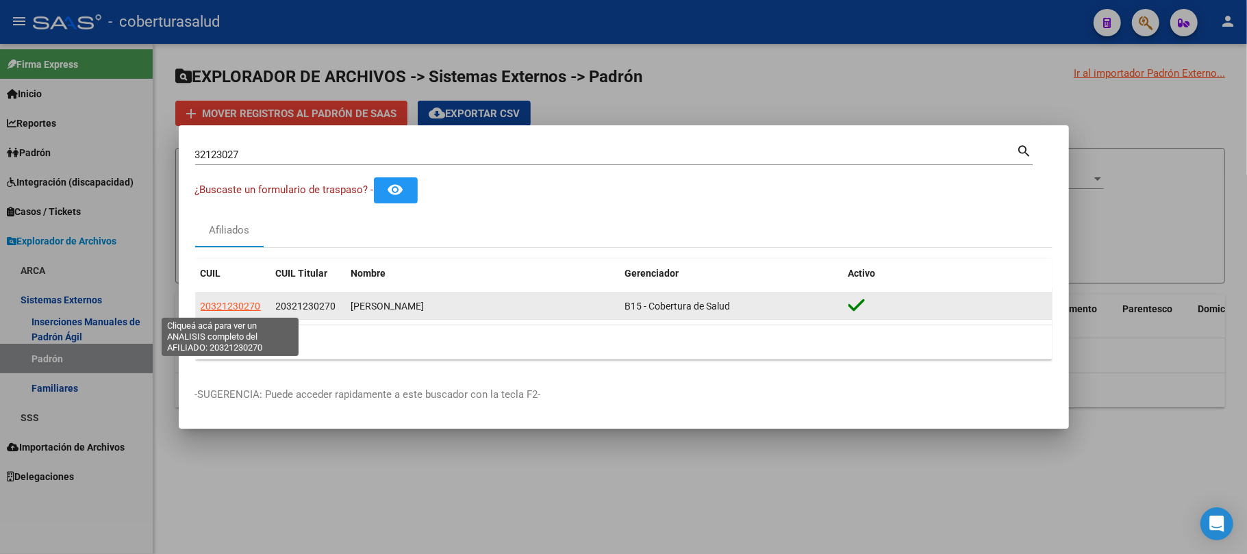
click at [220, 305] on span "20321230270" at bounding box center [231, 306] width 60 height 11
type textarea "20321230270"
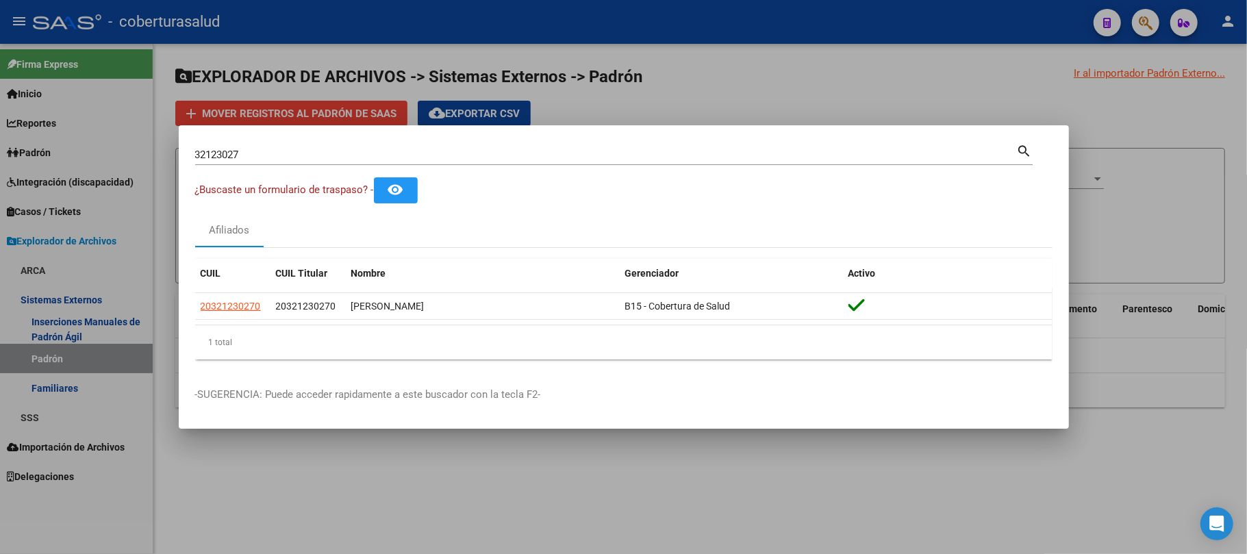
click at [267, 154] on input "32123027" at bounding box center [606, 155] width 822 height 12
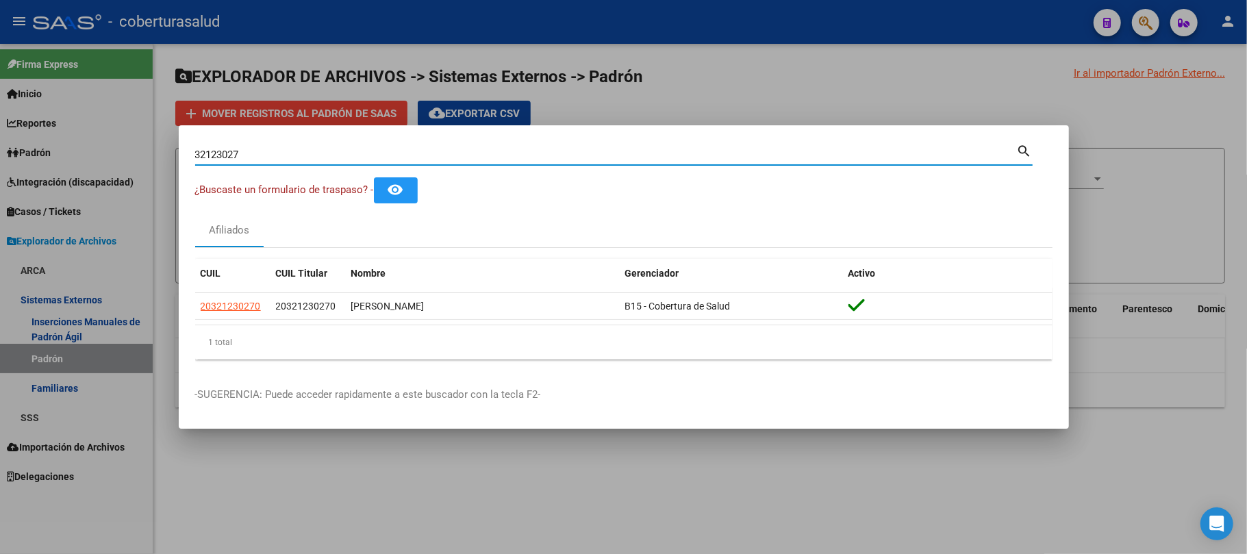
click at [267, 154] on input "32123027" at bounding box center [606, 155] width 822 height 12
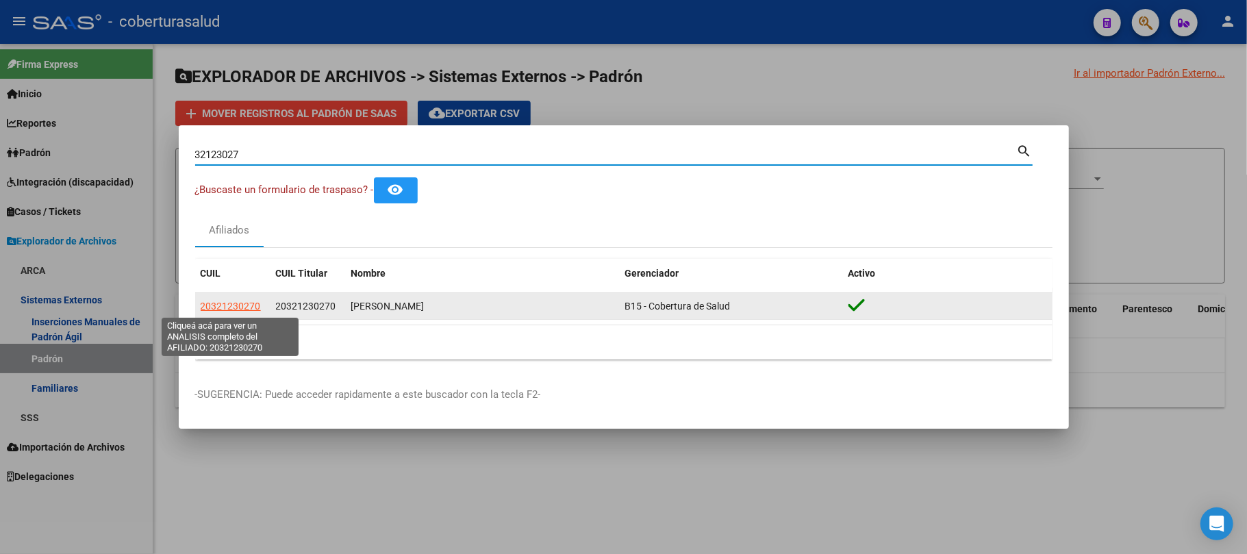
click at [233, 308] on span "20321230270" at bounding box center [231, 306] width 60 height 11
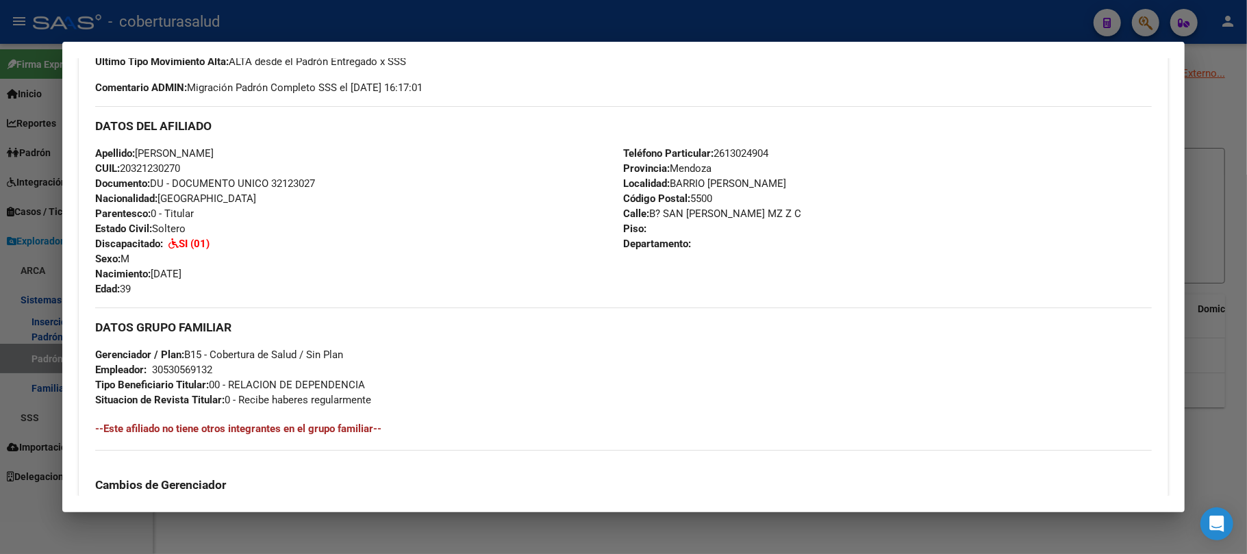
scroll to position [455, 0]
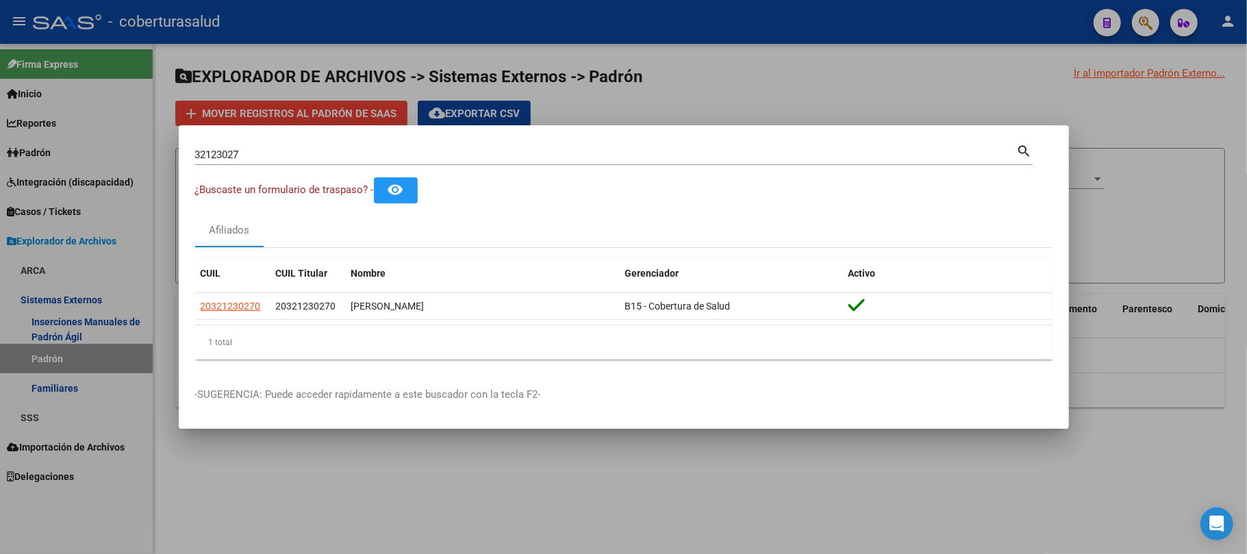
click at [363, 152] on input "32123027" at bounding box center [606, 155] width 822 height 12
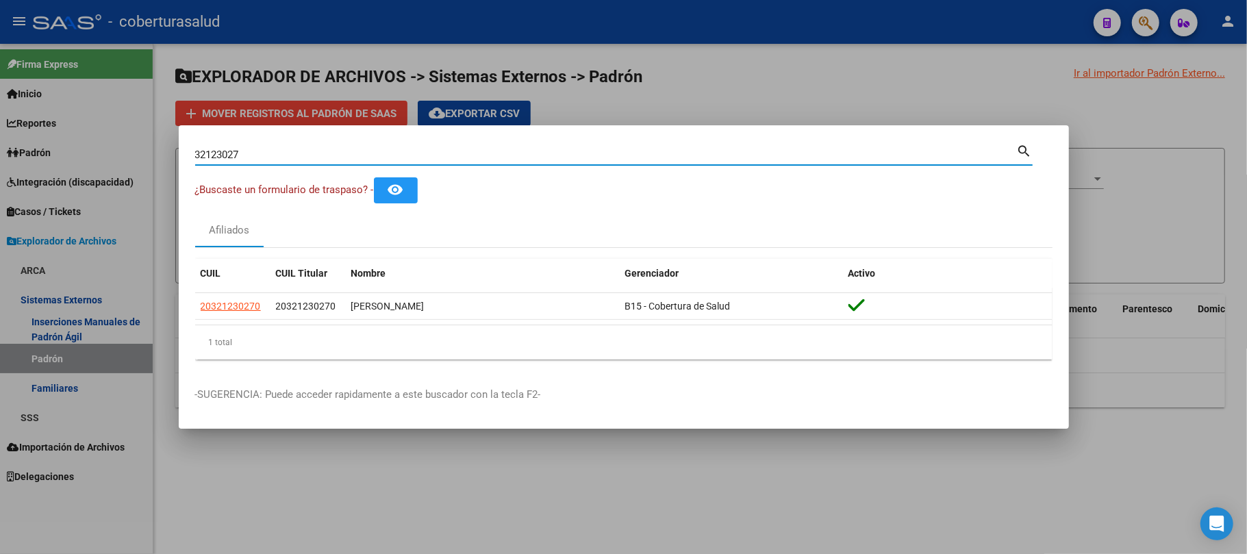
click at [363, 152] on input "32123027" at bounding box center [606, 155] width 822 height 12
paste input "93058"
type input "32193058"
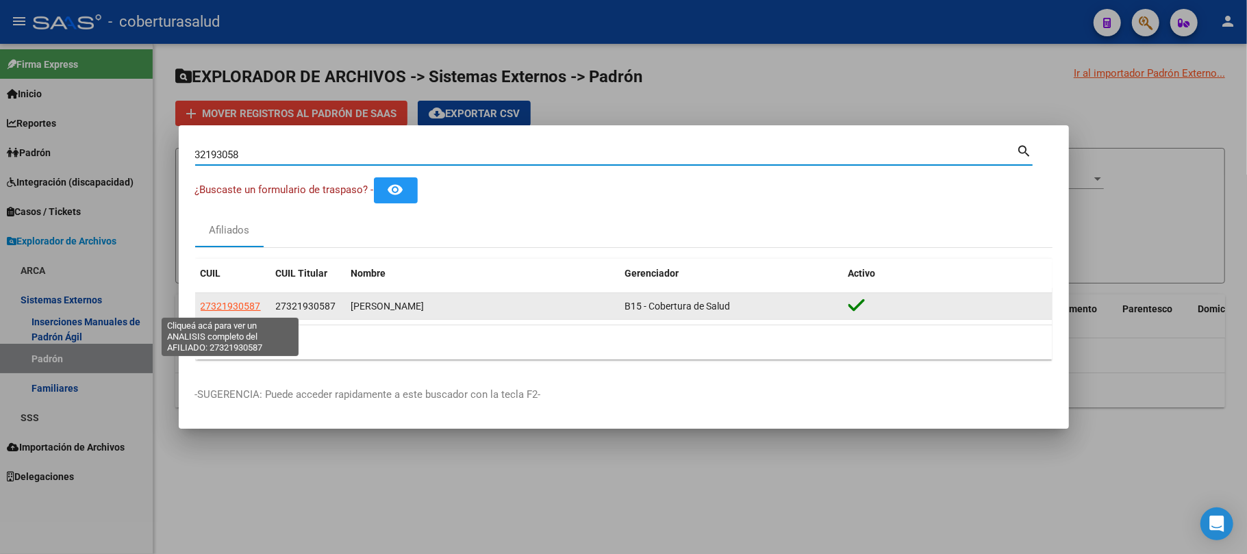
click at [237, 310] on span "27321930587" at bounding box center [231, 306] width 60 height 11
type textarea "27321930587"
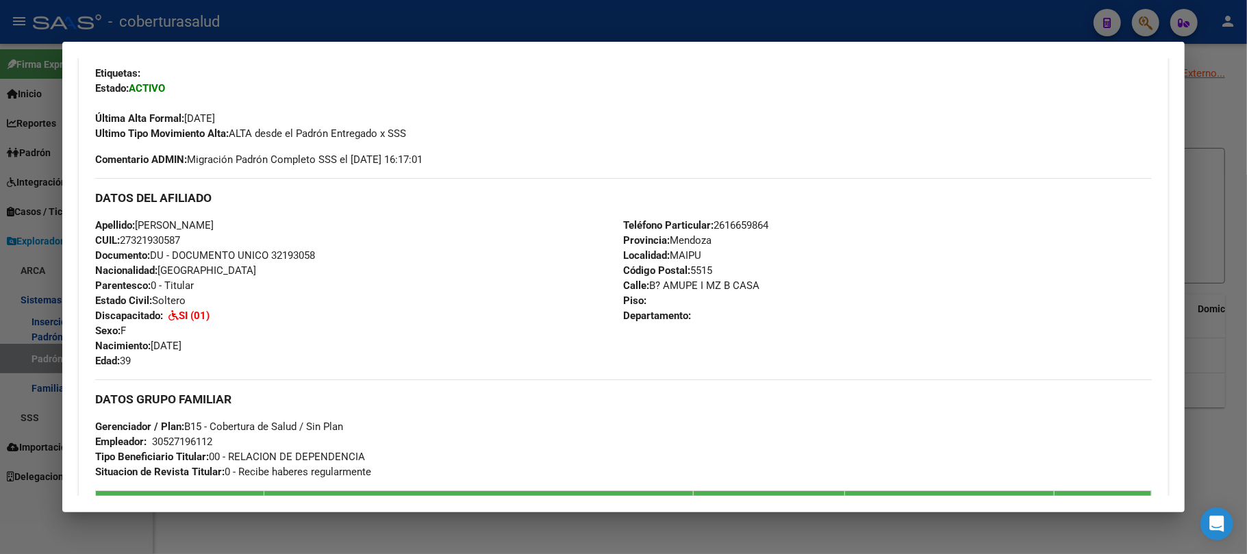
scroll to position [365, 0]
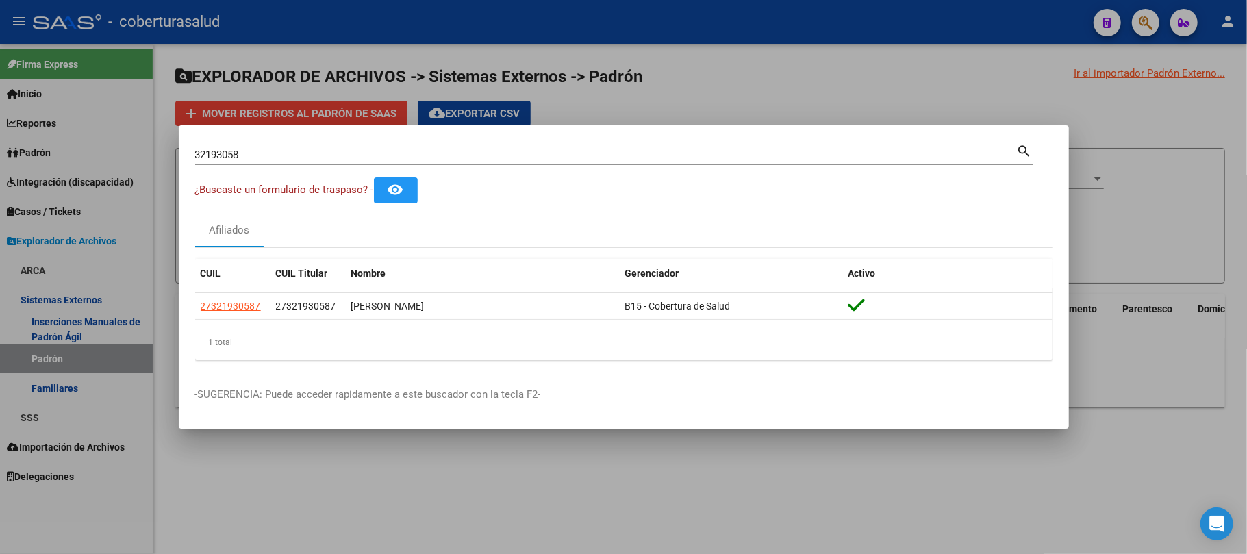
click at [396, 159] on input "32193058" at bounding box center [606, 155] width 822 height 12
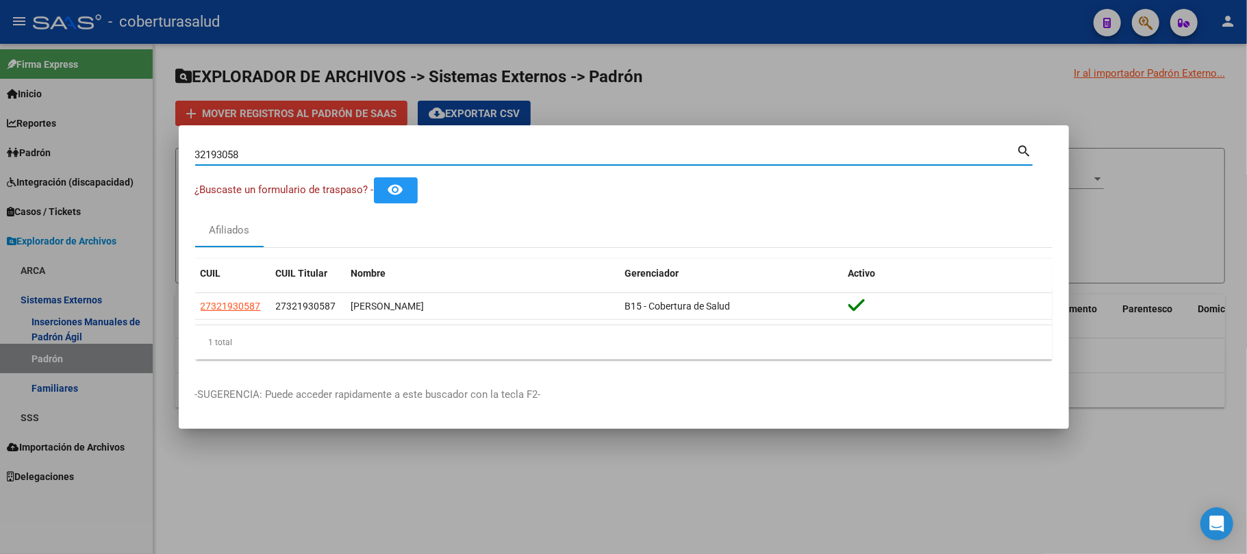
click at [396, 159] on input "32193058" at bounding box center [606, 155] width 822 height 12
paste input "625305"
type input "32625305"
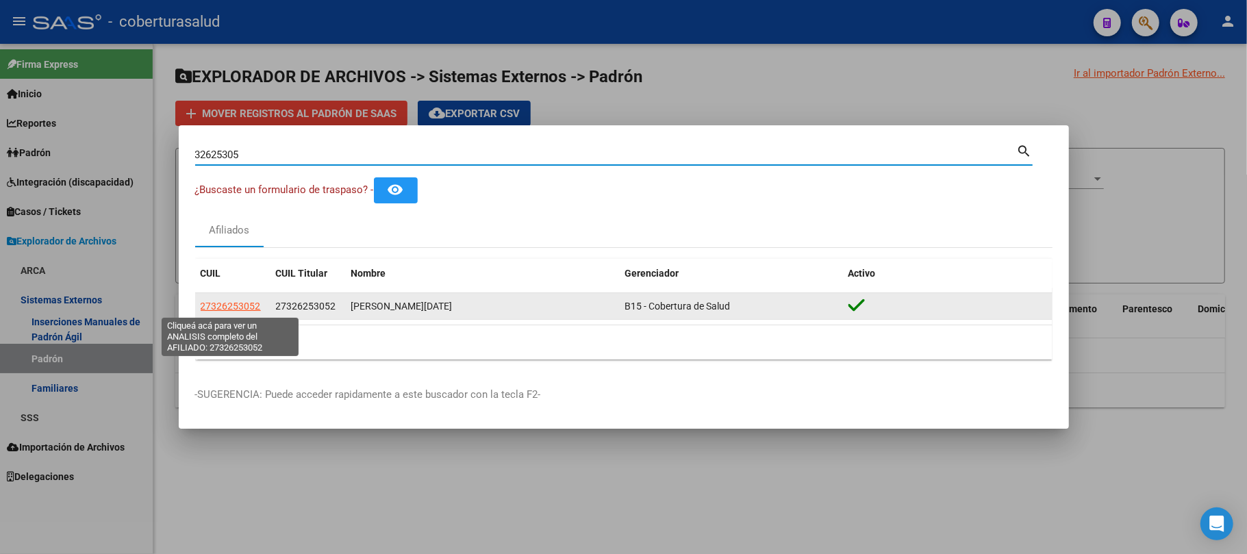
click at [253, 305] on span "27326253052" at bounding box center [231, 306] width 60 height 11
type textarea "27326253052"
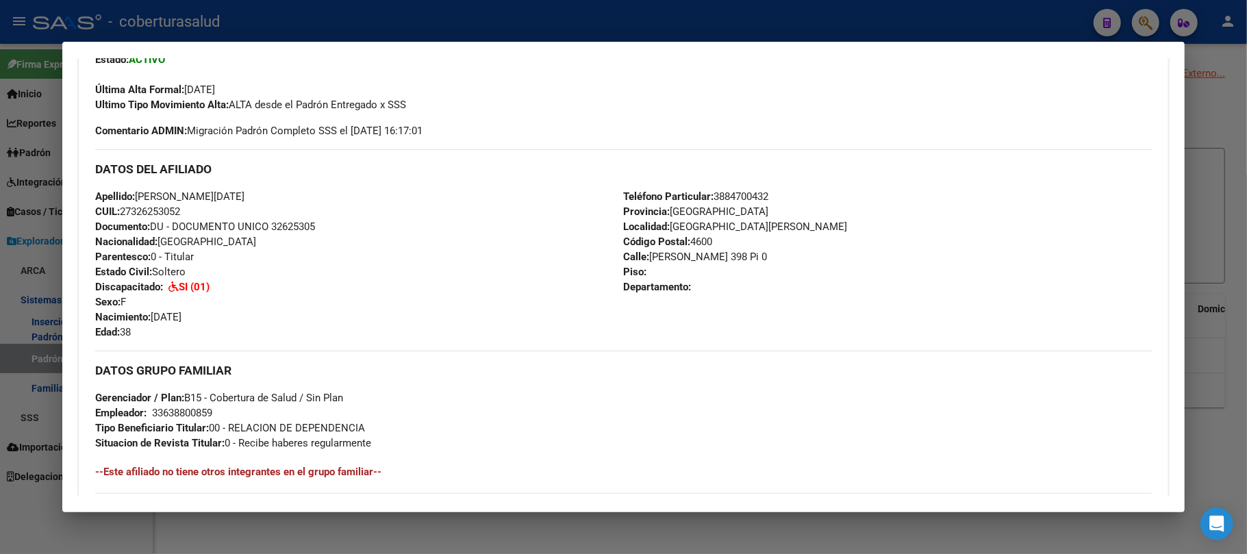
scroll to position [456, 0]
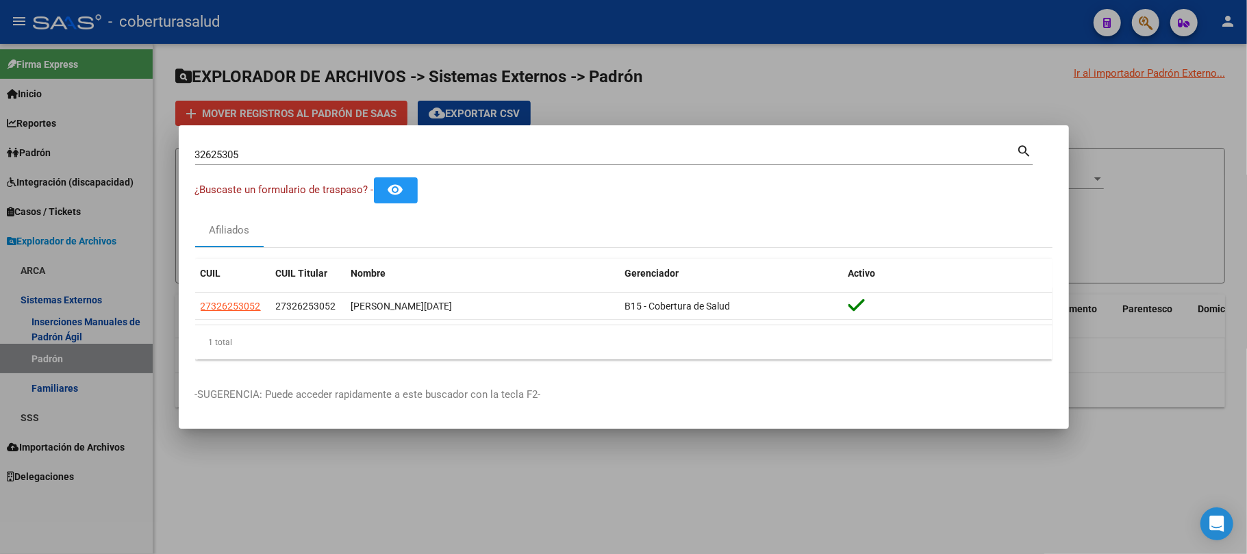
click at [338, 152] on input "32625305" at bounding box center [606, 155] width 822 height 12
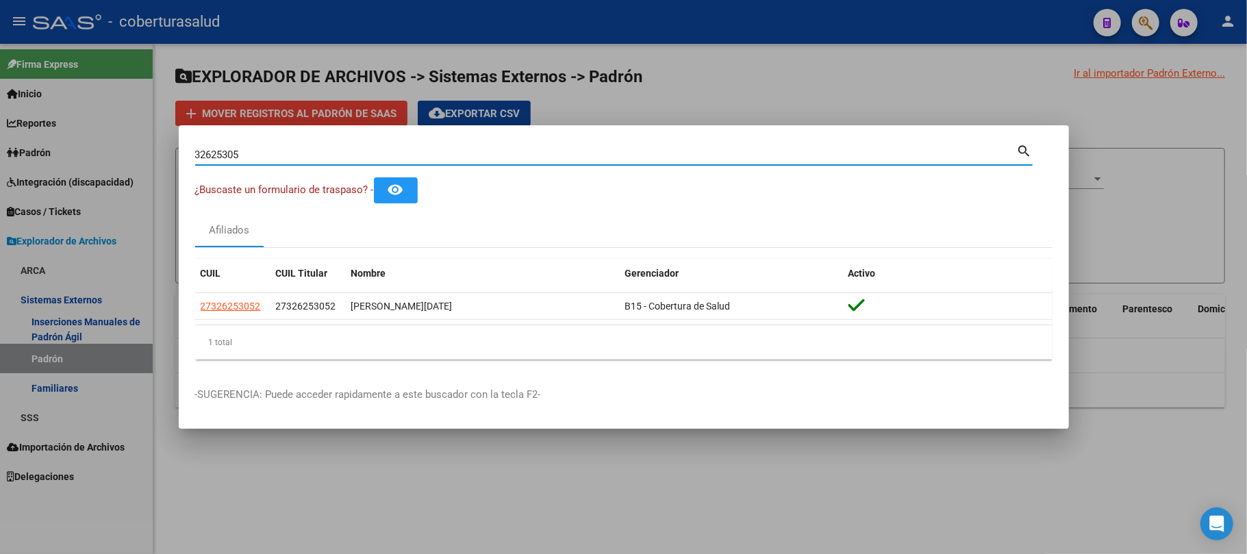
click at [338, 152] on input "32625305" at bounding box center [606, 155] width 822 height 12
paste input "59619024"
type input "59619024"
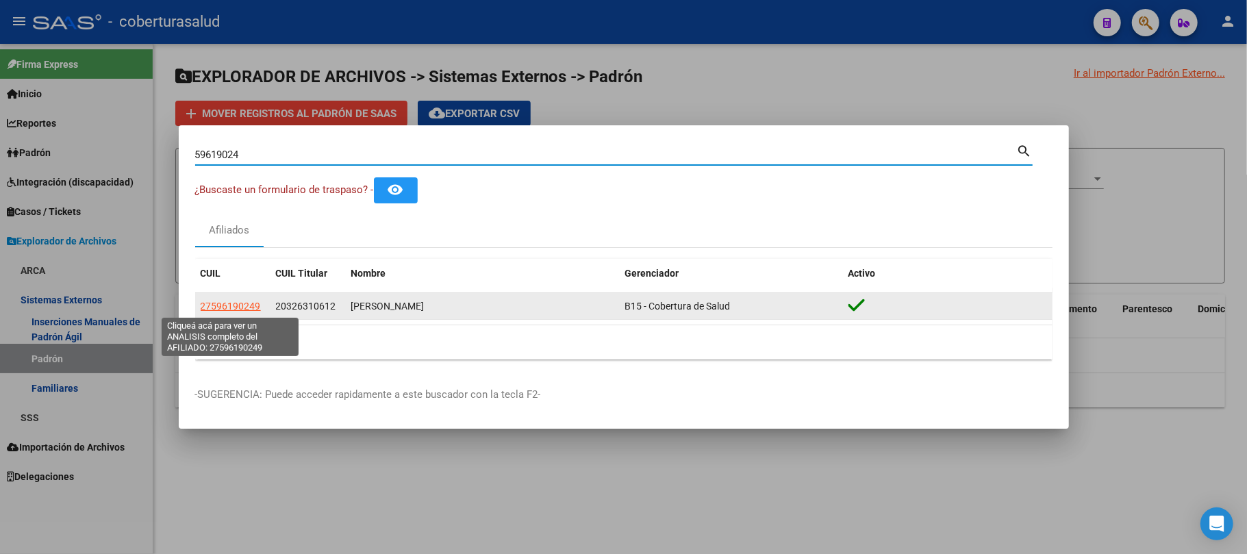
click at [233, 305] on span "27596190249" at bounding box center [231, 306] width 60 height 11
type textarea "27596190249"
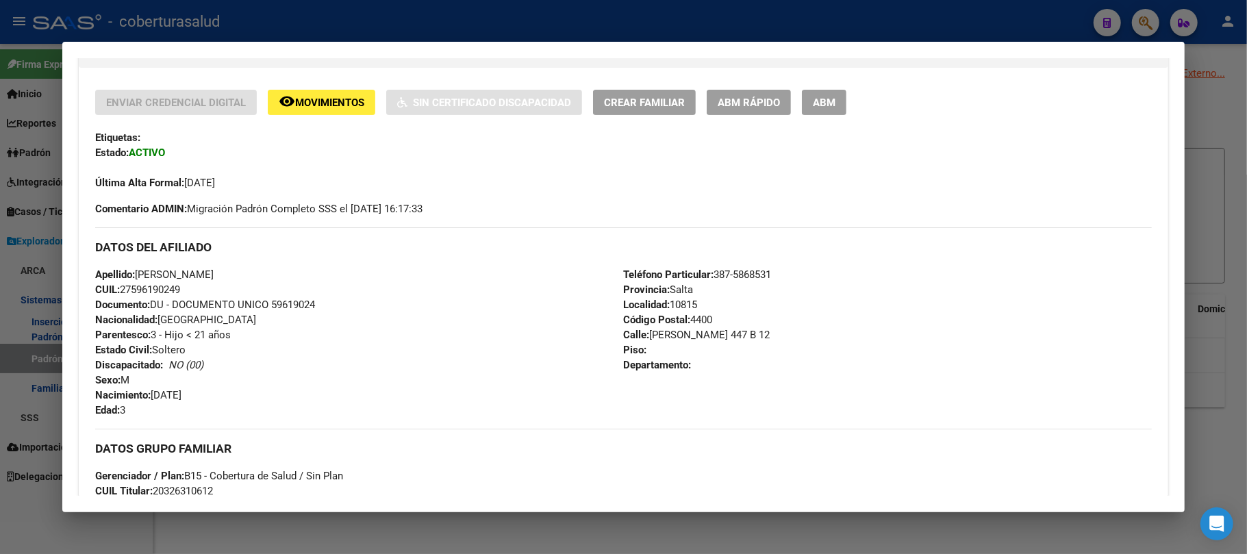
scroll to position [274, 0]
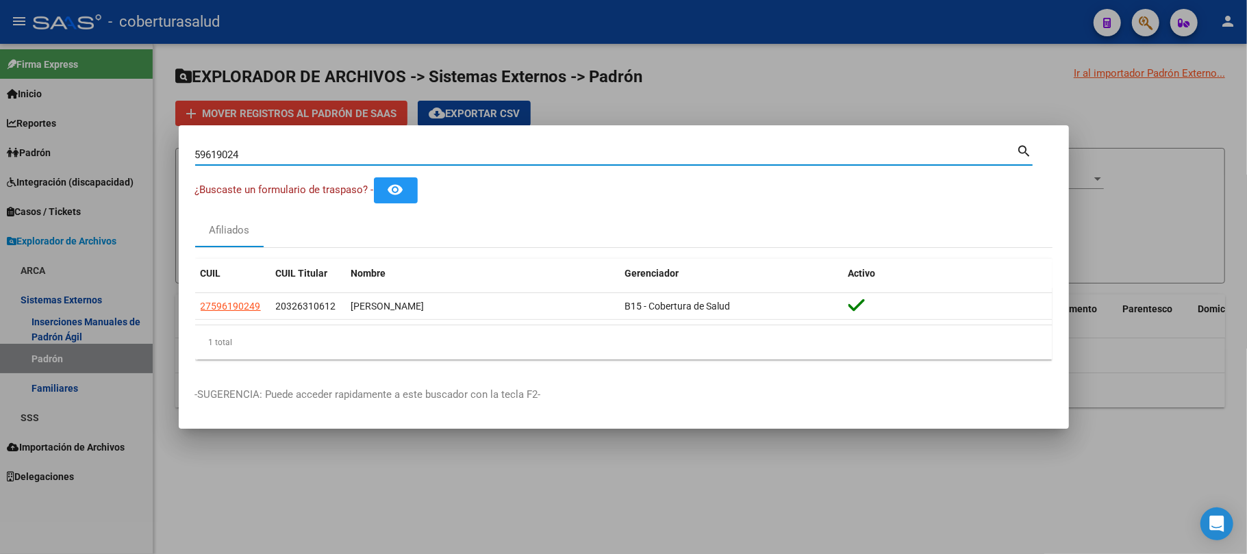
click at [357, 157] on input "59619024" at bounding box center [606, 155] width 822 height 12
paste input "70567343"
type input "70567343"
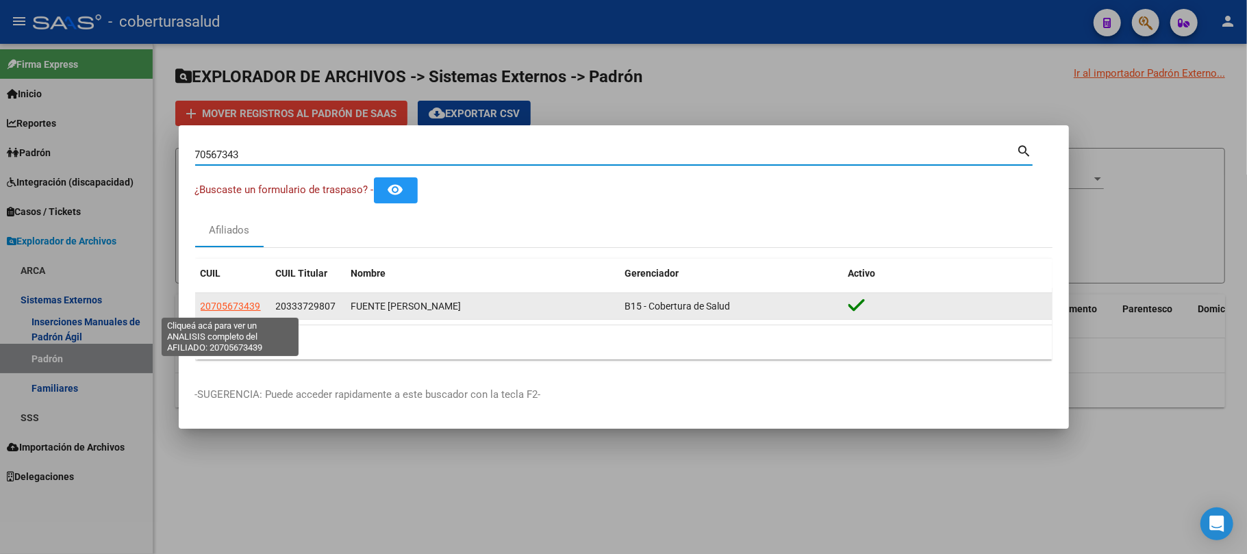
click at [248, 305] on span "20705673439" at bounding box center [231, 306] width 60 height 11
type textarea "20705673439"
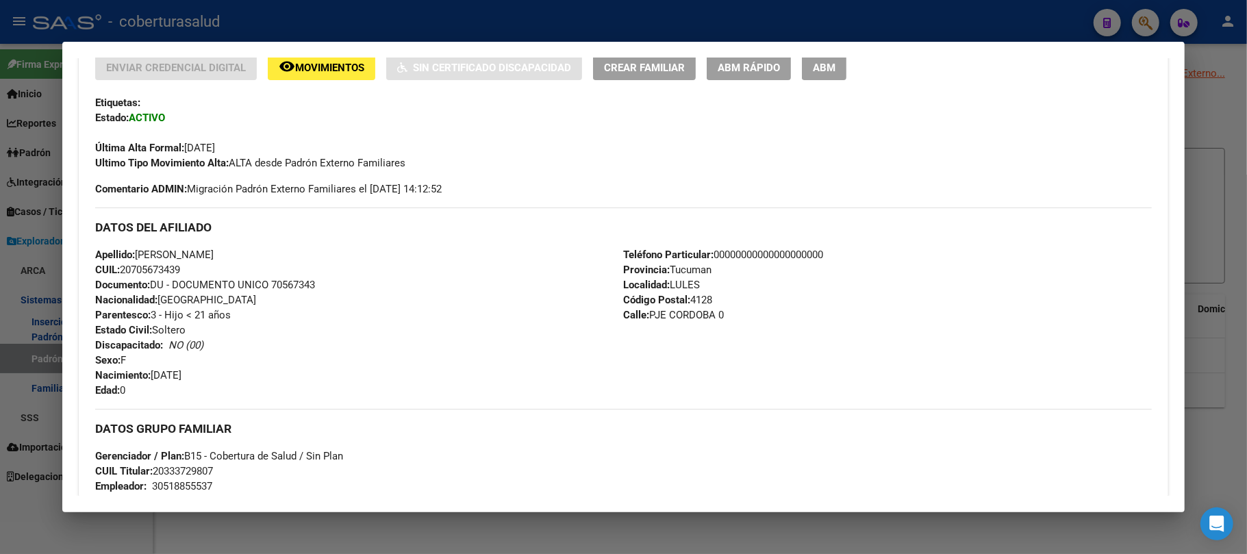
scroll to position [365, 0]
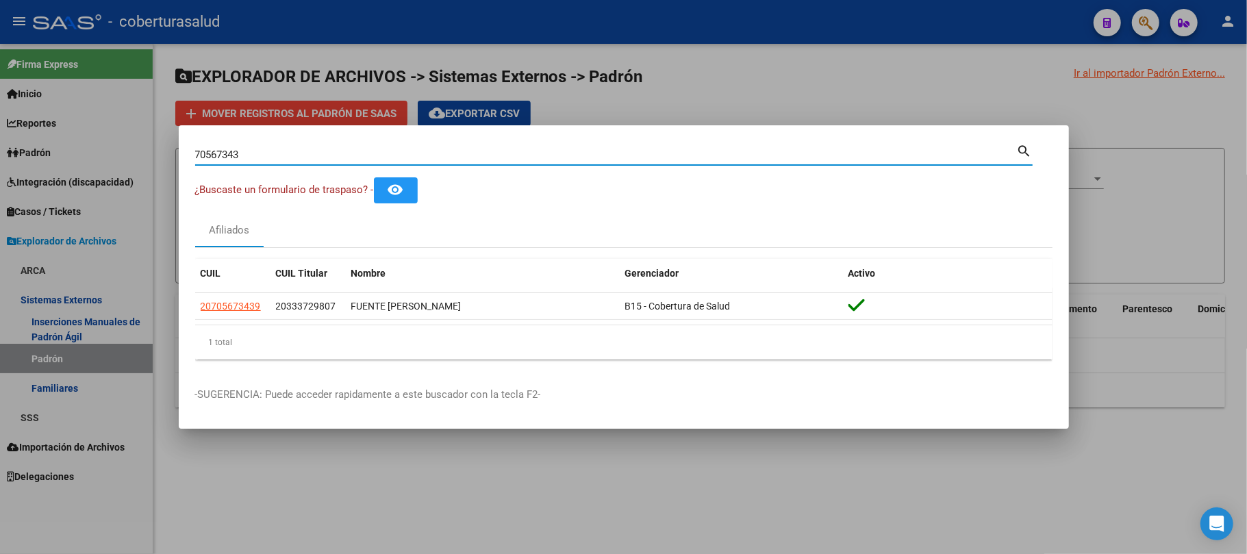
click at [363, 158] on input "70567343" at bounding box center [606, 155] width 822 height 12
click at [364, 158] on input "70567343" at bounding box center [606, 155] width 822 height 12
paste input "35484392"
type input "35484392"
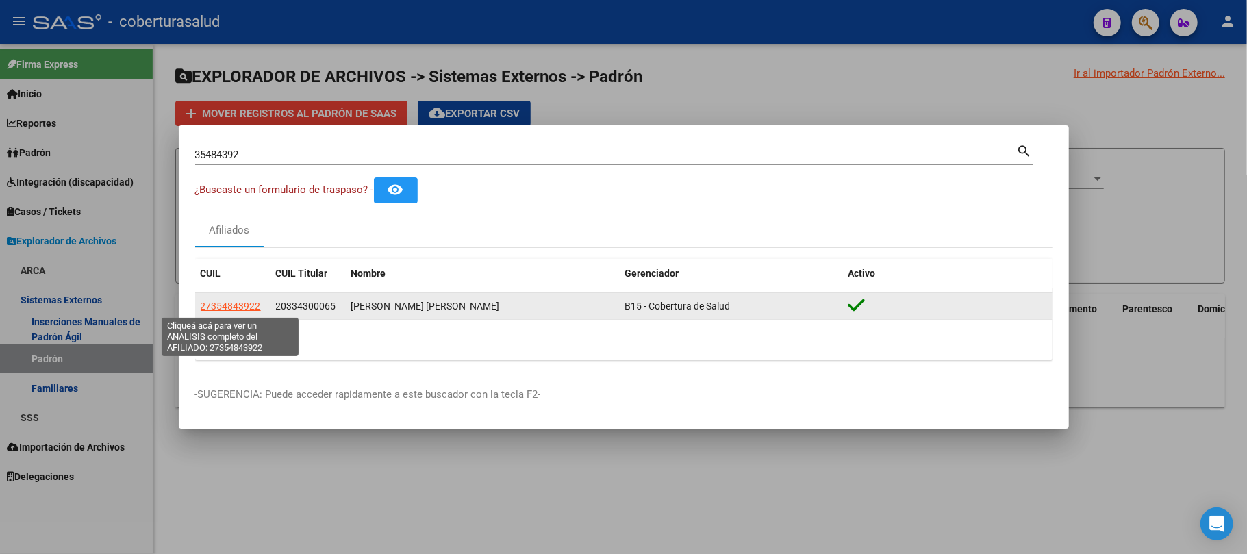
click at [240, 303] on span "27354843922" at bounding box center [231, 306] width 60 height 11
type textarea "27354843922"
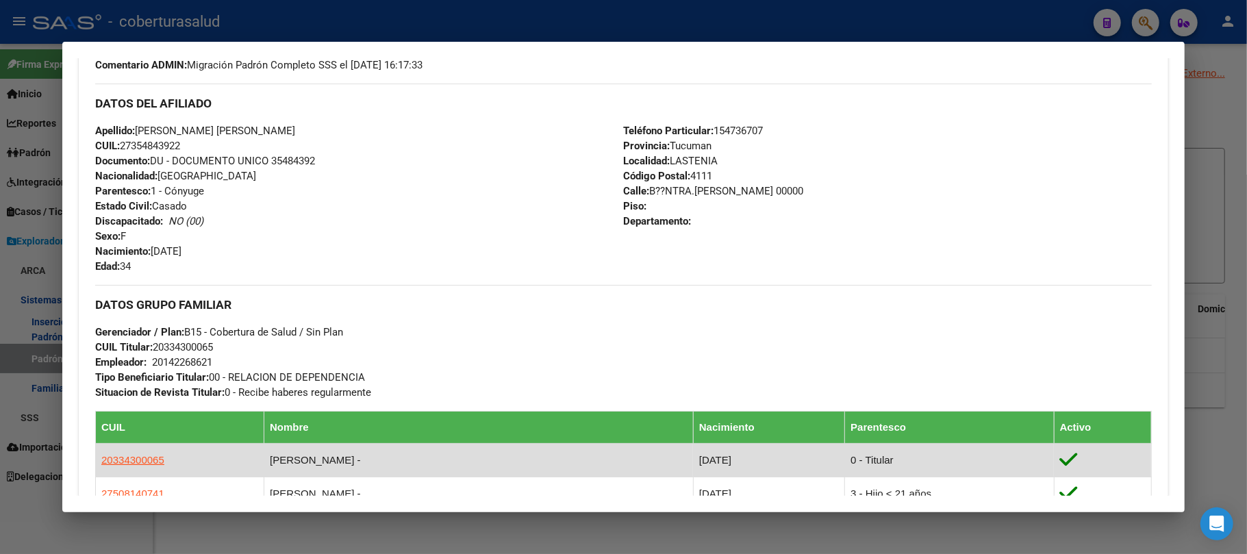
scroll to position [456, 0]
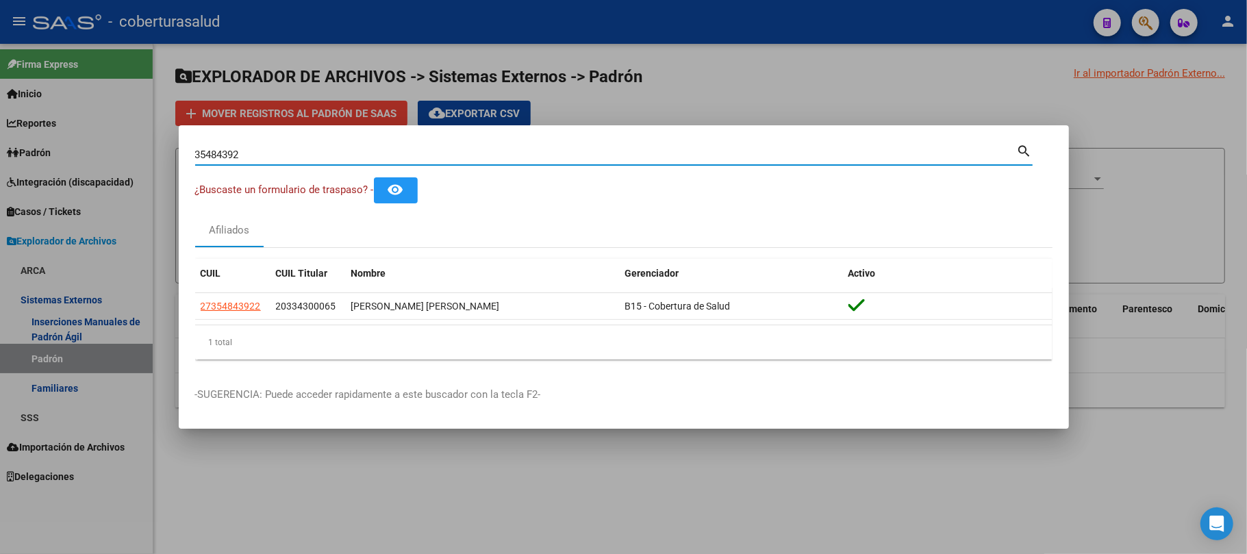
click at [344, 151] on input "35484392" at bounding box center [606, 155] width 822 height 12
paste input "3890244"
type input "33890244"
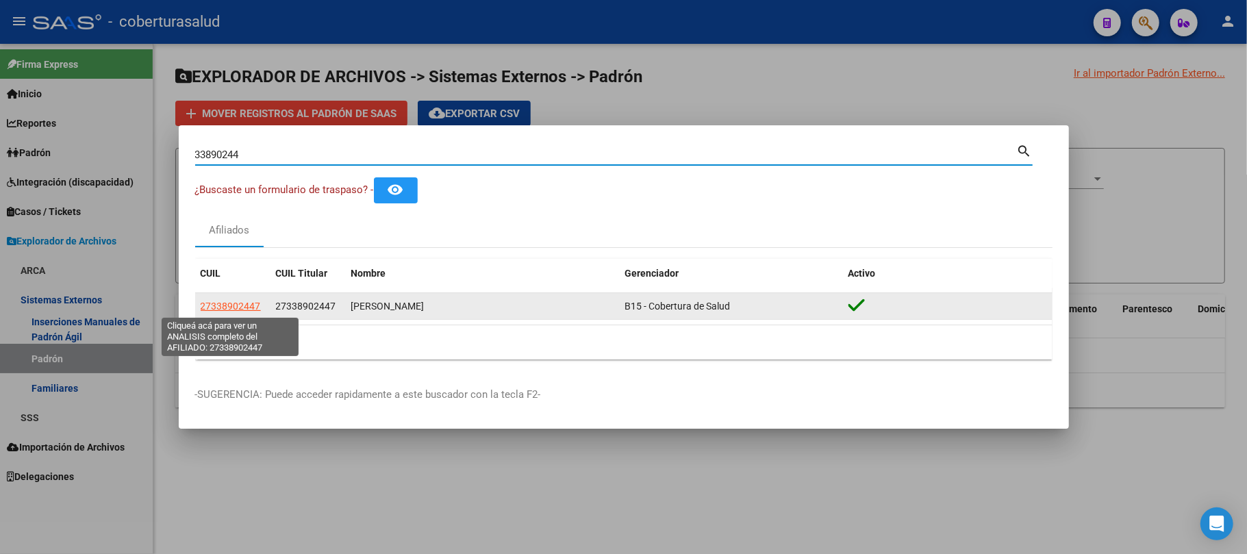
click at [247, 312] on span "27338902447" at bounding box center [231, 306] width 60 height 11
type textarea "27338902447"
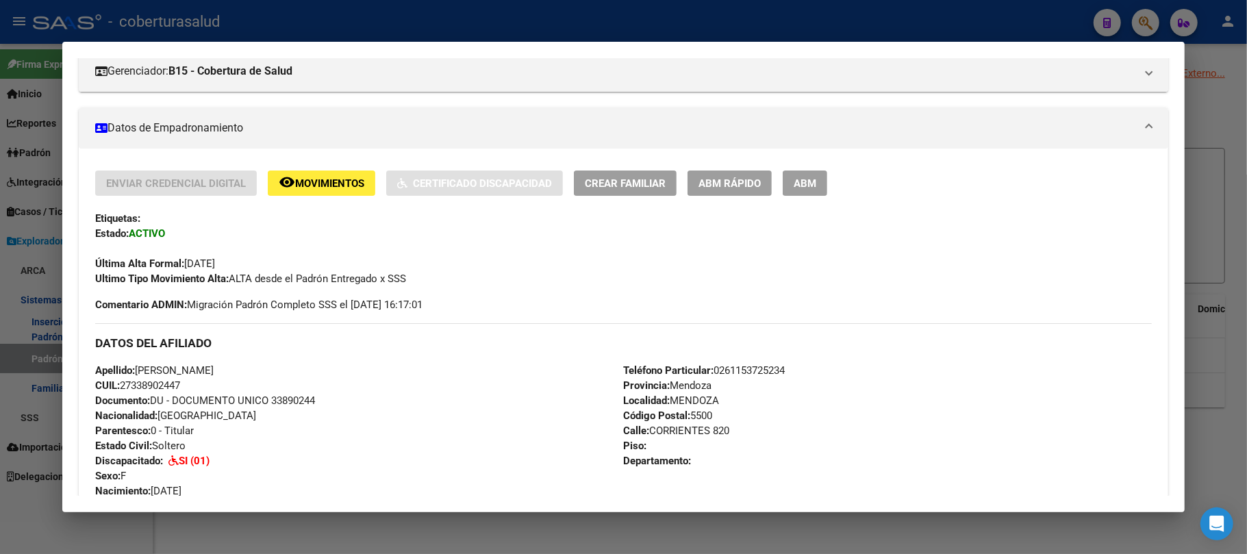
scroll to position [273, 0]
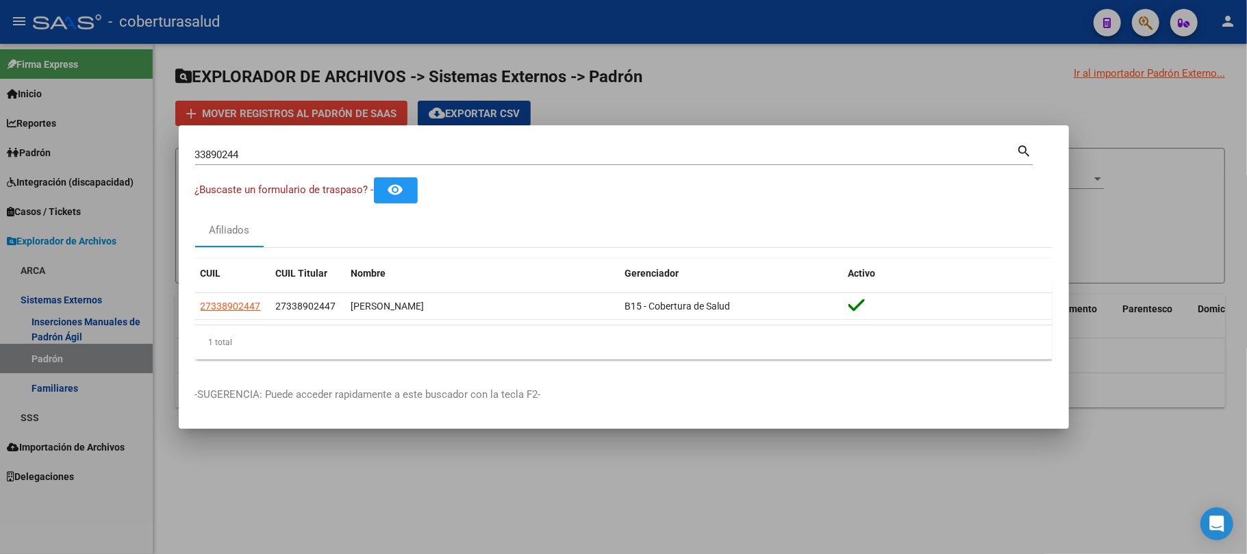
click at [257, 157] on input "33890244" at bounding box center [606, 155] width 822 height 12
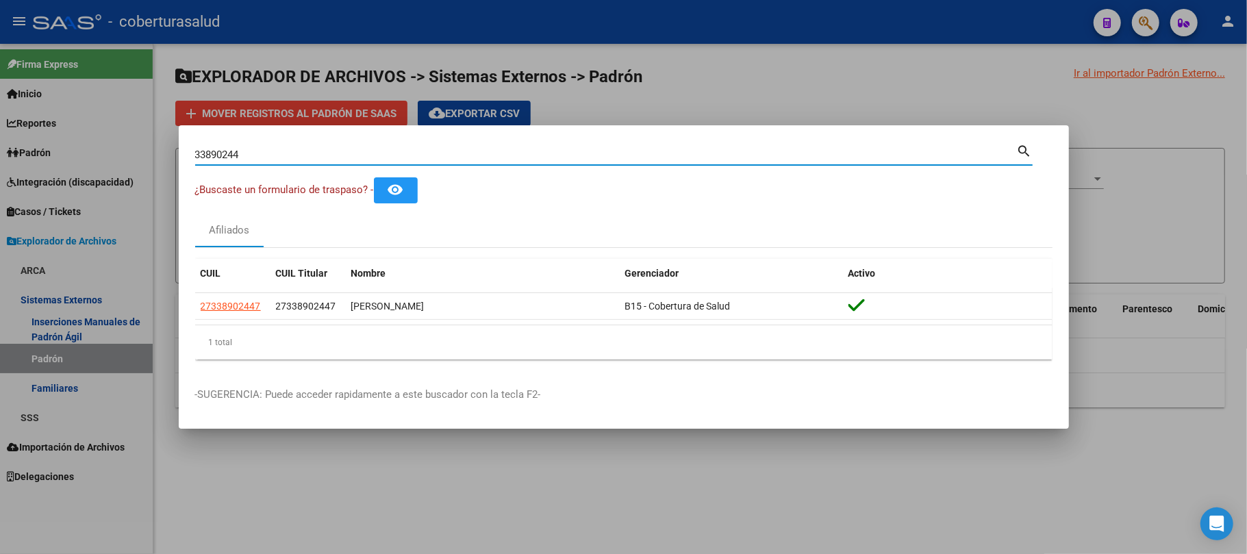
paste input "34070064"
paste input
type input "34070064"
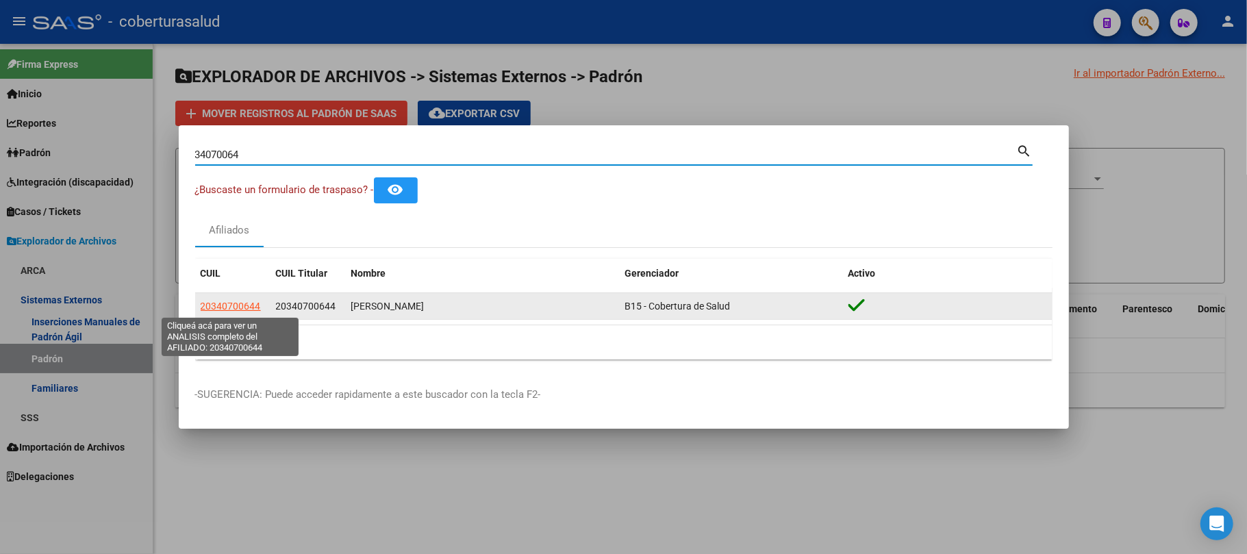
click at [223, 305] on span "20340700644" at bounding box center [231, 306] width 60 height 11
type textarea "20340700644"
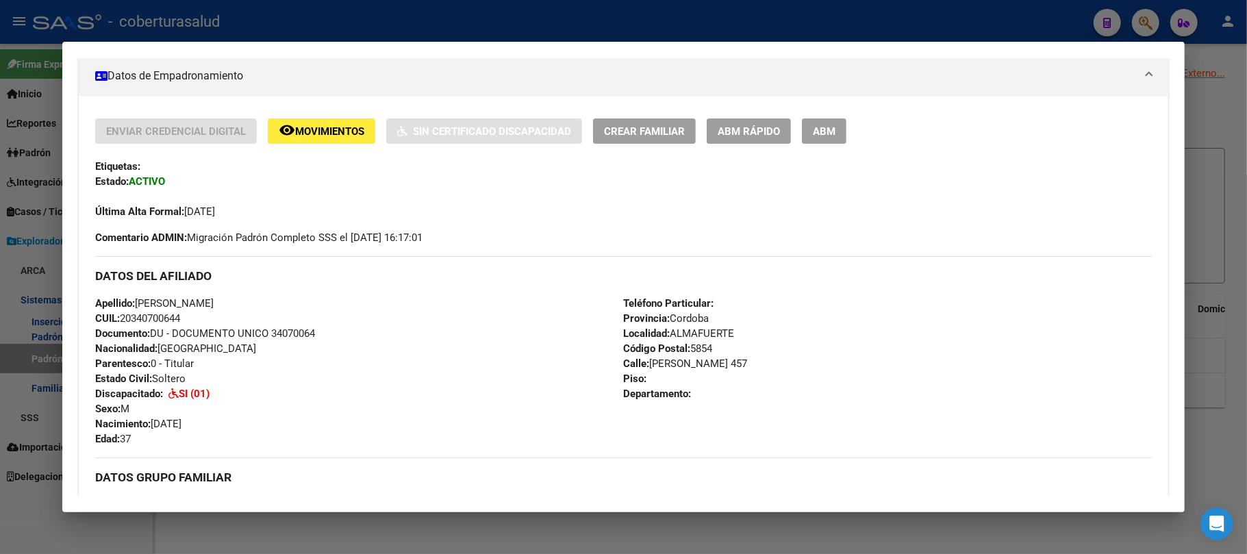
scroll to position [274, 0]
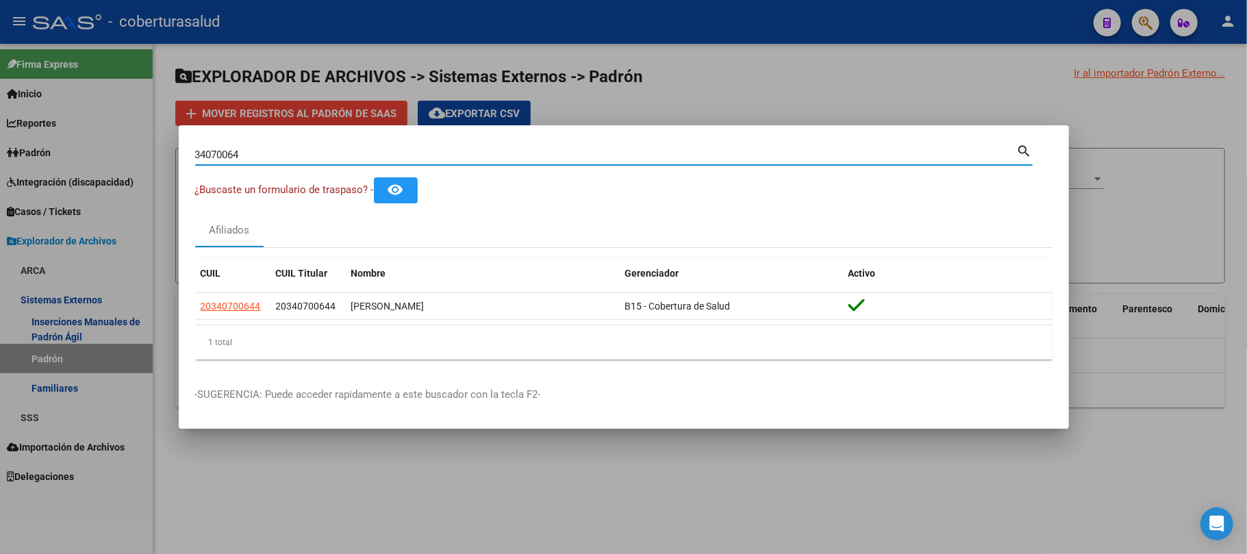
click at [337, 155] on input "34070064" at bounding box center [606, 155] width 822 height 12
paste input "55379572"
type input "55379572"
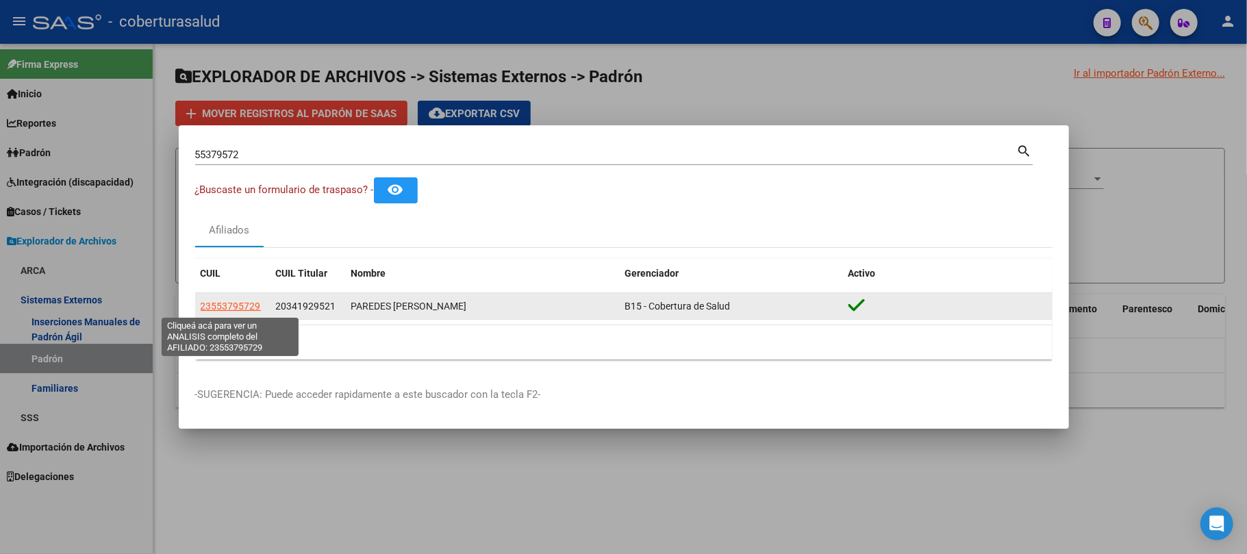
click at [225, 304] on span "23553795729" at bounding box center [231, 306] width 60 height 11
type textarea "23553795729"
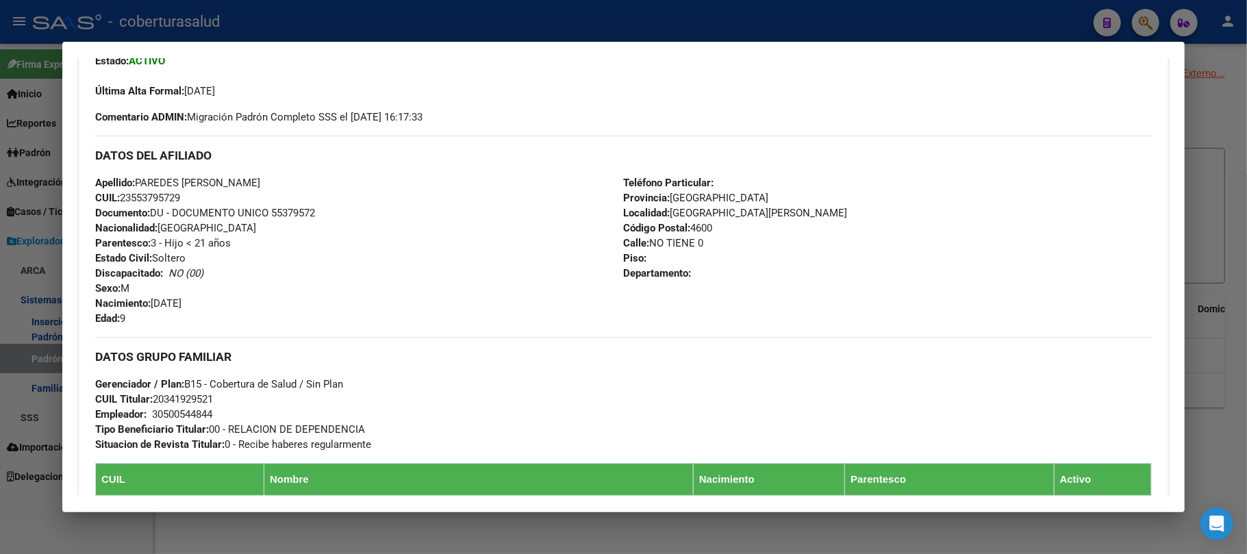
scroll to position [365, 0]
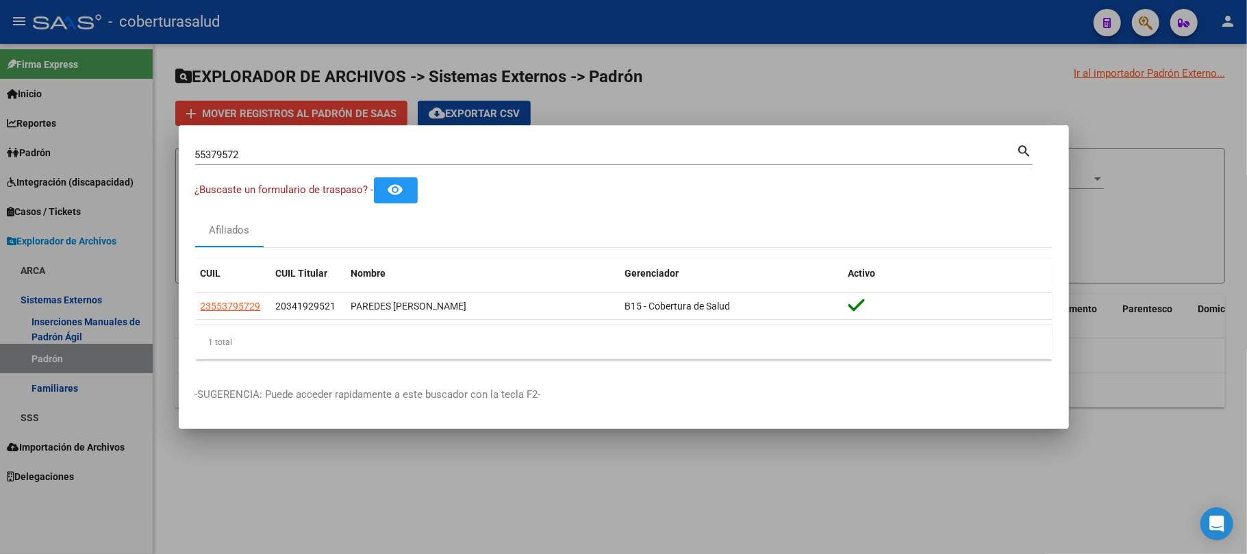
click at [303, 151] on input "55379572" at bounding box center [606, 155] width 822 height 12
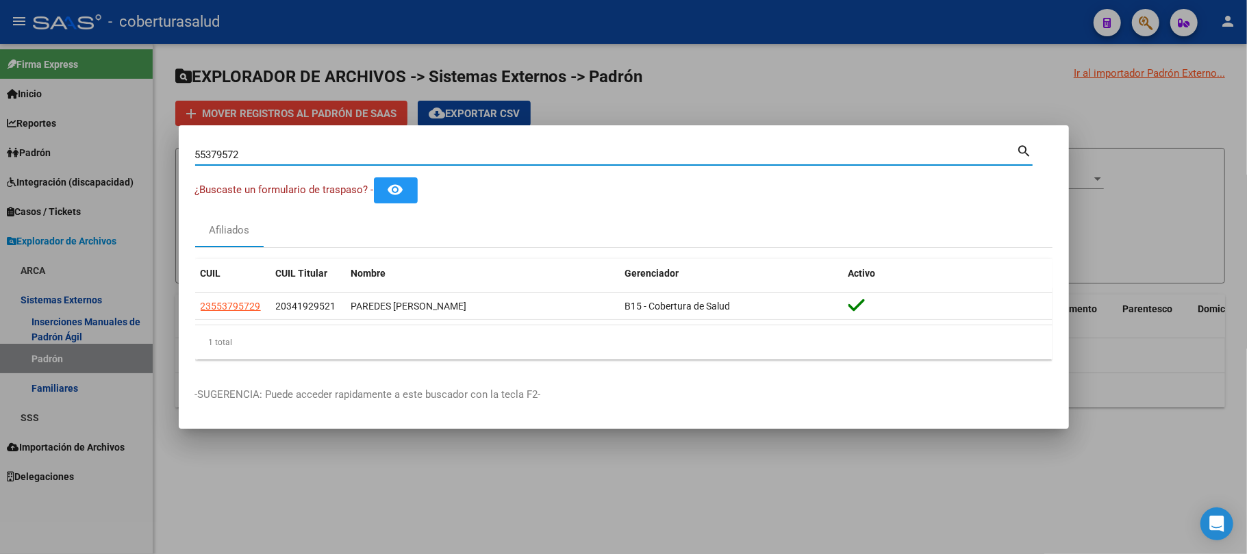
click at [303, 151] on input "55379572" at bounding box center [606, 155] width 822 height 12
paste input "34621318"
type input "34621318"
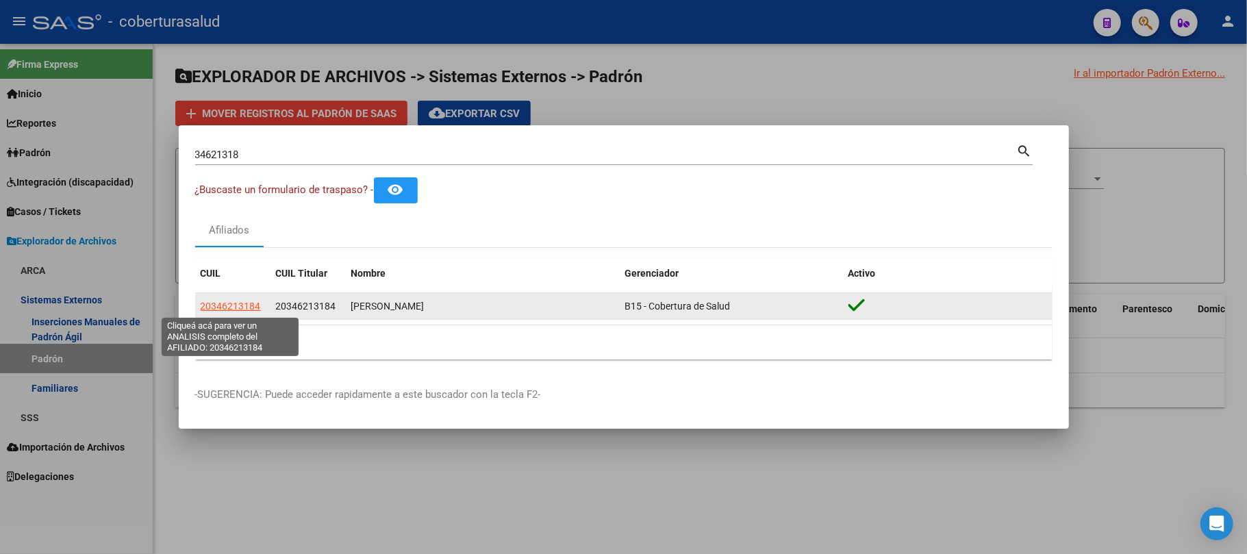
click at [236, 307] on span "20346213184" at bounding box center [231, 306] width 60 height 11
type textarea "20346213184"
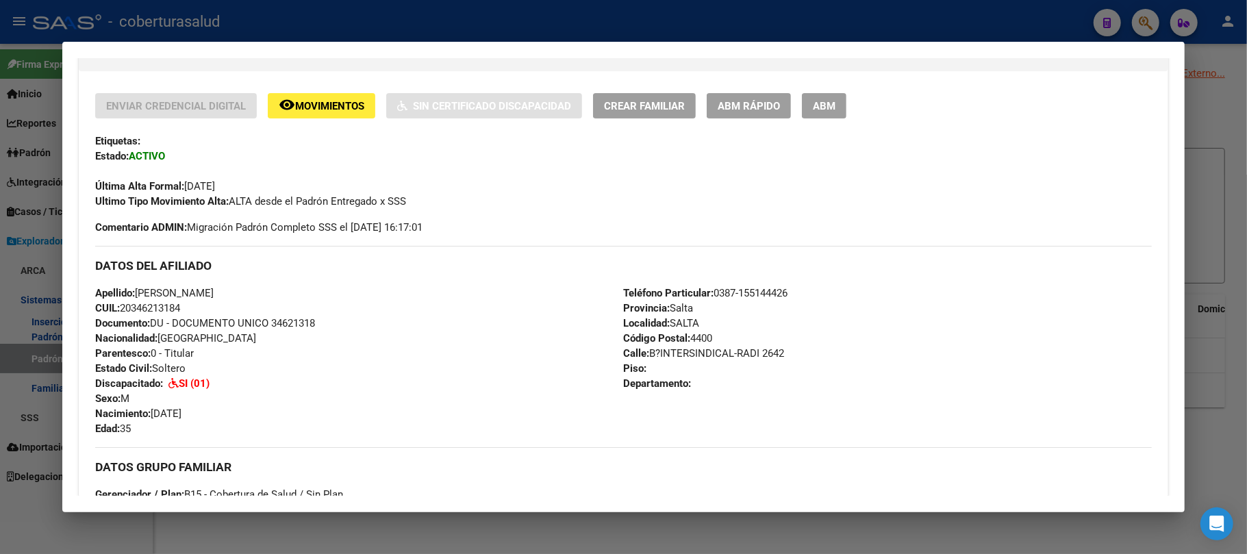
scroll to position [274, 0]
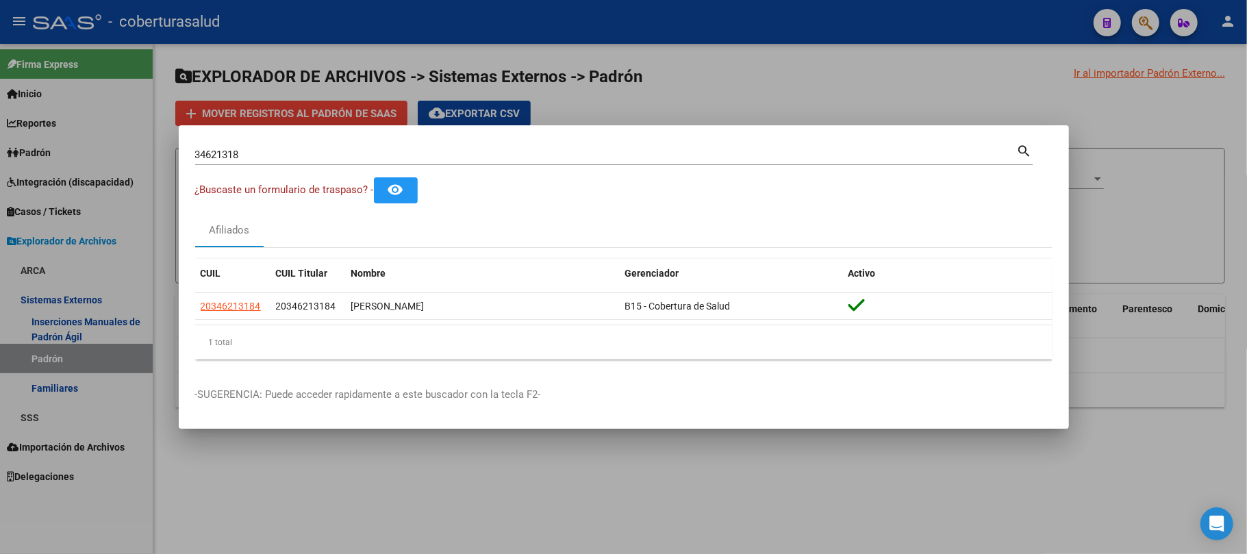
click at [310, 152] on input "34621318" at bounding box center [606, 155] width 822 height 12
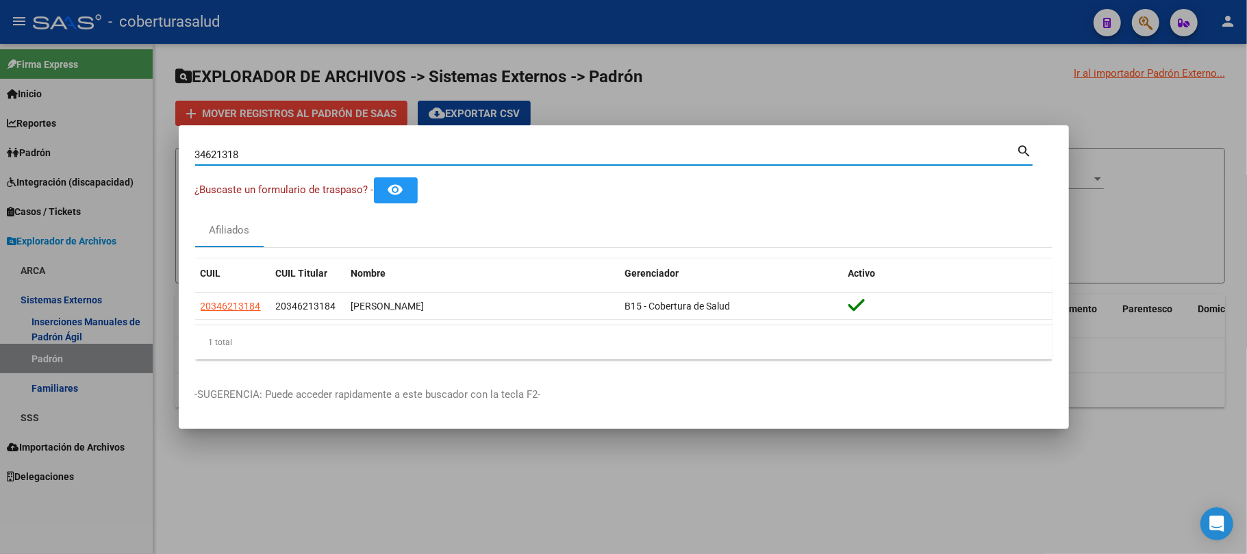
click at [310, 152] on input "34621318" at bounding box center [606, 155] width 822 height 12
paste input "55826075"
type input "55826075"
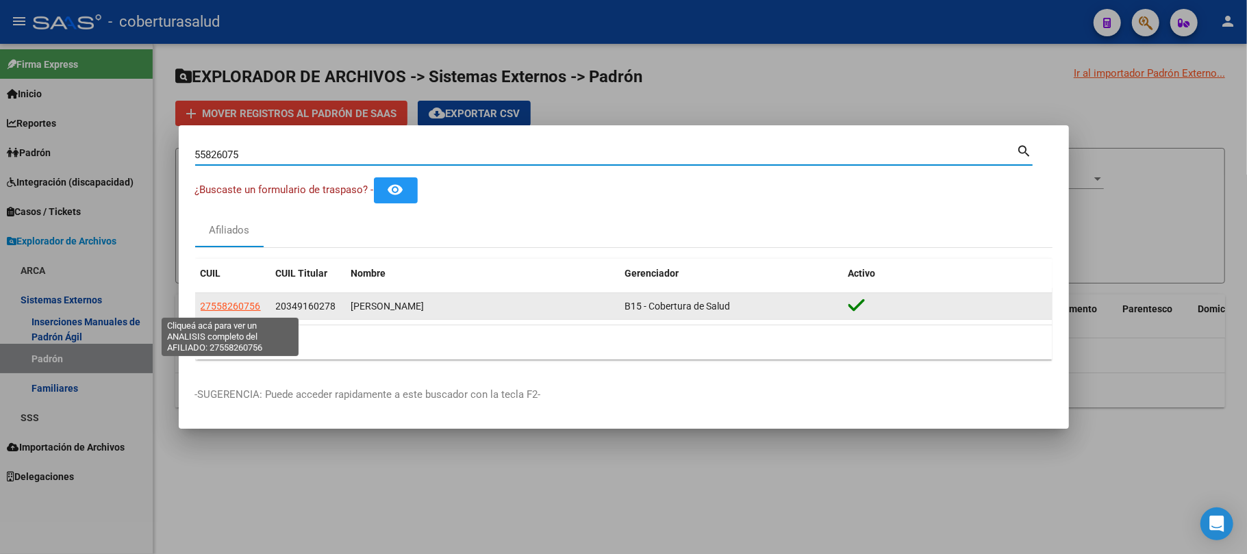
click at [225, 301] on span "27558260756" at bounding box center [231, 306] width 60 height 11
type textarea "27558260756"
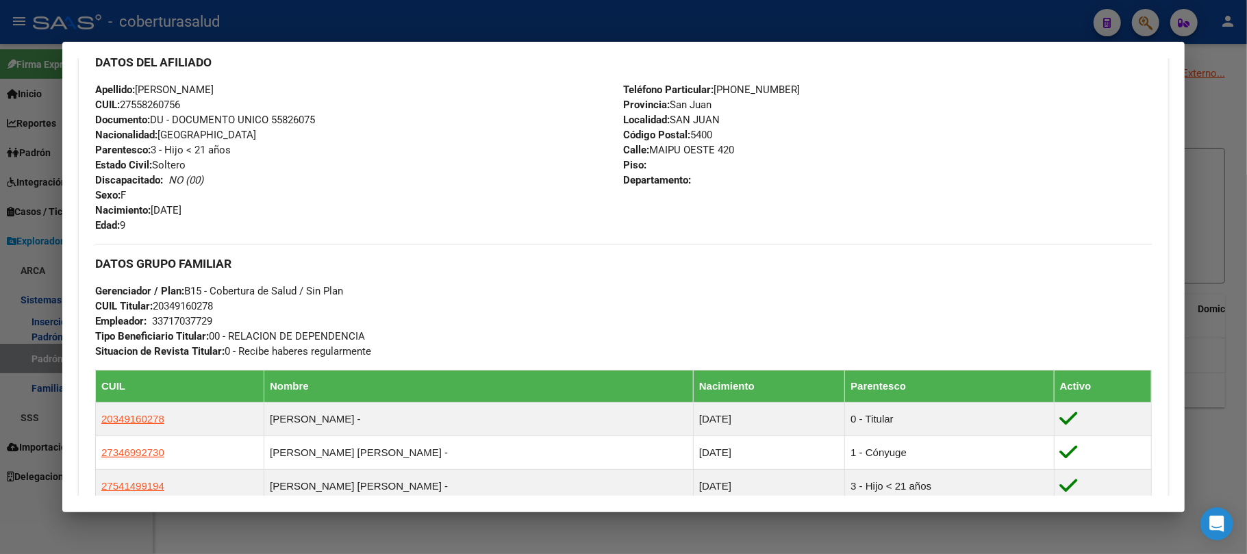
scroll to position [456, 0]
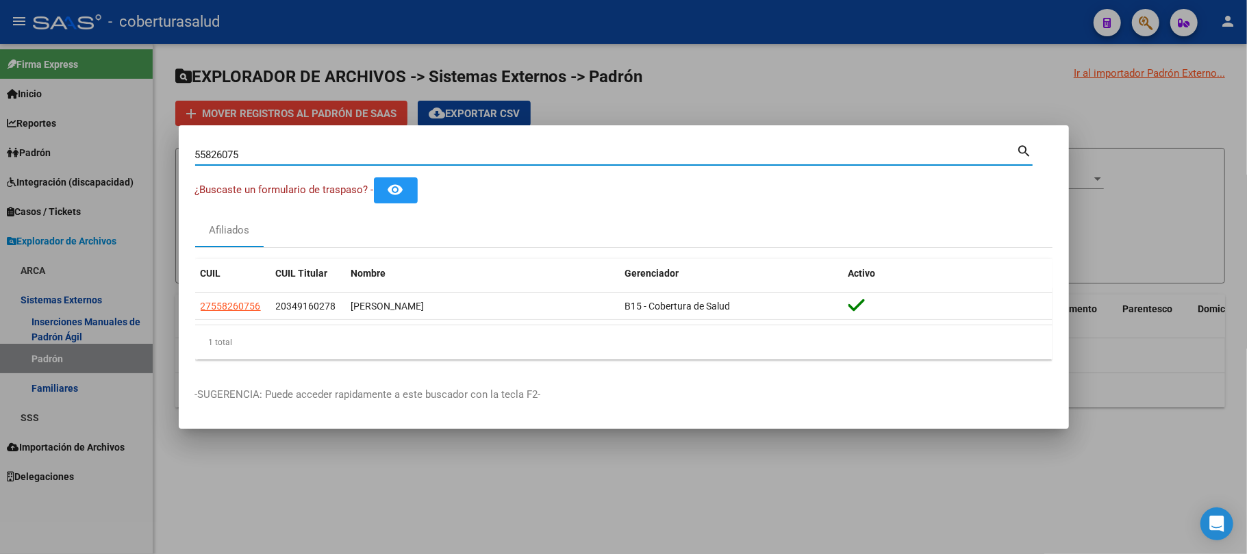
click at [349, 160] on input "55826075" at bounding box center [606, 155] width 822 height 12
paste input "1310220"
type input "51310220"
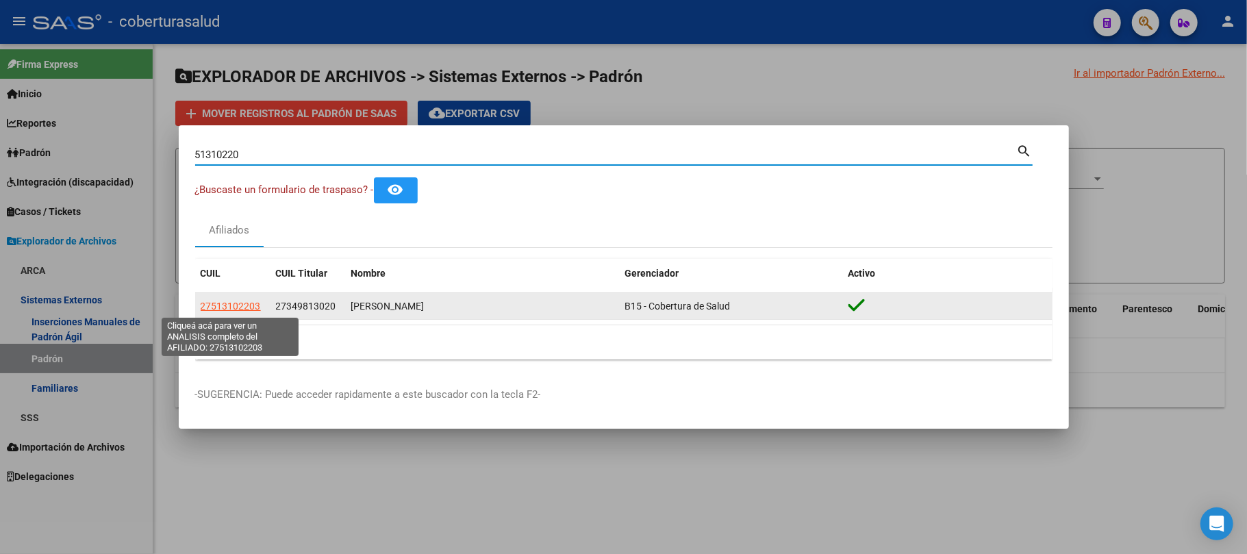
click at [226, 307] on span "27513102203" at bounding box center [231, 306] width 60 height 11
type textarea "27513102203"
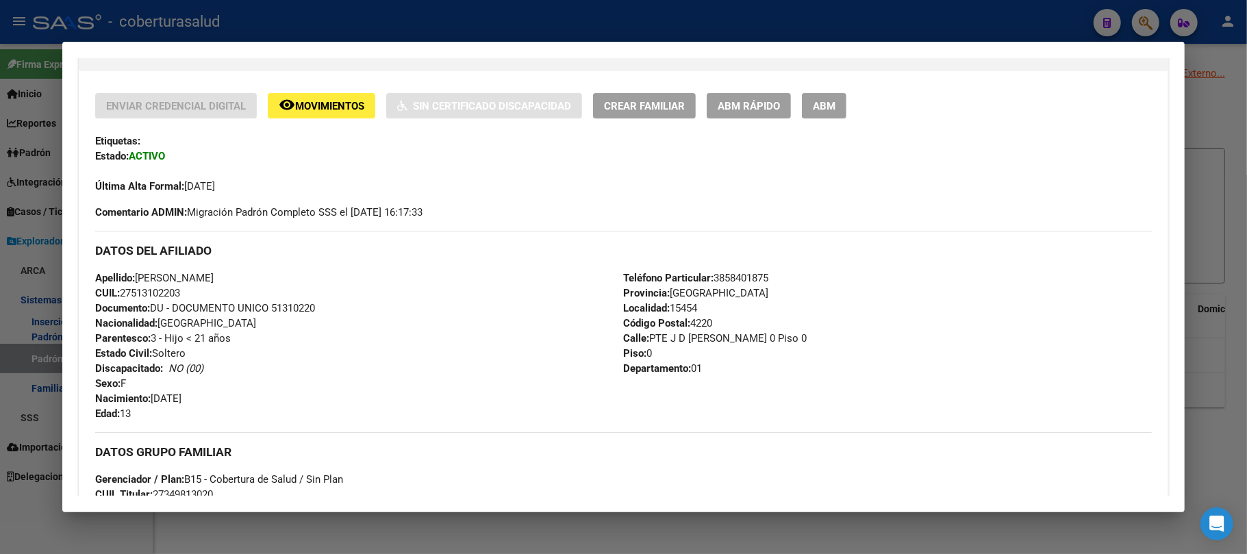
scroll to position [274, 0]
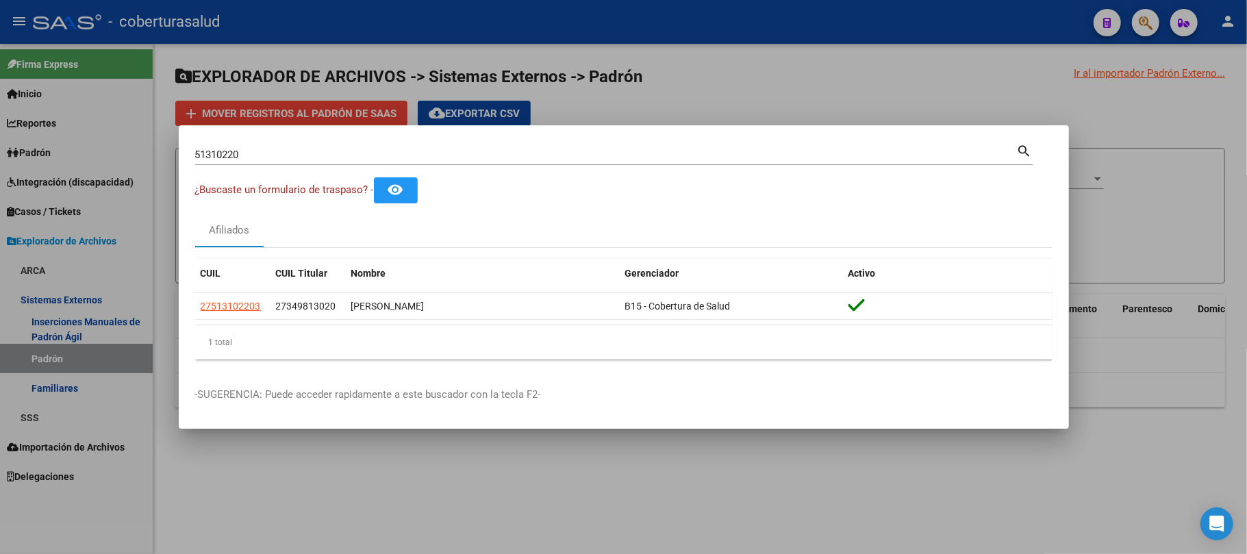
click at [390, 158] on input "51310220" at bounding box center [606, 155] width 822 height 12
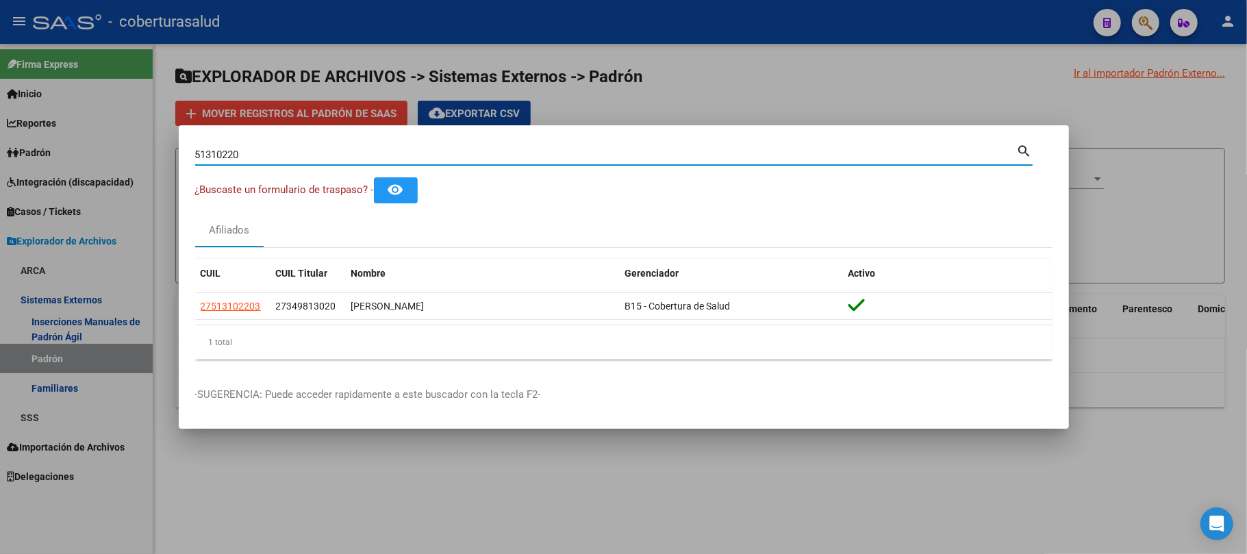
click at [390, 158] on input "51310220" at bounding box center [606, 155] width 822 height 12
paste input "35843835"
type input "35843835"
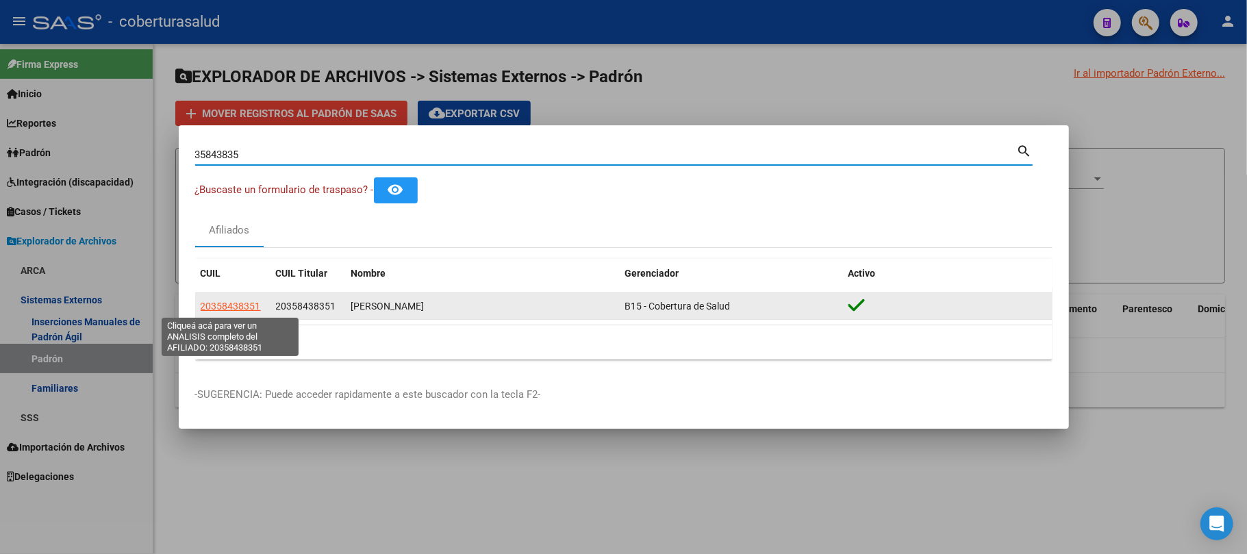
click at [212, 305] on span "20358438351" at bounding box center [231, 306] width 60 height 11
type textarea "20358438351"
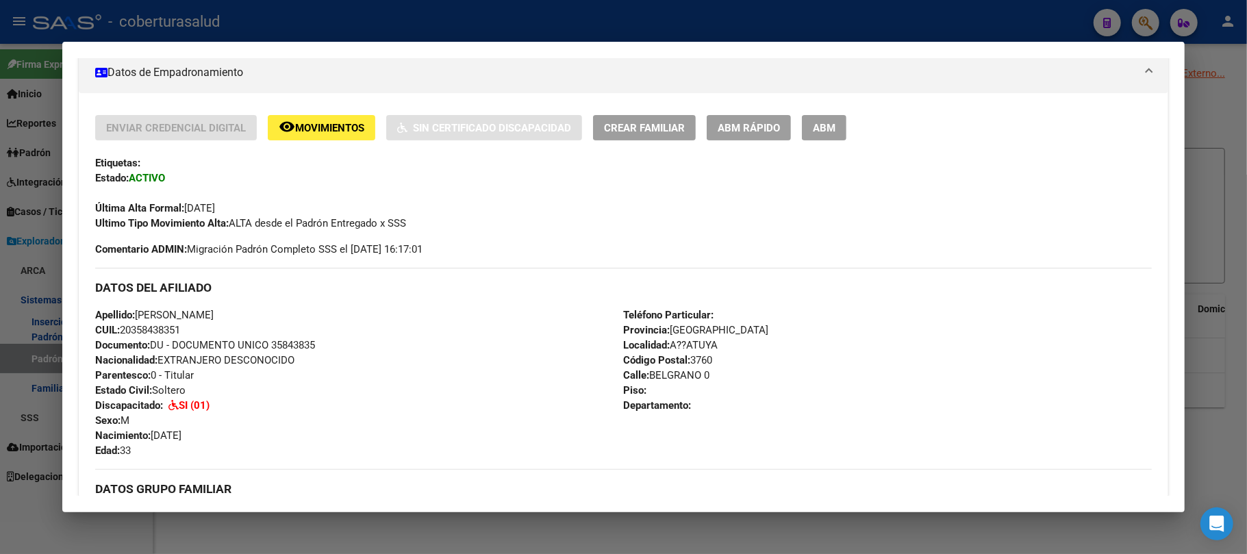
scroll to position [365, 0]
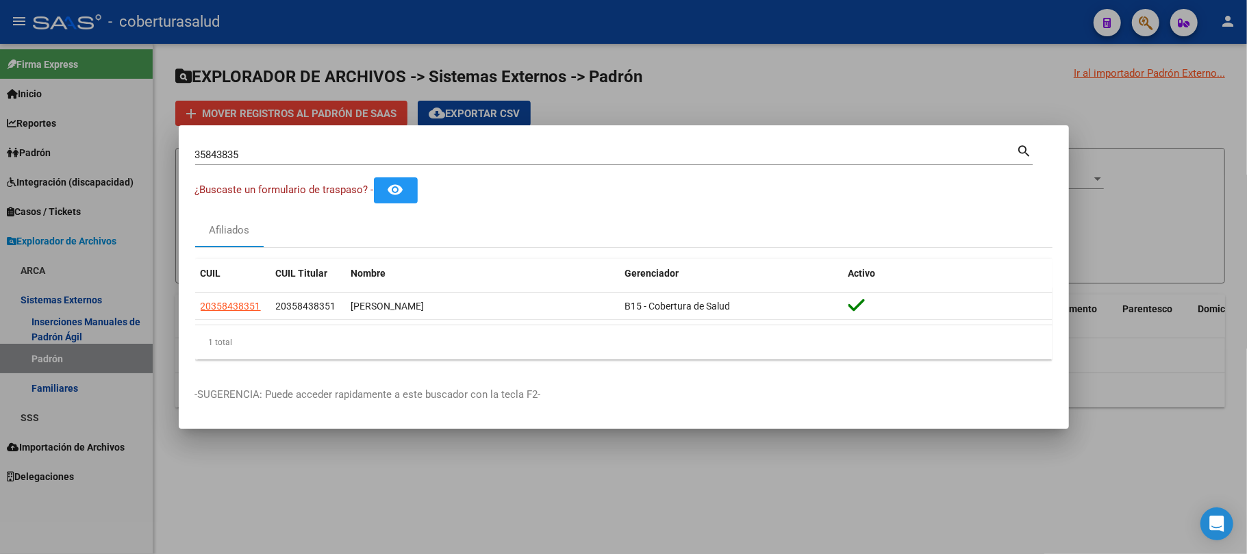
click at [348, 151] on input "35843835" at bounding box center [606, 155] width 822 height 12
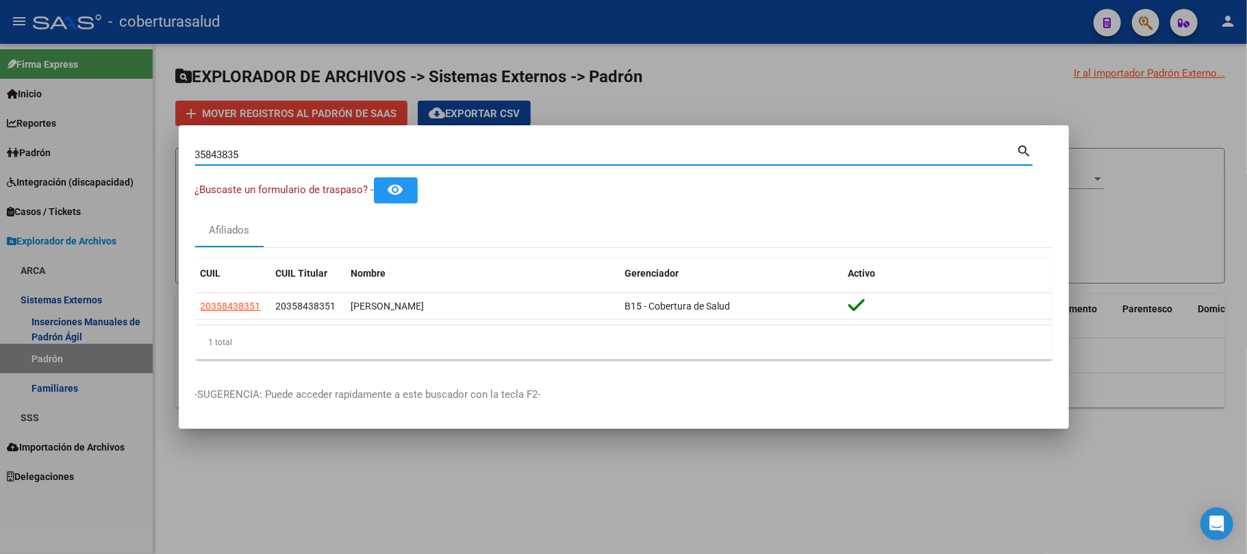
click at [348, 151] on input "35843835" at bounding box center [606, 155] width 822 height 12
paste input "921187"
type input "35921187"
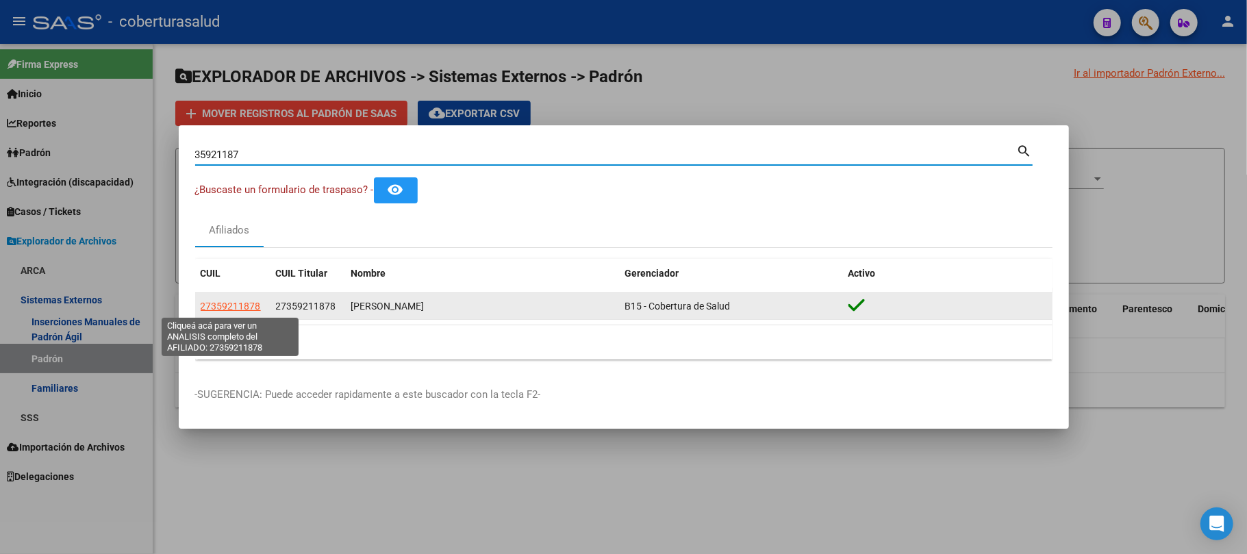
click at [207, 305] on span "27359211878" at bounding box center [231, 306] width 60 height 11
type textarea "27359211878"
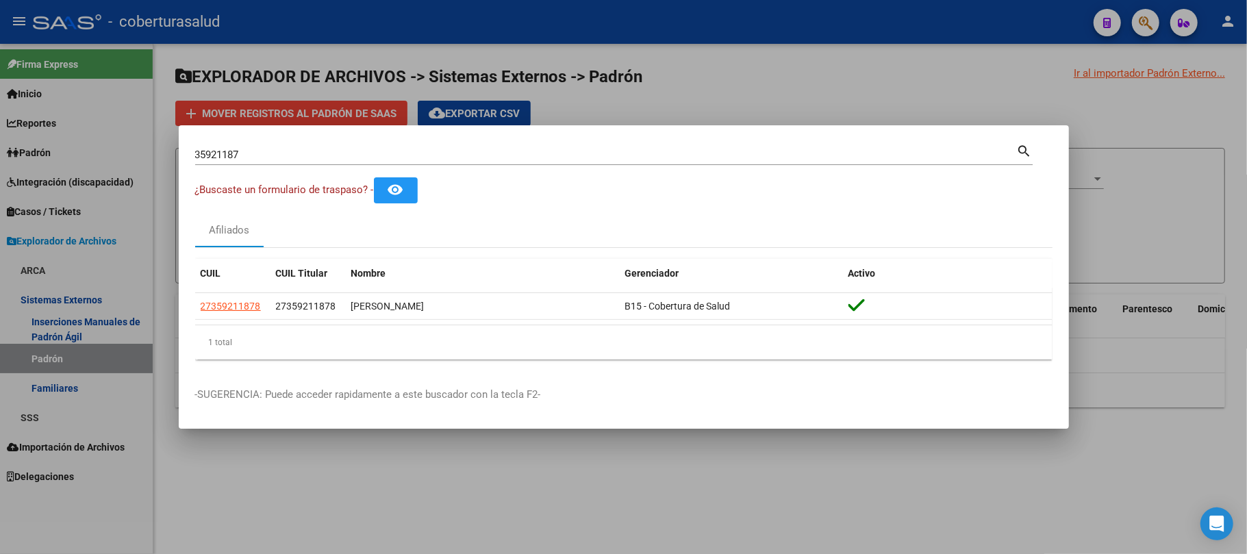
click at [367, 155] on input "35921187" at bounding box center [606, 155] width 822 height 12
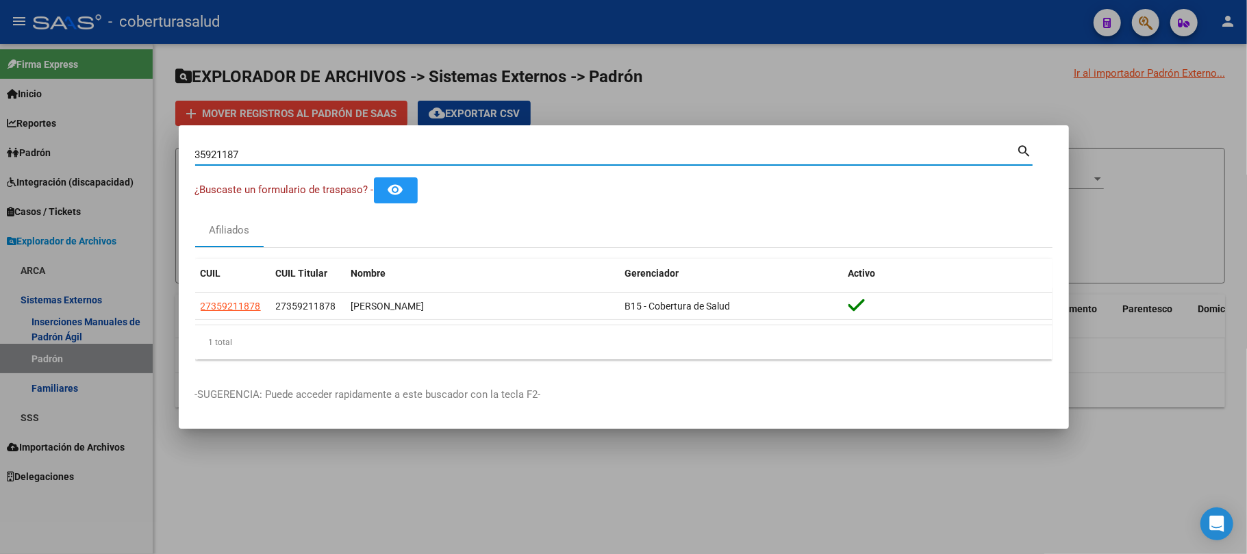
click at [367, 155] on input "35921187" at bounding box center [606, 155] width 822 height 12
paste input "57703961"
type input "57703961"
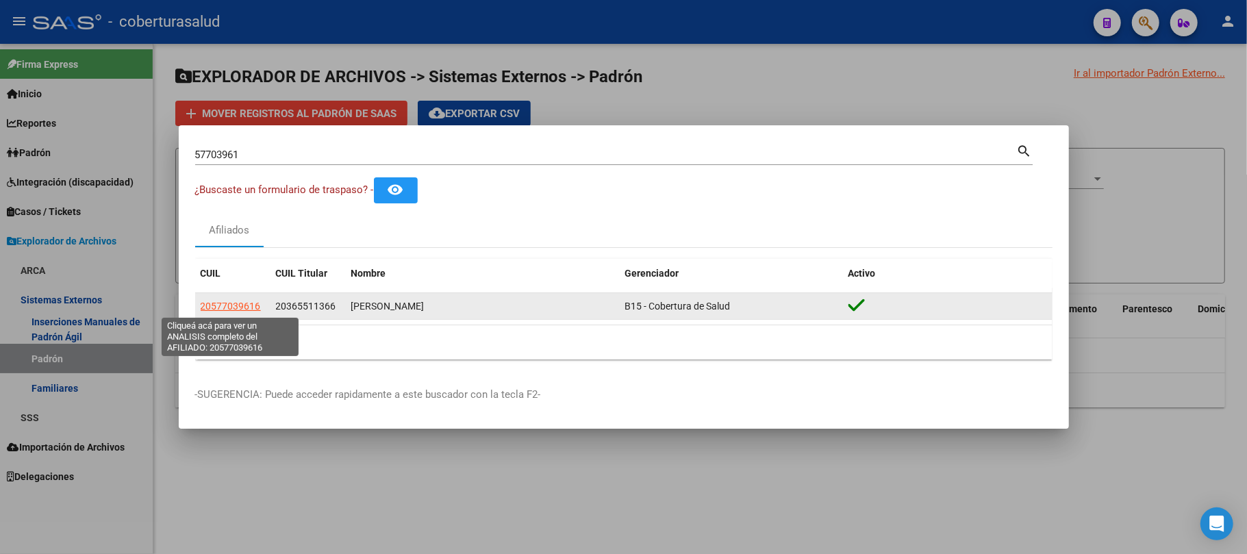
click at [247, 304] on span "20577039616" at bounding box center [231, 306] width 60 height 11
type textarea "20577039616"
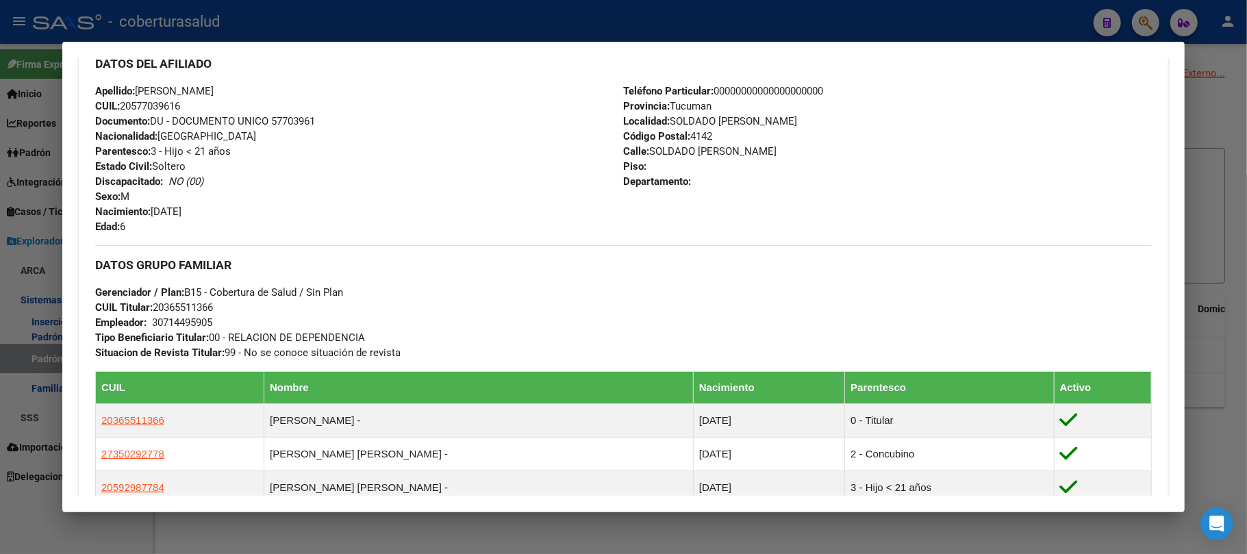
scroll to position [456, 0]
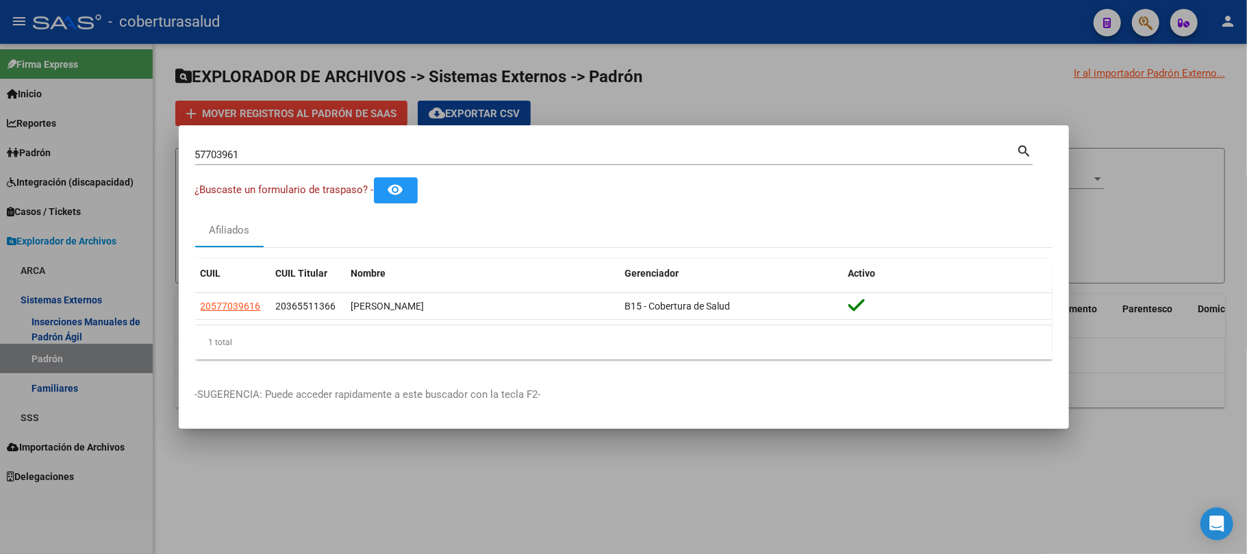
click at [286, 155] on input "57703961" at bounding box center [606, 155] width 822 height 12
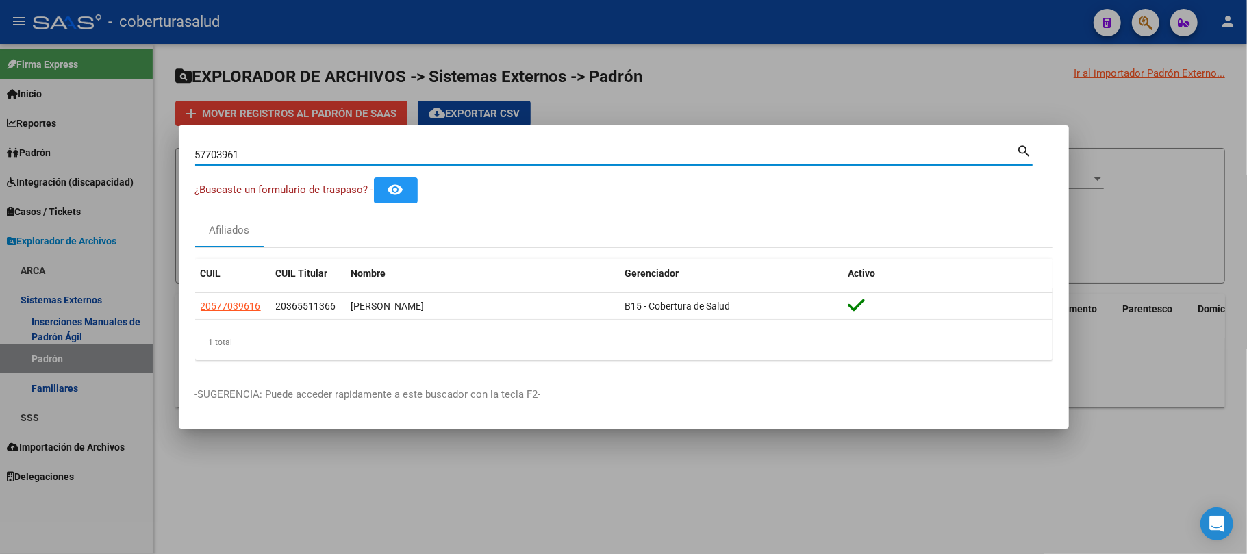
click at [286, 155] on input "57703961" at bounding box center [606, 155] width 822 height 12
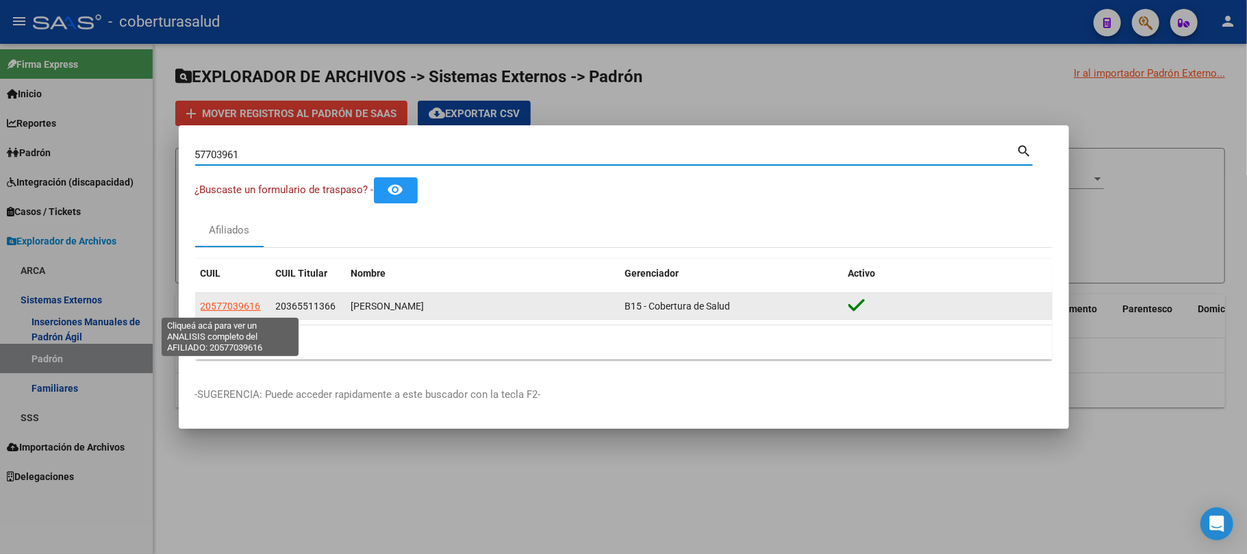
click at [236, 304] on span "20577039616" at bounding box center [231, 306] width 60 height 11
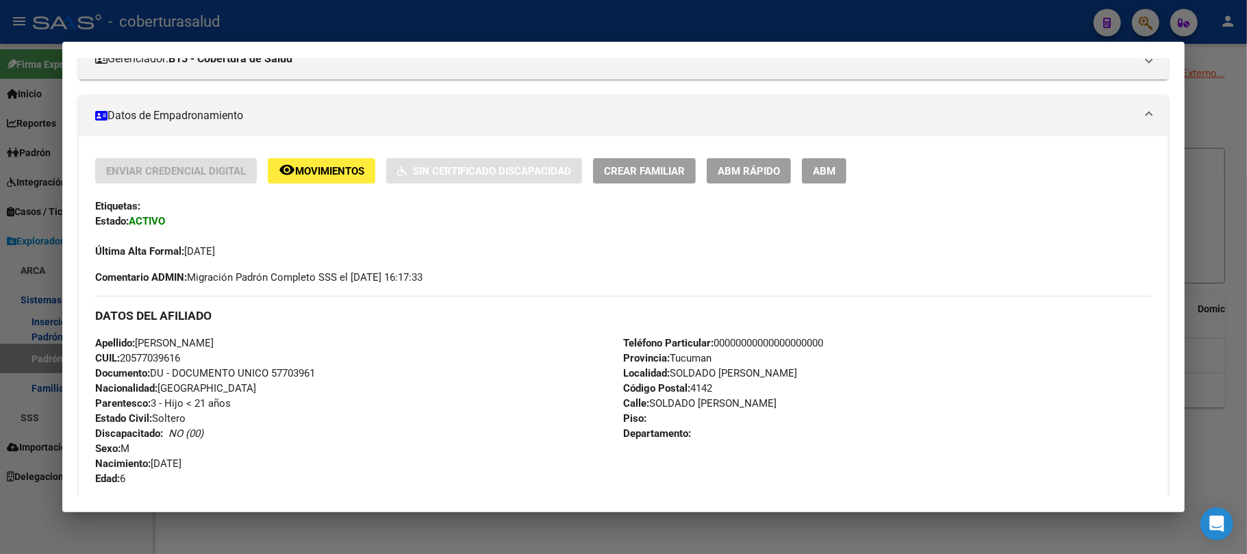
scroll to position [274, 0]
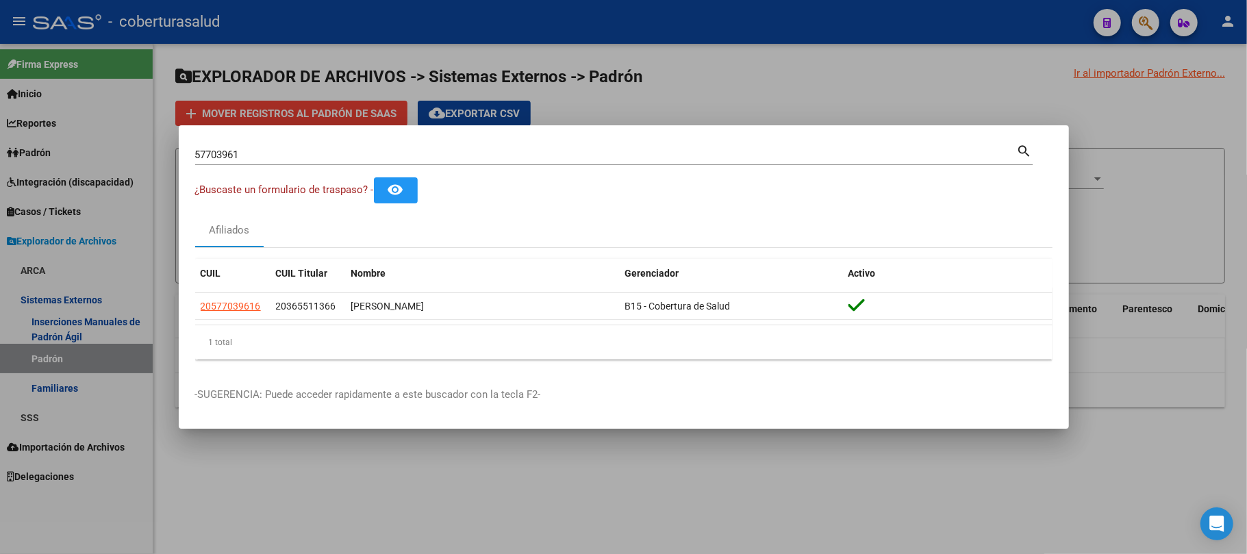
click at [325, 151] on input "57703961" at bounding box center [606, 155] width 822 height 12
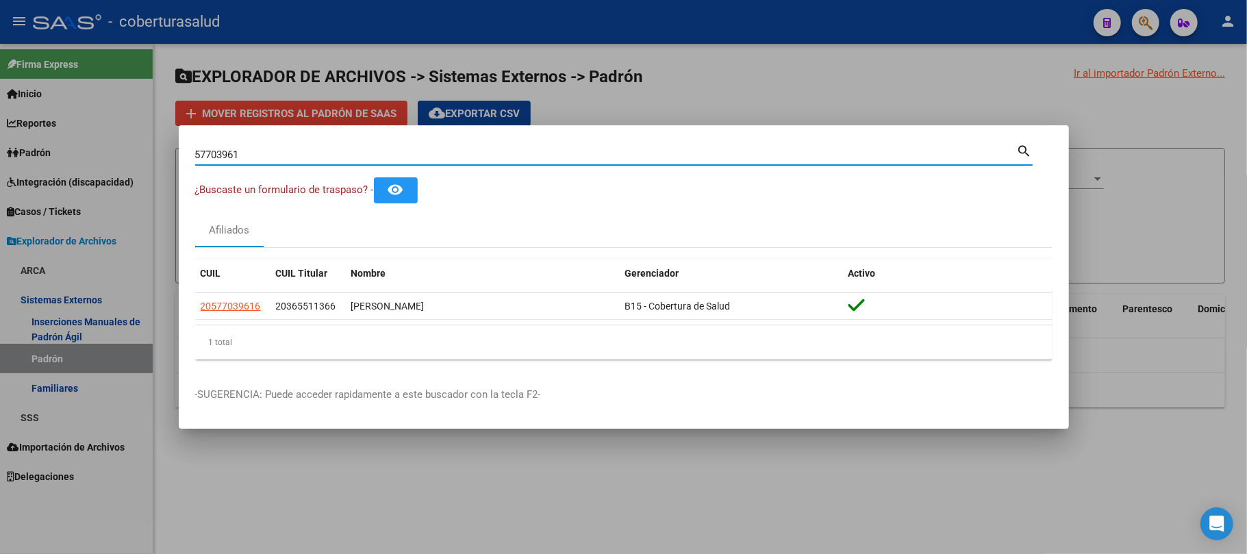
click at [325, 151] on input "57703961" at bounding box center [606, 155] width 822 height 12
paste input "8602422"
type input "58602422"
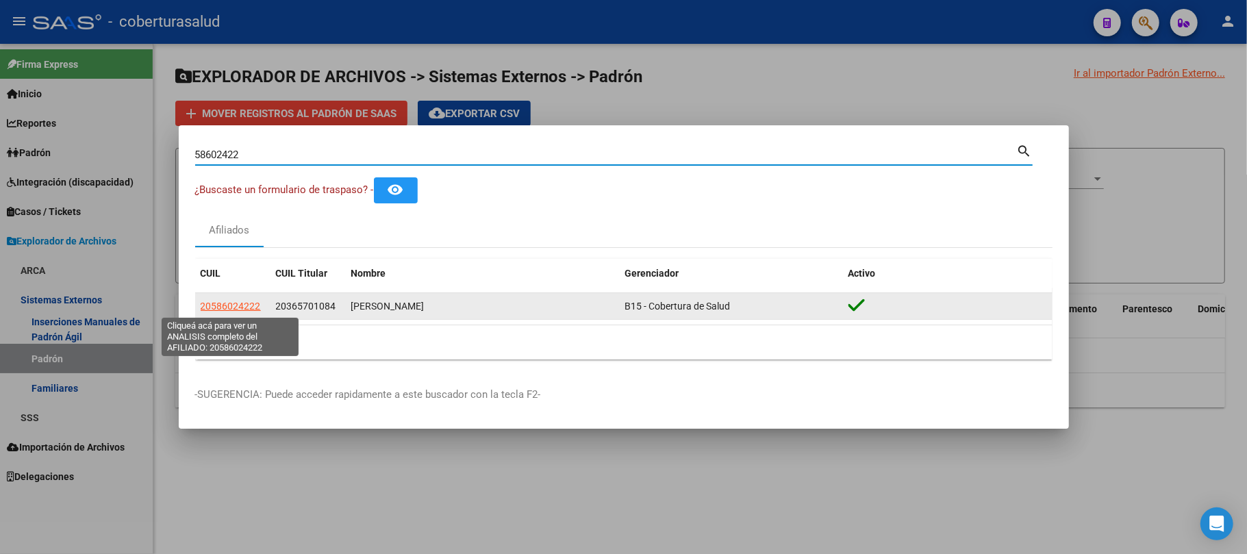
click at [222, 308] on span "20586024222" at bounding box center [231, 306] width 60 height 11
type textarea "20586024222"
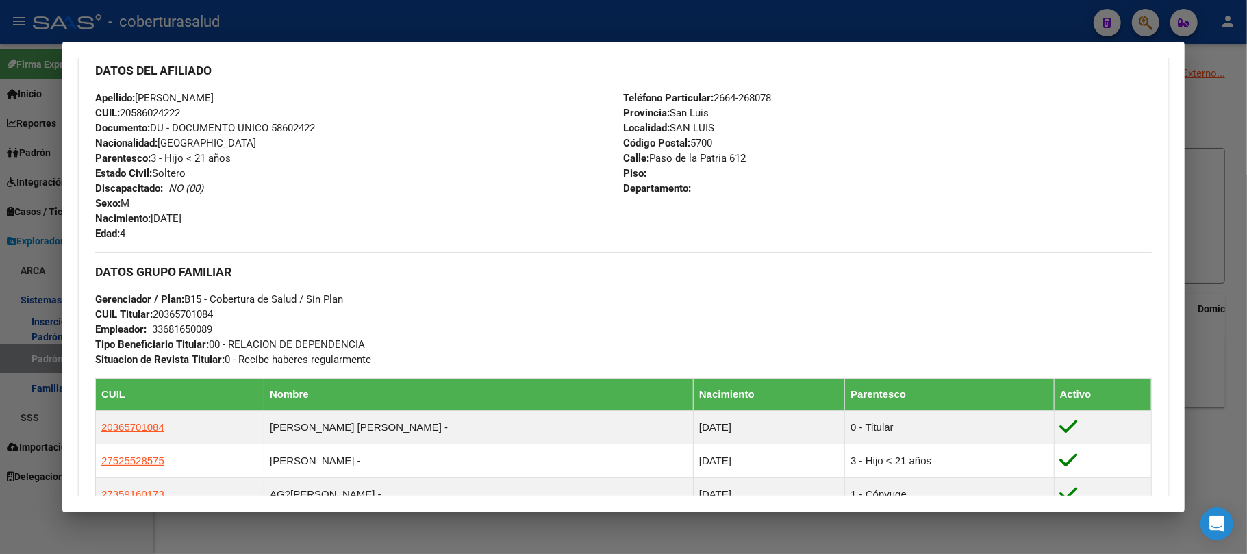
scroll to position [456, 0]
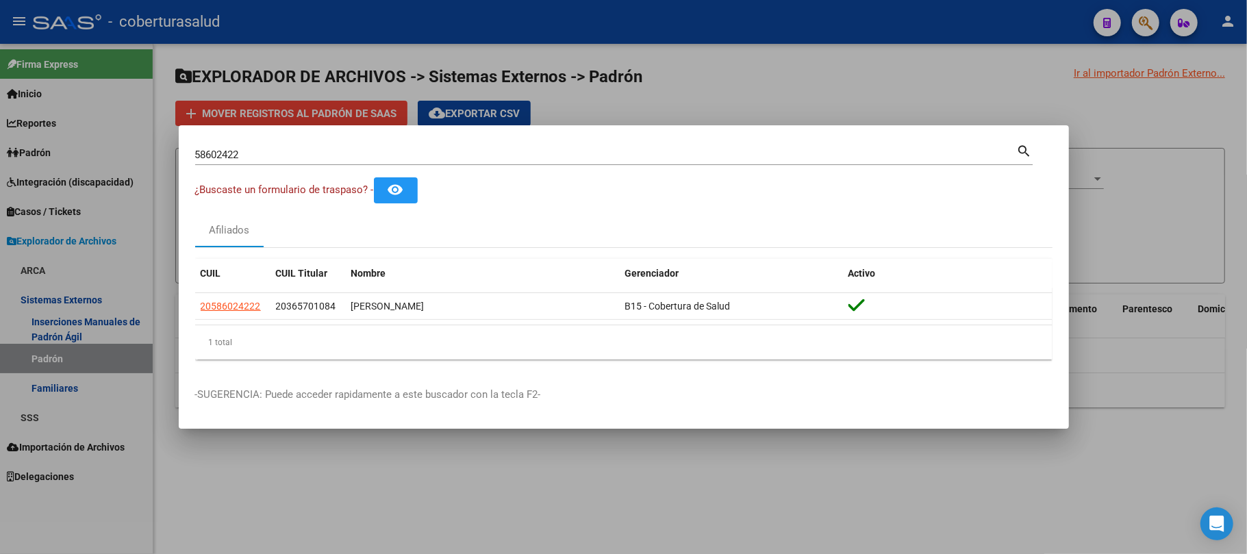
click at [423, 159] on input "58602422" at bounding box center [606, 155] width 822 height 12
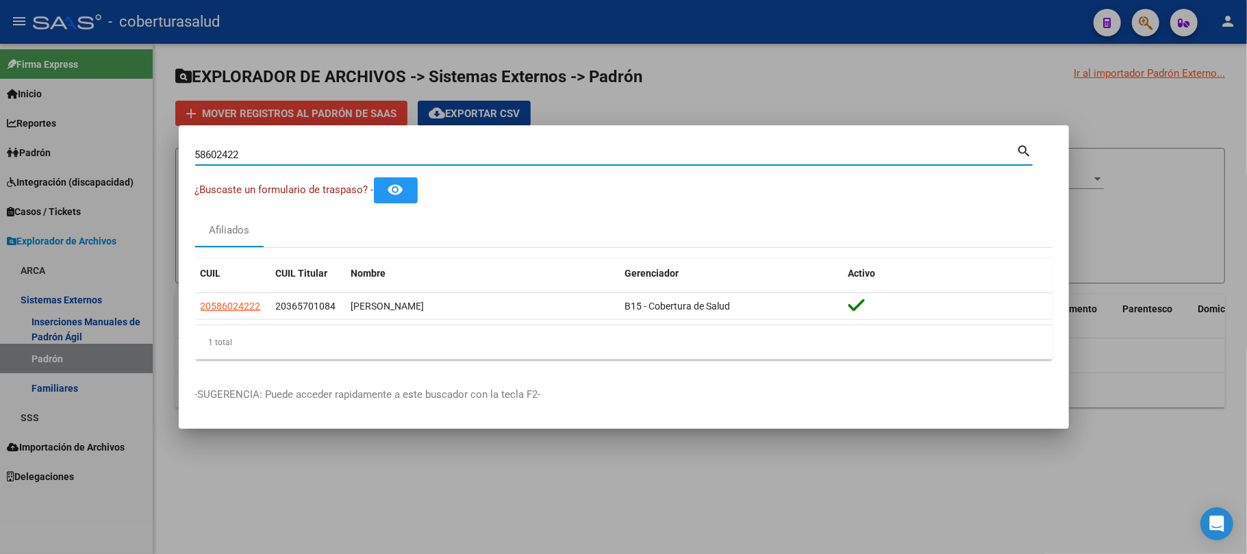
click at [423, 159] on input "58602422" at bounding box center [606, 155] width 822 height 12
paste input "37105025"
type input "37105025"
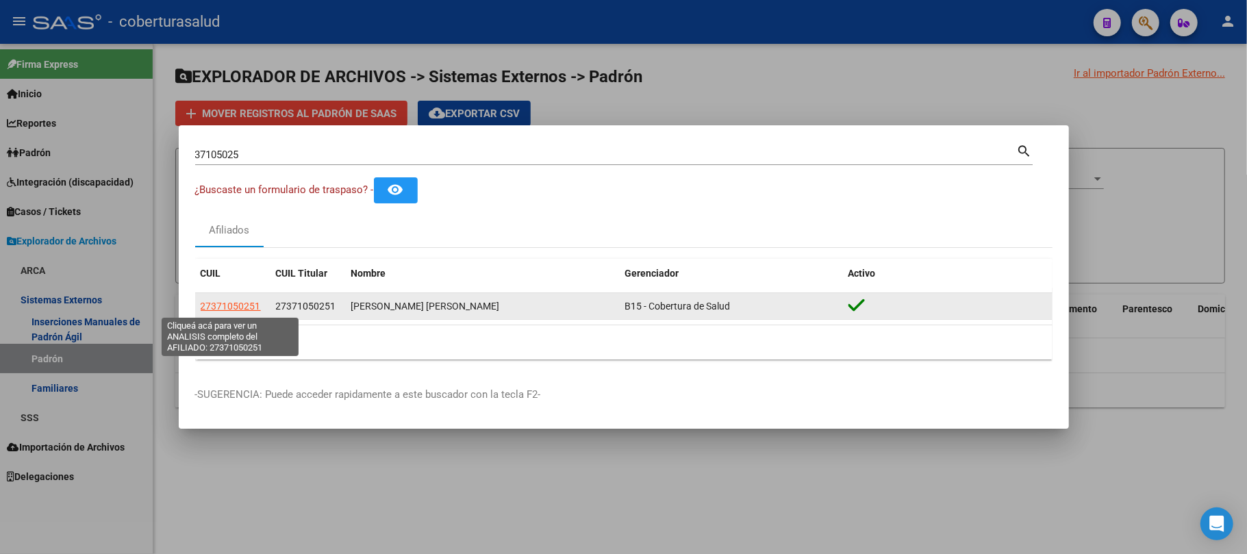
click at [212, 304] on span "27371050251" at bounding box center [231, 306] width 60 height 11
type textarea "27371050251"
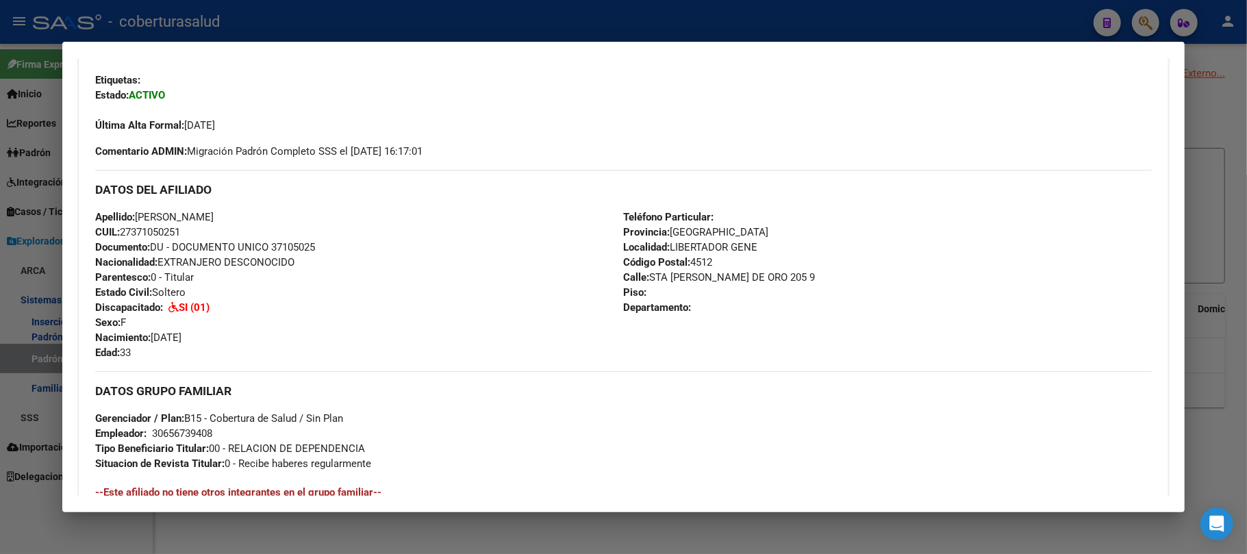
scroll to position [365, 0]
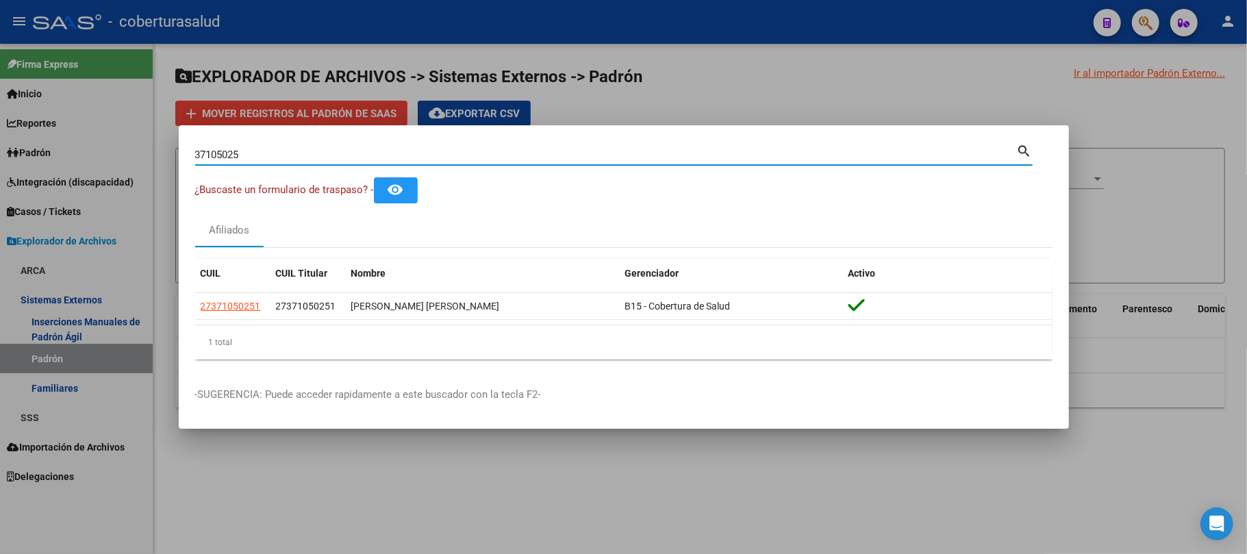
click at [277, 160] on input "37105025" at bounding box center [606, 155] width 822 height 12
paste input "576901"
type input "57690125"
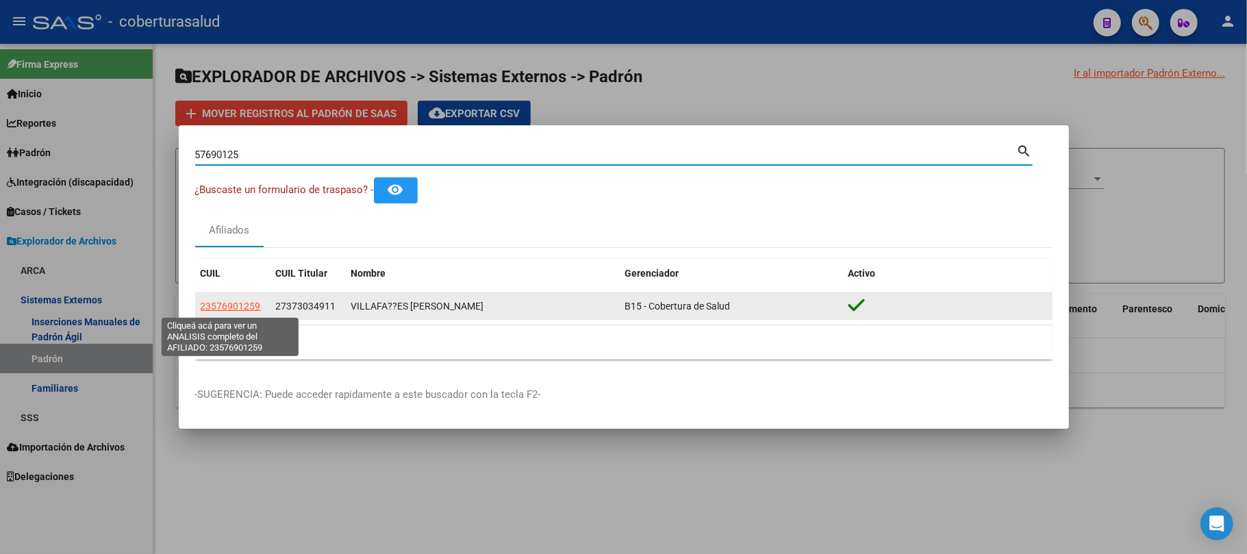
click at [234, 304] on span "23576901259" at bounding box center [231, 306] width 60 height 11
type textarea "23576901259"
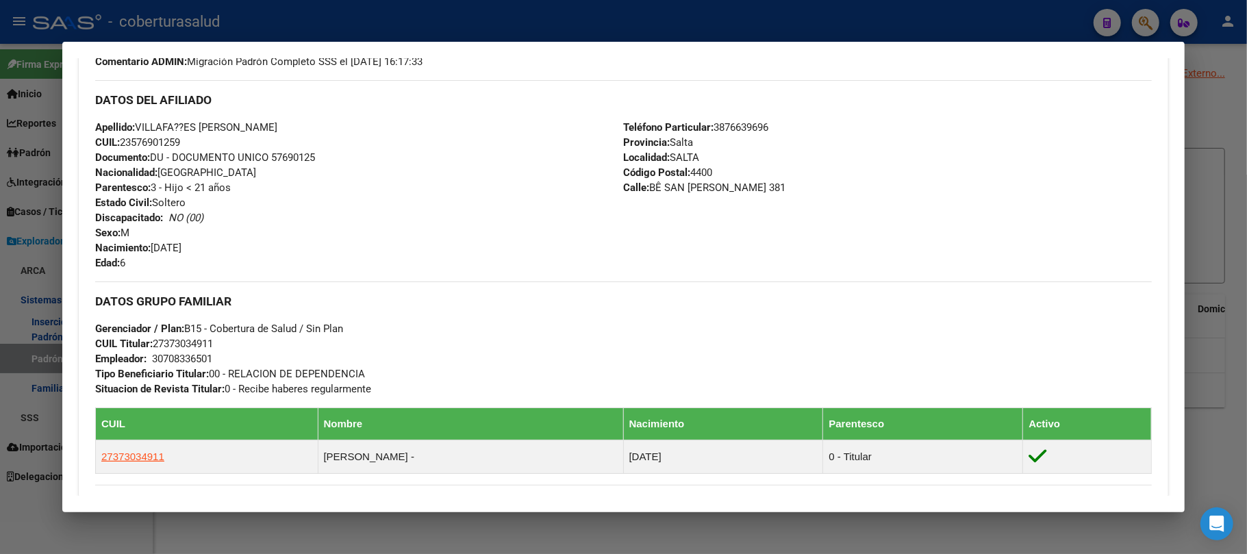
scroll to position [488, 0]
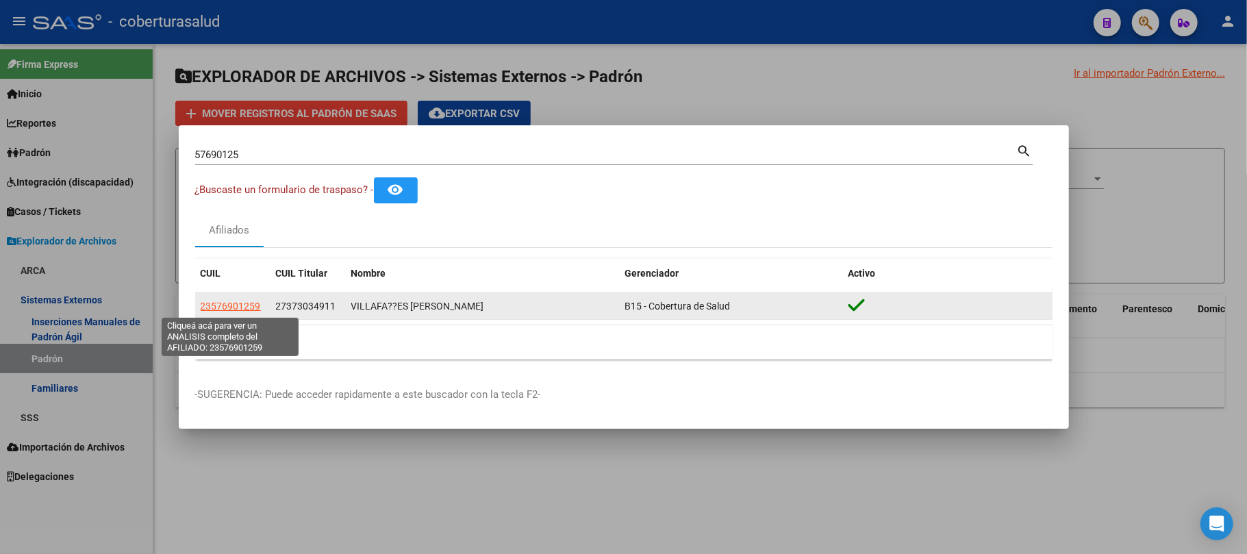
click at [236, 305] on span "23576901259" at bounding box center [231, 306] width 60 height 11
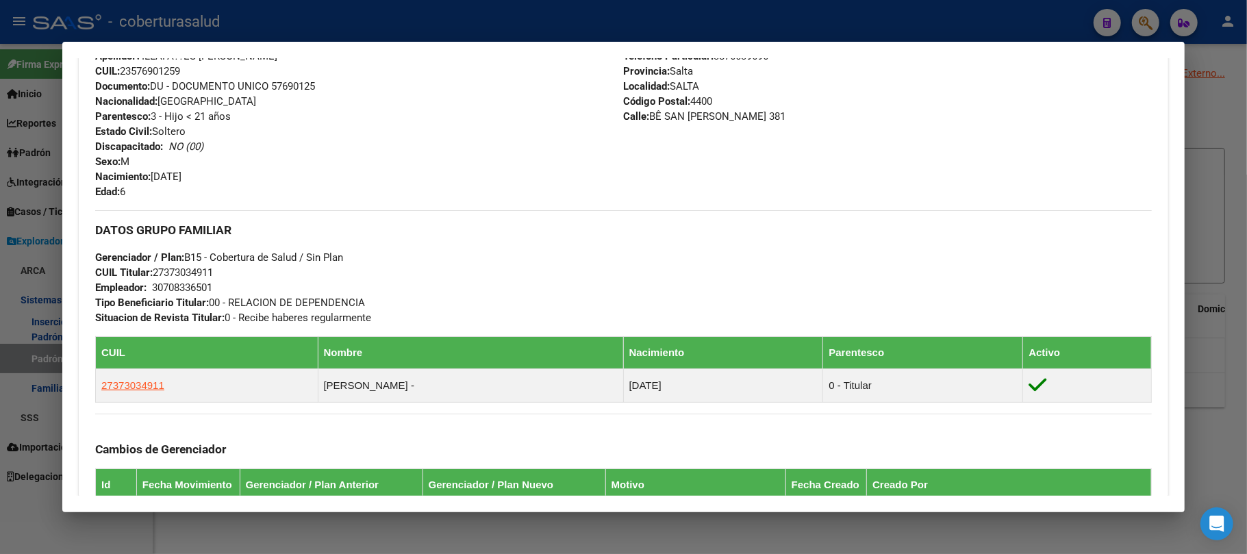
scroll to position [397, 0]
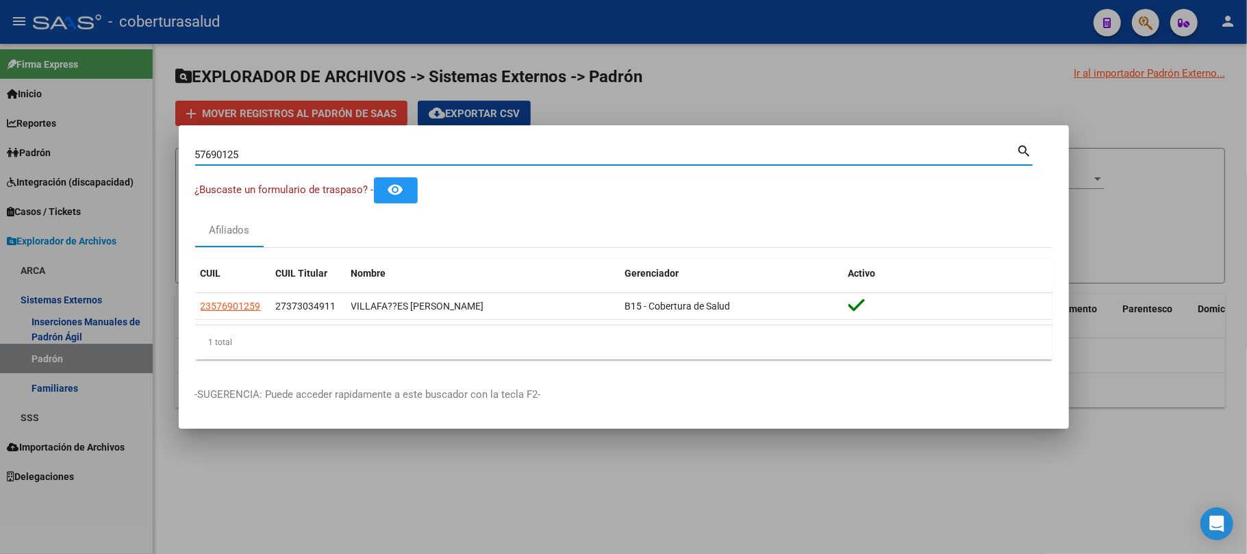
click at [329, 155] on input "57690125" at bounding box center [606, 155] width 822 height 12
paste input "3792769"
type input "37927695"
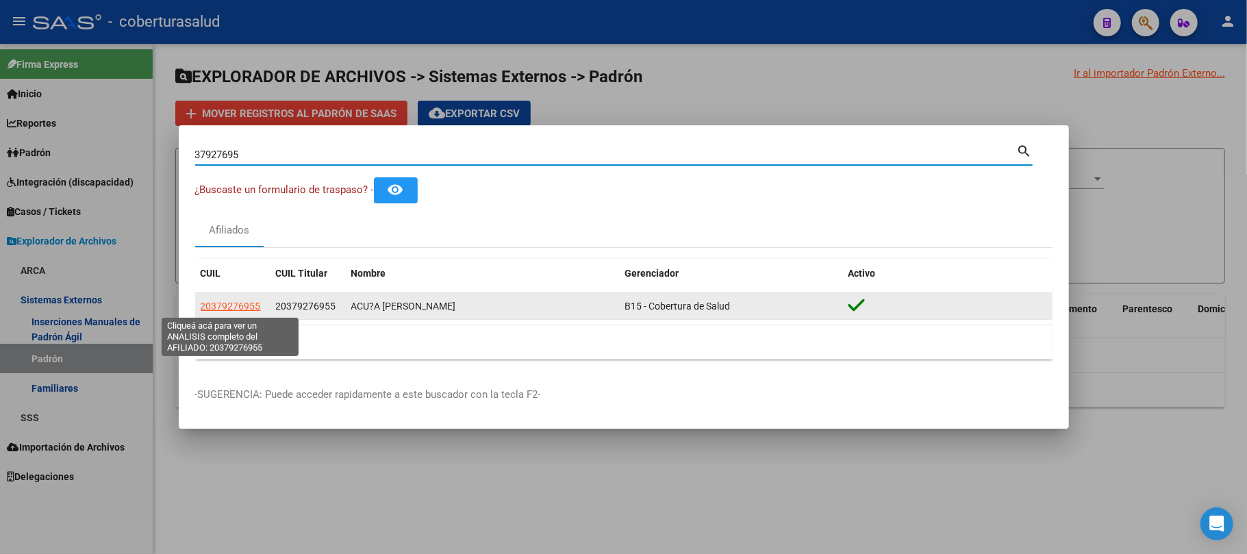
click at [236, 305] on span "20379276955" at bounding box center [231, 306] width 60 height 11
type textarea "20379276955"
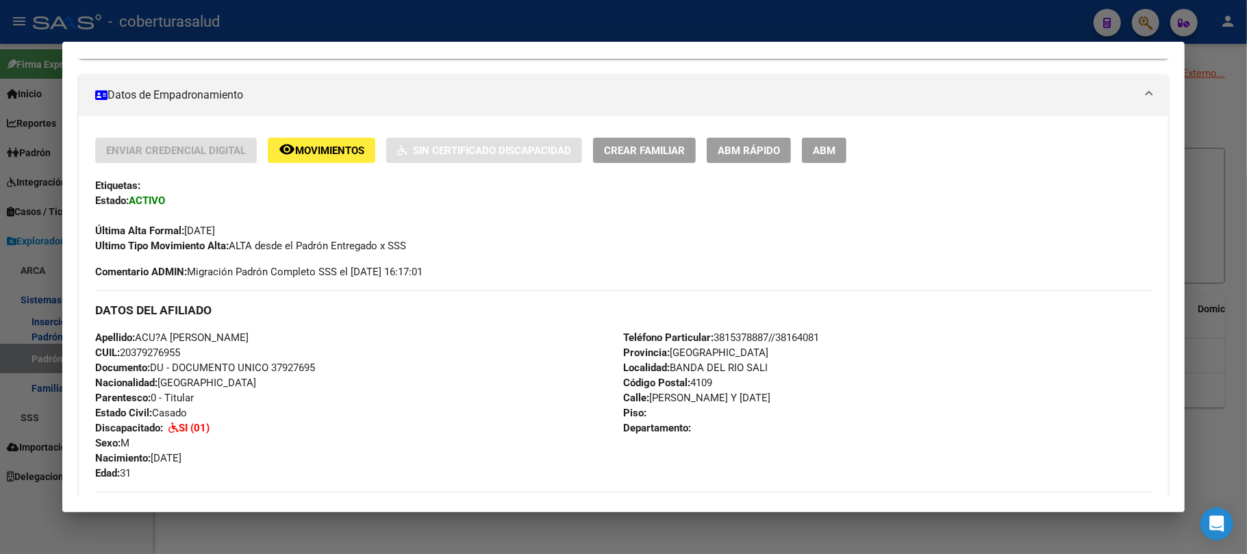
scroll to position [365, 0]
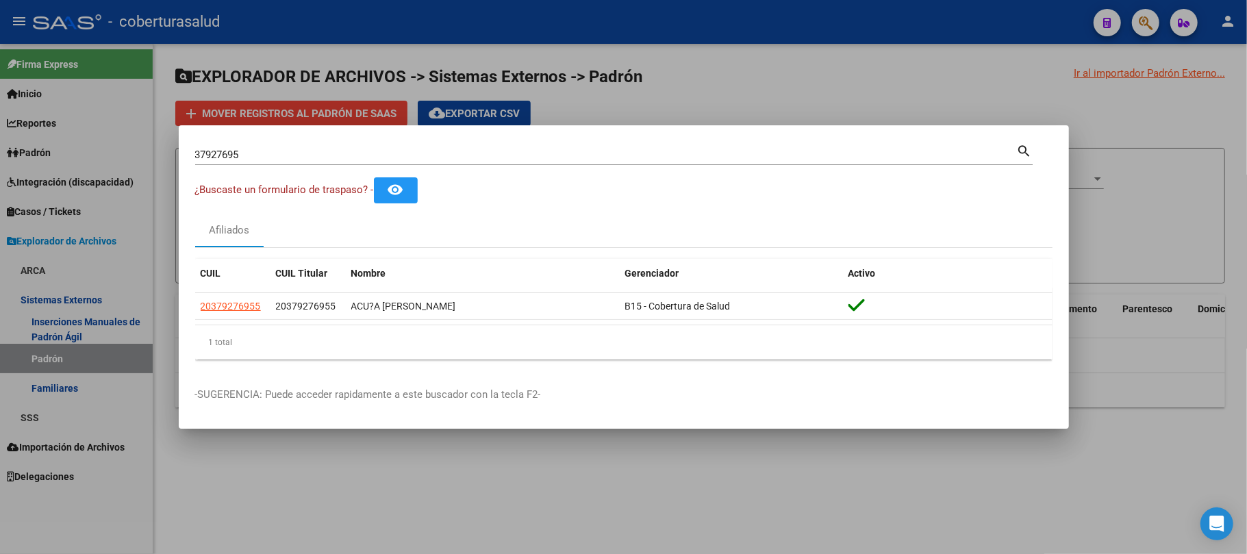
click at [348, 155] on input "37927695" at bounding box center [606, 155] width 822 height 12
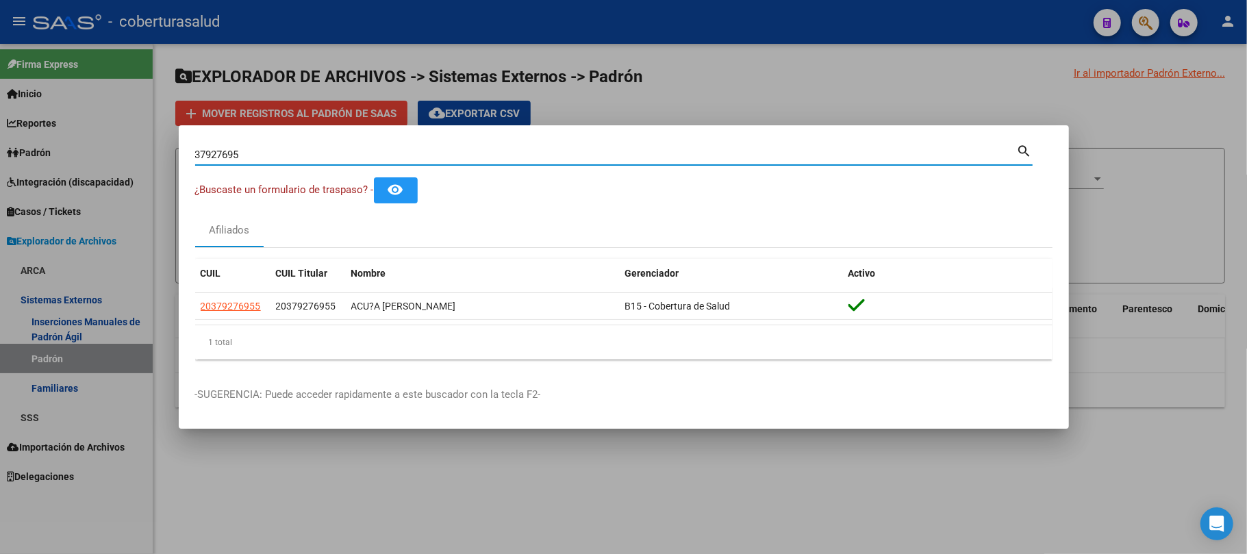
click at [348, 155] on input "37927695" at bounding box center [606, 155] width 822 height 12
paste input "58644409"
type input "58644409"
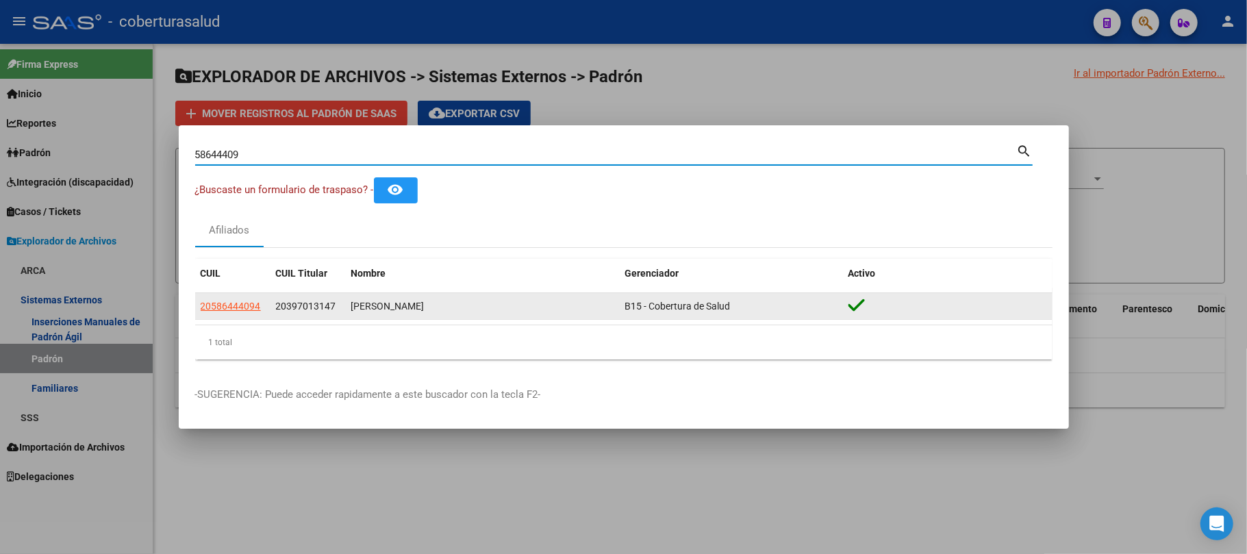
click at [247, 312] on span "20586444094" at bounding box center [231, 306] width 60 height 11
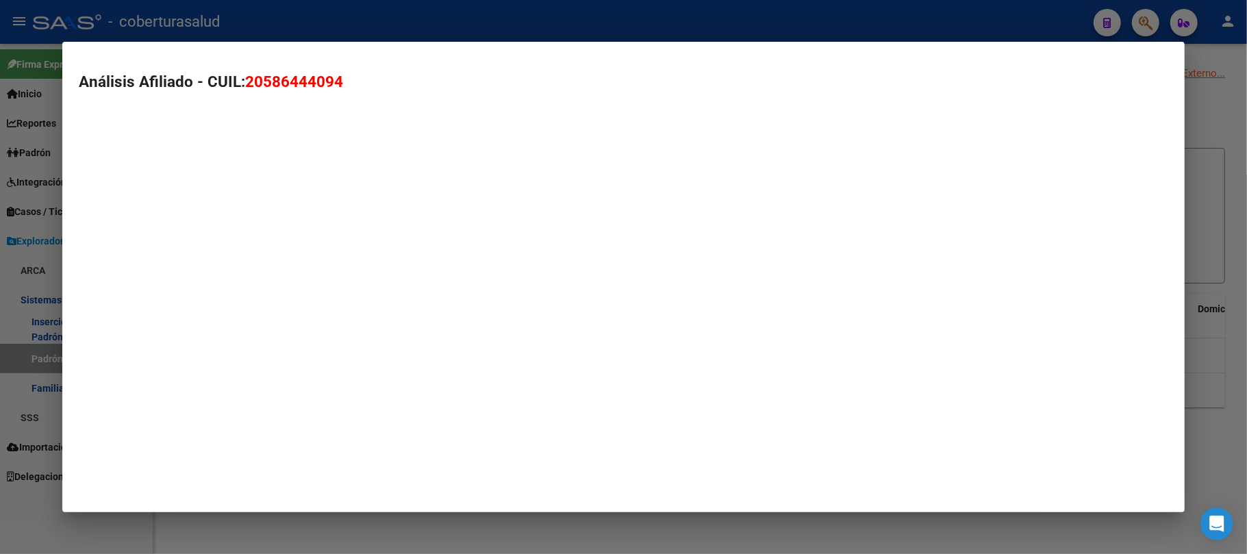
type textarea "20586444094"
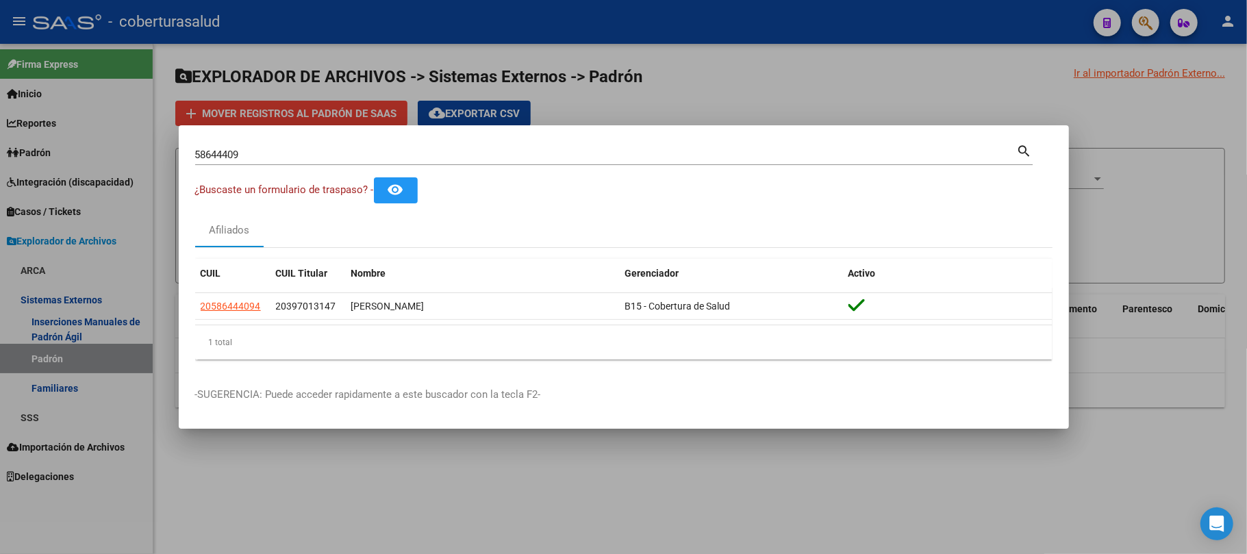
click at [360, 155] on input "58644409" at bounding box center [606, 155] width 822 height 12
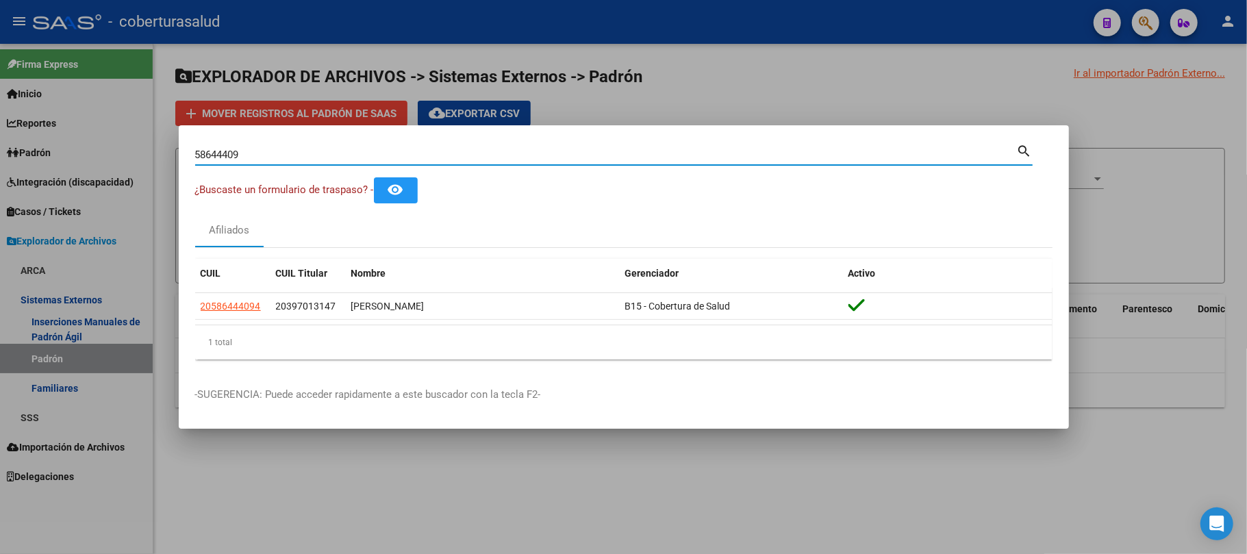
paste input "40579794"
type input "40579794"
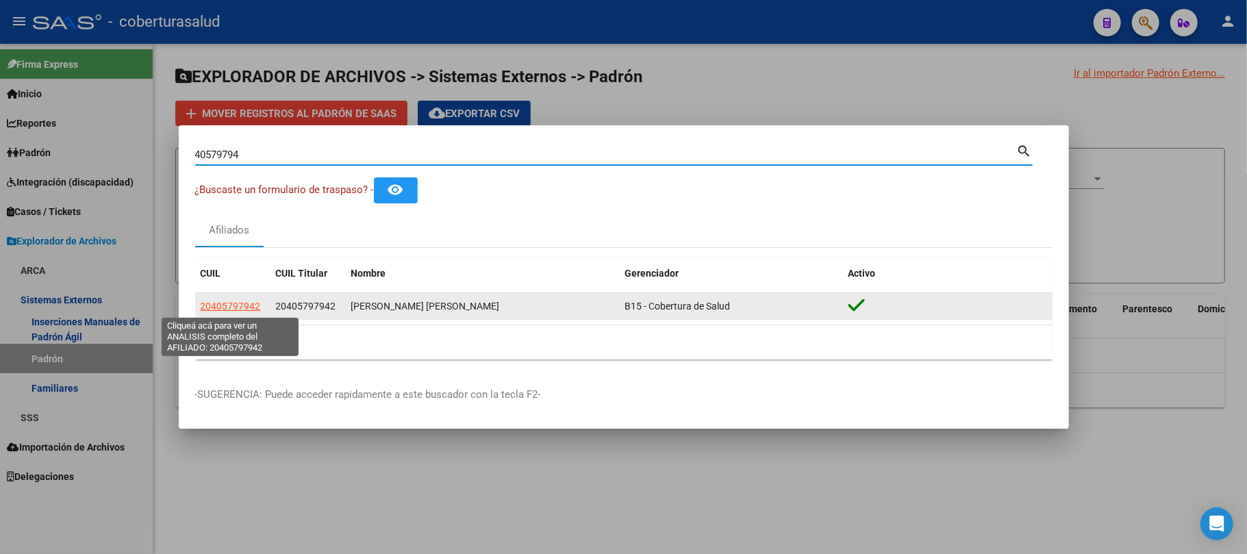
click at [225, 302] on span "20405797942" at bounding box center [231, 306] width 60 height 11
type textarea "20405797942"
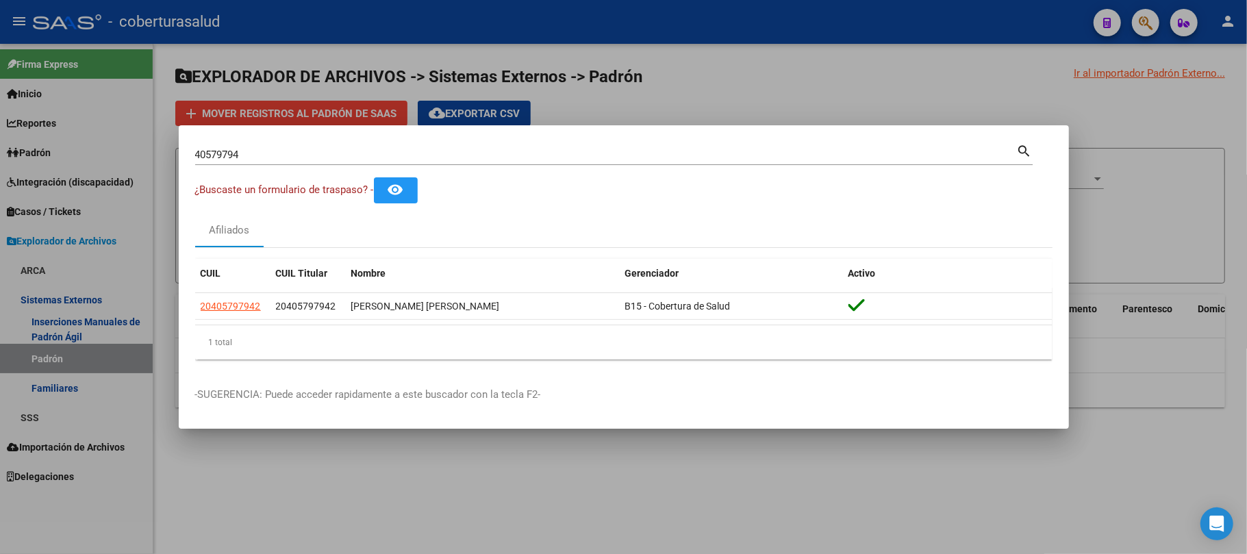
click at [378, 160] on input "40579794" at bounding box center [606, 155] width 822 height 12
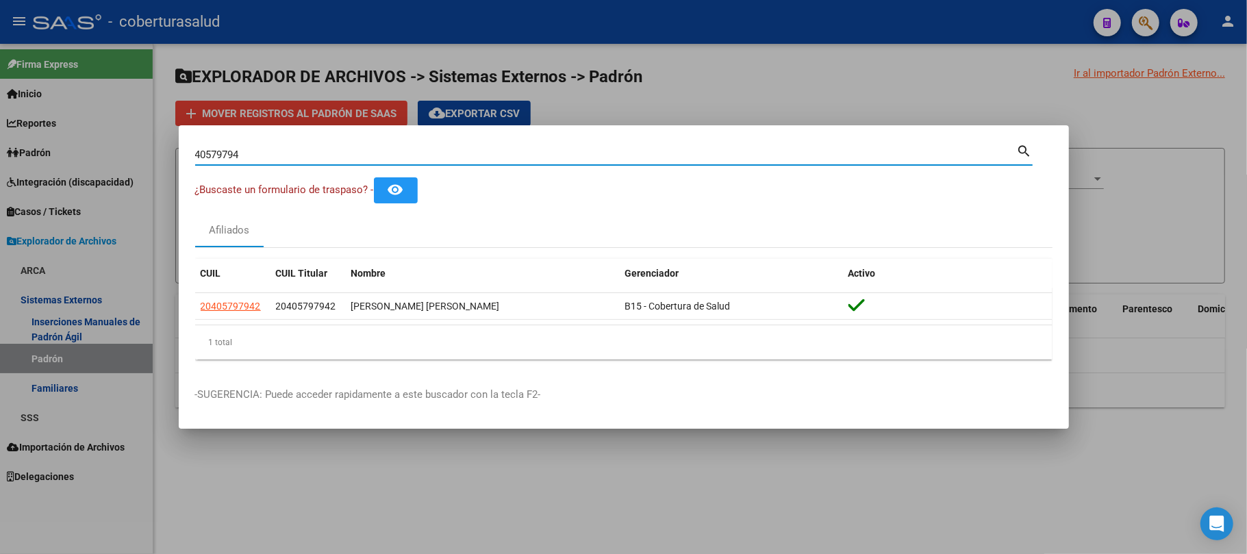
click at [378, 160] on input "40579794" at bounding box center [606, 155] width 822 height 12
paste input "2121750"
type input "42121750"
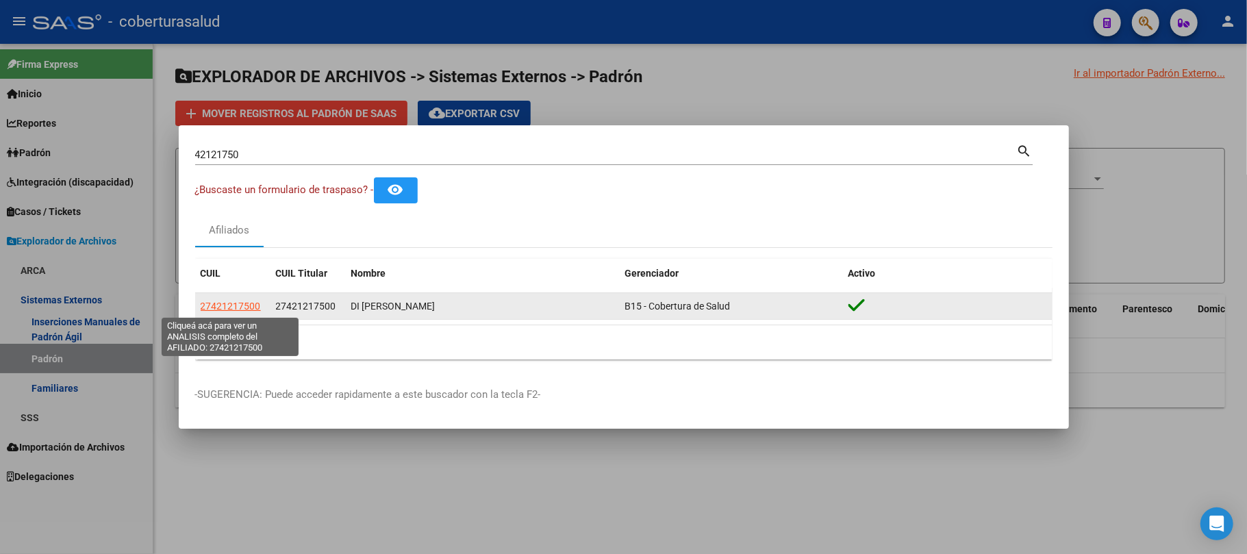
click at [225, 308] on span "27421217500" at bounding box center [231, 306] width 60 height 11
type textarea "27421217500"
